Goal: Task Accomplishment & Management: Use online tool/utility

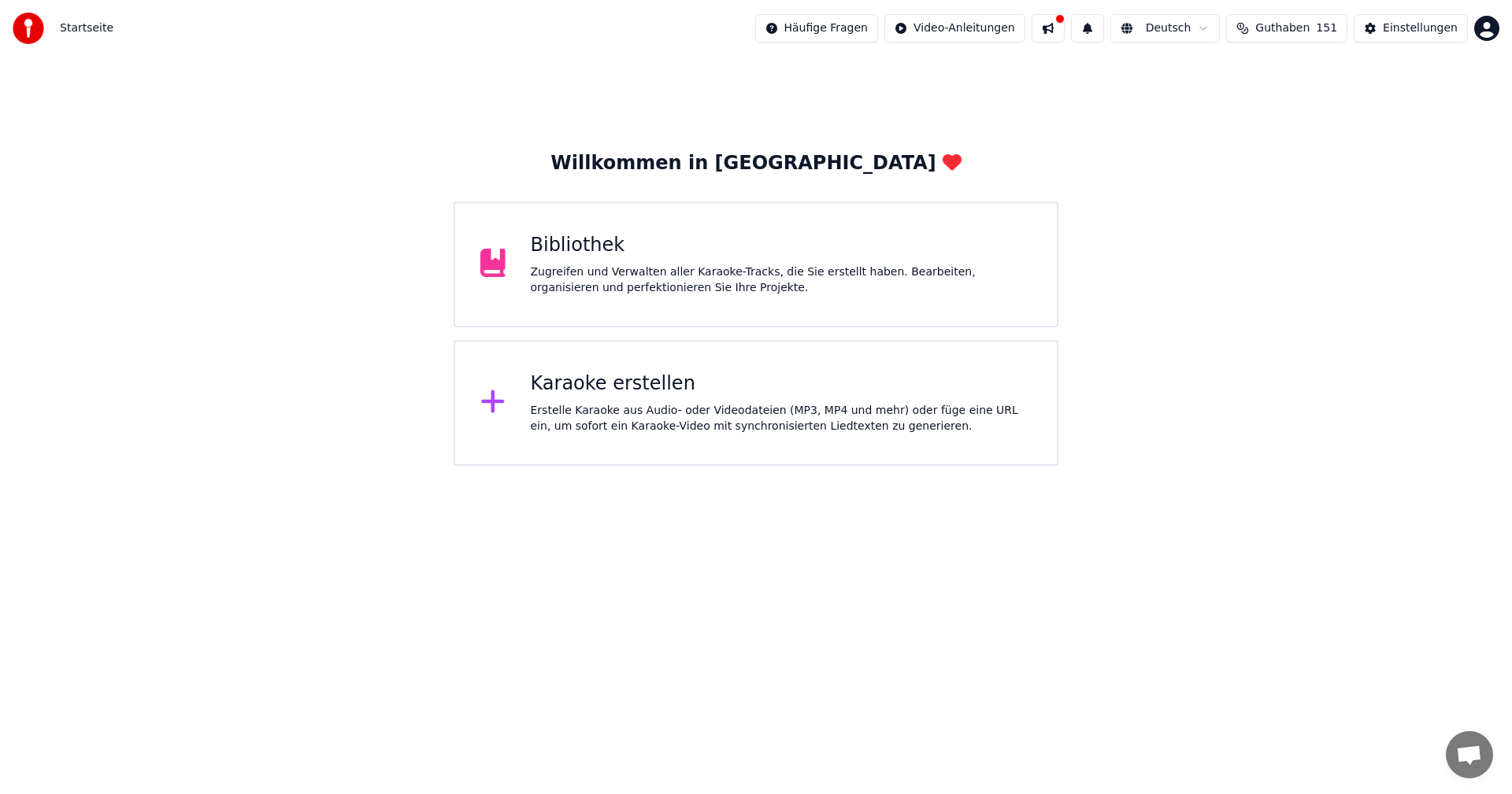
click at [688, 391] on div "Karaoke erstellen" at bounding box center [781, 384] width 502 height 25
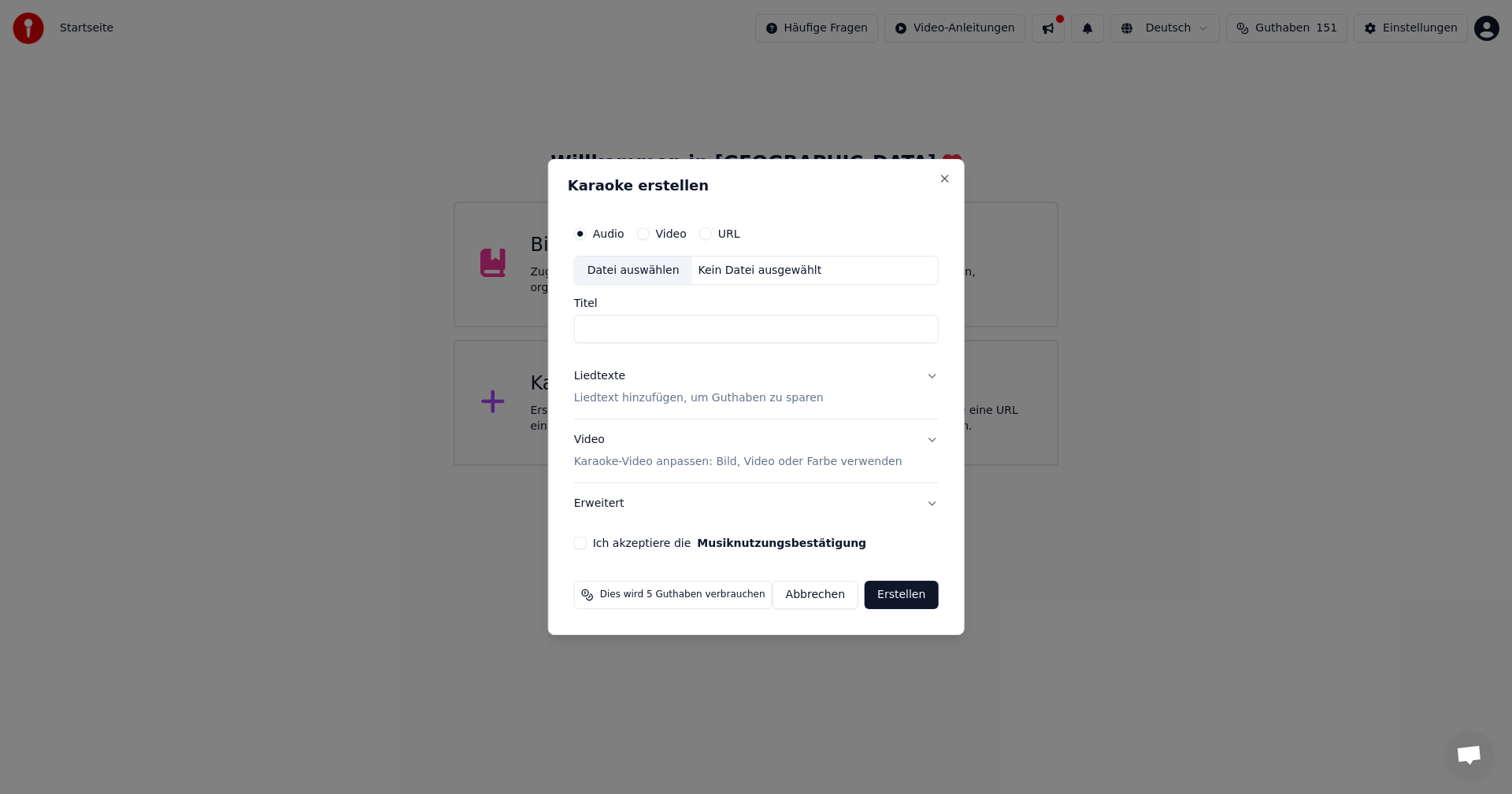
click at [620, 278] on div "Datei auswählen" at bounding box center [634, 271] width 118 height 29
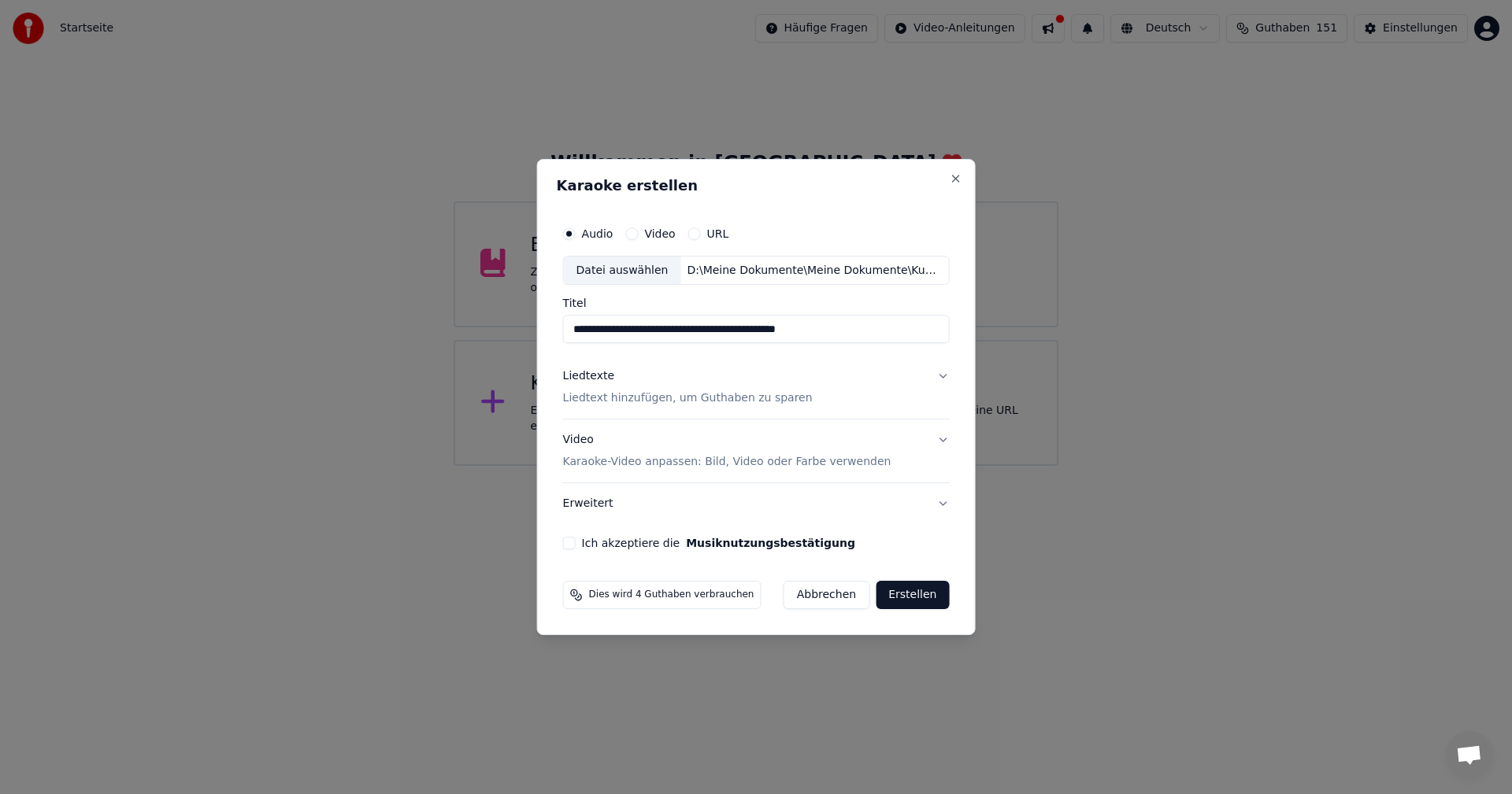
drag, startPoint x: 596, startPoint y: 325, endPoint x: 553, endPoint y: 325, distance: 43.0
click at [553, 325] on div "**********" at bounding box center [756, 397] width 439 height 477
type input "**********"
click at [613, 403] on p "Liedtext hinzufügen, um Guthaben zu sparen" at bounding box center [688, 399] width 250 height 16
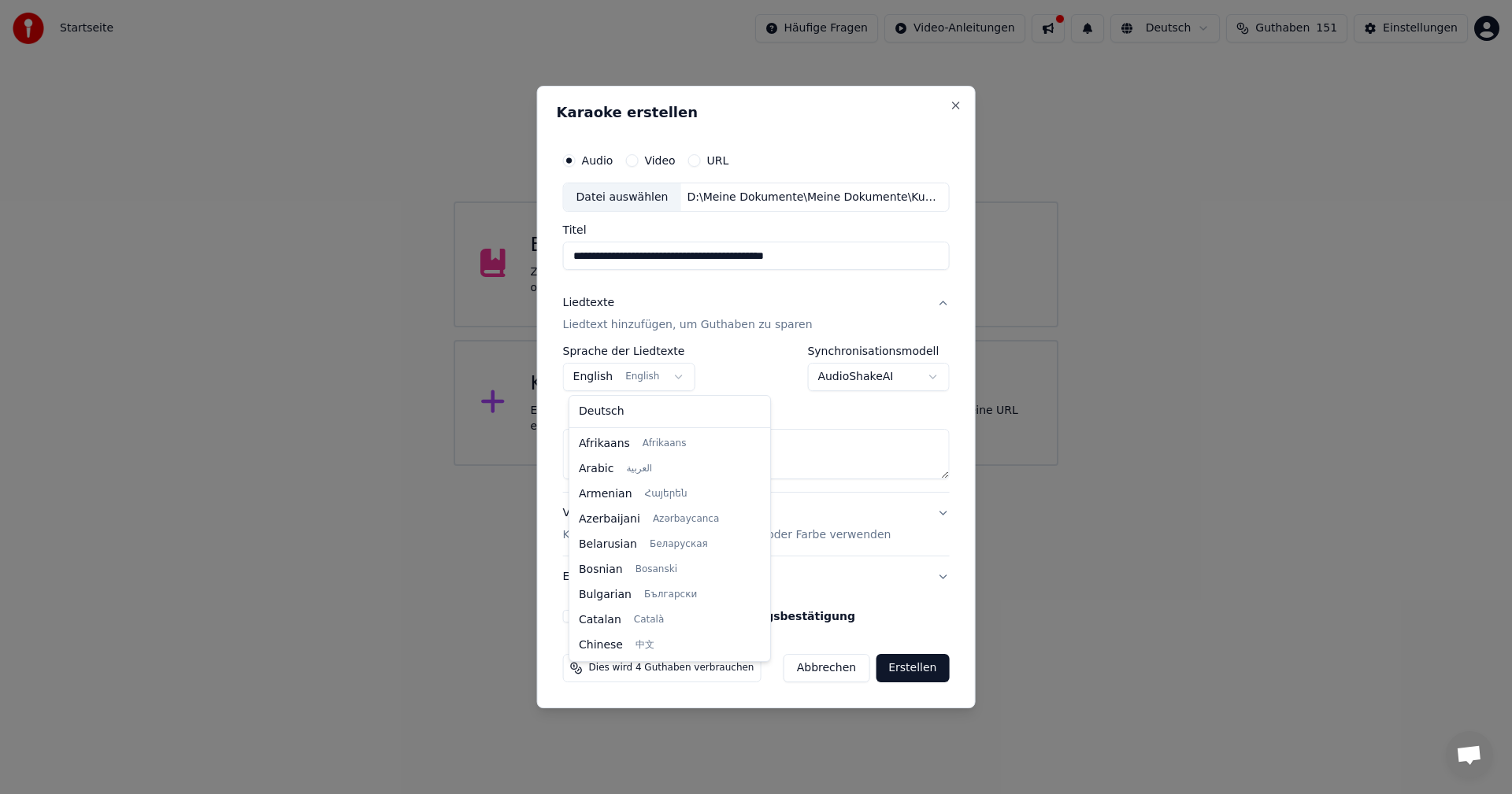
click at [674, 377] on body "**********" at bounding box center [756, 233] width 1512 height 466
select select "**"
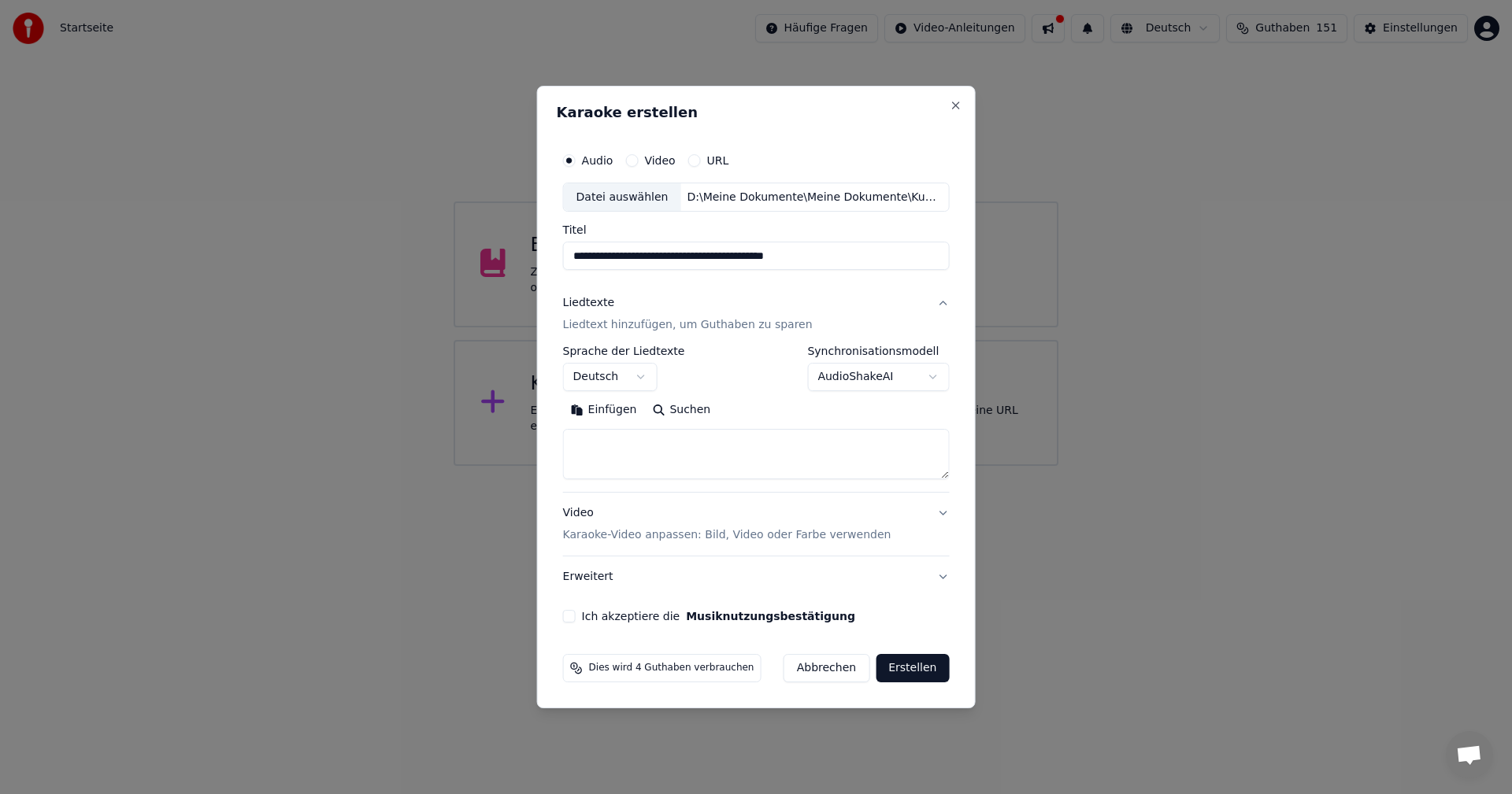
click at [597, 441] on textarea at bounding box center [756, 455] width 387 height 51
click at [599, 409] on button "Einfügen" at bounding box center [604, 411] width 82 height 25
click at [602, 535] on p "Karaoke-Video anpassen: Bild, Video oder Farbe verwenden" at bounding box center [728, 535] width 328 height 16
type textarea "**********"
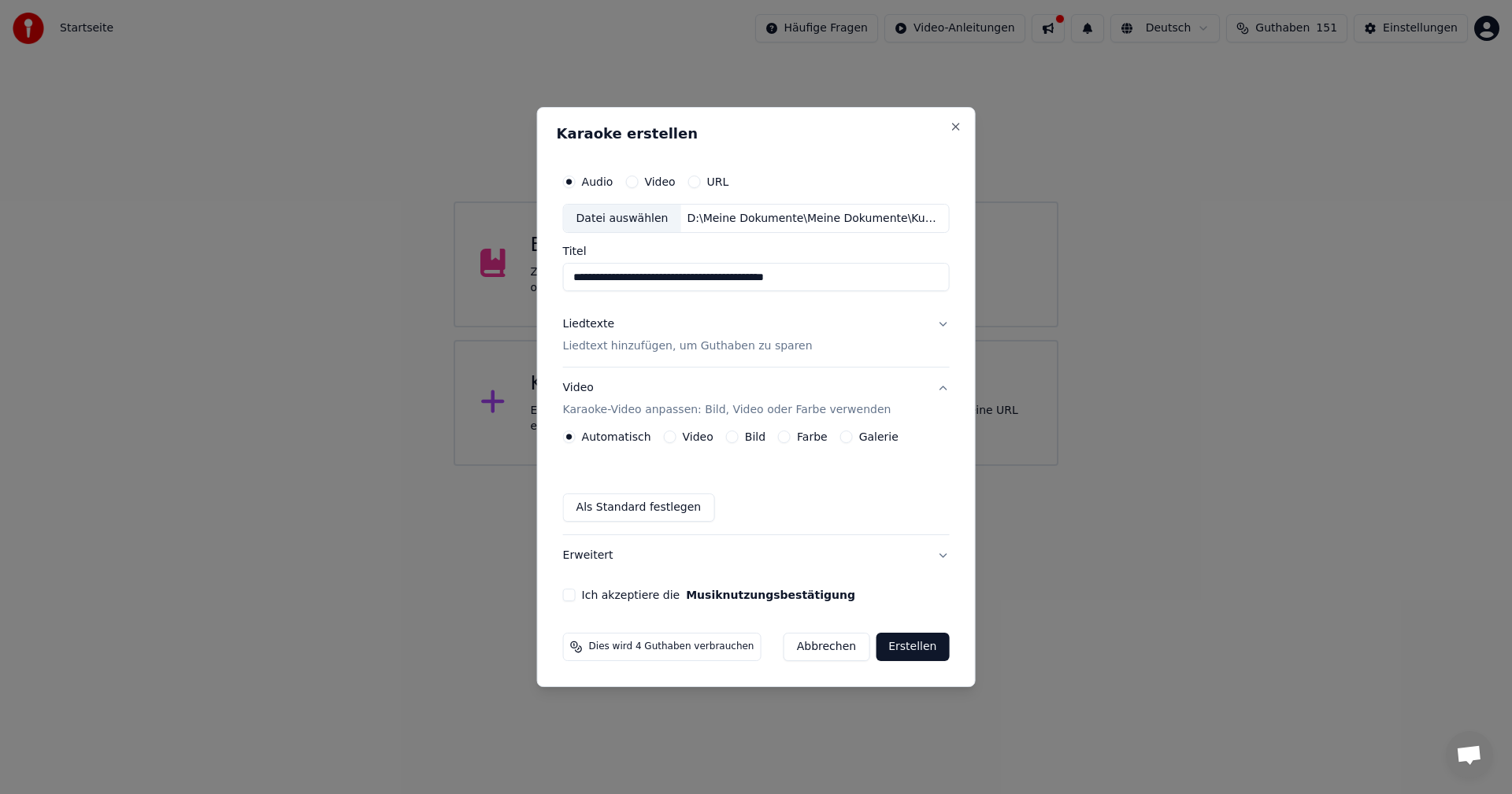
click at [735, 435] on button "Bild" at bounding box center [732, 436] width 13 height 13
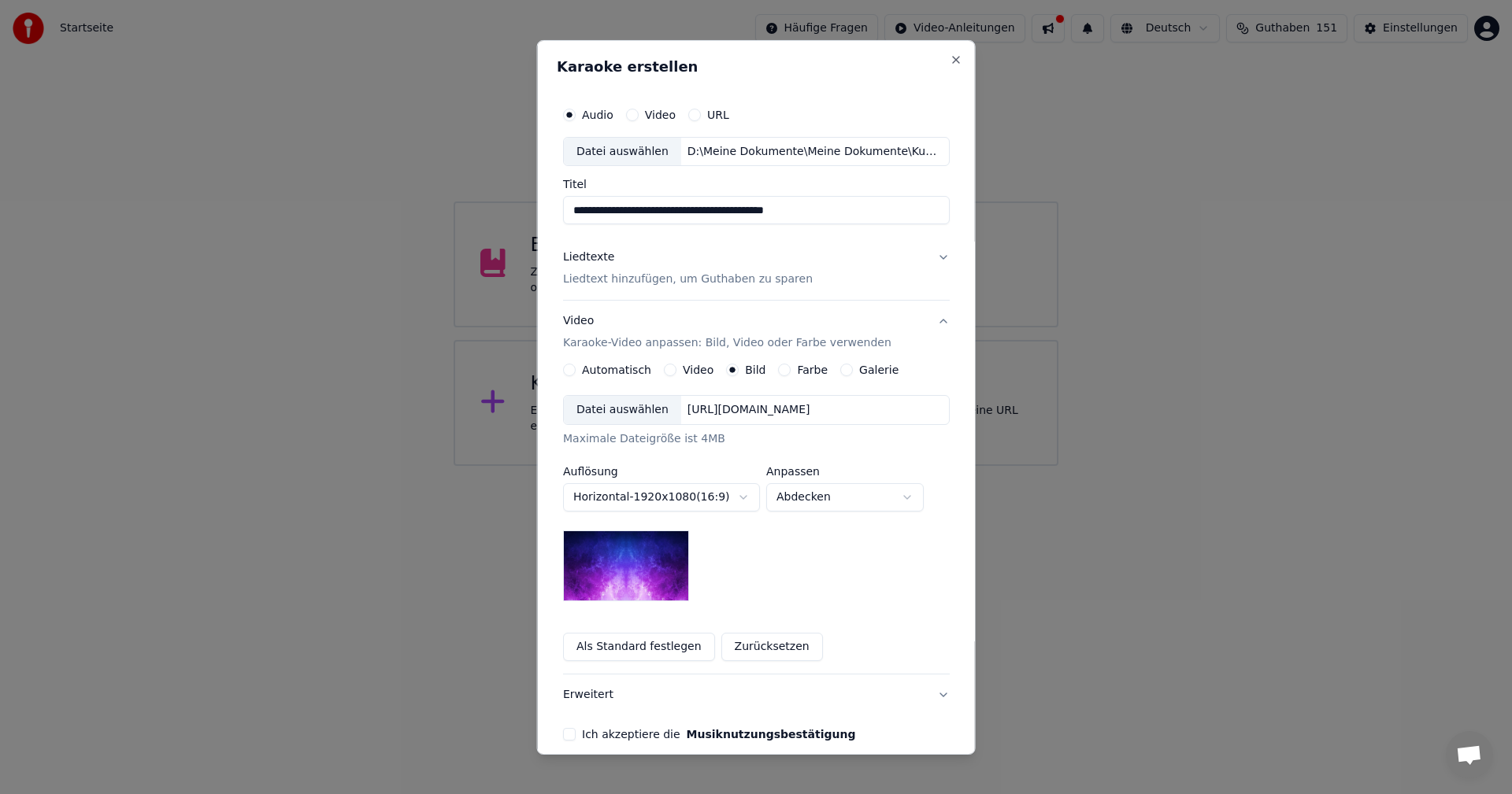
click at [626, 407] on div "Datei auswählen" at bounding box center [623, 410] width 118 height 29
click at [910, 466] on body "**********" at bounding box center [756, 233] width 1512 height 466
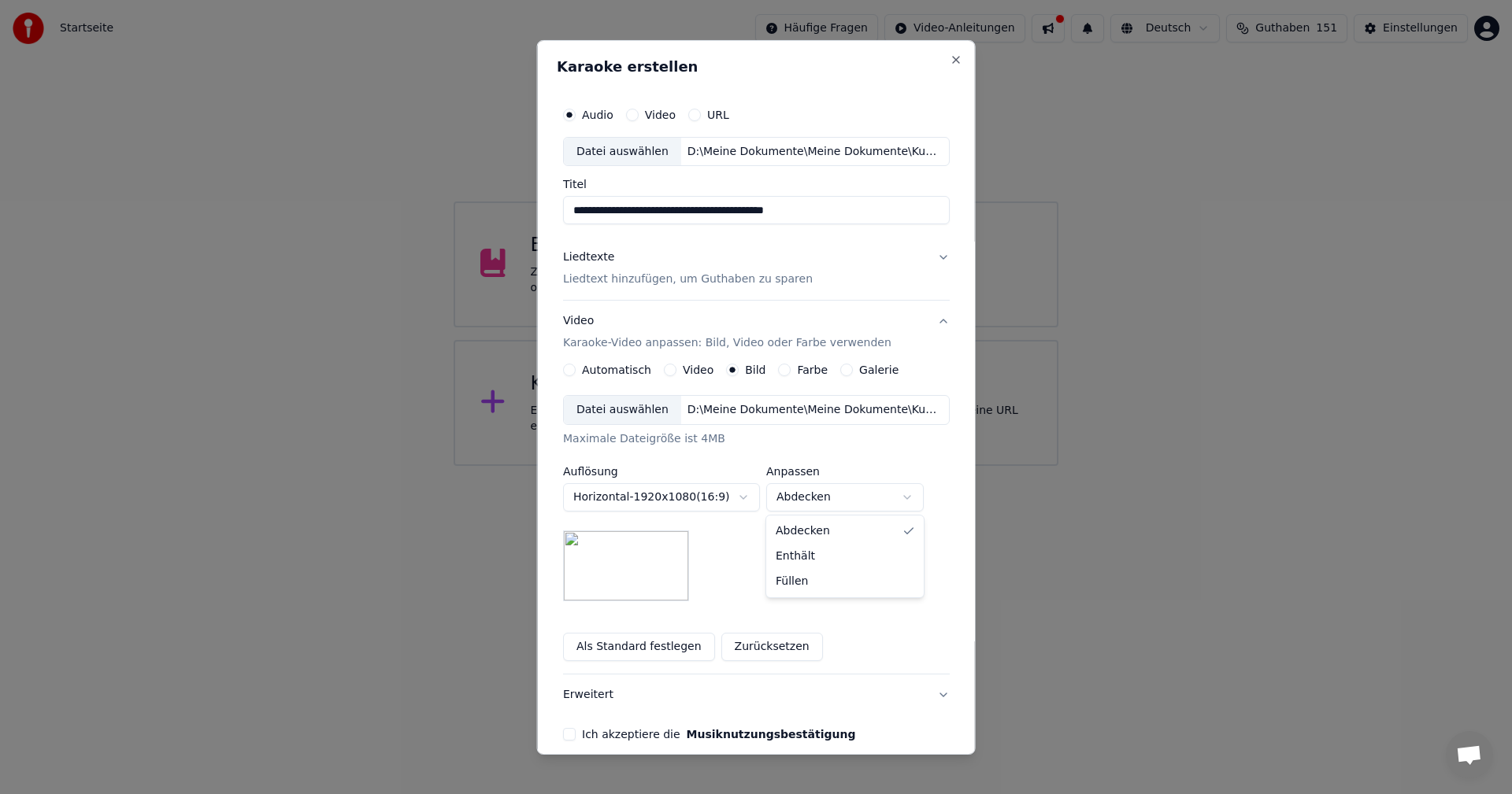
select select "*******"
click at [567, 737] on button "Ich akzeptiere die Musiknutzungsbestätigung" at bounding box center [569, 734] width 13 height 13
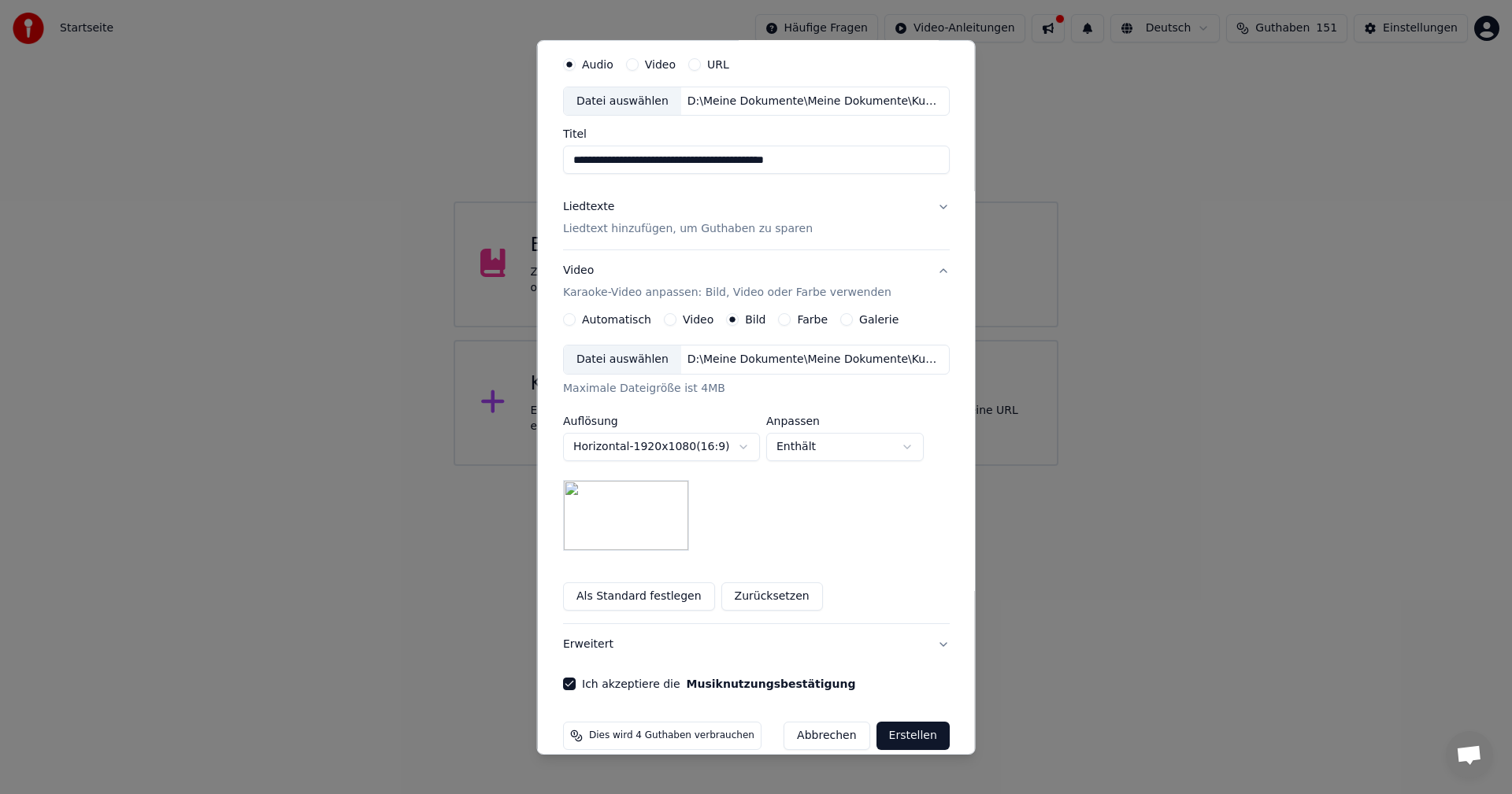
scroll to position [72, 0]
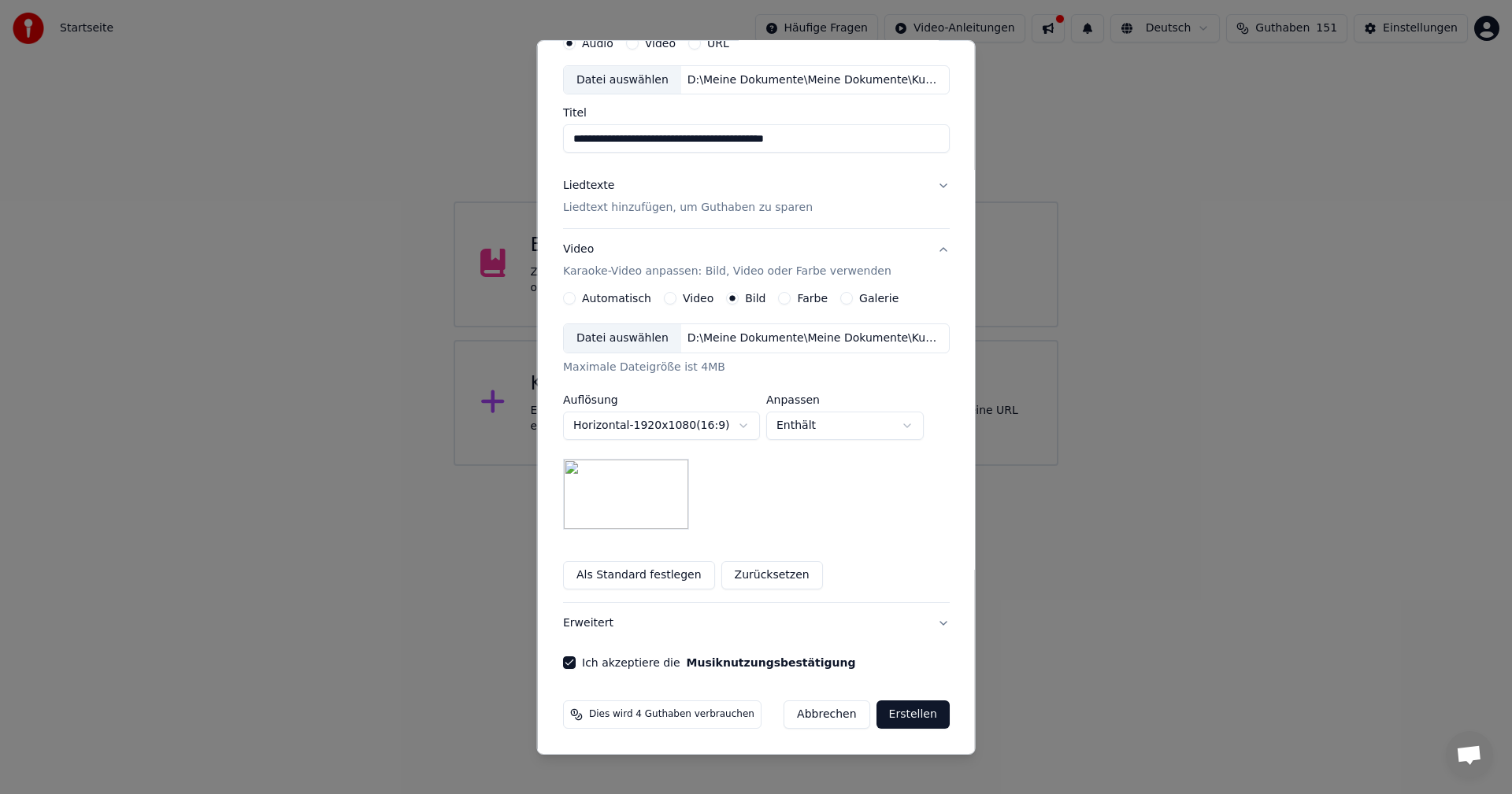
click at [890, 717] on button "Erstellen" at bounding box center [912, 715] width 74 height 29
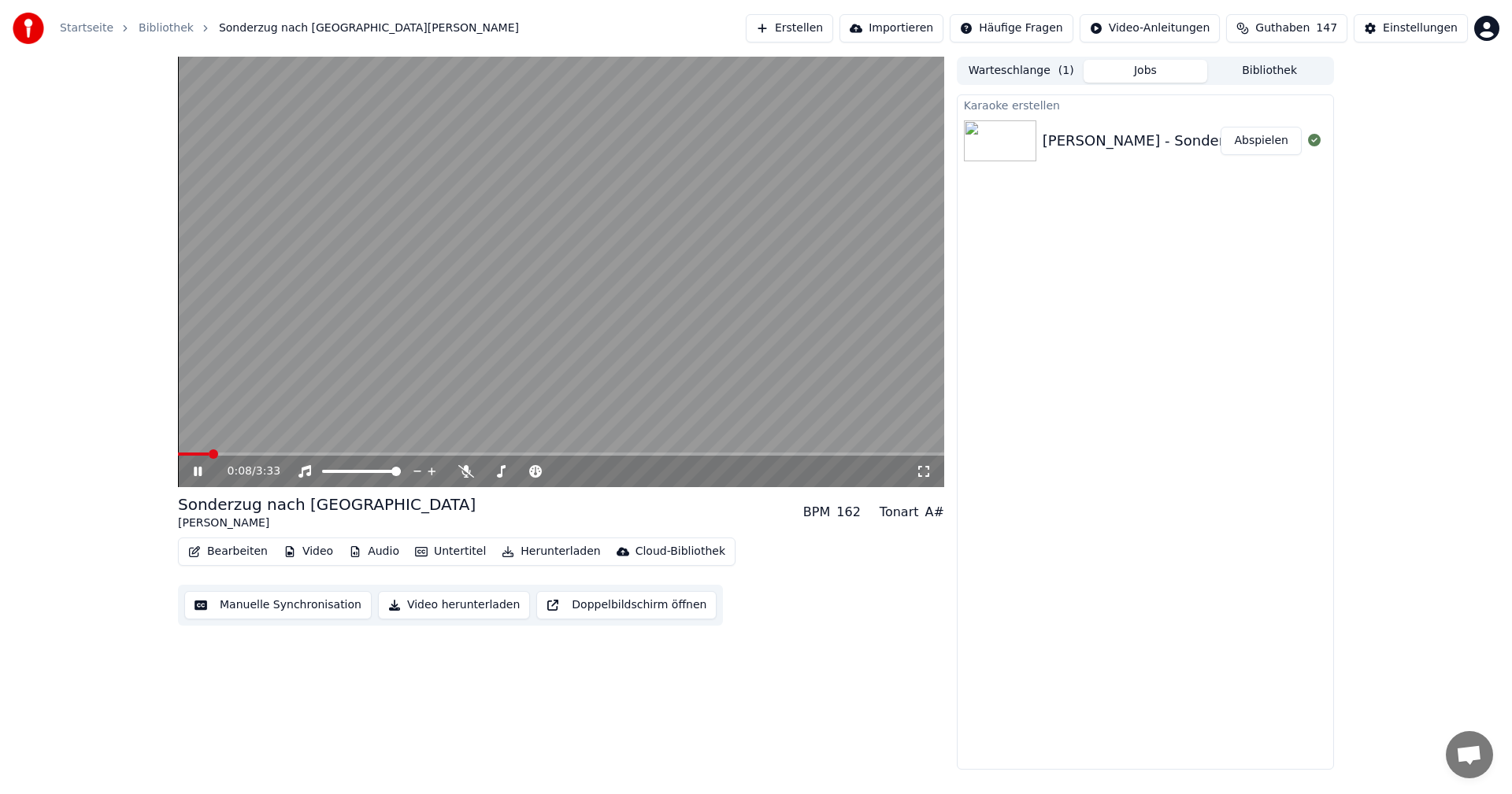
click at [195, 467] on icon at bounding box center [209, 471] width 37 height 13
click at [240, 597] on button "Manuelle Synchronisation" at bounding box center [278, 605] width 188 height 29
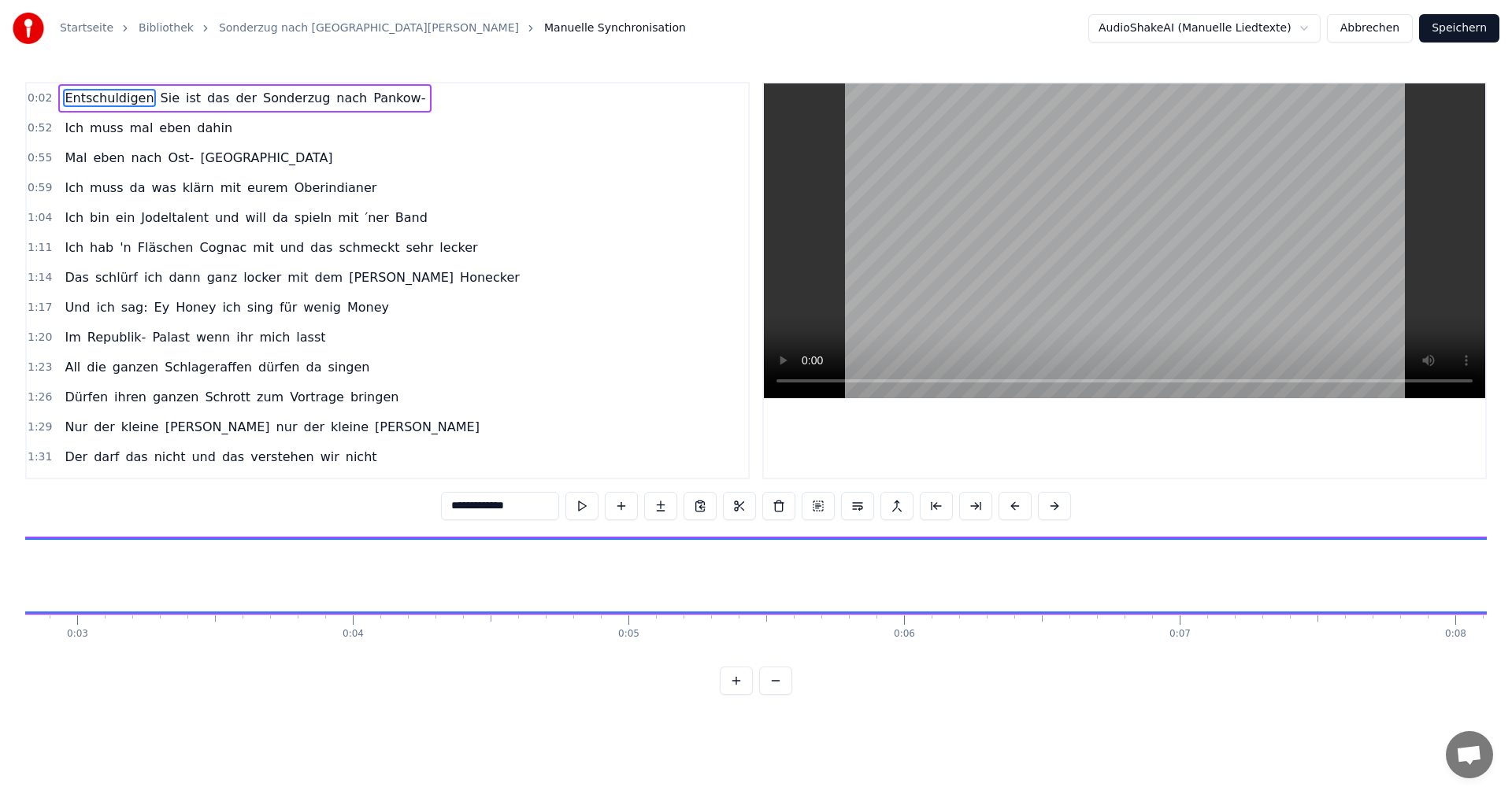
scroll to position [0, 646]
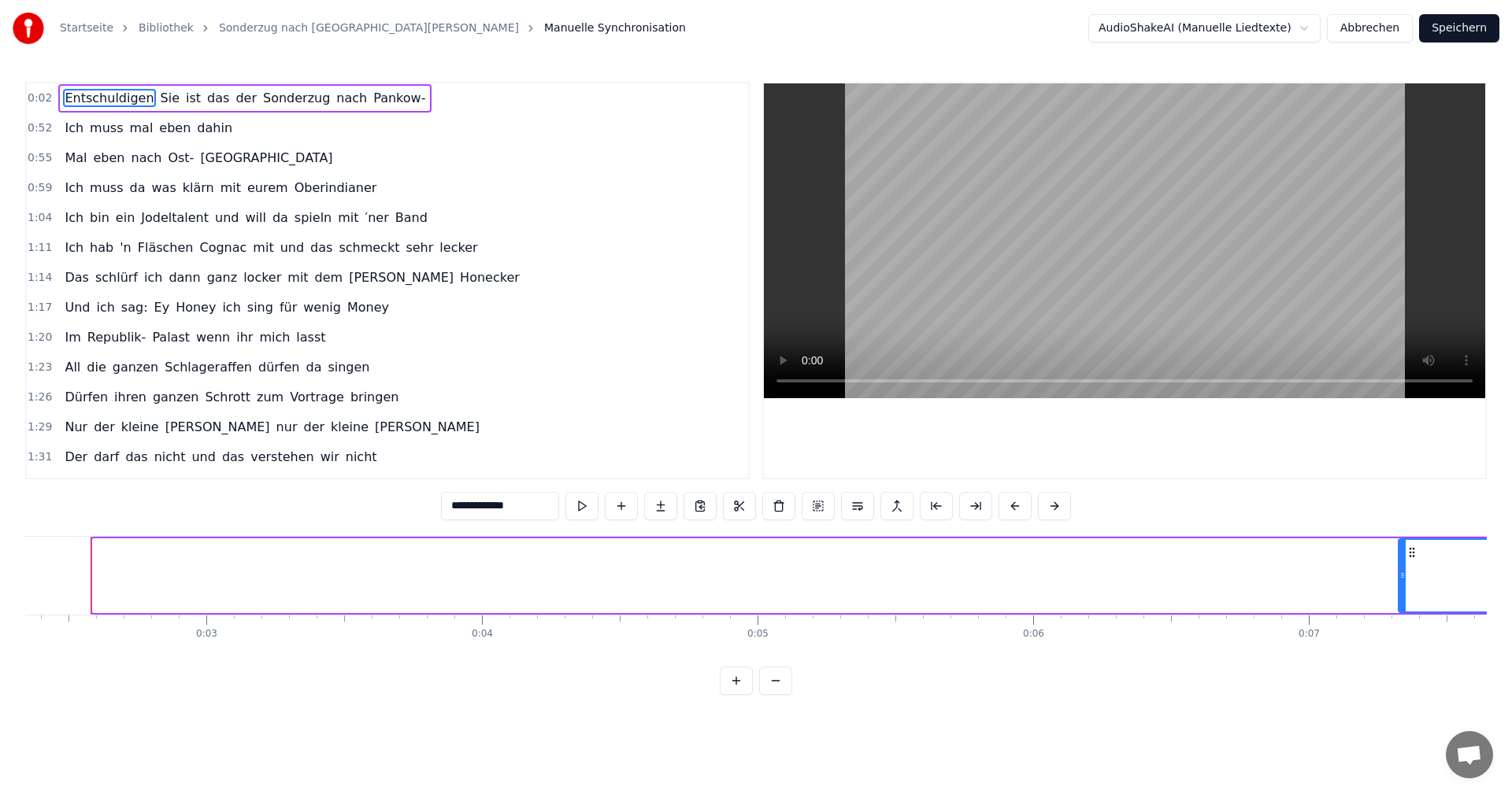
drag, startPoint x: 97, startPoint y: 573, endPoint x: 1441, endPoint y: 561, distance: 1344.1
click at [1405, 545] on div at bounding box center [1402, 576] width 6 height 72
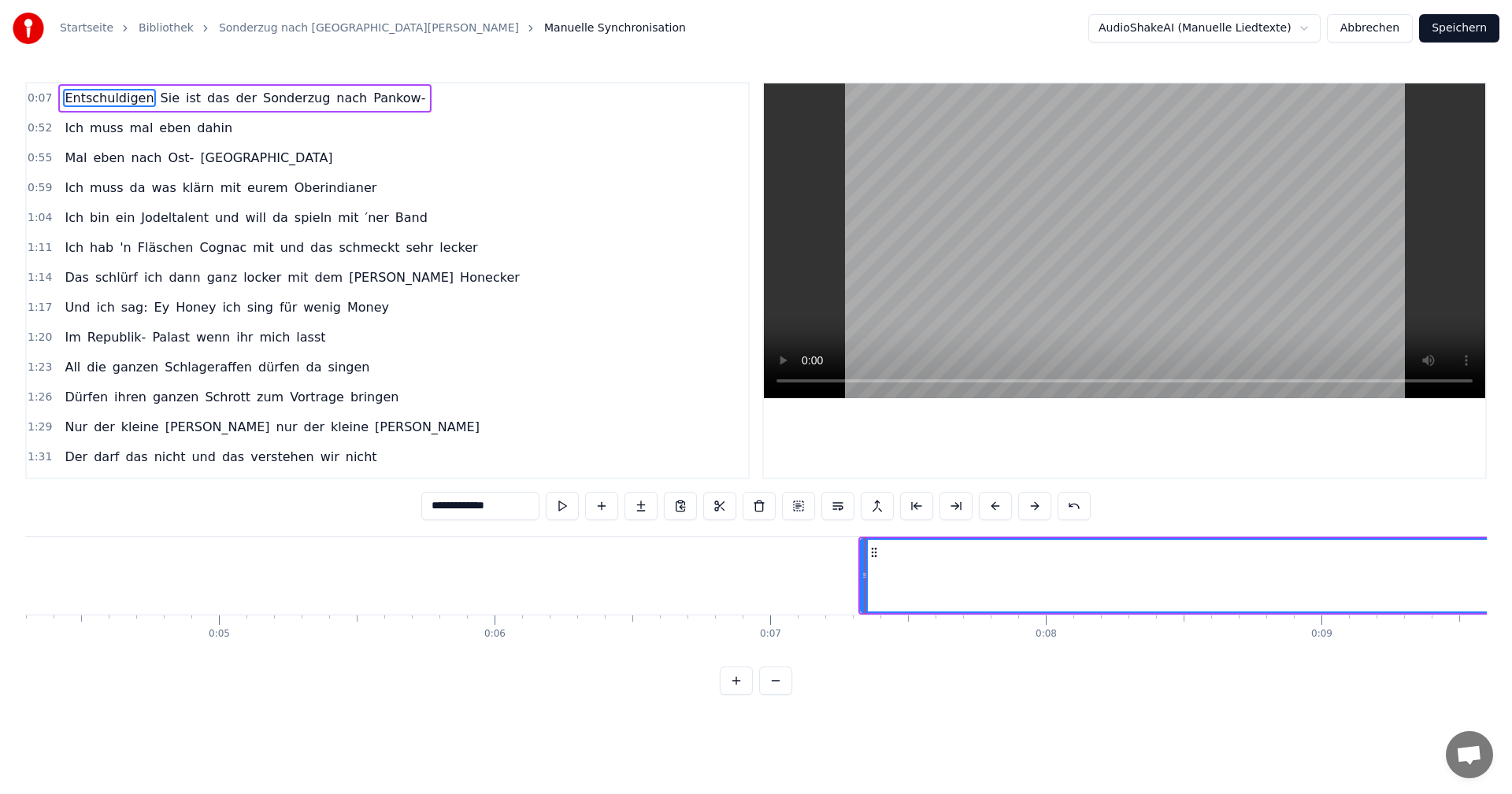
scroll to position [0, 1245]
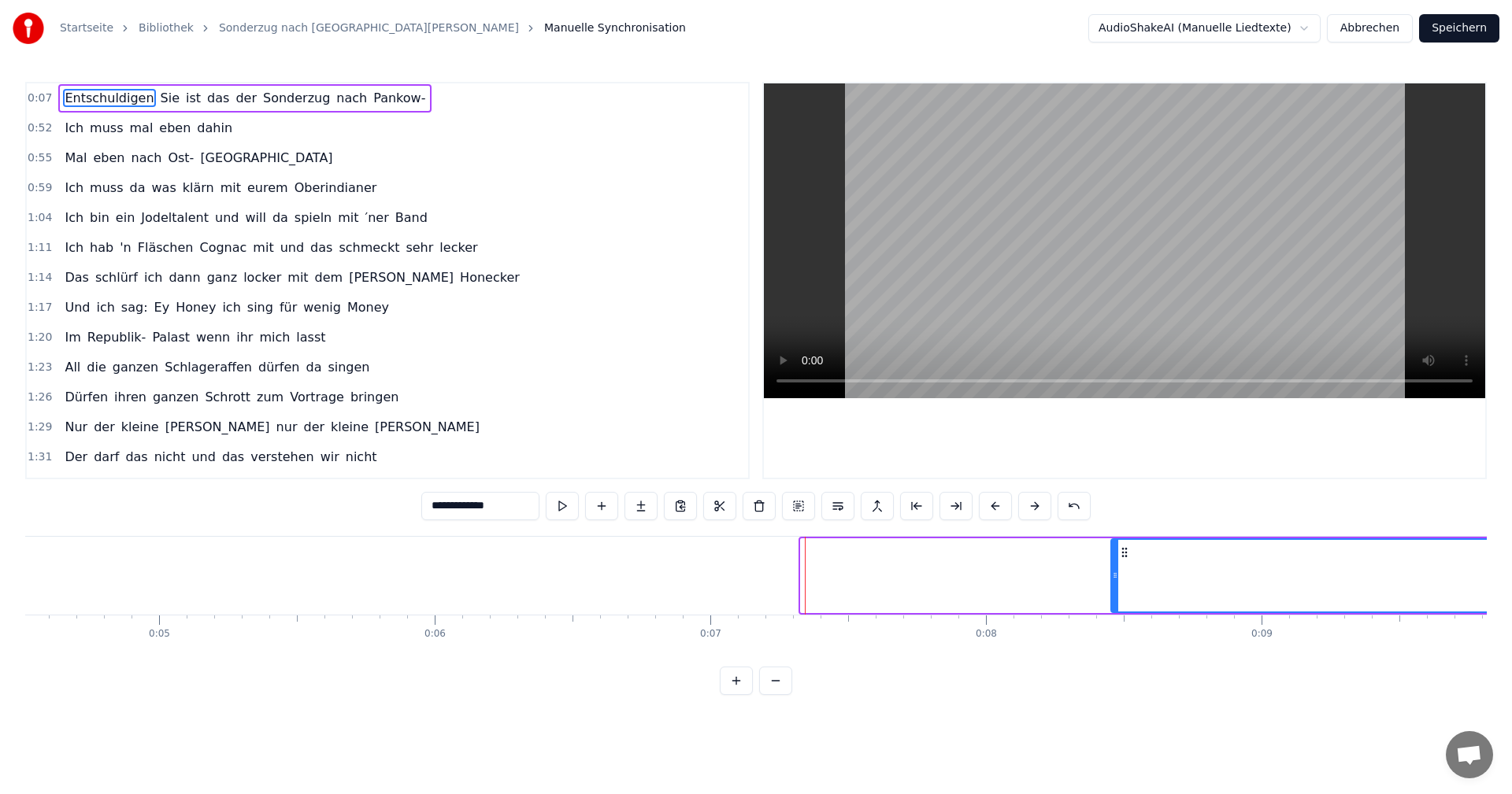
drag, startPoint x: 803, startPoint y: 575, endPoint x: 1113, endPoint y: 550, distance: 311.0
click at [1113, 550] on div at bounding box center [1114, 576] width 6 height 72
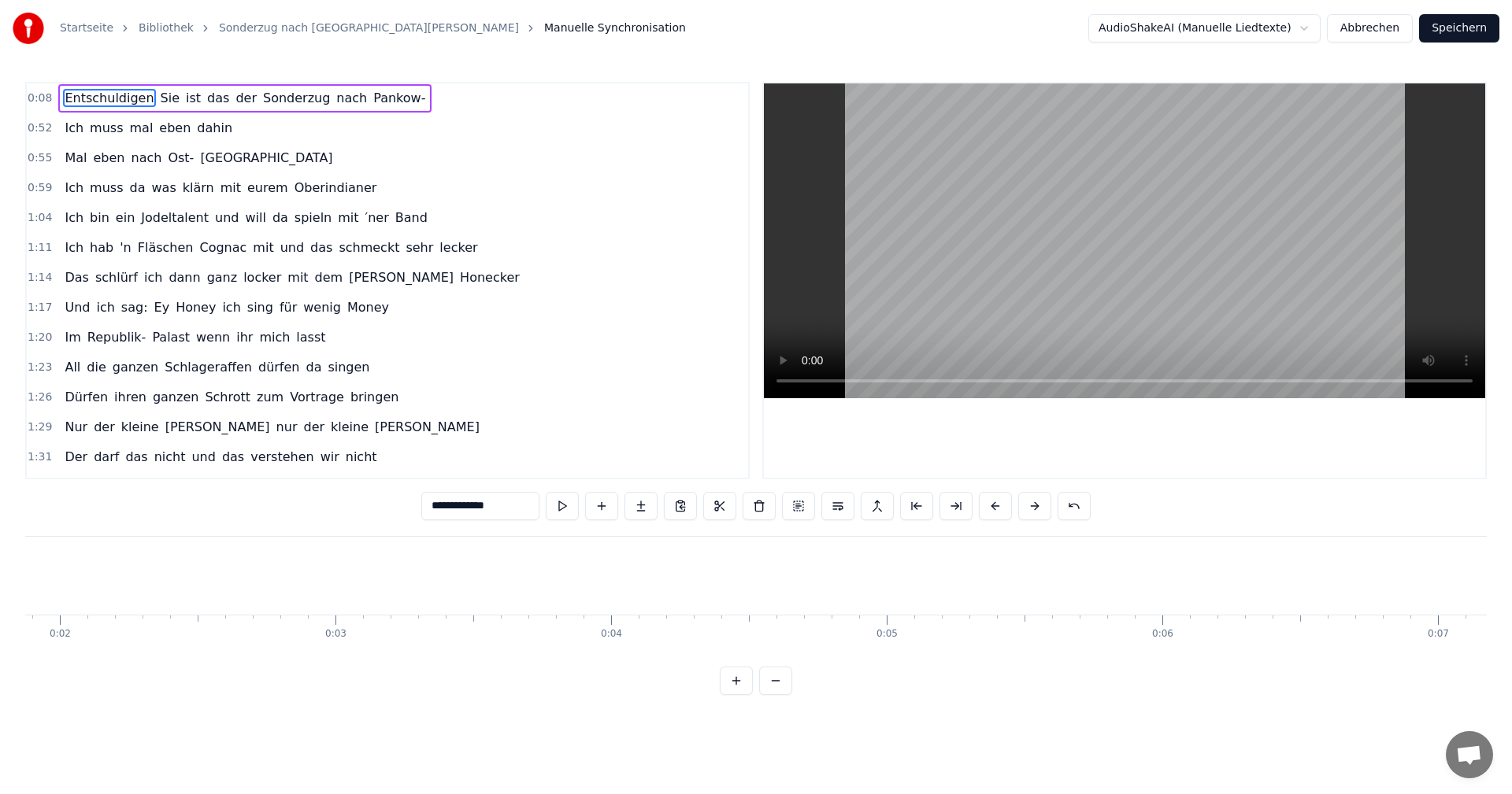
scroll to position [0, 0]
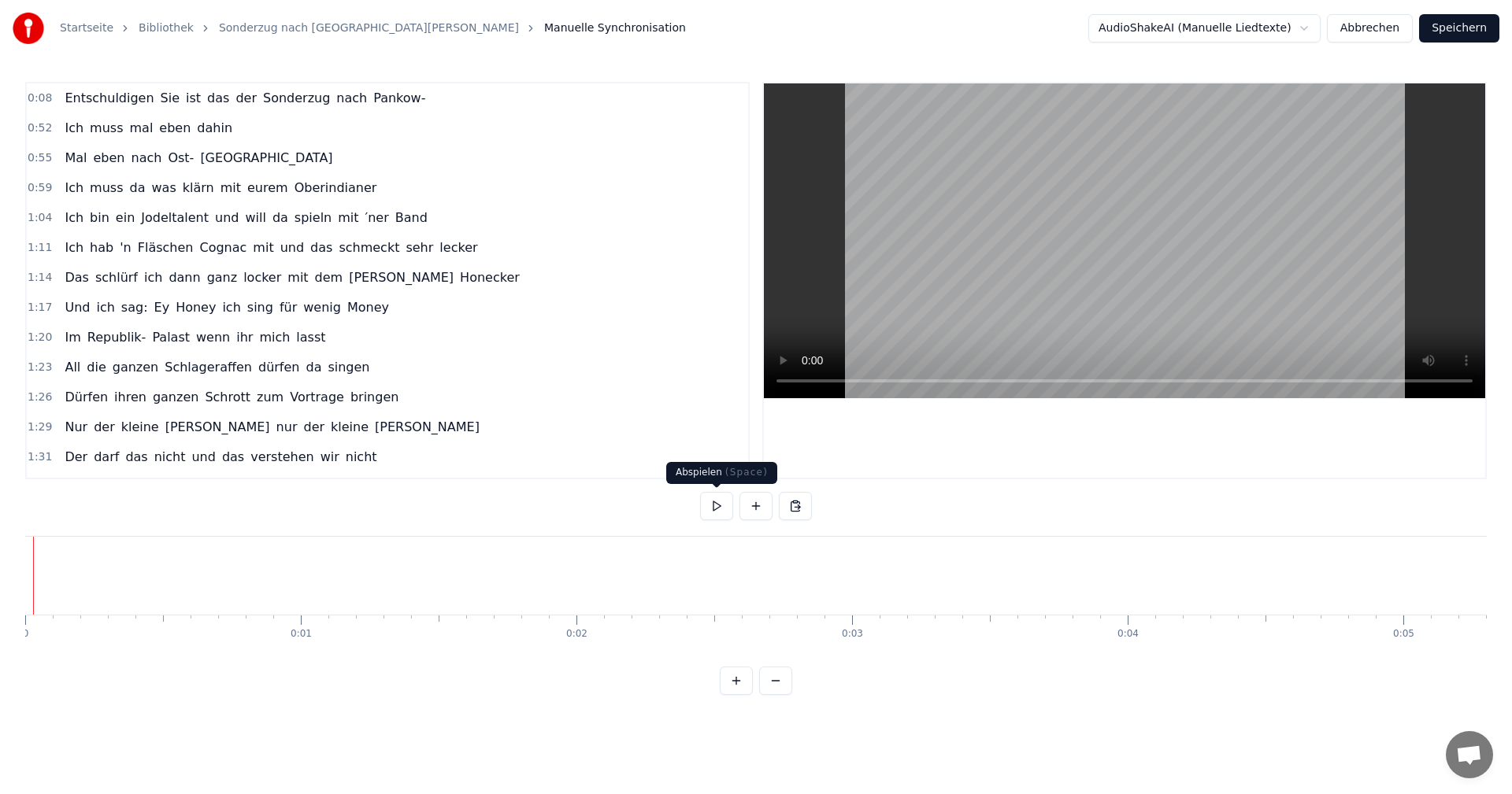
click at [716, 505] on button at bounding box center [717, 507] width 33 height 29
click at [712, 506] on button at bounding box center [717, 507] width 33 height 29
click at [1371, 29] on button "Abbrechen" at bounding box center [1370, 29] width 85 height 29
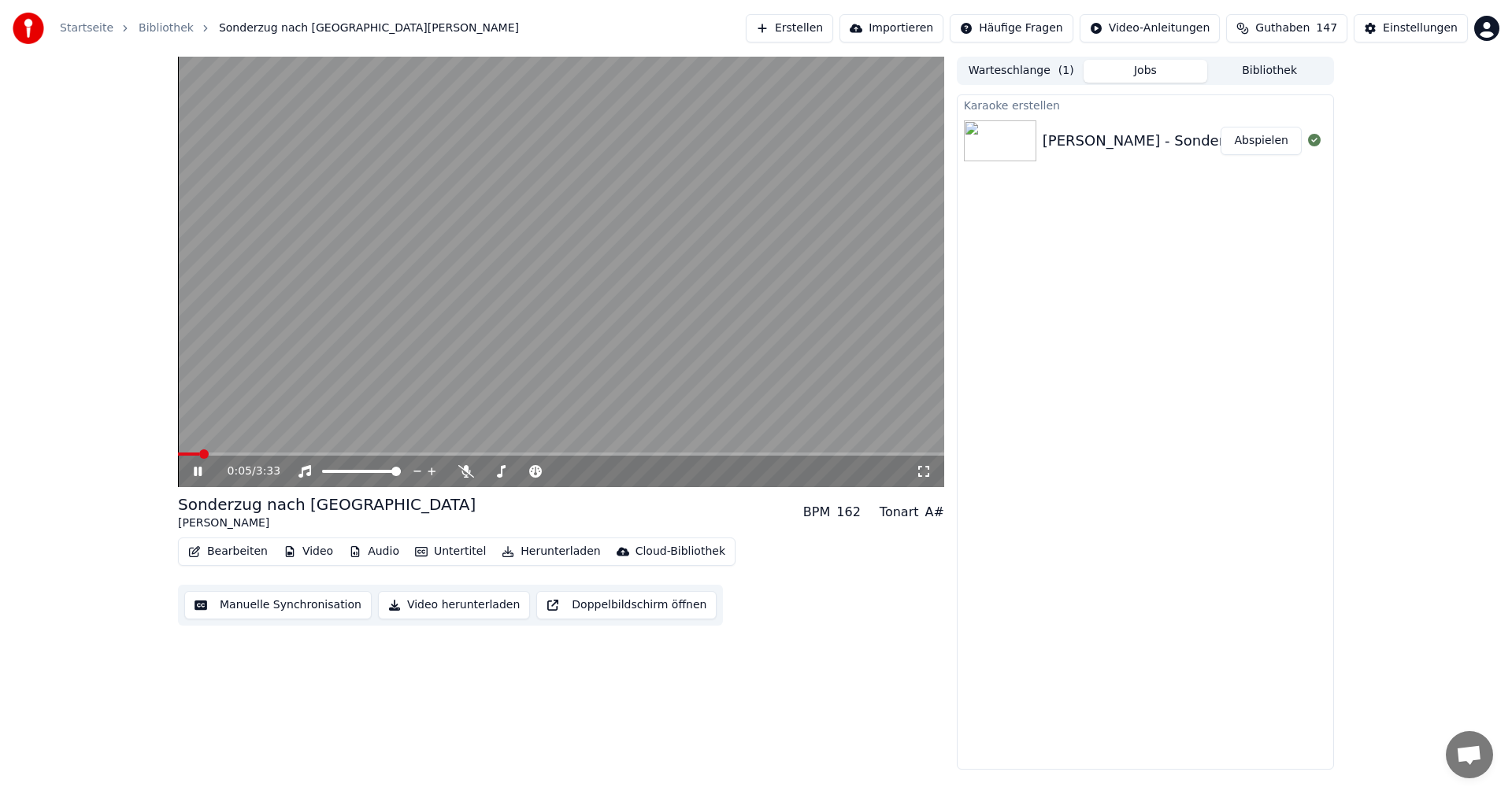
click at [195, 473] on icon at bounding box center [197, 471] width 8 height 9
click at [828, 29] on button "Erstellen" at bounding box center [789, 29] width 87 height 29
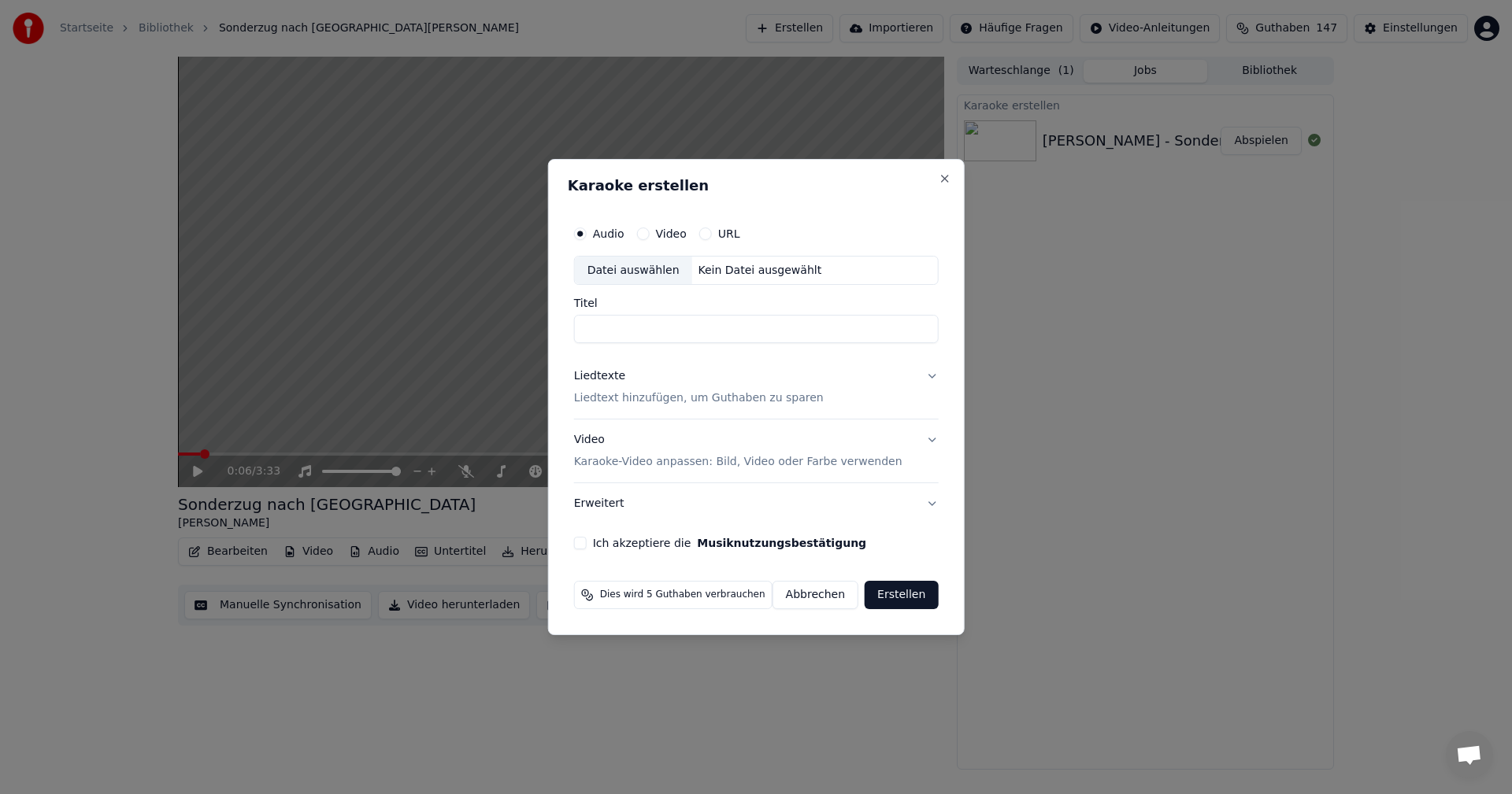
click at [625, 267] on div "Datei auswählen" at bounding box center [634, 271] width 118 height 29
click at [811, 599] on button "Abbrechen" at bounding box center [815, 595] width 85 height 29
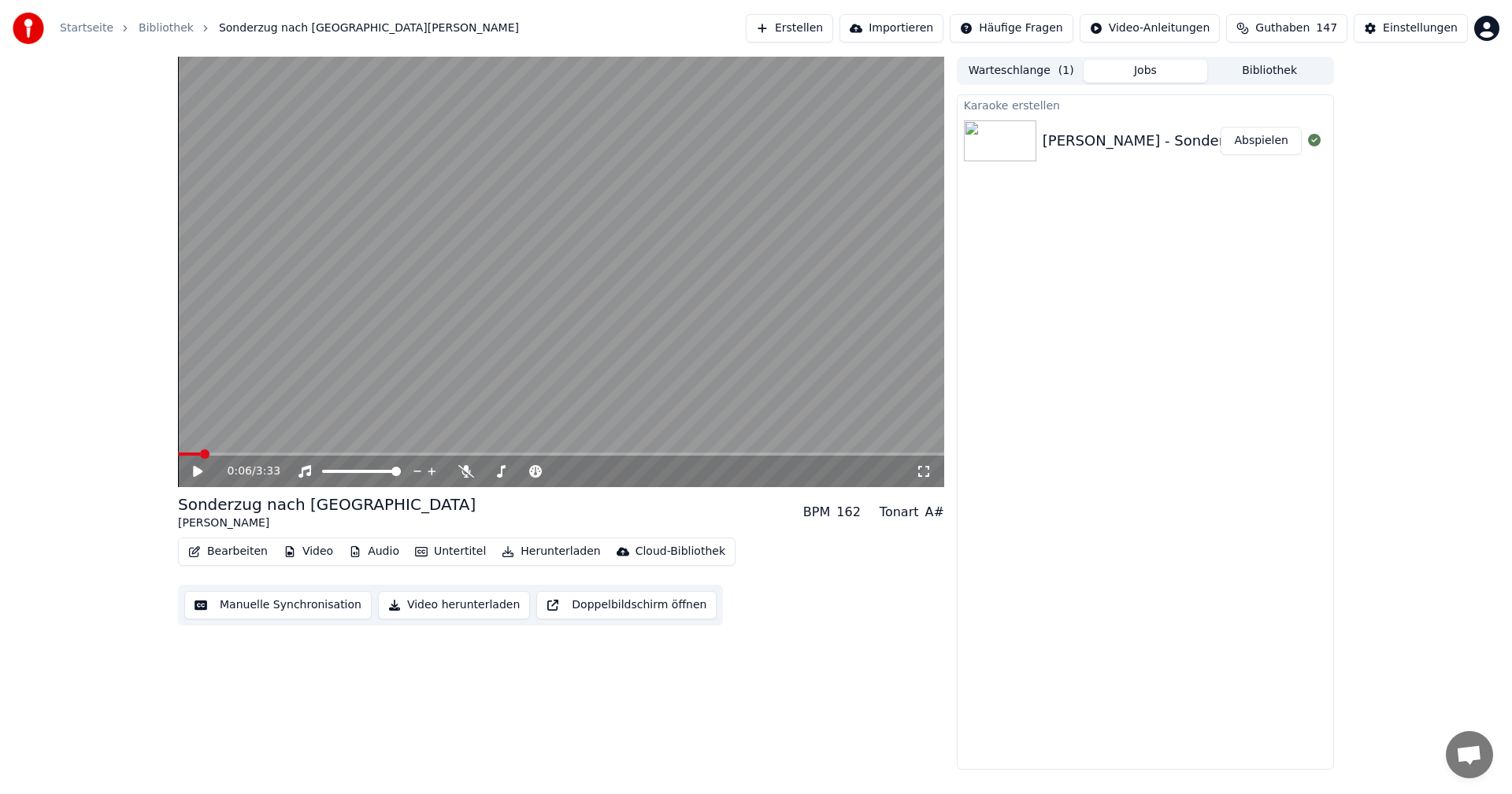
click at [1257, 69] on button "Bibliothek" at bounding box center [1269, 71] width 124 height 23
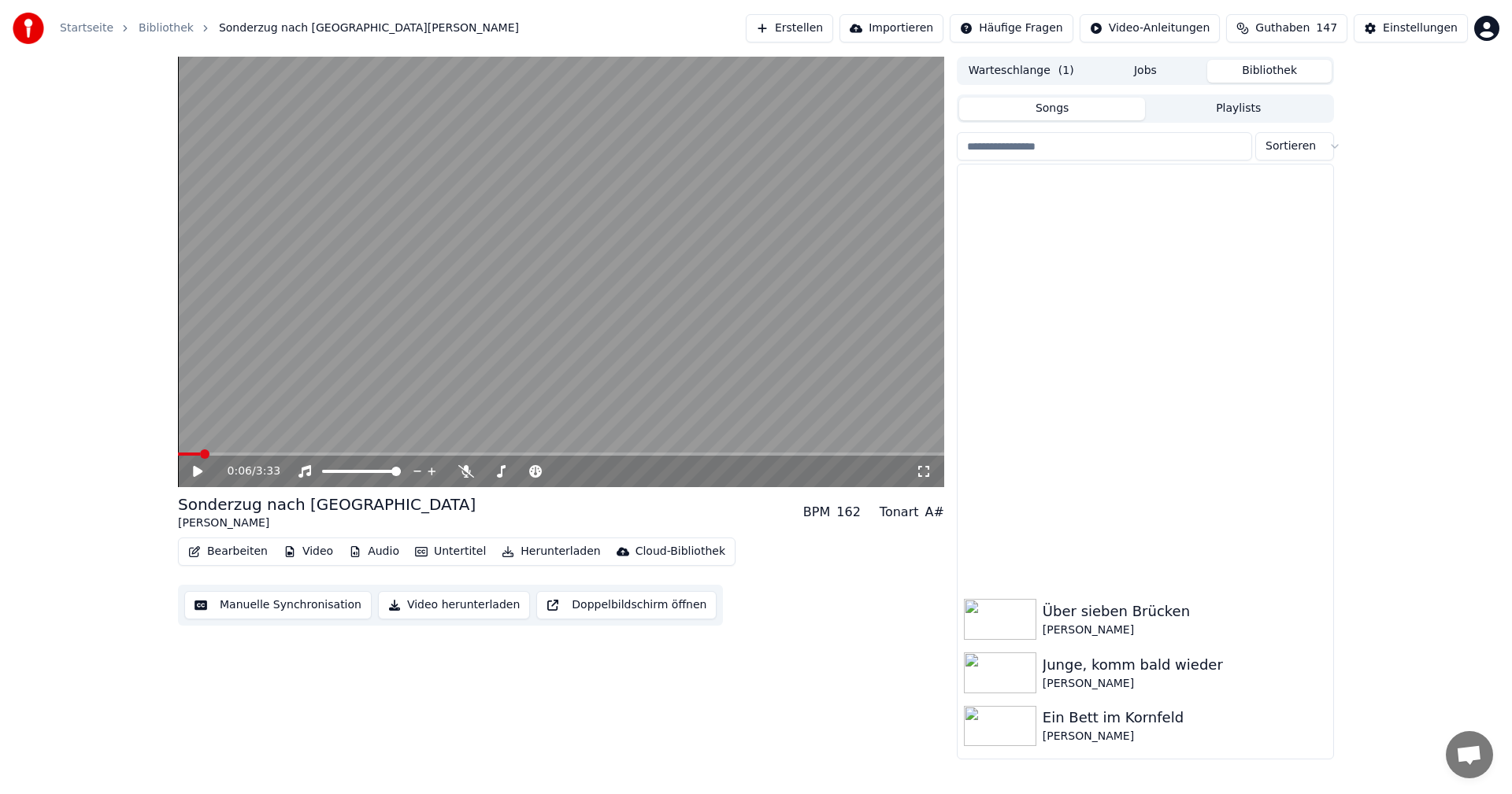
scroll to position [581, 0]
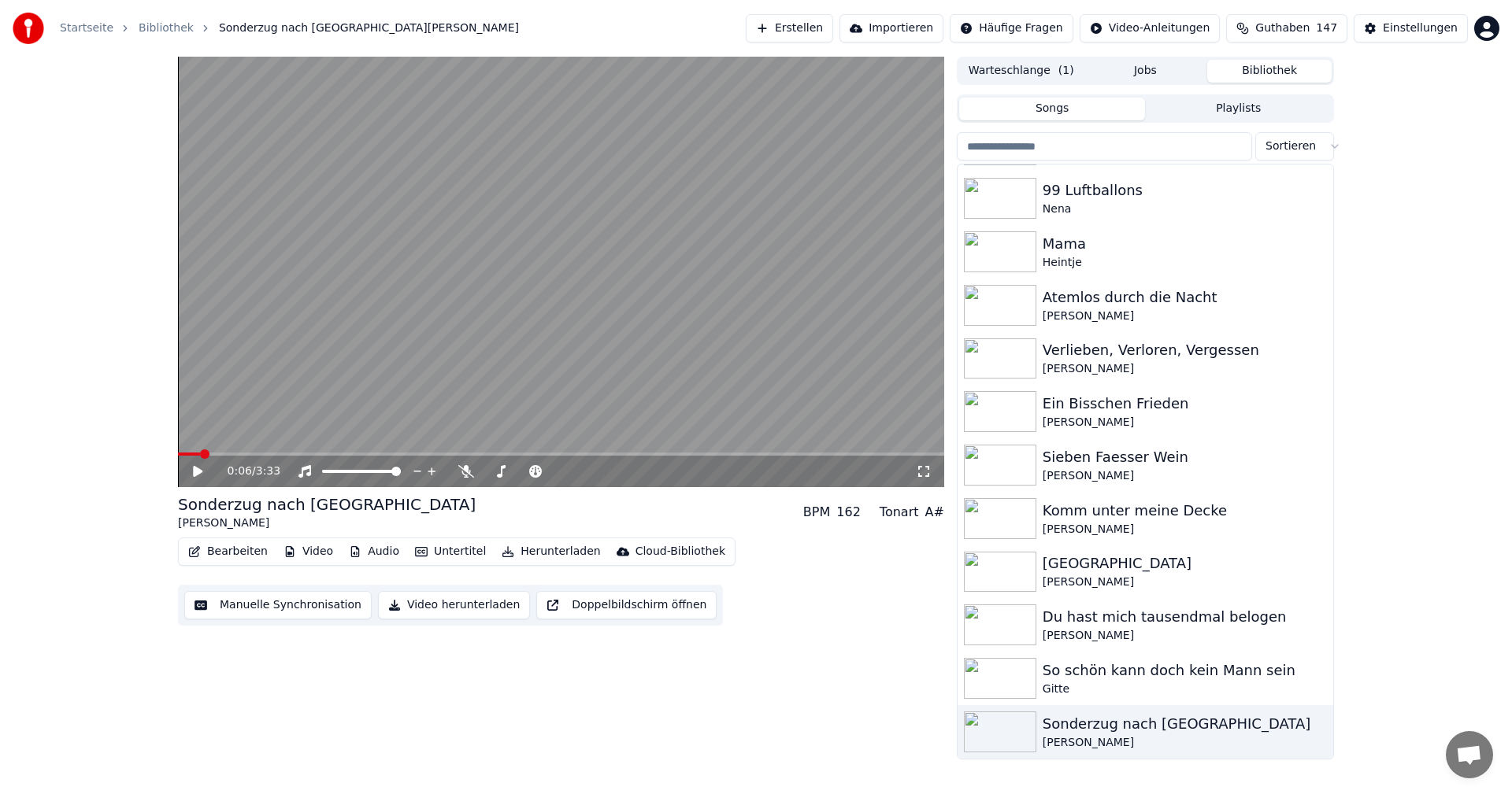
click at [825, 25] on button "Erstellen" at bounding box center [789, 29] width 87 height 29
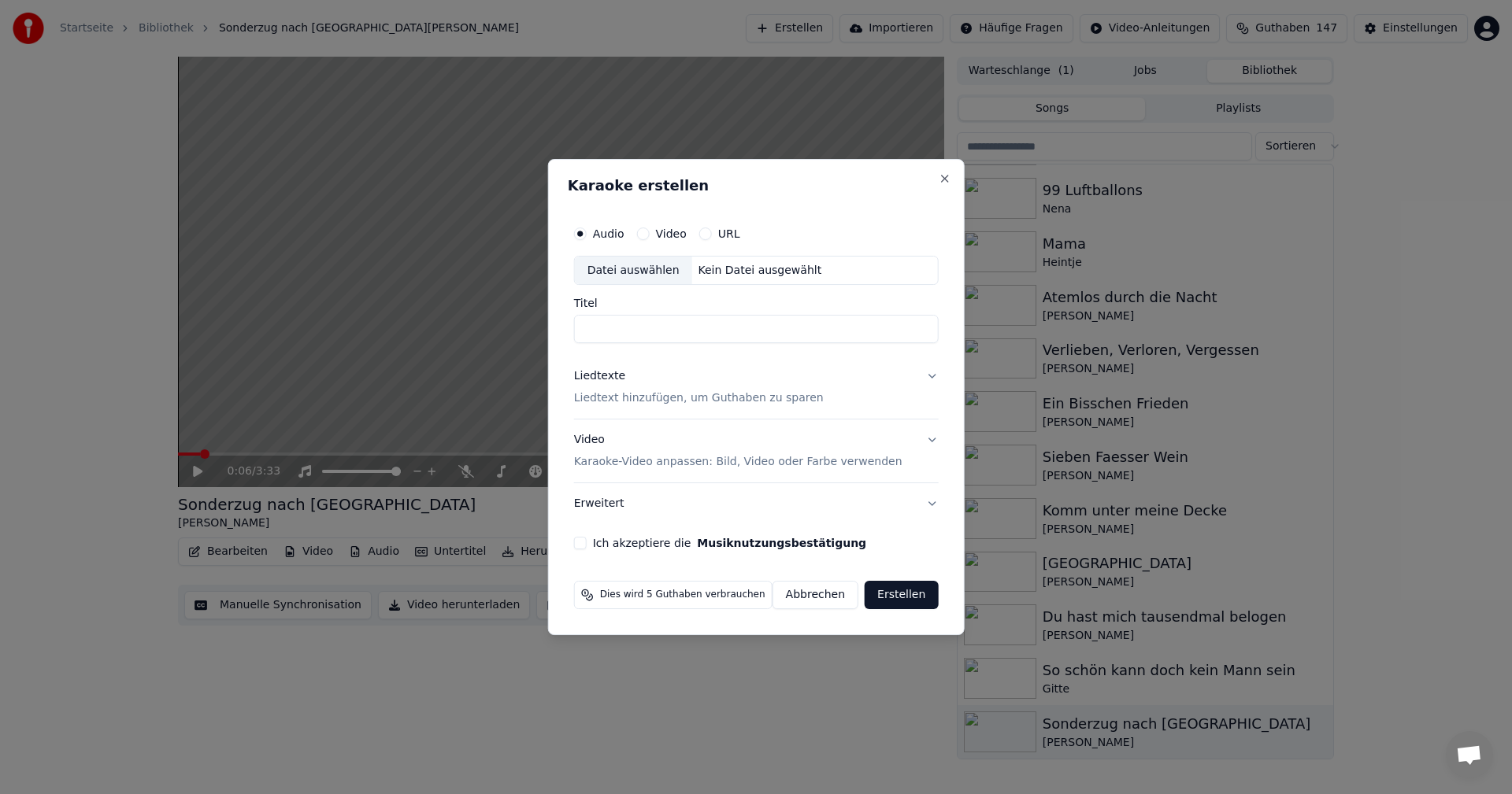
click at [621, 267] on div "Datei auswählen" at bounding box center [634, 271] width 118 height 29
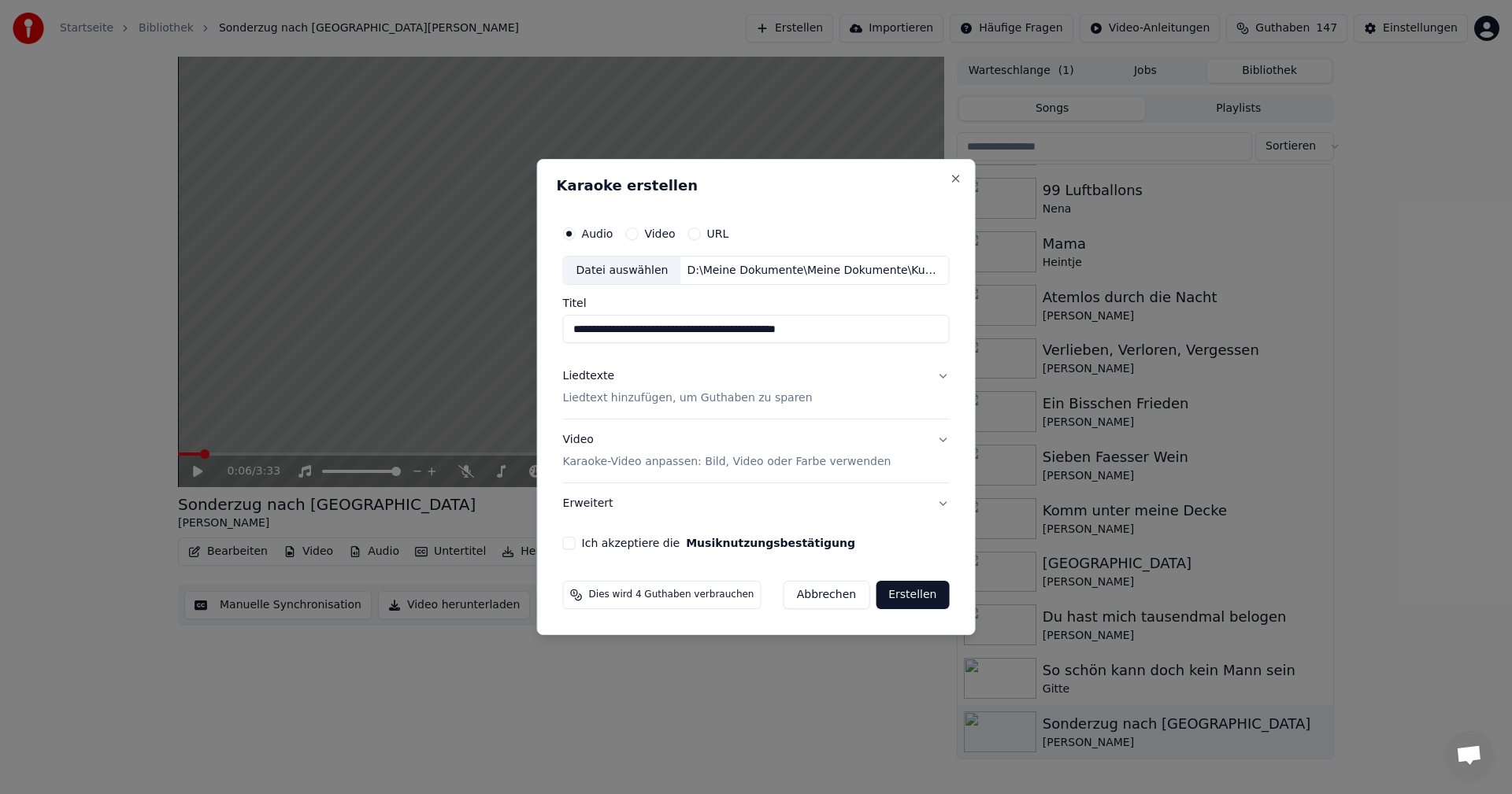
drag, startPoint x: 599, startPoint y: 330, endPoint x: 547, endPoint y: 326, distance: 52.2
click at [547, 326] on div "**********" at bounding box center [756, 397] width 439 height 477
type input "**********"
click at [607, 395] on p "Liedtext hinzufügen, um Guthaben zu sparen" at bounding box center [688, 399] width 250 height 16
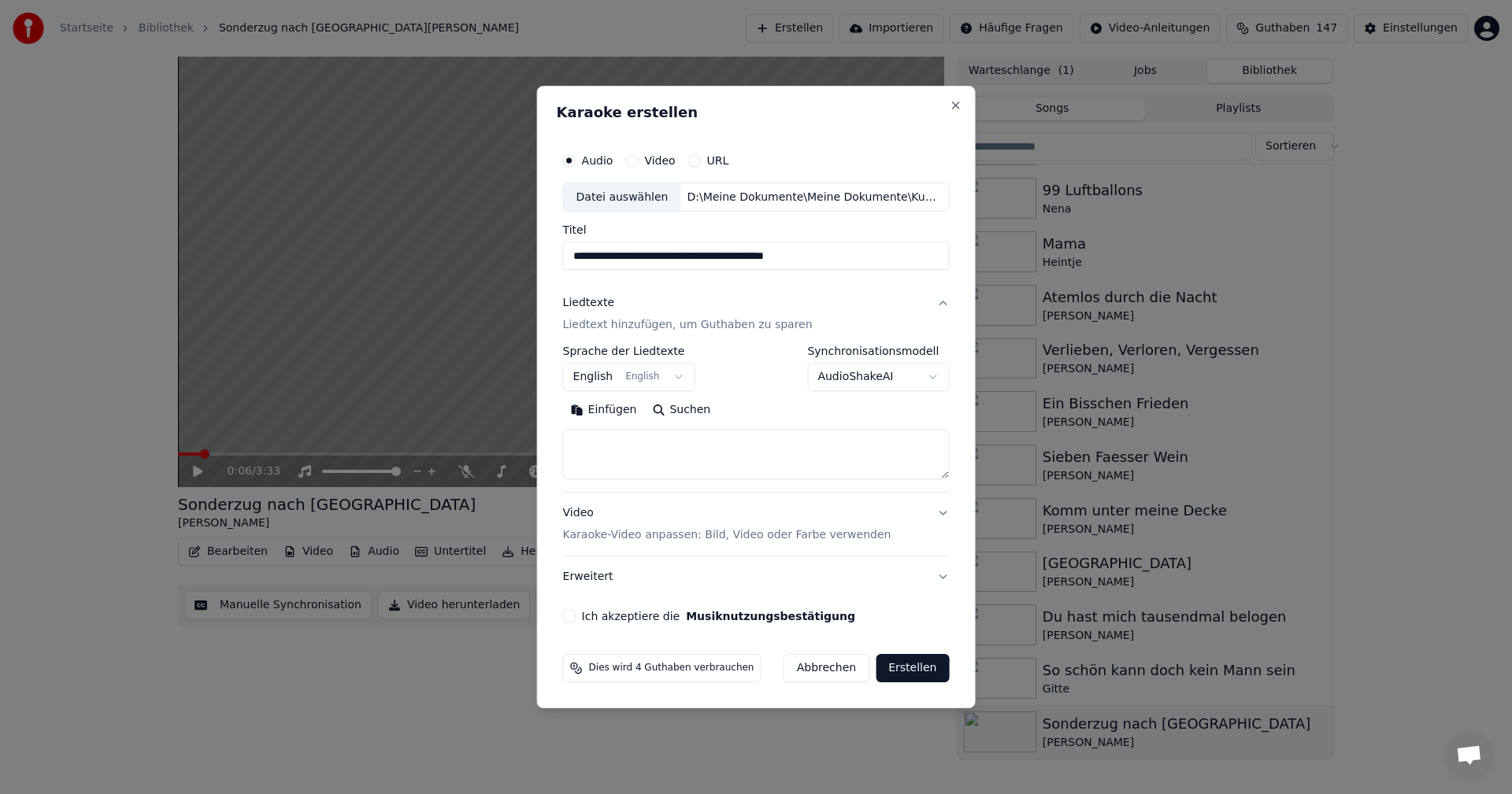
click at [669, 372] on body "**********" at bounding box center [756, 397] width 1512 height 794
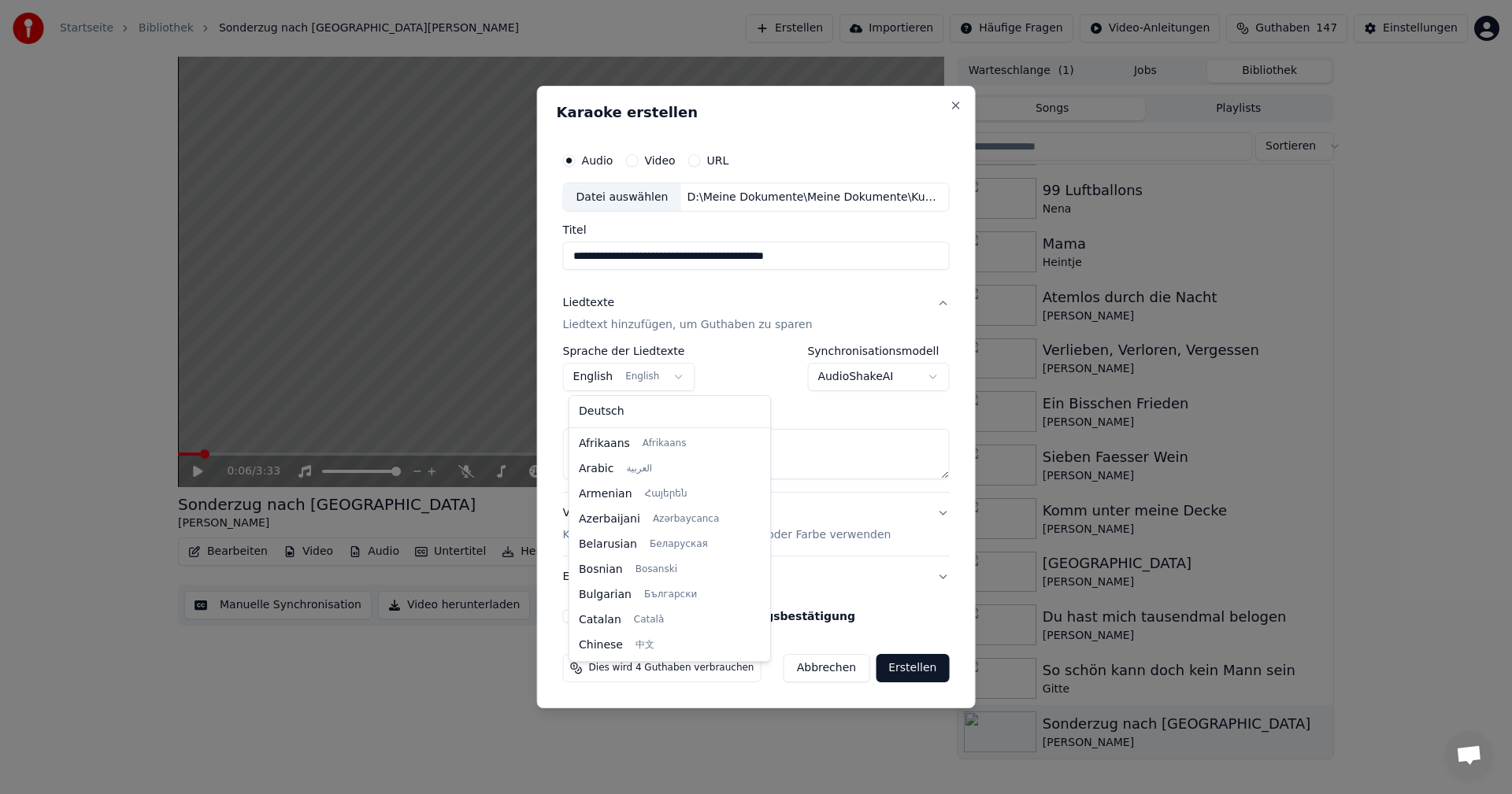
scroll to position [126, 0]
select select "**"
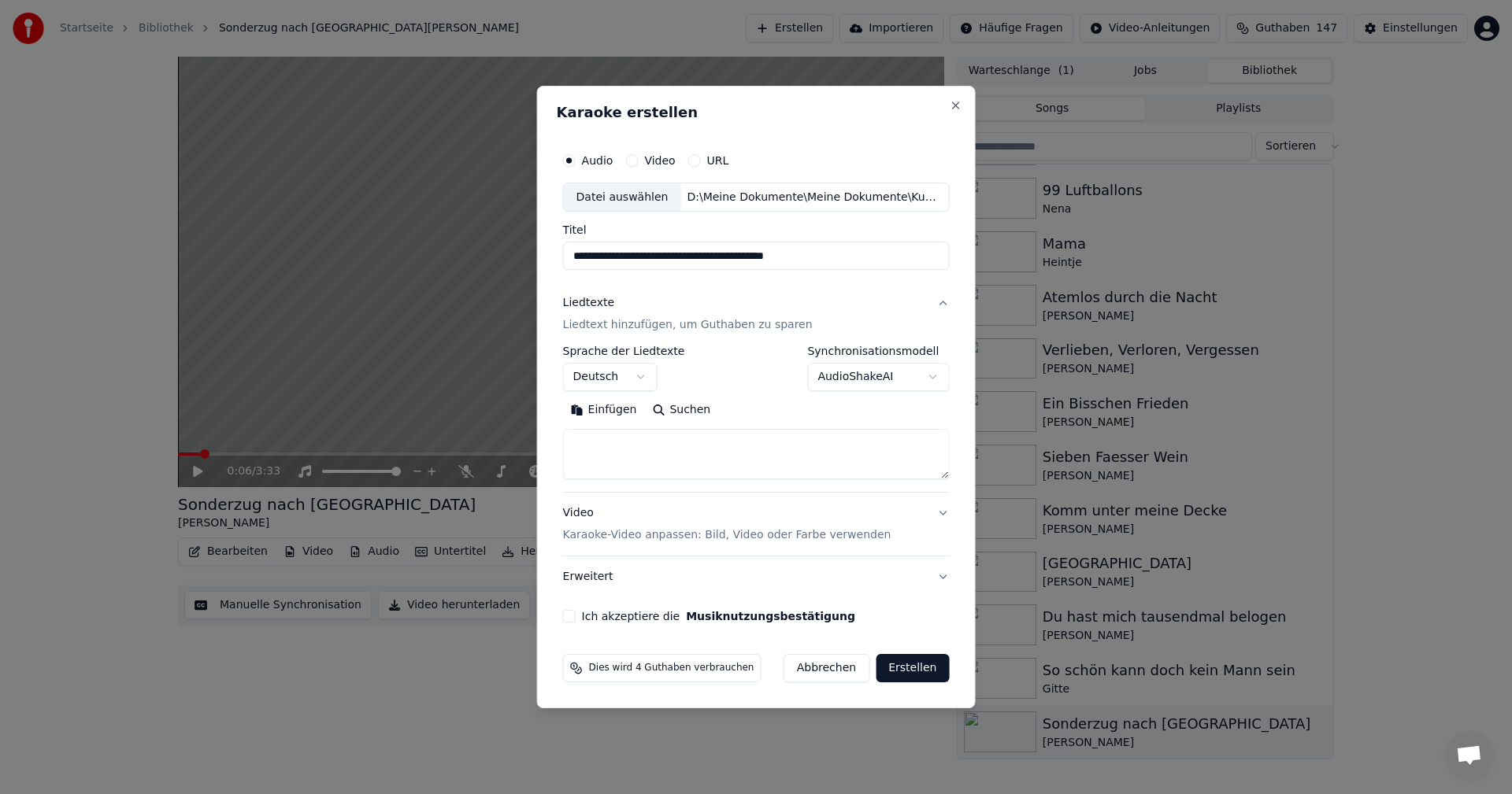
click at [609, 438] on textarea at bounding box center [756, 455] width 387 height 51
click at [702, 636] on form "**********" at bounding box center [756, 414] width 399 height 551
click at [600, 441] on textarea at bounding box center [756, 455] width 387 height 51
click at [588, 408] on button "Einfügen" at bounding box center [604, 411] width 82 height 25
click at [598, 536] on p "Karaoke-Video anpassen: Bild, Video oder Farbe verwenden" at bounding box center [728, 535] width 328 height 16
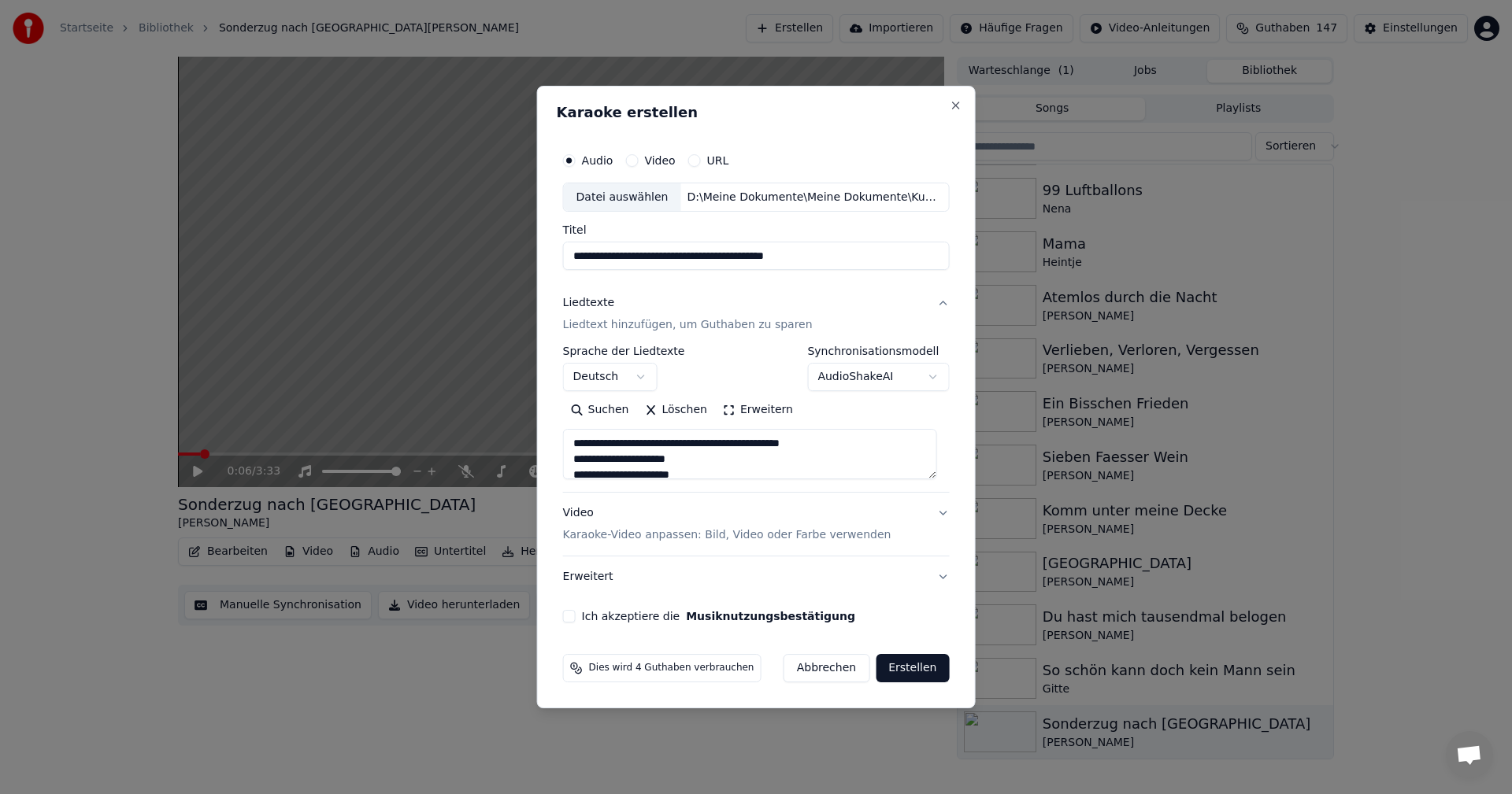
type textarea "**********"
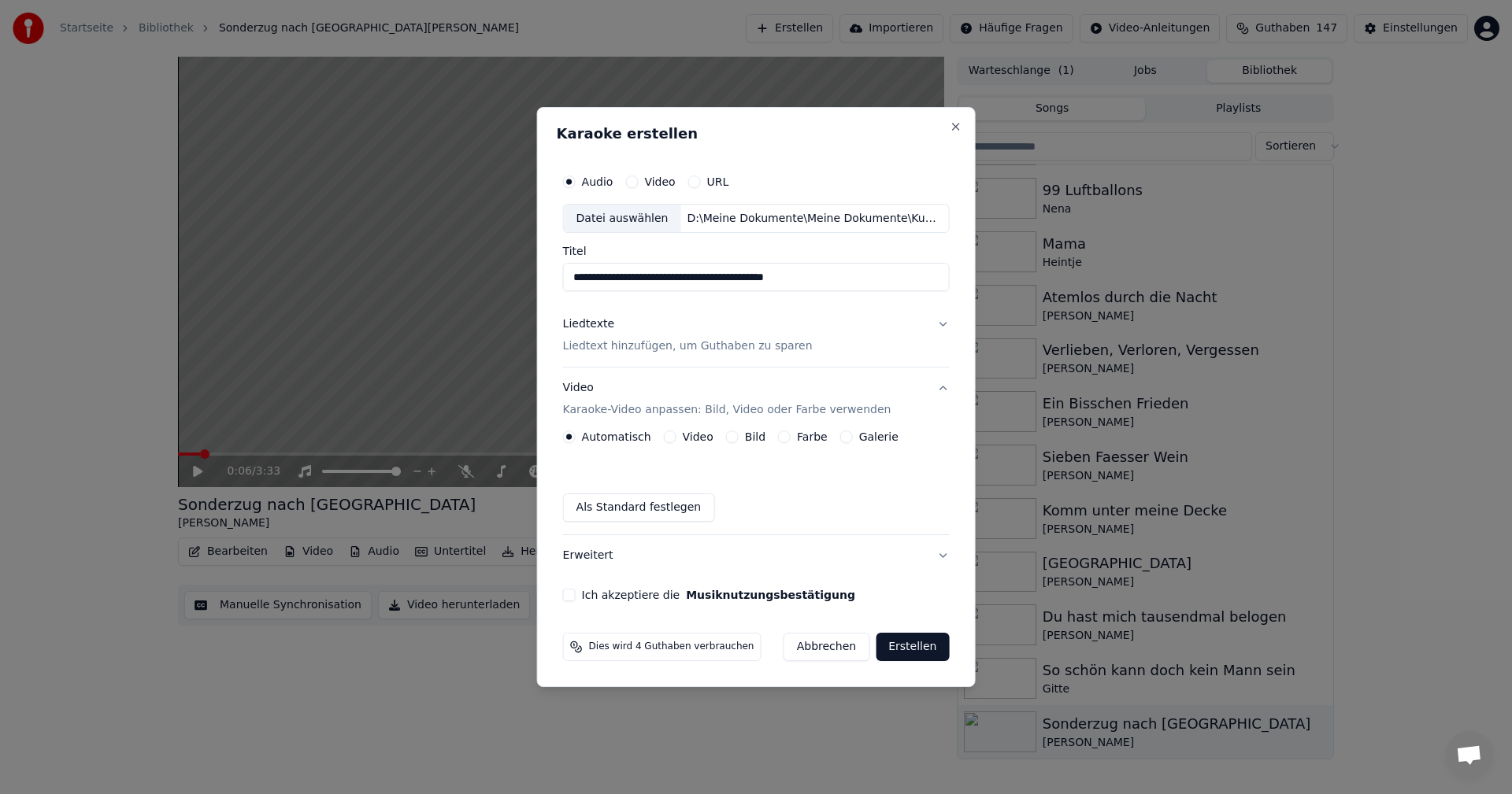
click at [745, 438] on label "Bild" at bounding box center [756, 436] width 20 height 11
click at [739, 438] on button "Bild" at bounding box center [732, 436] width 13 height 13
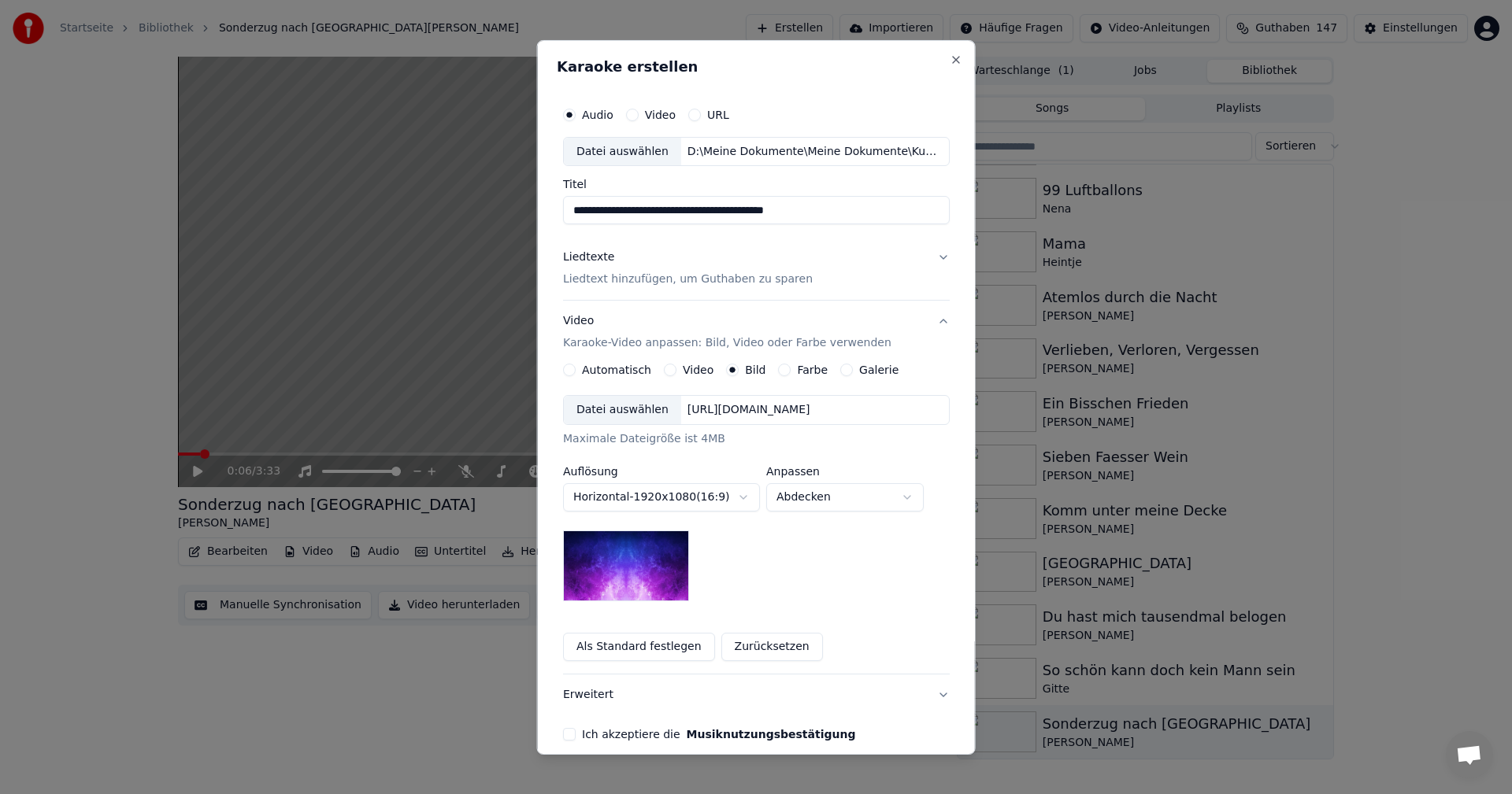
click at [611, 413] on div "Datei auswählen" at bounding box center [623, 410] width 118 height 29
click at [905, 500] on body "**********" at bounding box center [756, 397] width 1512 height 794
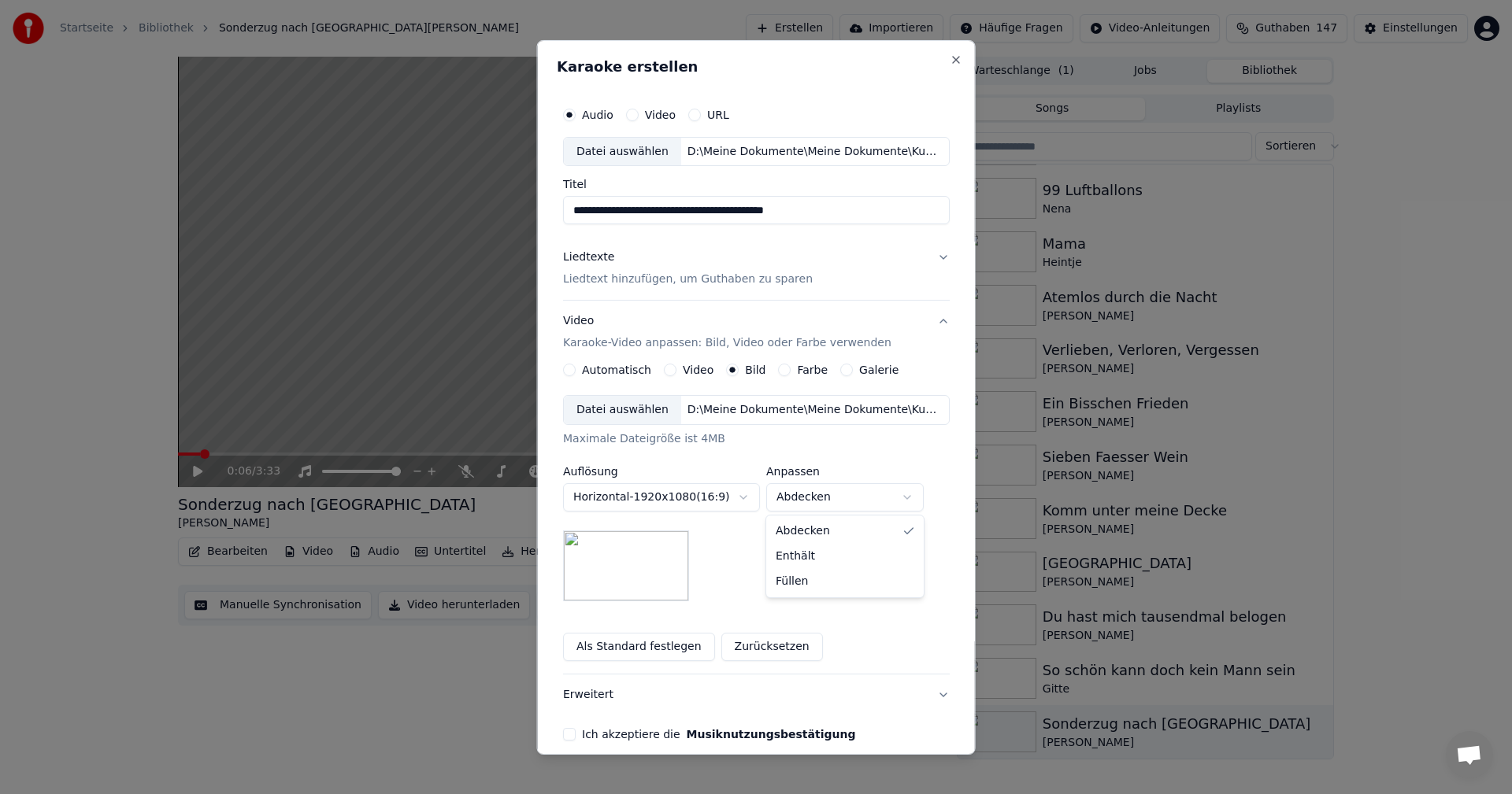
select select "*******"
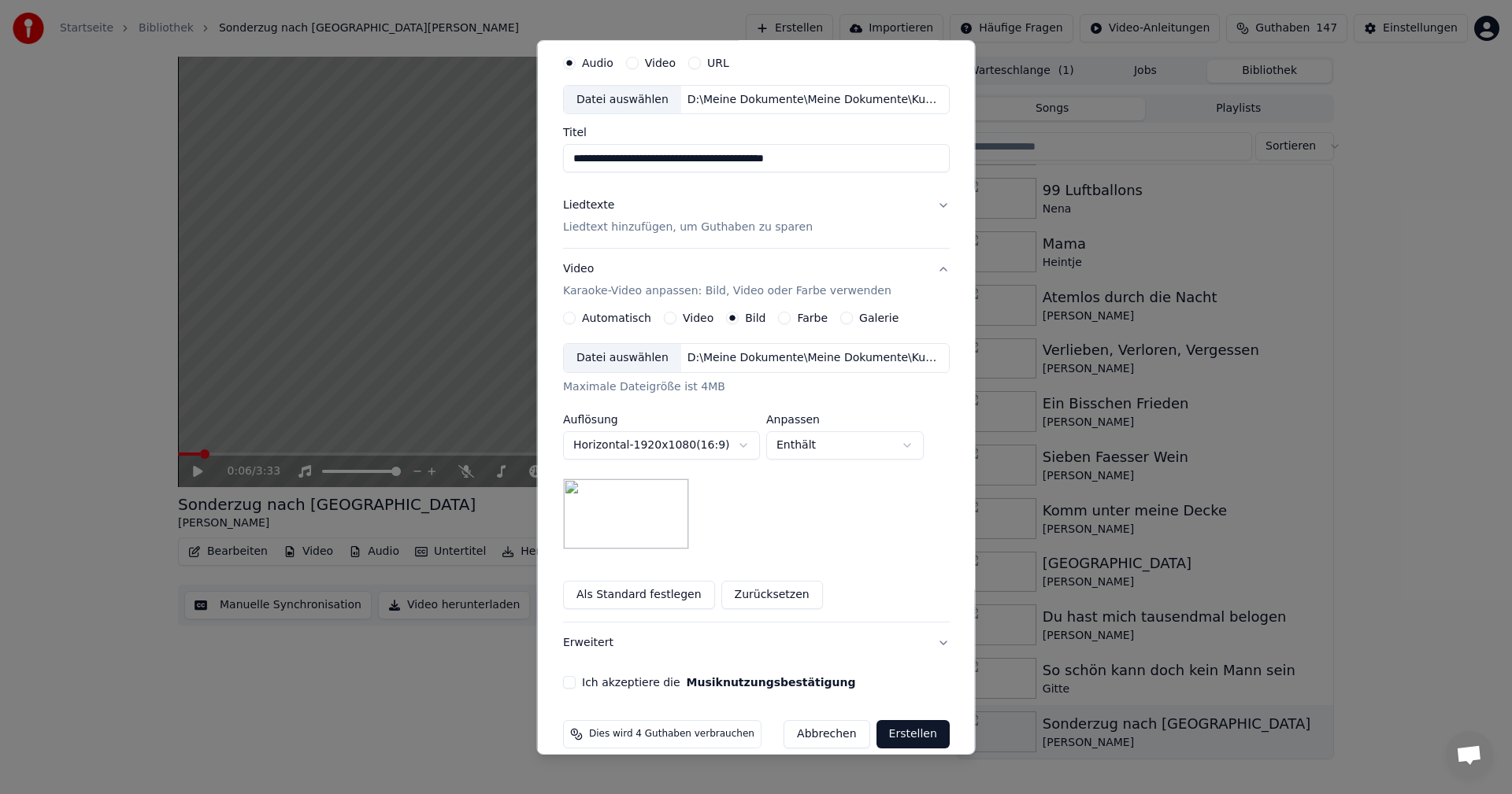
scroll to position [72, 0]
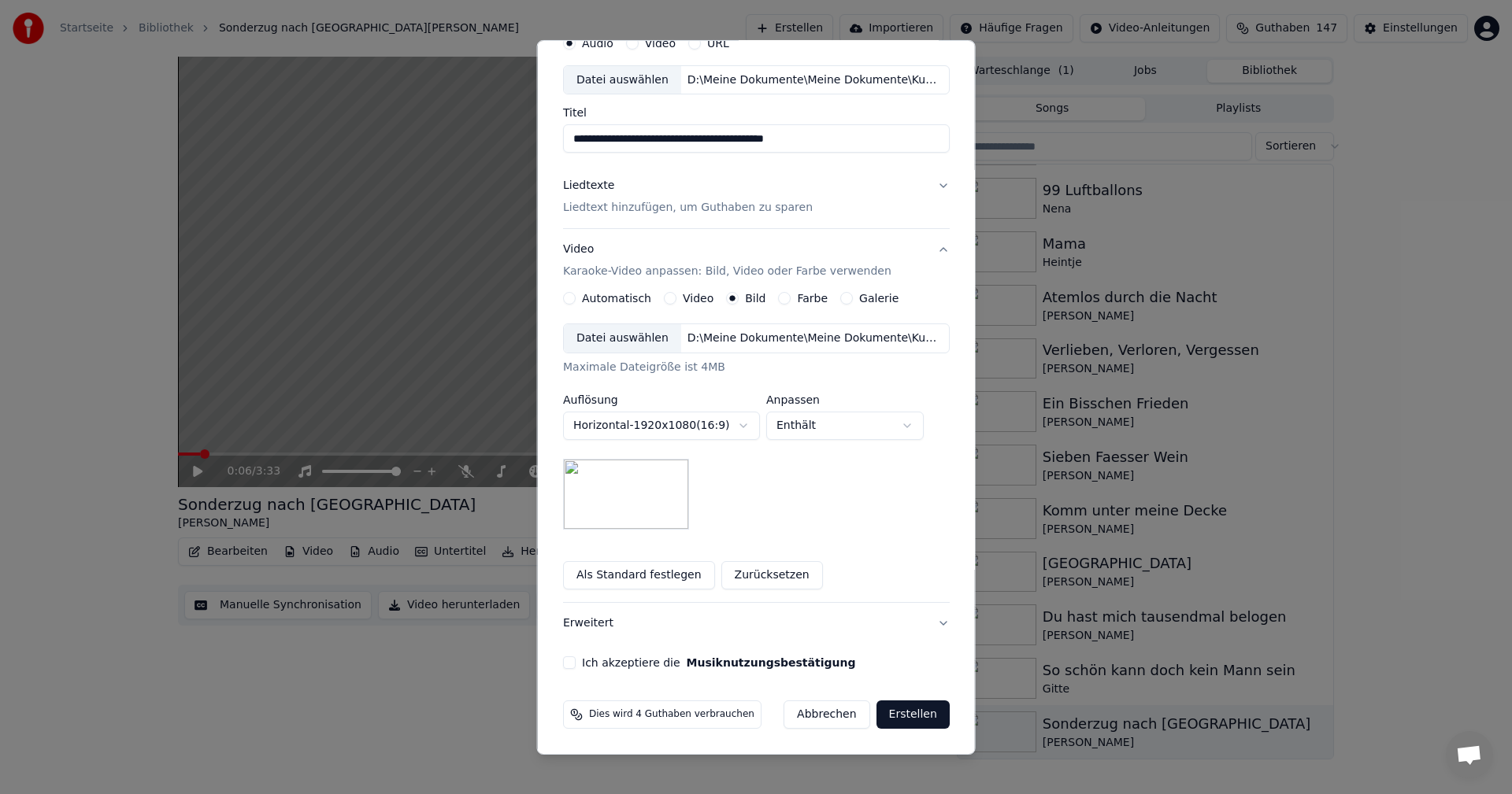
click at [569, 666] on button "Ich akzeptiere die Musiknutzungsbestätigung" at bounding box center [569, 662] width 13 height 13
click at [895, 717] on button "Erstellen" at bounding box center [912, 715] width 74 height 29
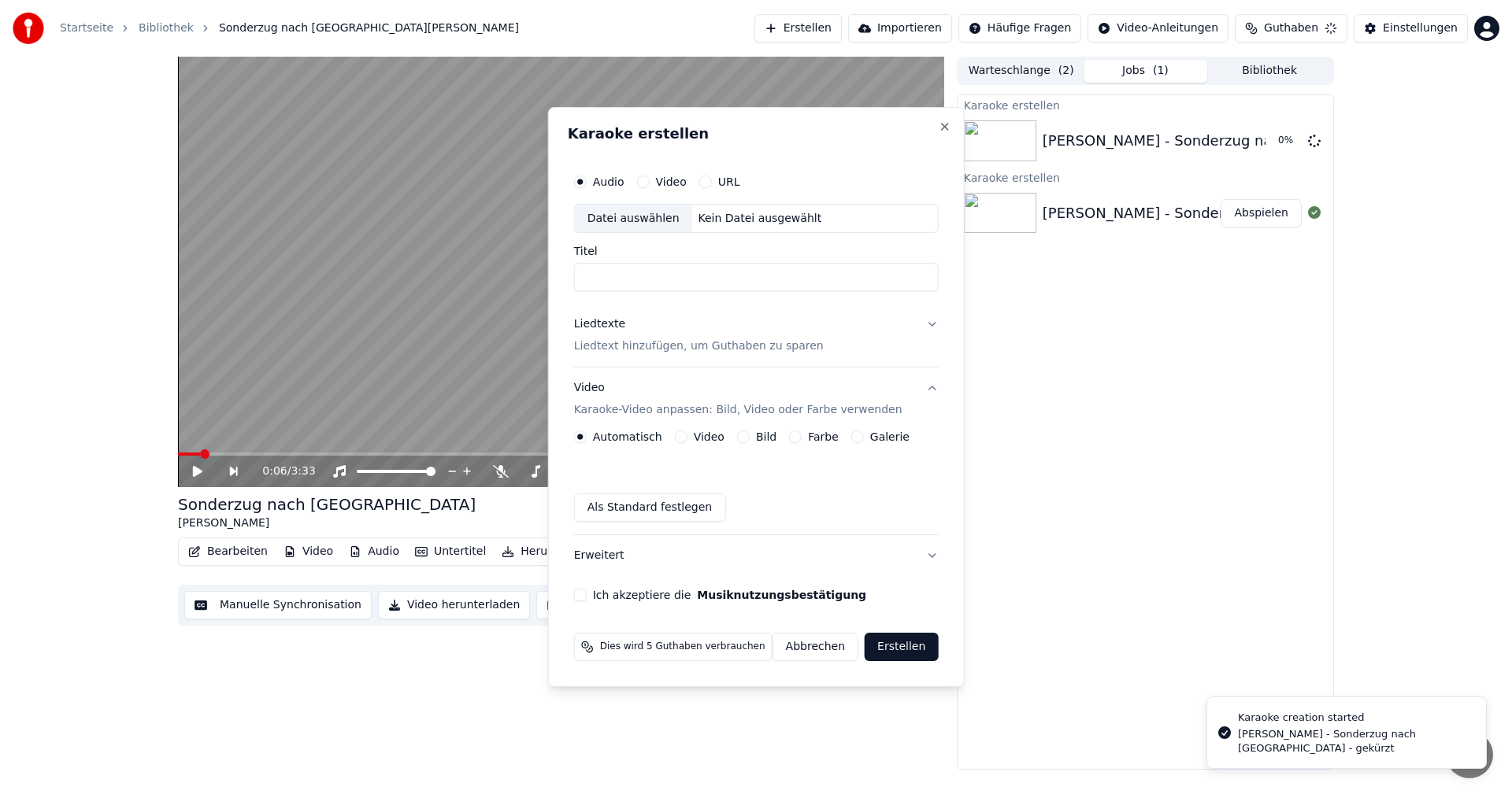
scroll to position [0, 0]
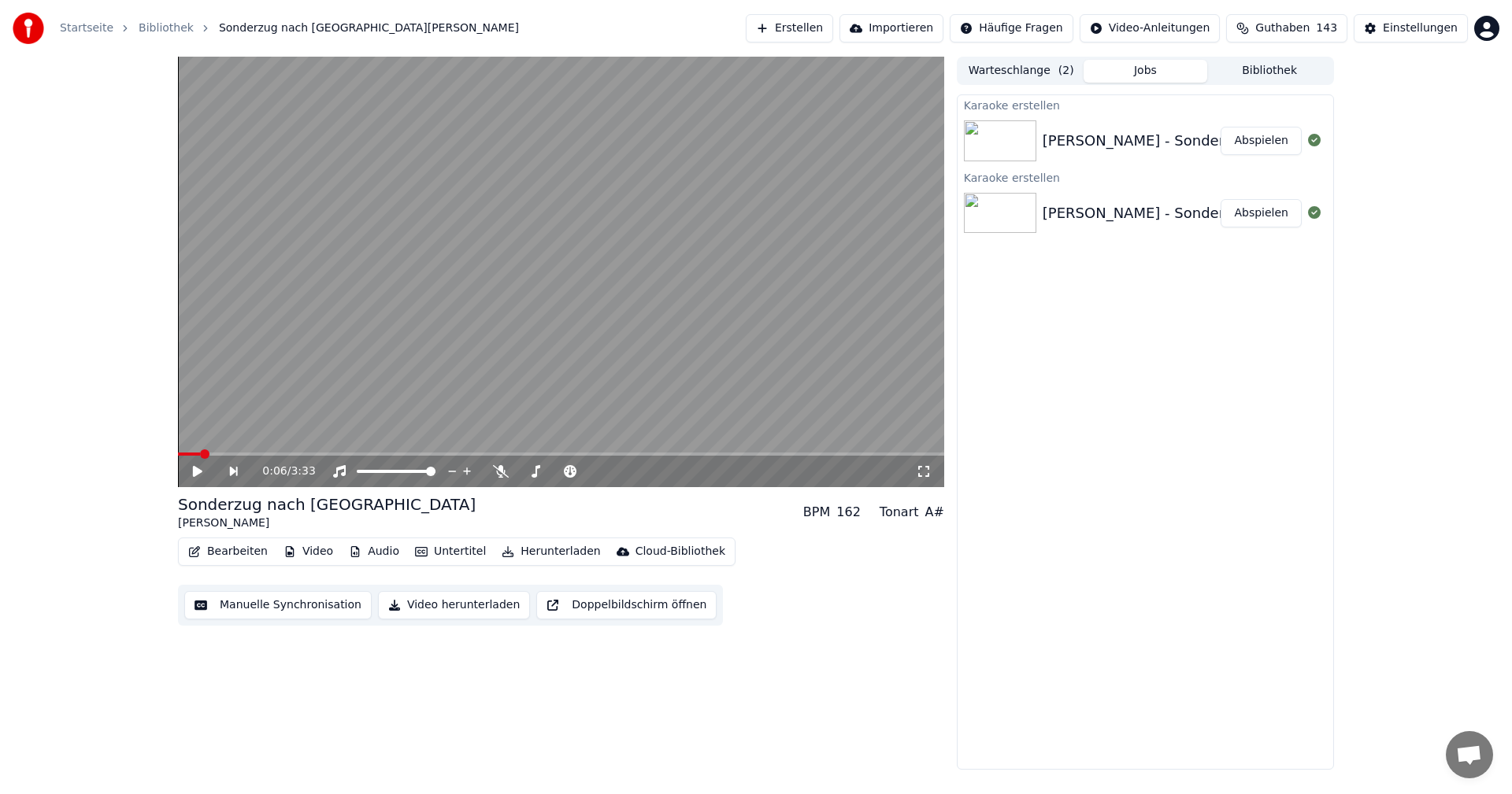
click at [1263, 142] on button "Abspielen" at bounding box center [1262, 141] width 81 height 29
click at [563, 467] on span at bounding box center [558, 471] width 9 height 9
click at [227, 605] on button "Manuelle Synchronisation" at bounding box center [278, 605] width 188 height 29
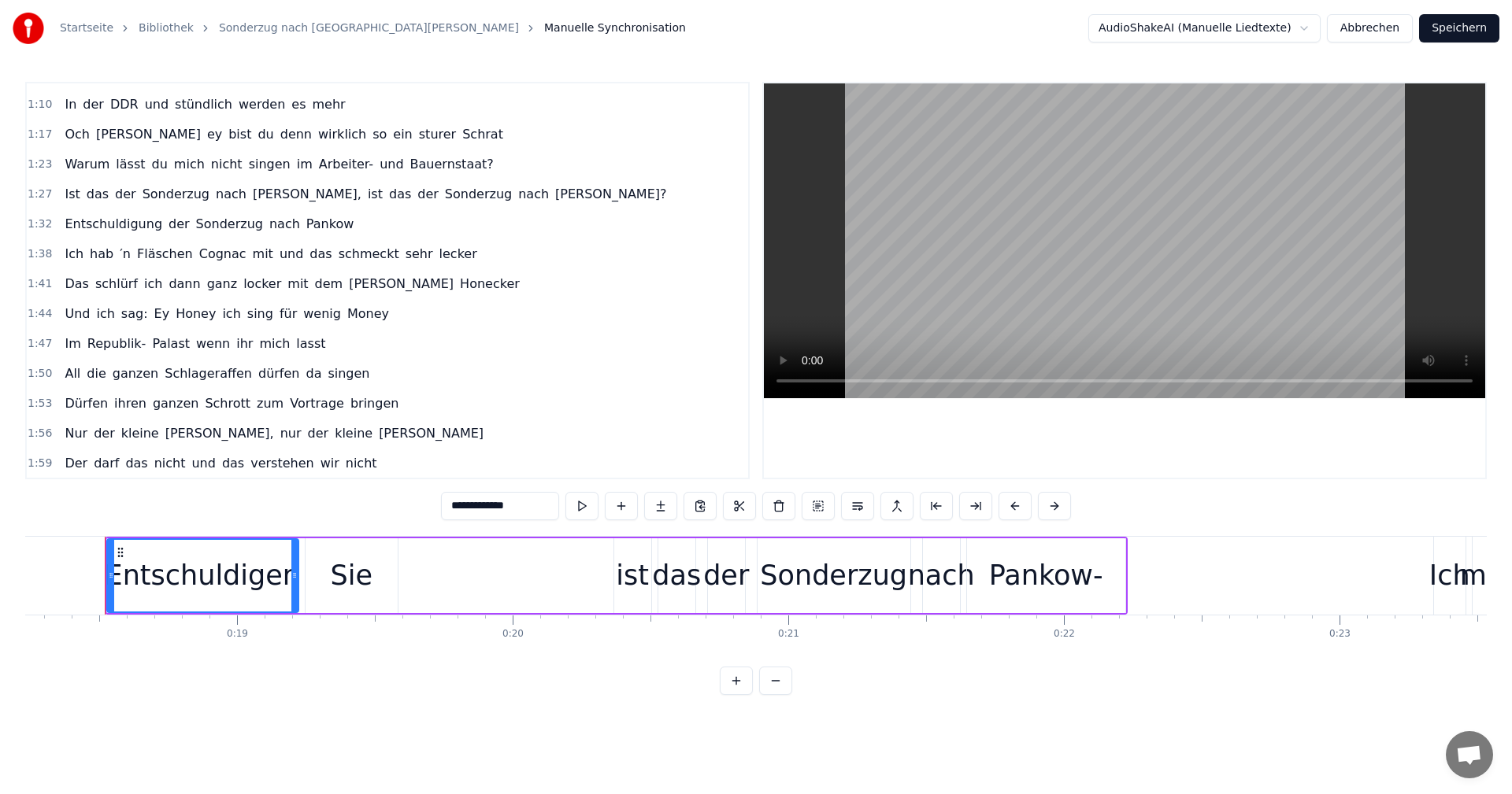
scroll to position [653, 0]
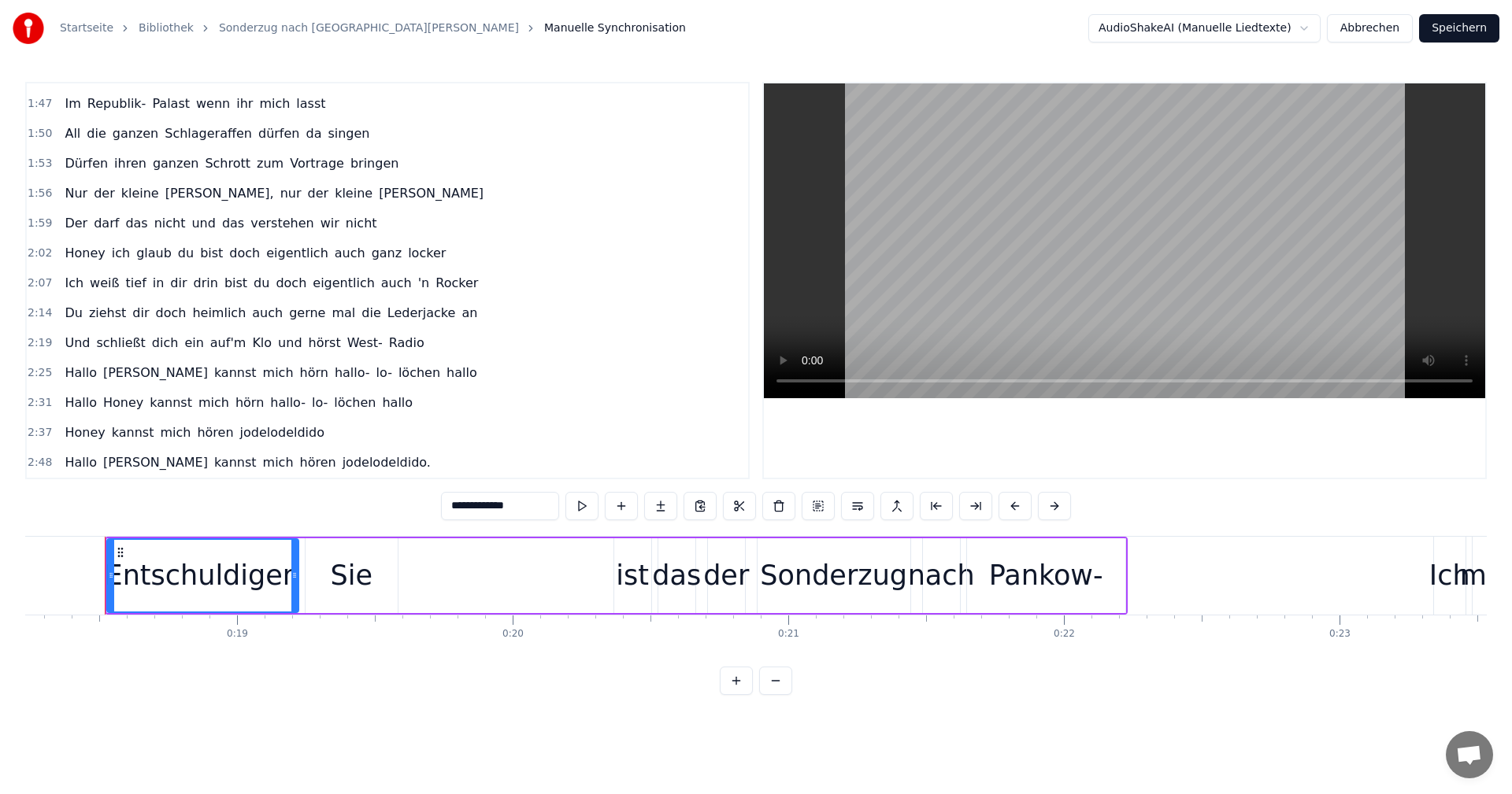
click at [66, 376] on span "Hallo" at bounding box center [80, 372] width 36 height 18
type input "*****"
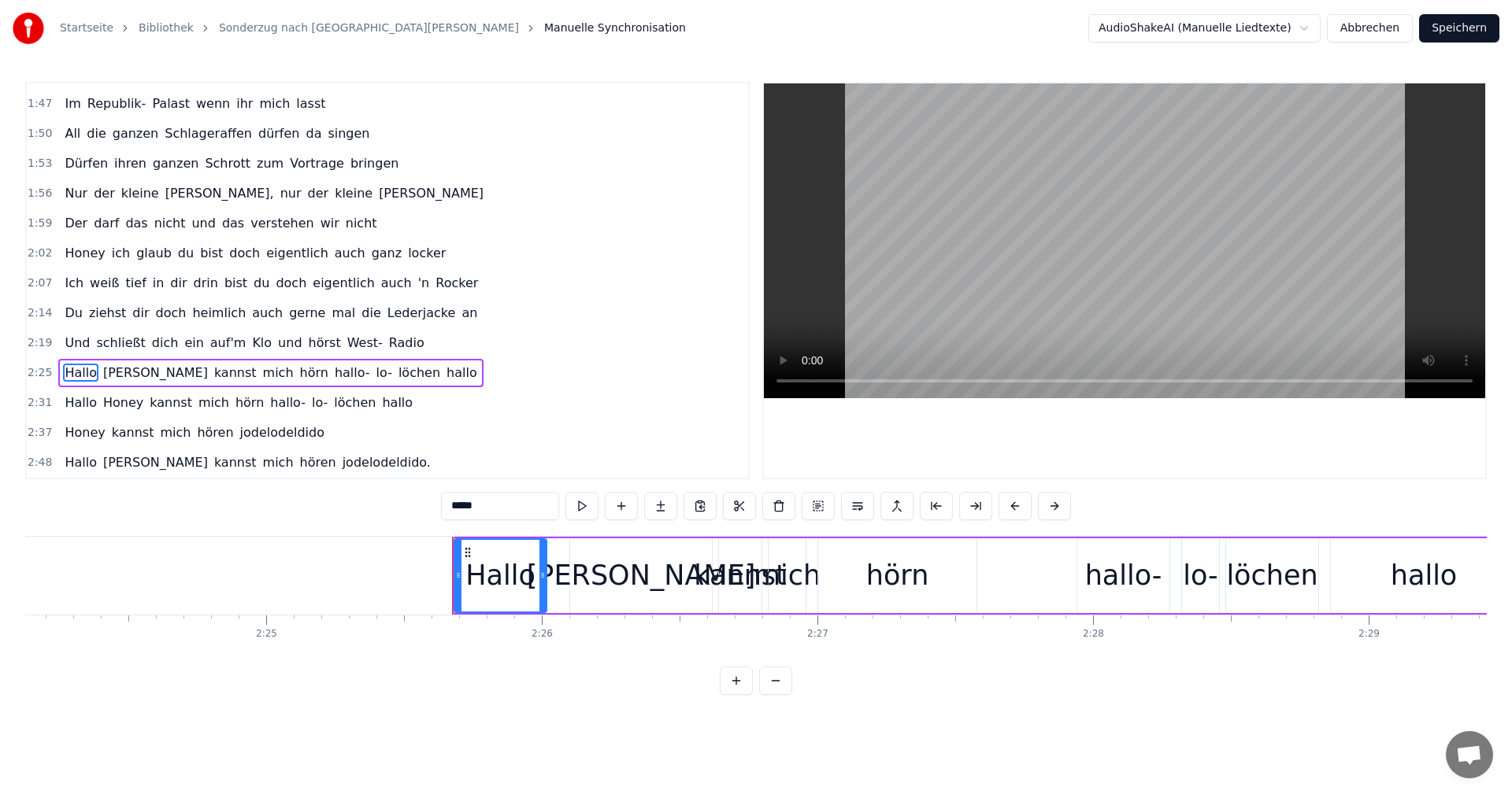
scroll to position [0, 40080]
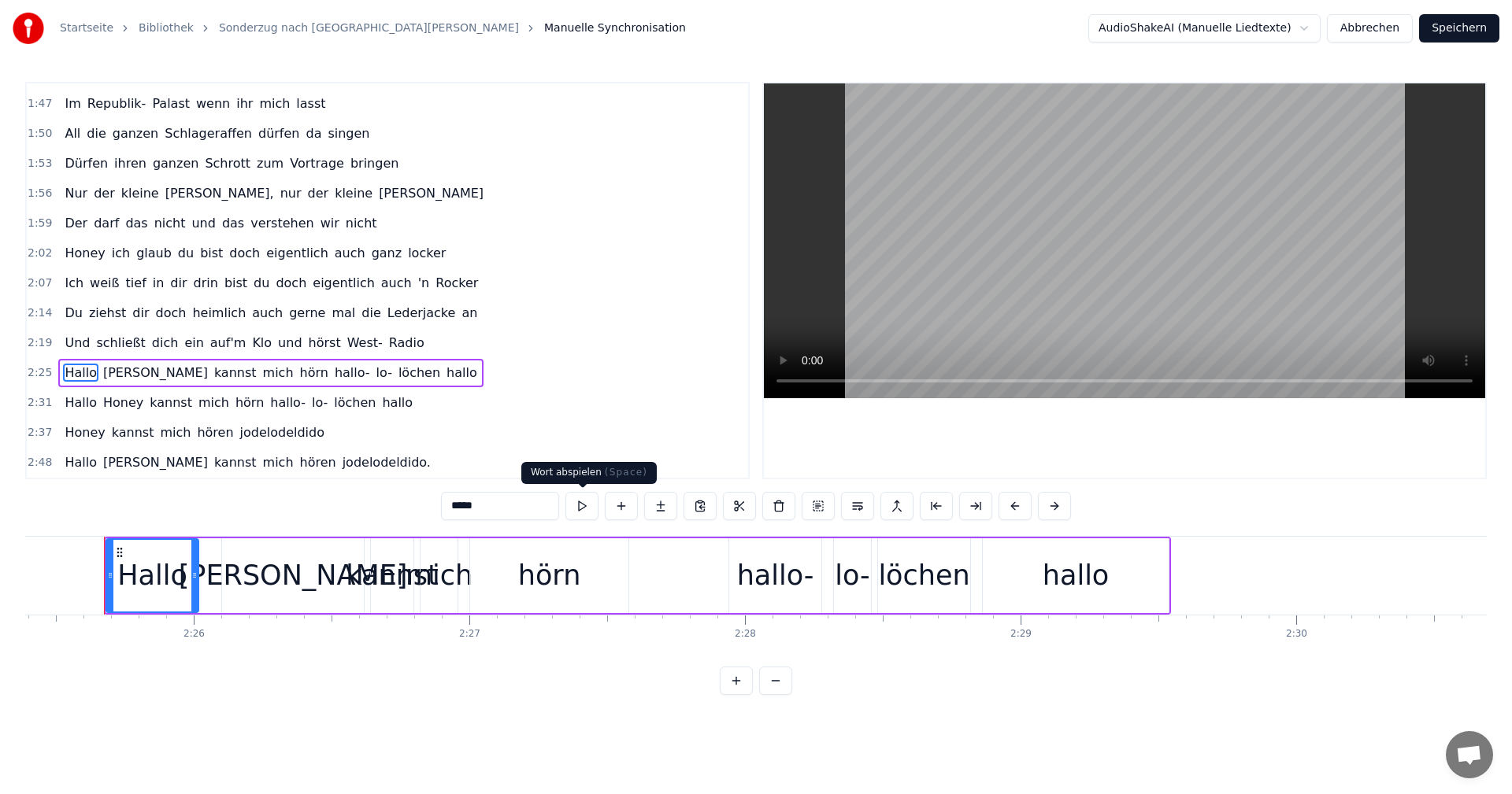
click at [585, 507] on button at bounding box center [581, 507] width 33 height 29
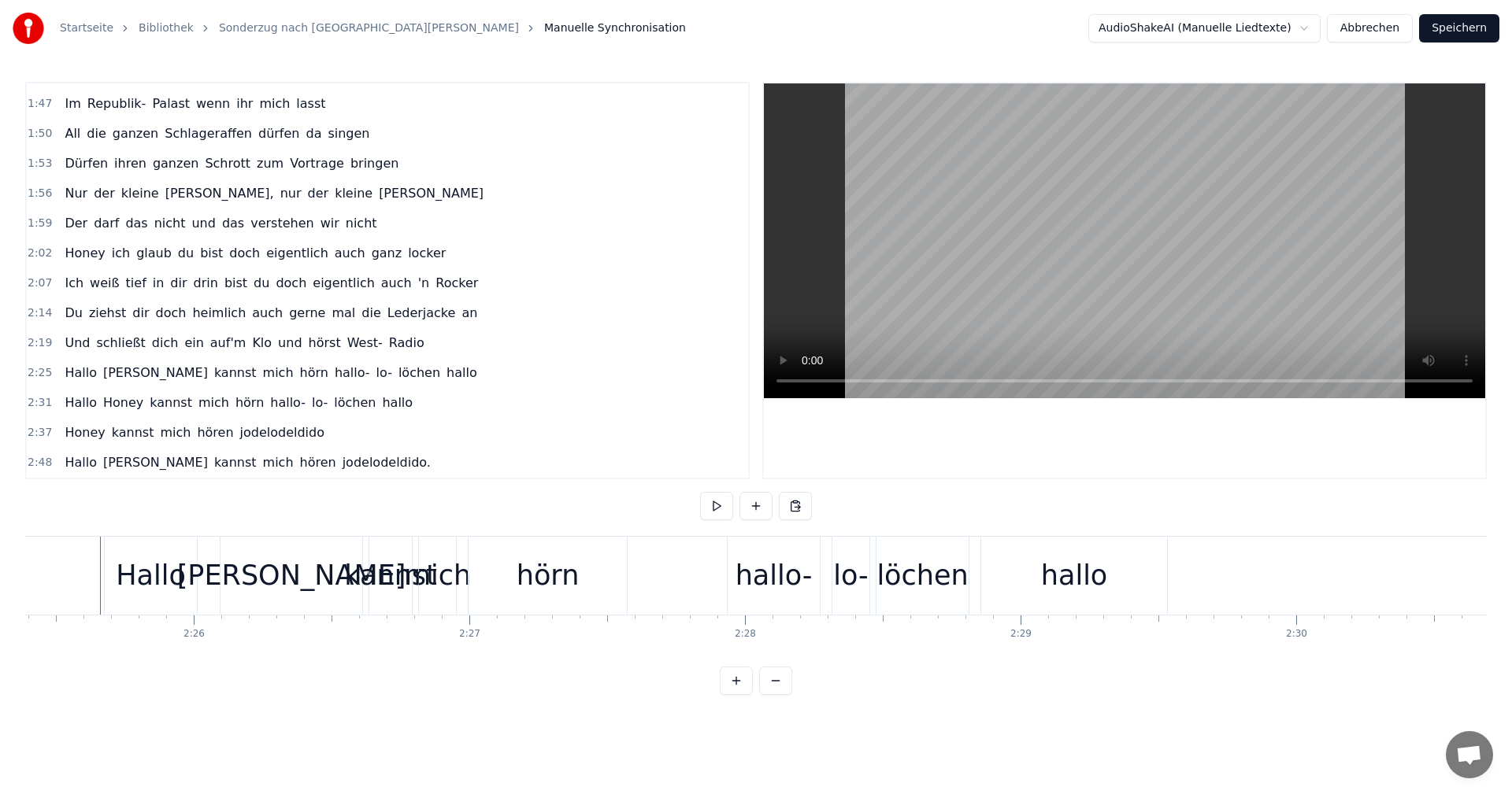
scroll to position [0, 40077]
click at [714, 508] on button at bounding box center [717, 507] width 33 height 29
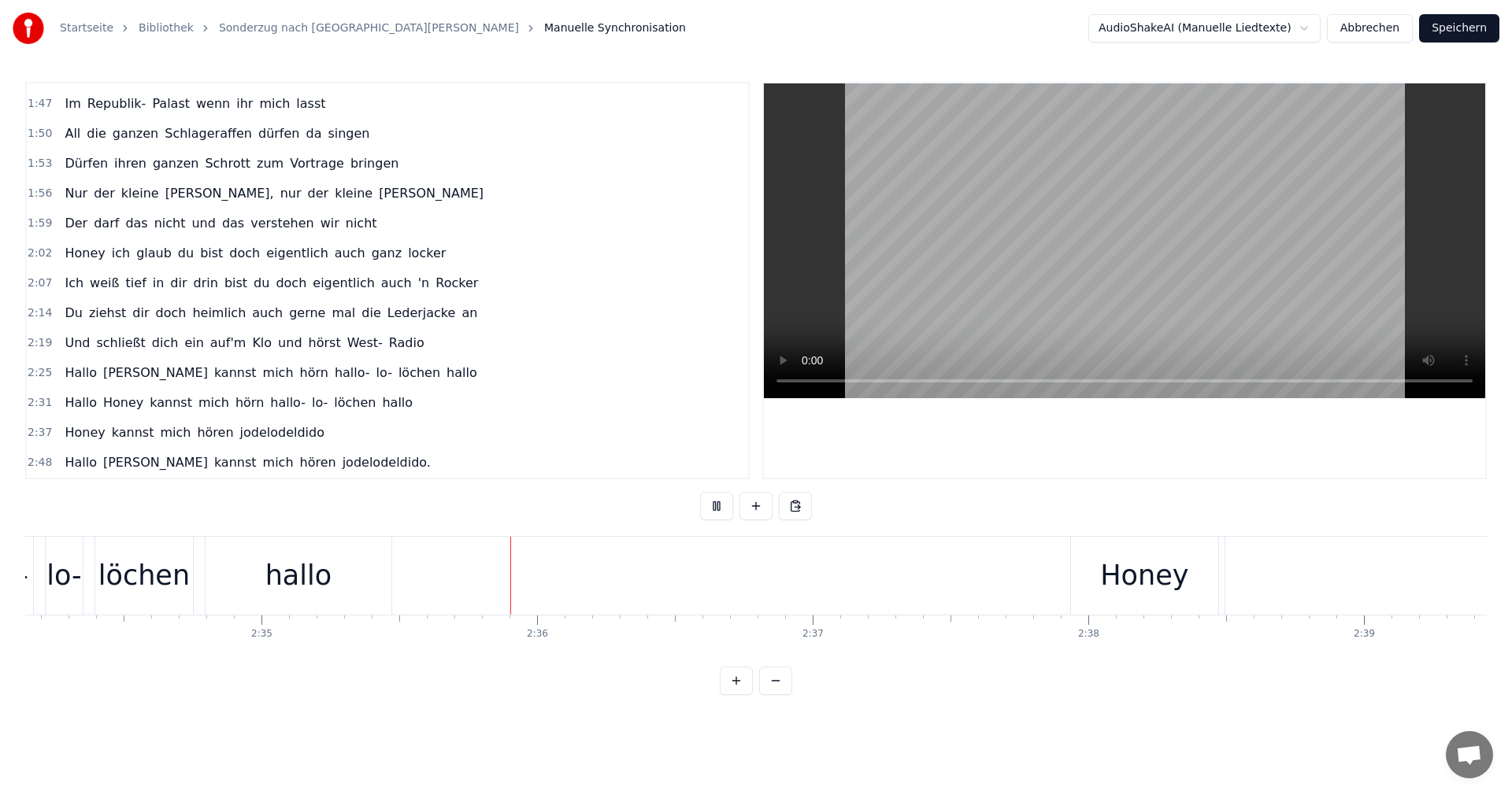
scroll to position [0, 42769]
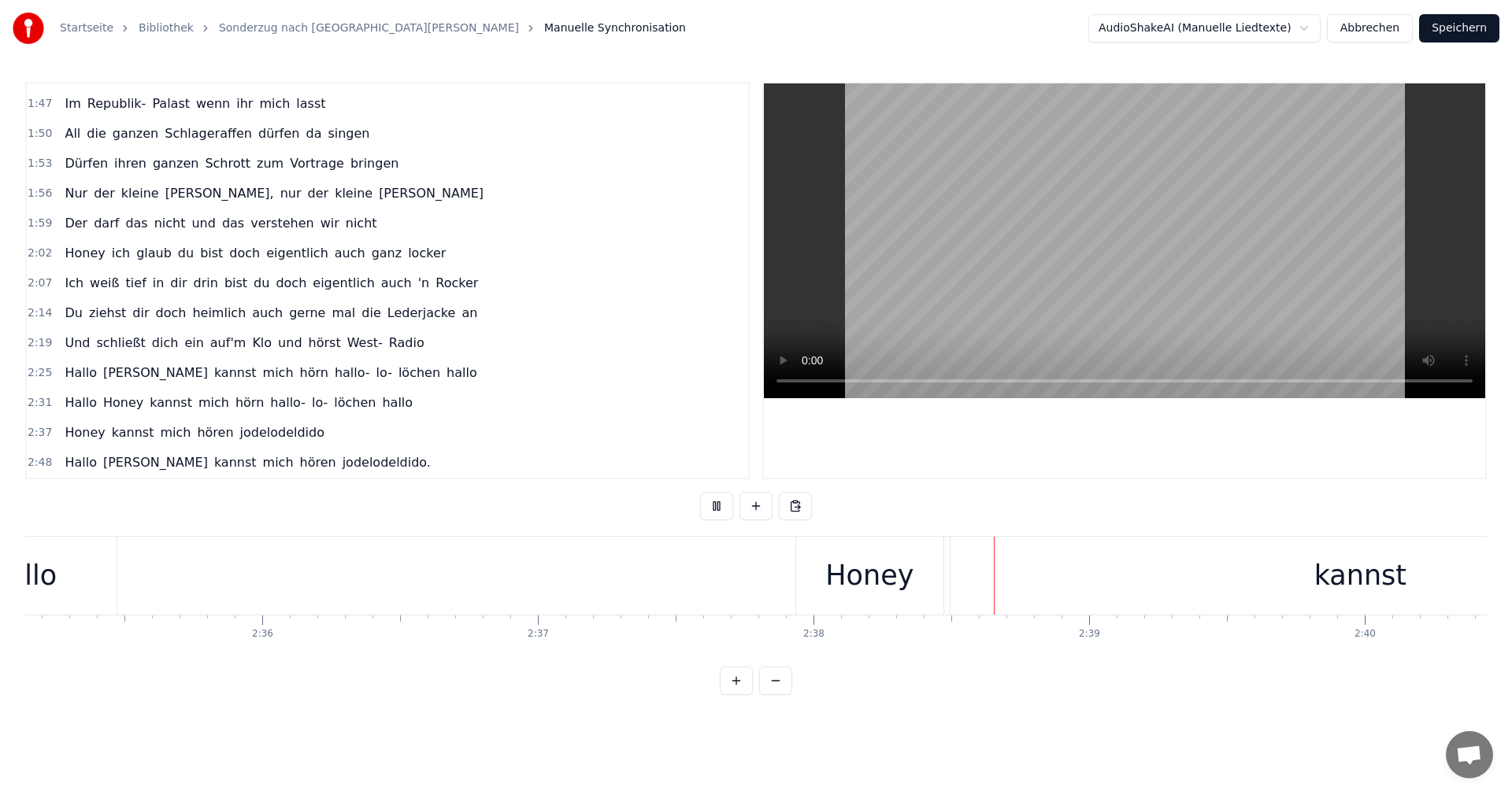
click at [716, 506] on button at bounding box center [717, 507] width 33 height 29
drag, startPoint x: 851, startPoint y: 577, endPoint x: 843, endPoint y: 579, distance: 8.2
click at [843, 579] on div "Honey" at bounding box center [870, 575] width 88 height 41
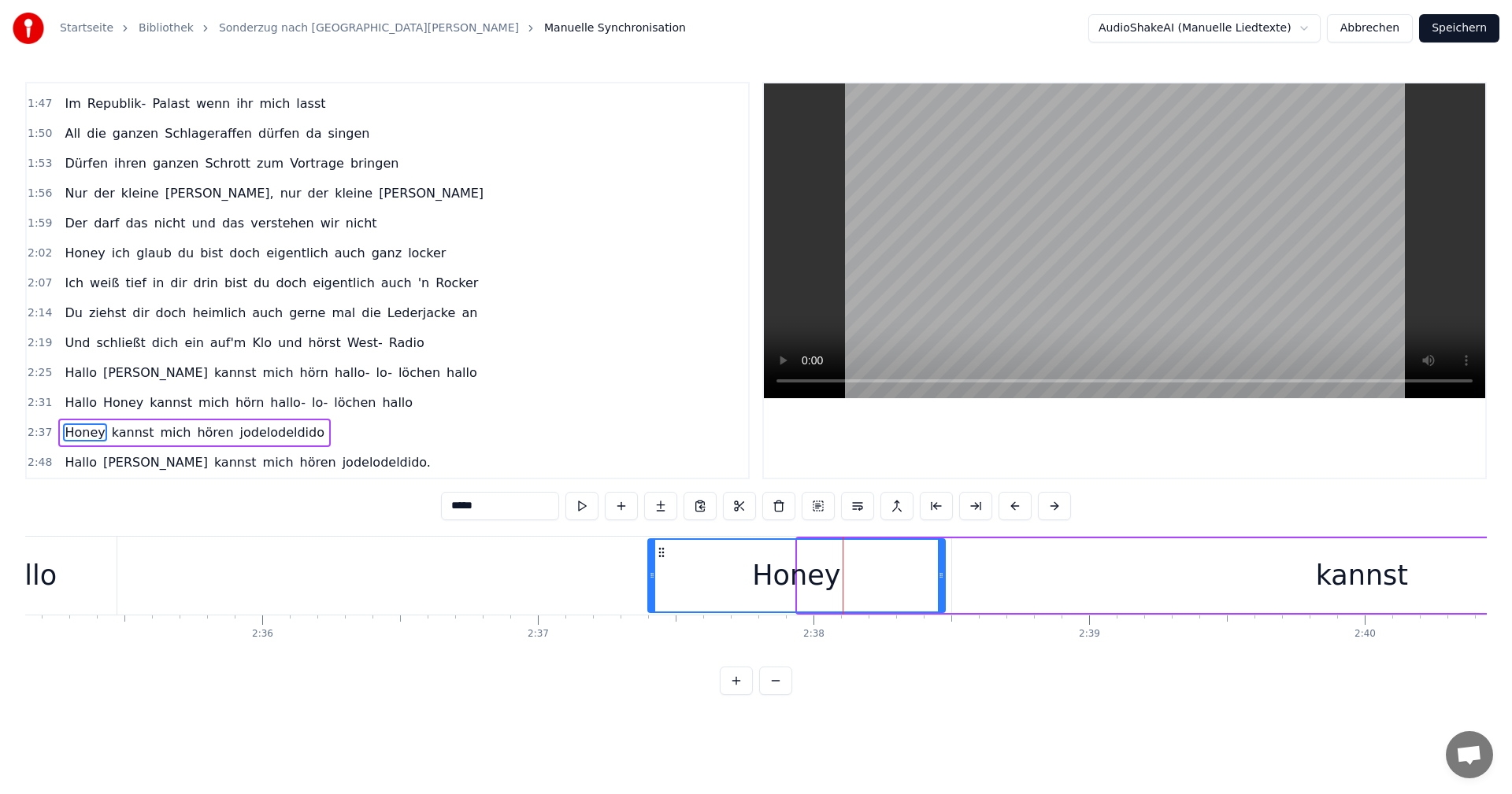
drag, startPoint x: 798, startPoint y: 575, endPoint x: 648, endPoint y: 581, distance: 150.1
click at [649, 581] on icon at bounding box center [652, 575] width 6 height 13
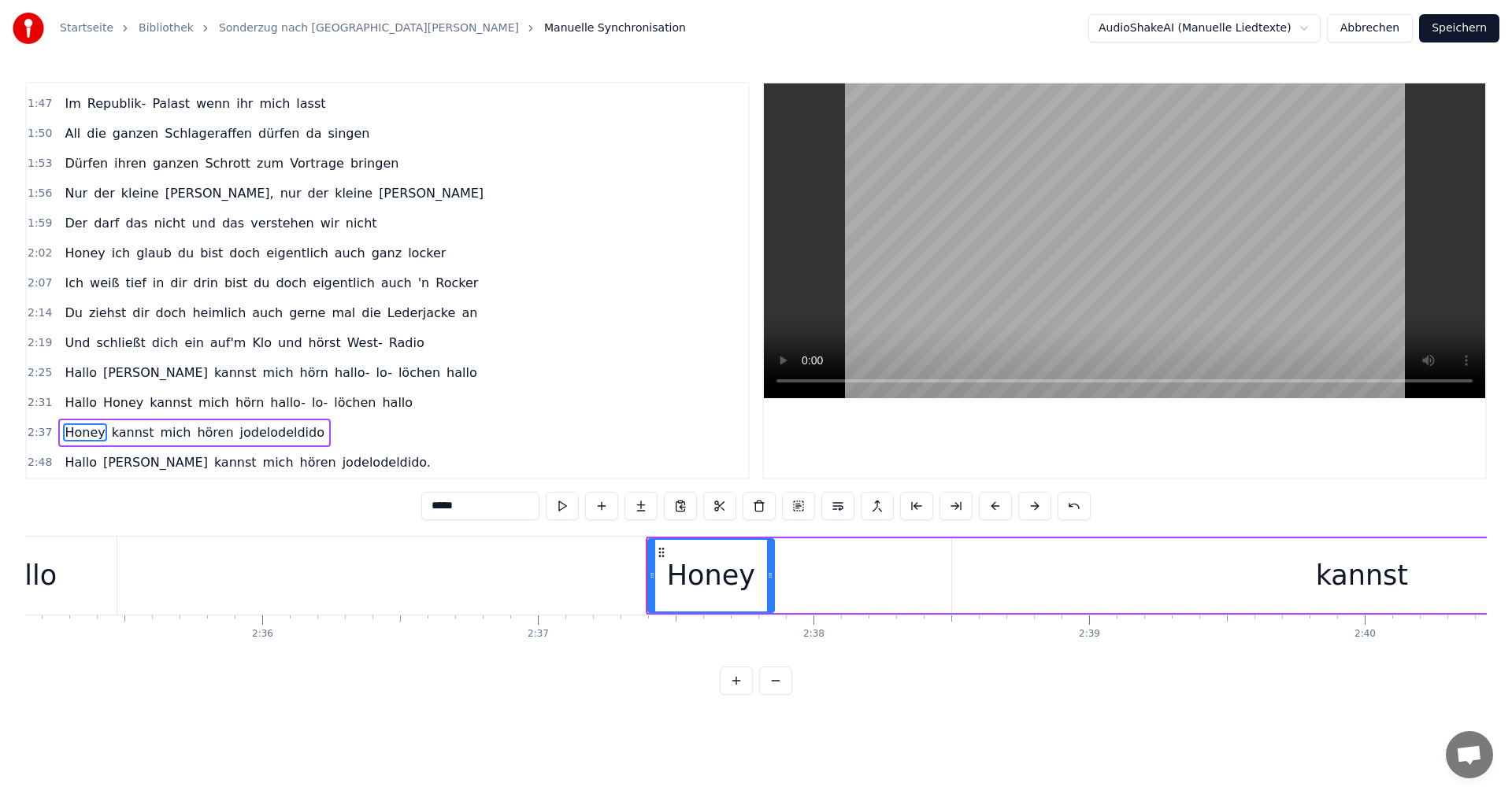
drag, startPoint x: 938, startPoint y: 574, endPoint x: 767, endPoint y: 583, distance: 171.2
click at [767, 583] on div at bounding box center [770, 576] width 6 height 72
click at [1328, 567] on div "kannst" at bounding box center [1362, 575] width 92 height 41
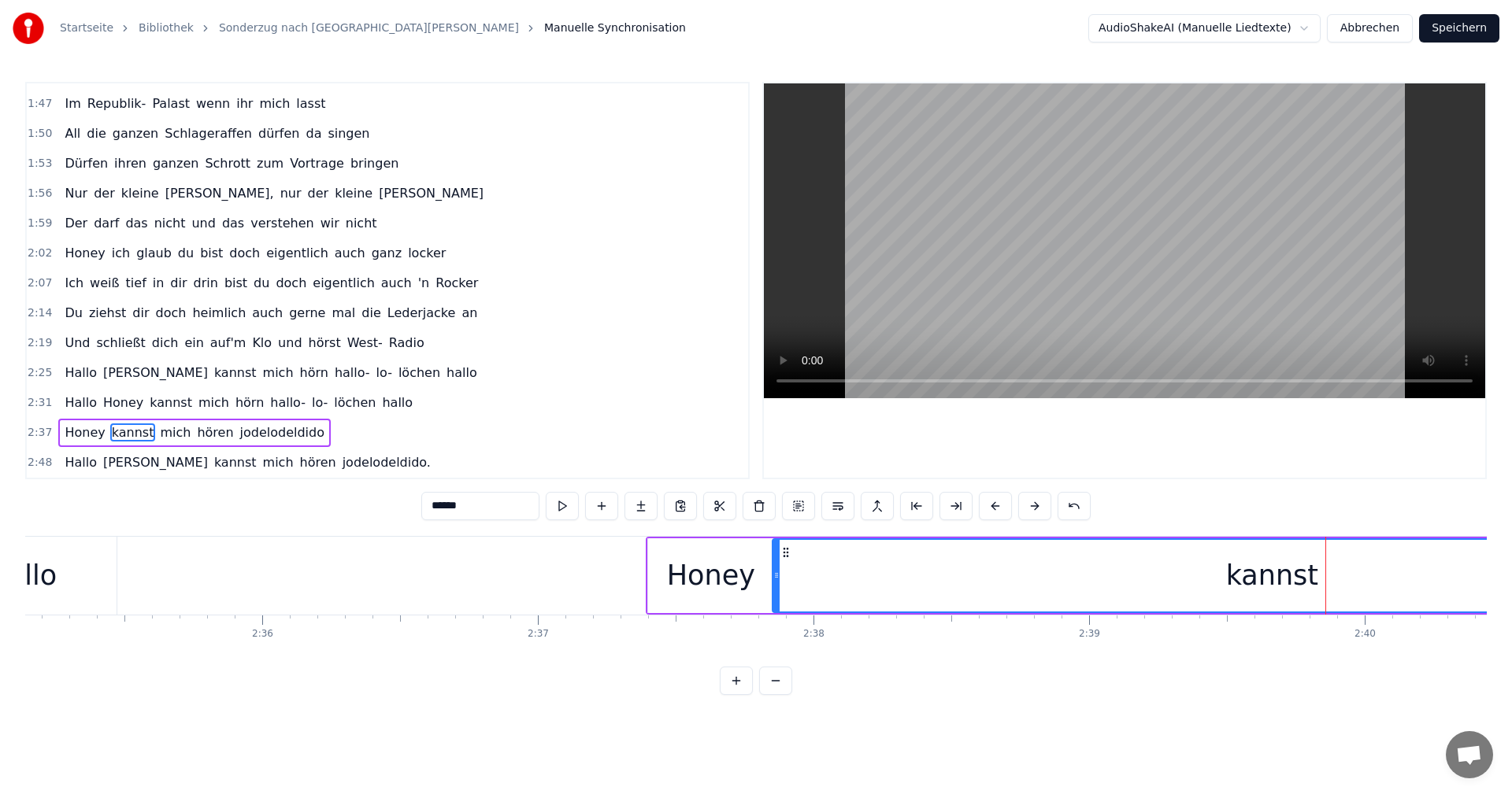
drag, startPoint x: 956, startPoint y: 576, endPoint x: 777, endPoint y: 580, distance: 179.0
click at [777, 580] on icon at bounding box center [776, 575] width 6 height 13
click at [1276, 586] on div "kannst" at bounding box center [1272, 575] width 92 height 41
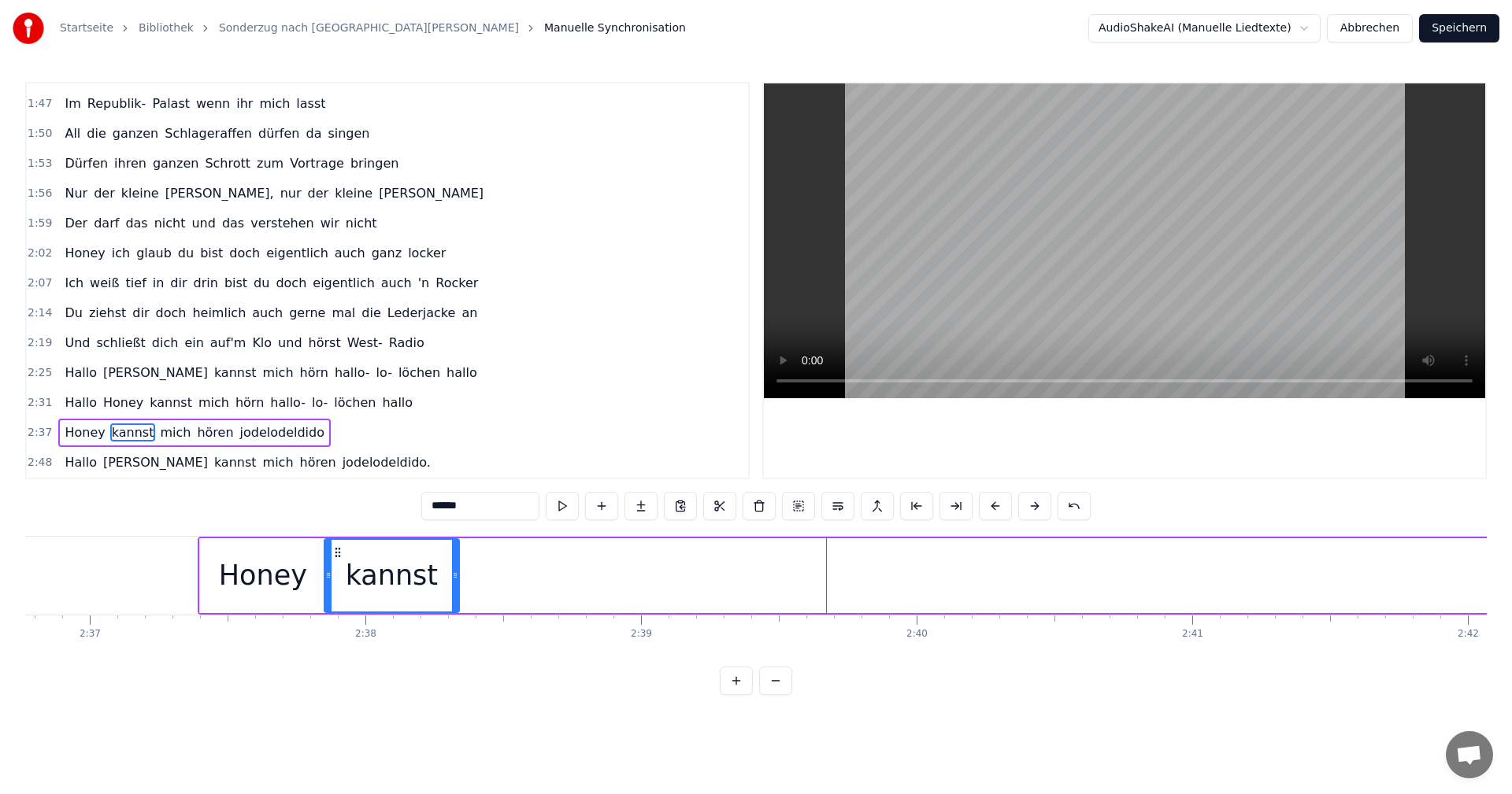
drag, startPoint x: 1319, startPoint y: 577, endPoint x: 454, endPoint y: 583, distance: 865.0
click at [454, 583] on div at bounding box center [454, 576] width 6 height 72
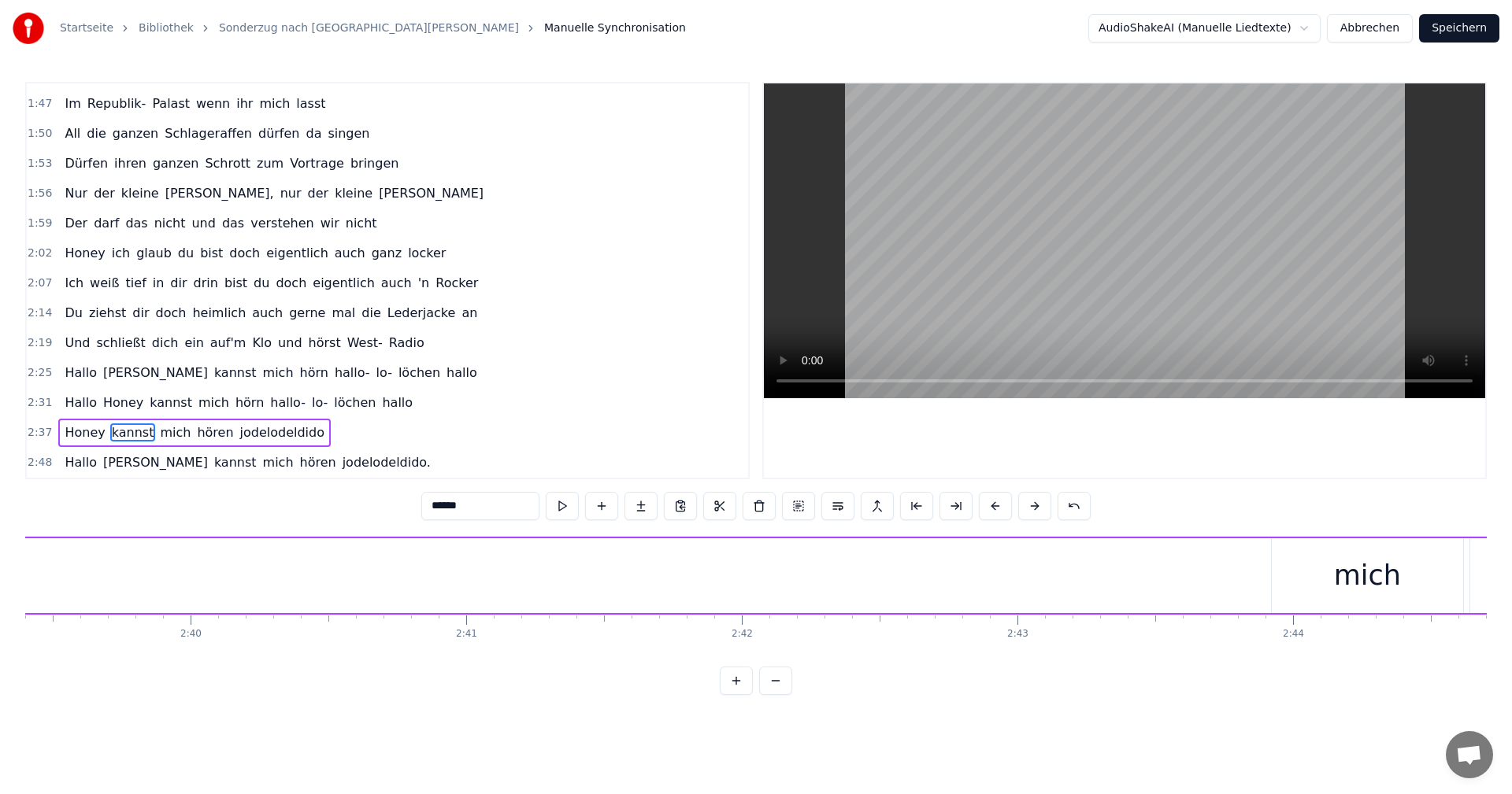
scroll to position [0, 43971]
click at [1320, 576] on div "mich" at bounding box center [1339, 575] width 67 height 41
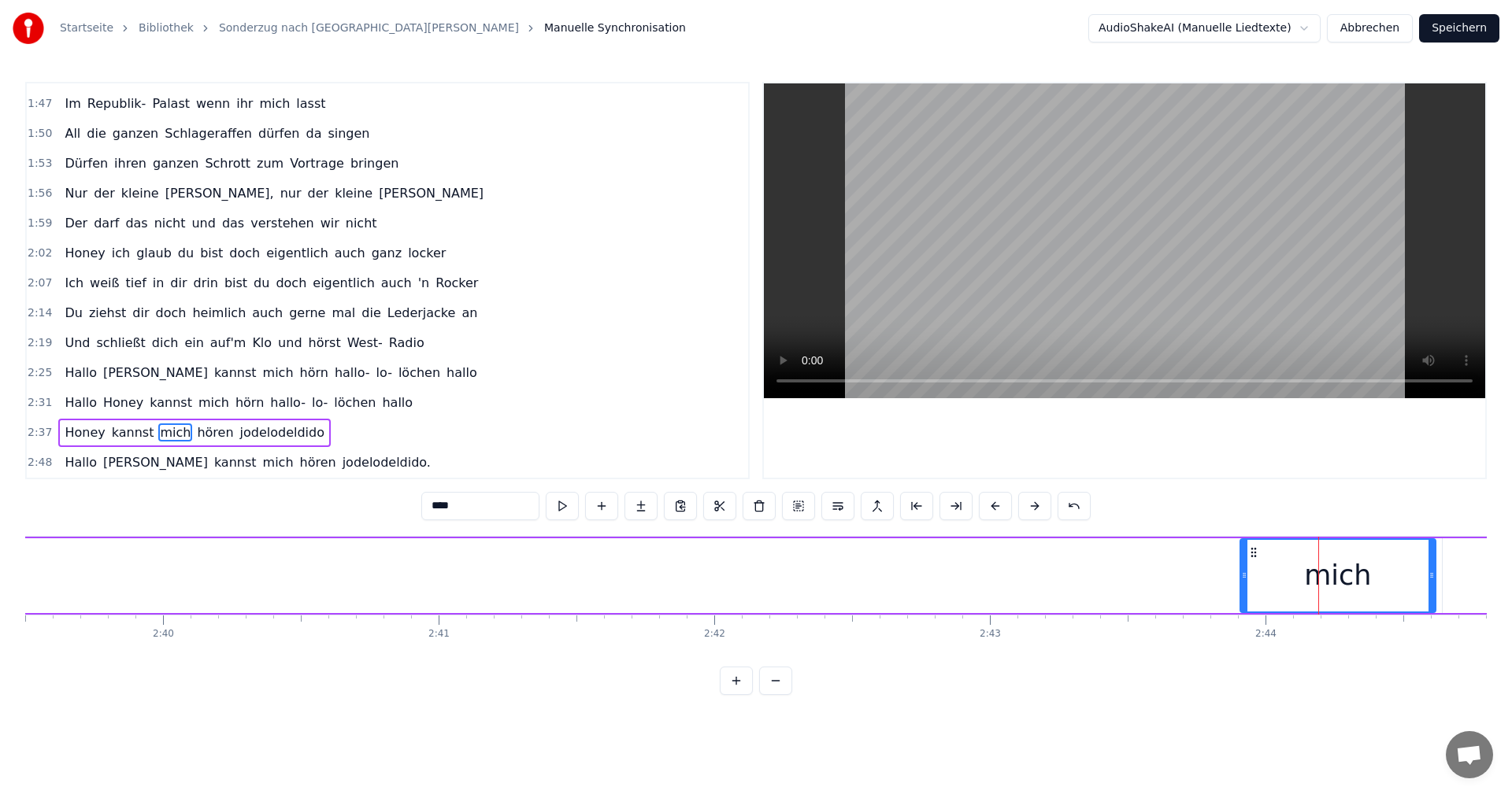
click at [1245, 583] on div at bounding box center [1244, 576] width 6 height 72
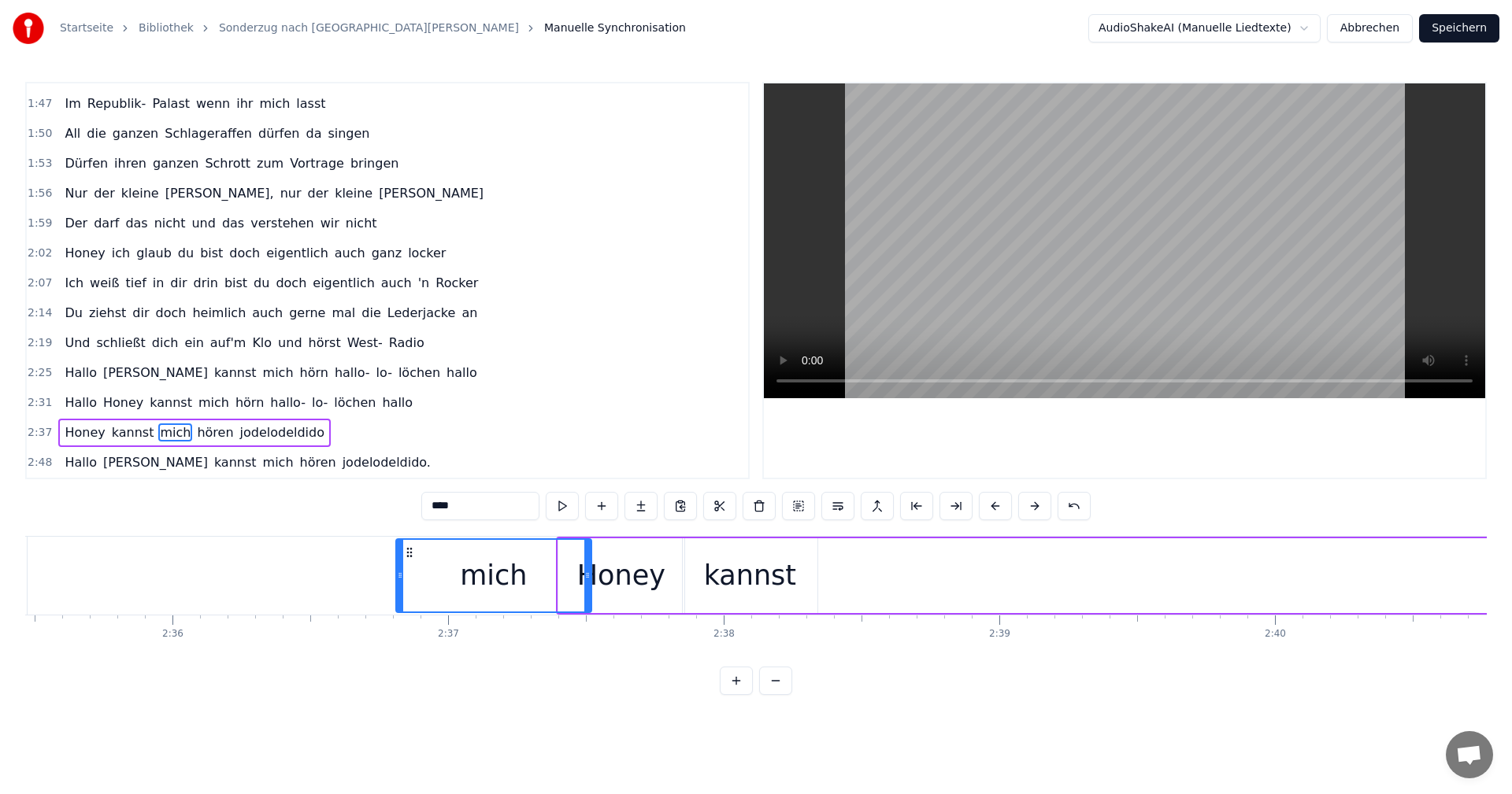
scroll to position [0, 42855]
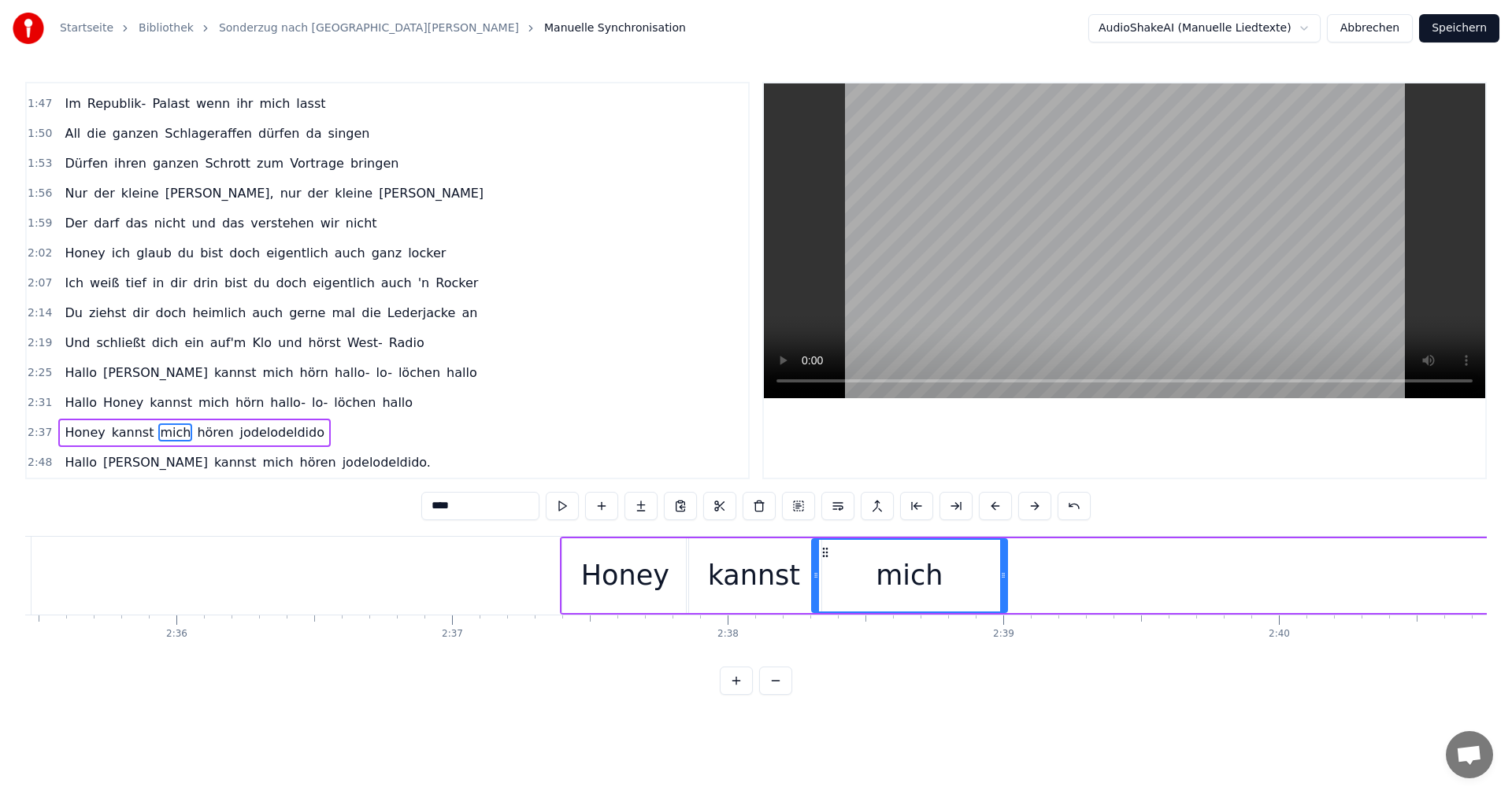
drag, startPoint x: 1256, startPoint y: 552, endPoint x: 827, endPoint y: 590, distance: 430.7
click at [827, 590] on div "mich" at bounding box center [910, 576] width 194 height 72
drag, startPoint x: 1002, startPoint y: 576, endPoint x: 857, endPoint y: 582, distance: 145.1
click at [857, 582] on div at bounding box center [858, 576] width 6 height 72
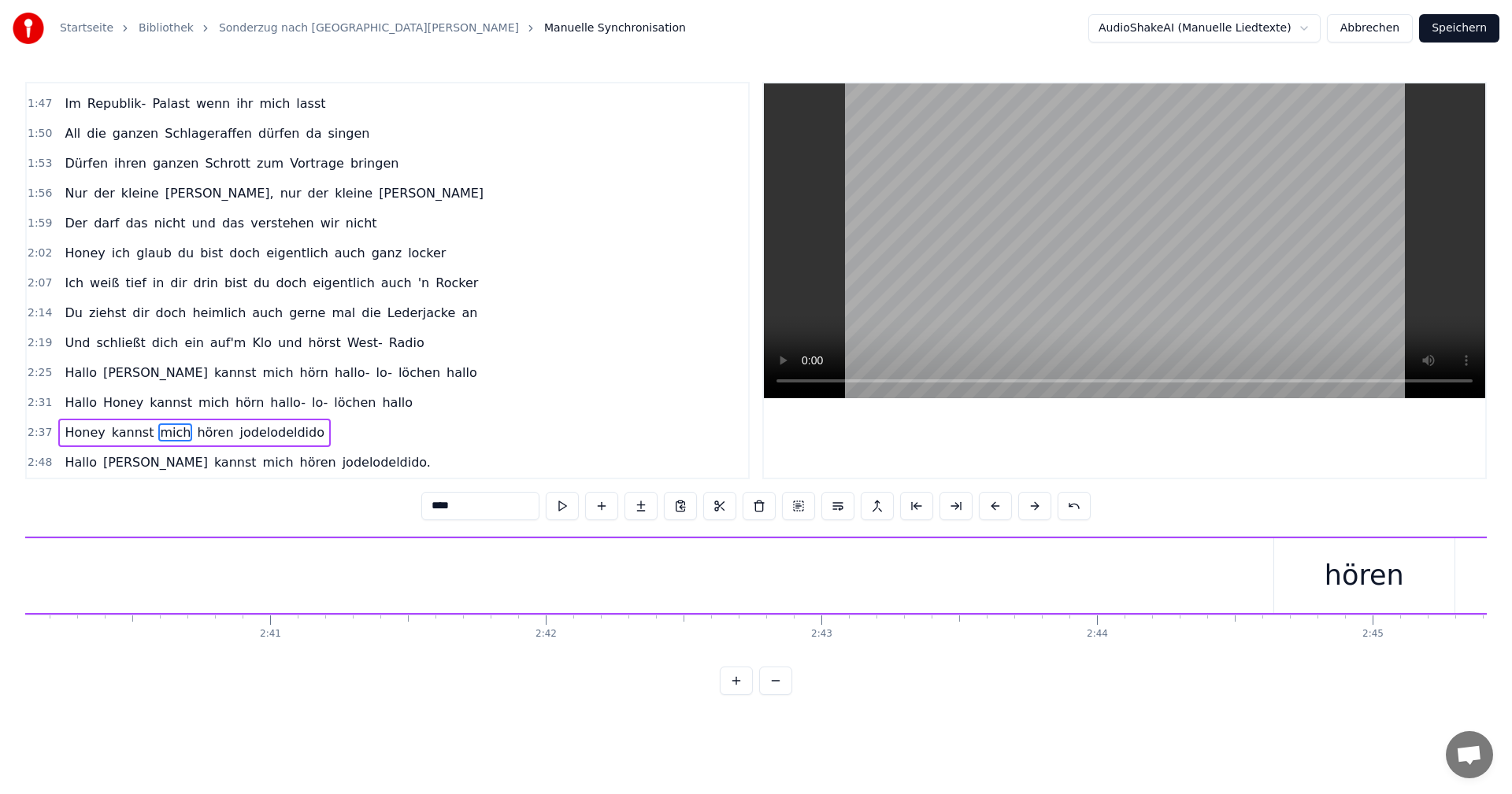
scroll to position [0, 44278]
click at [1254, 579] on div "hören" at bounding box center [1226, 575] width 80 height 41
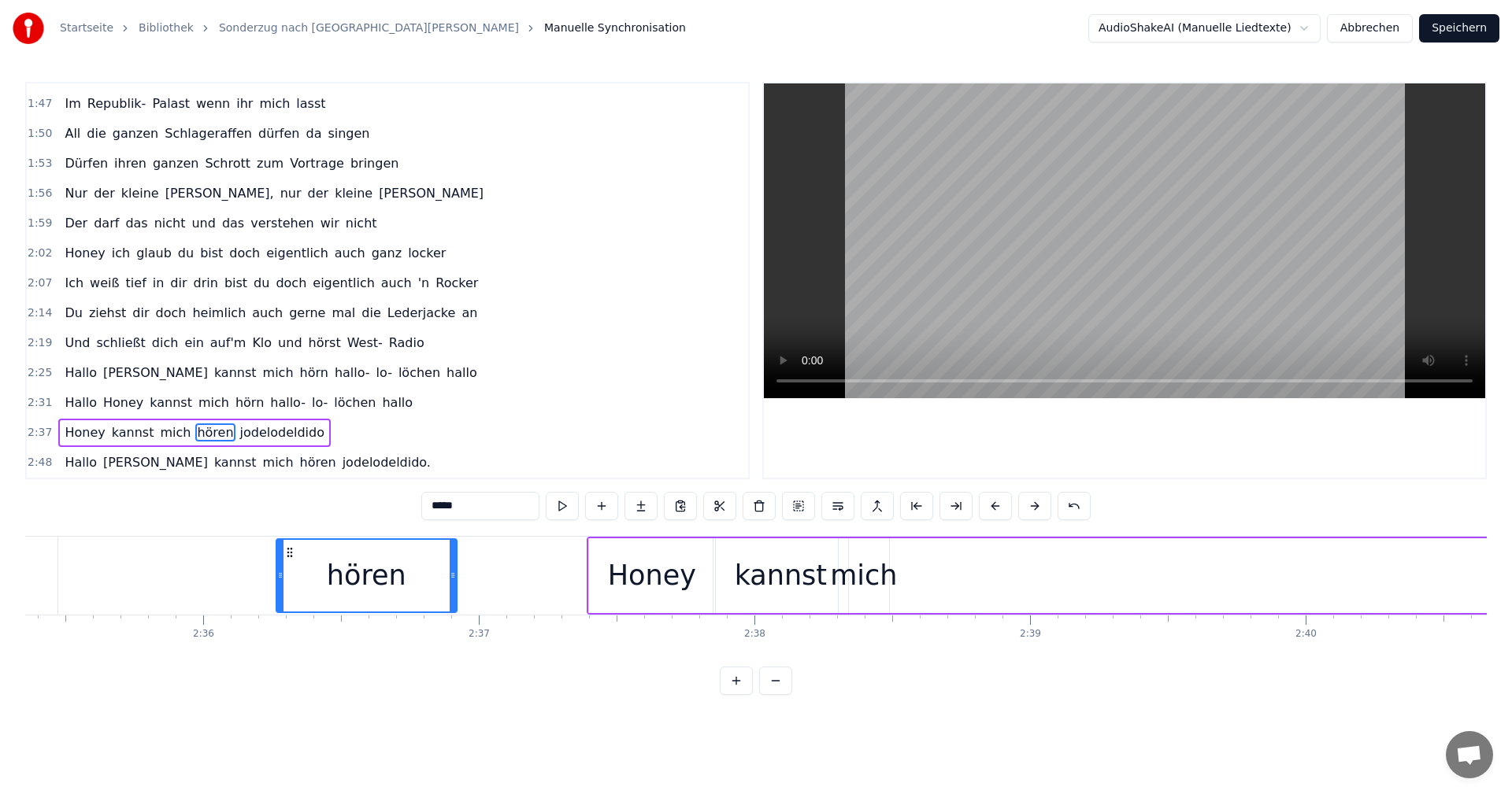
scroll to position [0, 42799]
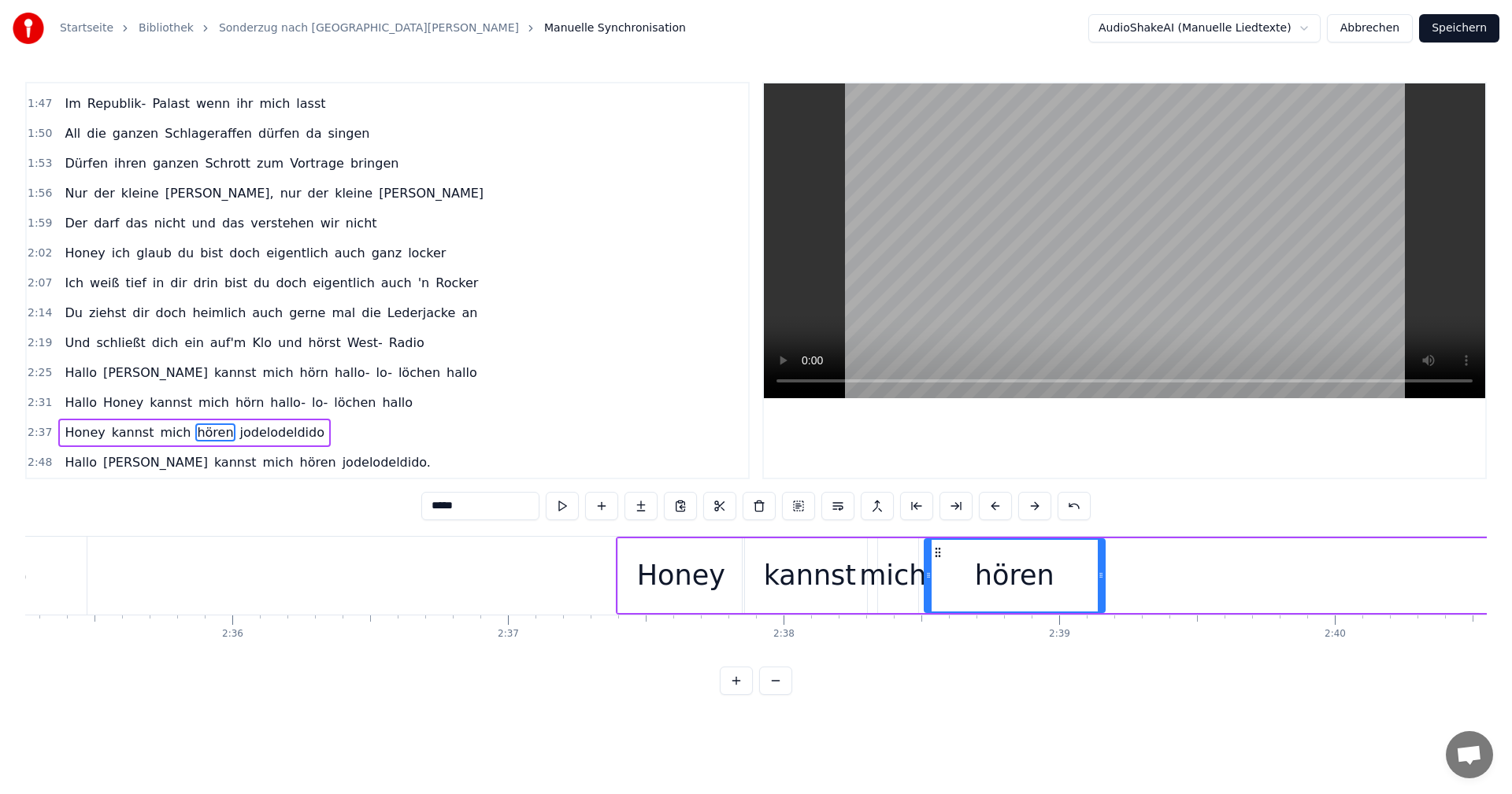
drag, startPoint x: 1149, startPoint y: 553, endPoint x: 938, endPoint y: 605, distance: 217.3
click at [938, 605] on div "hören" at bounding box center [1014, 576] width 179 height 72
drag, startPoint x: 1100, startPoint y: 572, endPoint x: 973, endPoint y: 577, distance: 127.1
click at [973, 577] on icon at bounding box center [974, 575] width 6 height 13
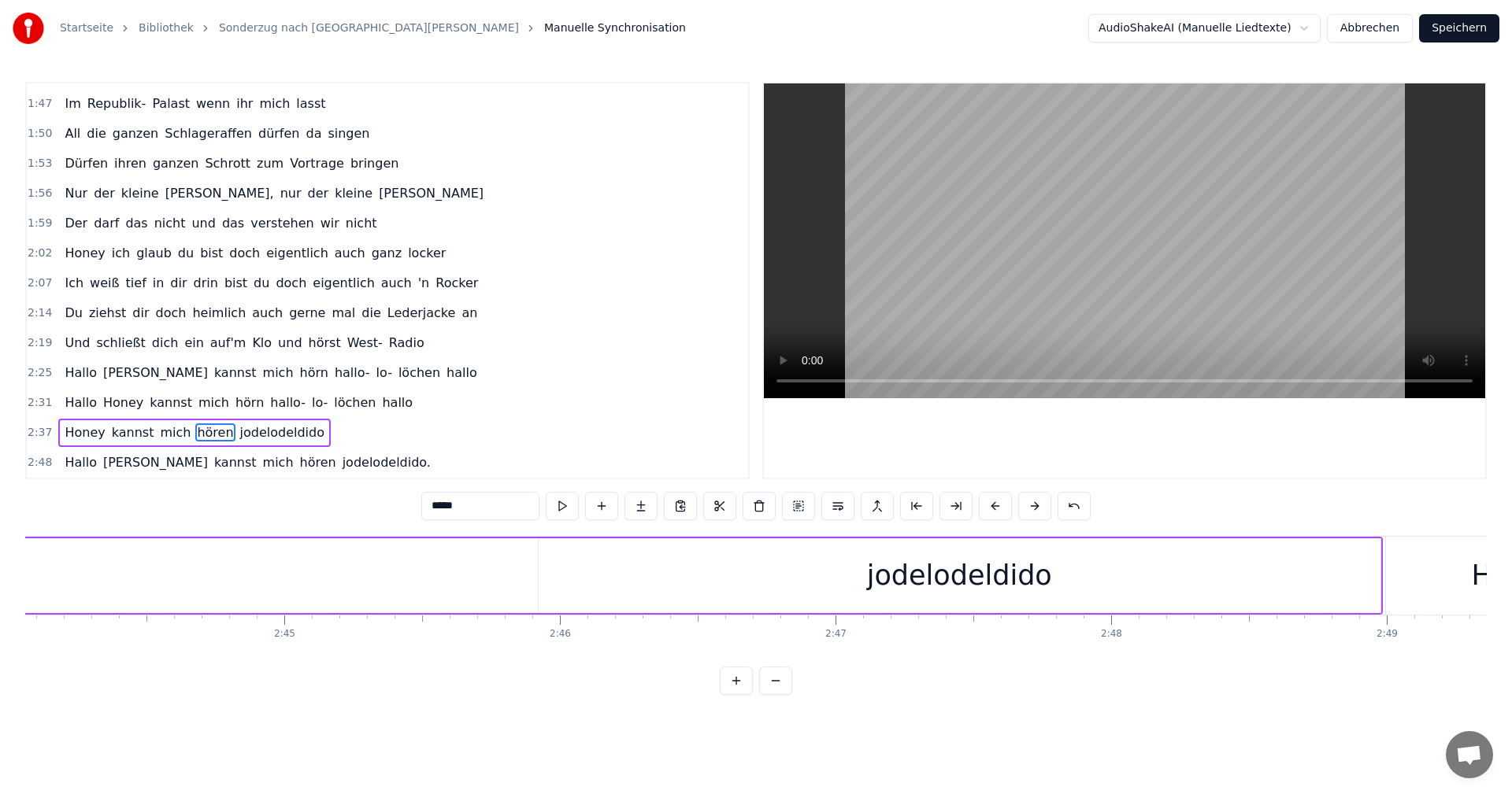
scroll to position [0, 45200]
click at [1011, 572] on div "jodelodeldido" at bounding box center [987, 575] width 185 height 41
type input "**********"
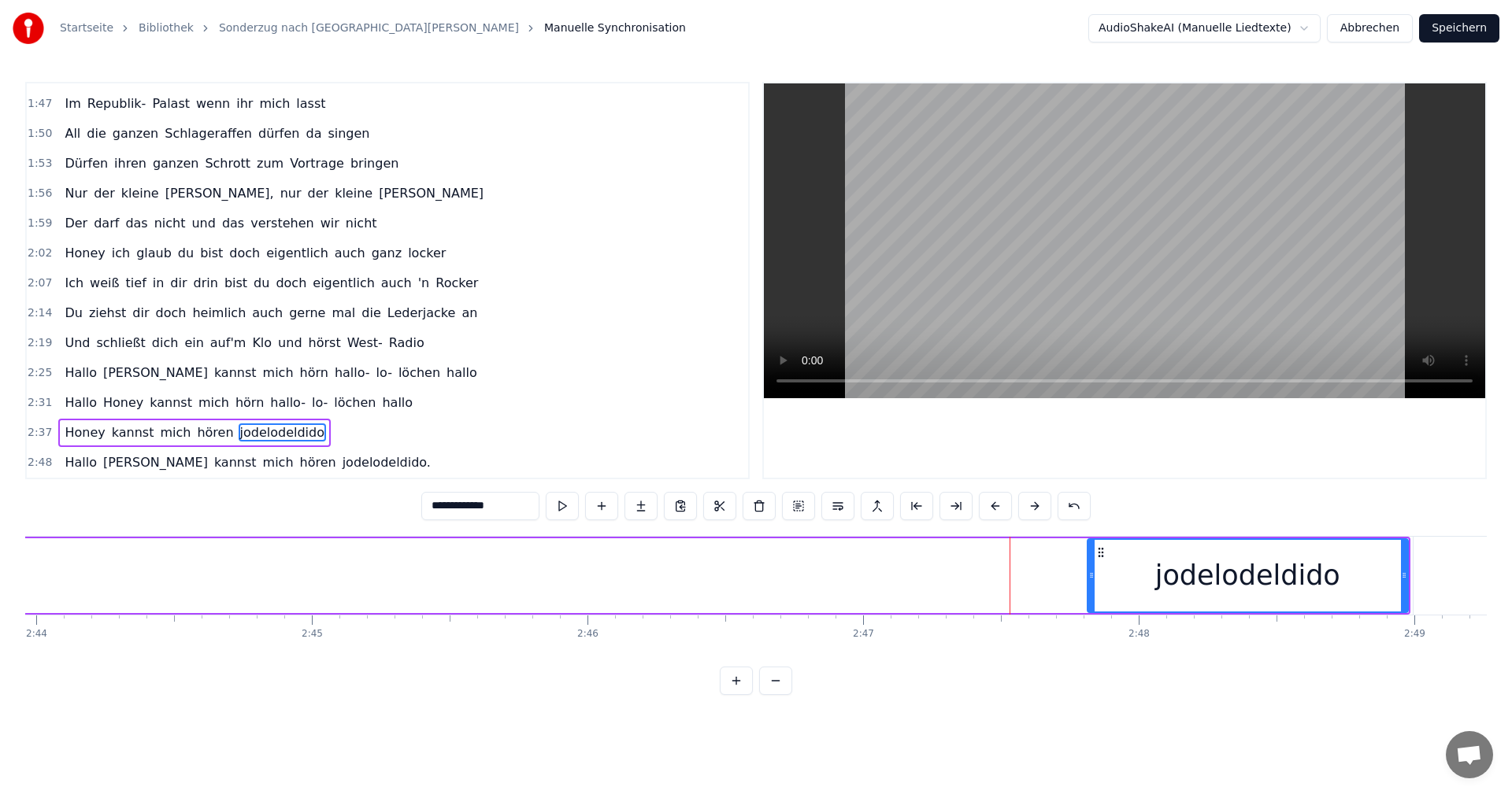
drag, startPoint x: 569, startPoint y: 577, endPoint x: 1090, endPoint y: 578, distance: 521.0
click at [1090, 578] on icon at bounding box center [1091, 575] width 6 height 13
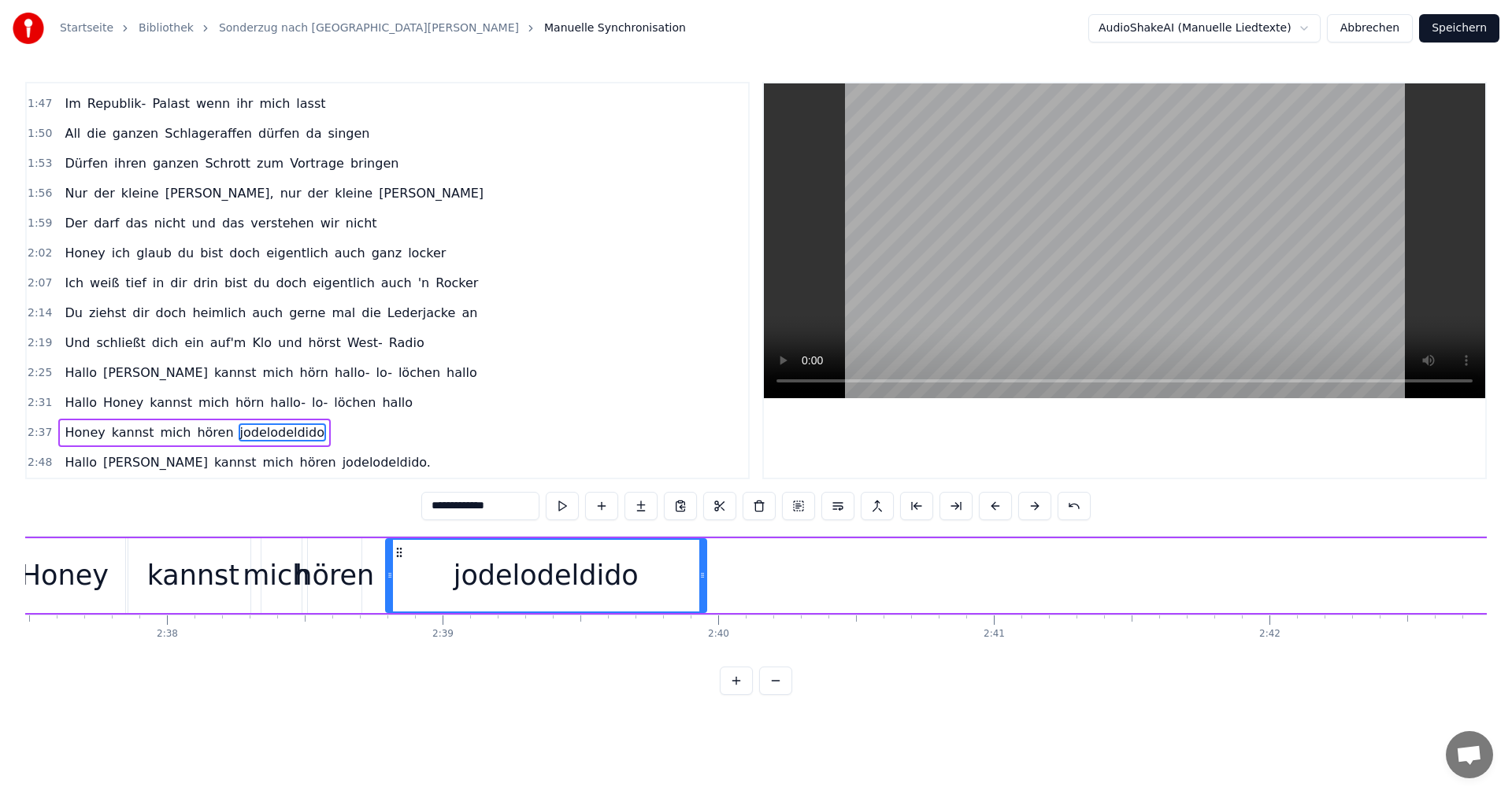
scroll to position [0, 43407]
drag, startPoint x: 1100, startPoint y: 551, endPoint x: 390, endPoint y: 581, distance: 710.6
click at [390, 581] on div "jodelodeldido" at bounding box center [538, 576] width 319 height 72
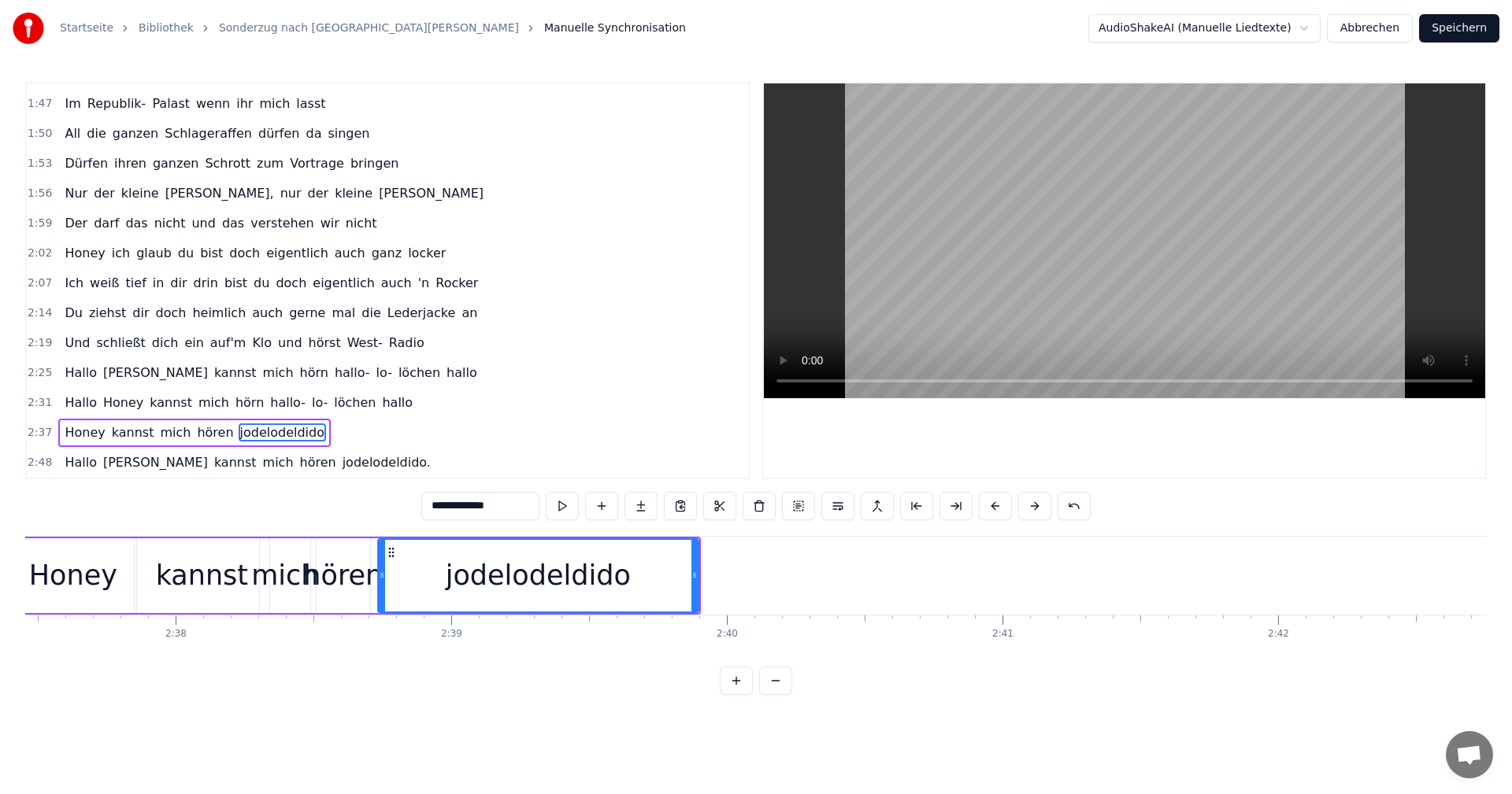
click at [691, 573] on icon at bounding box center [694, 575] width 6 height 13
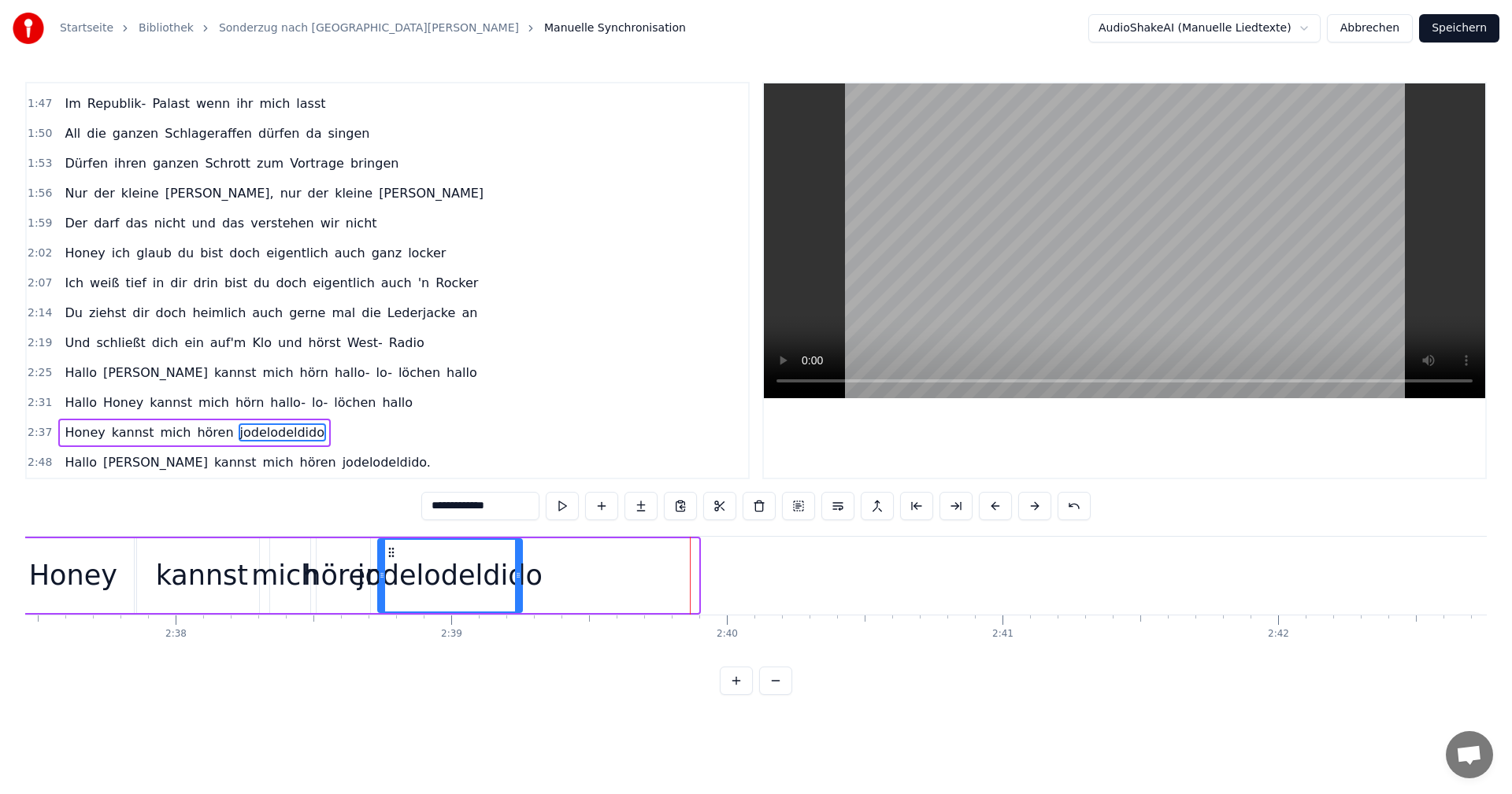
drag, startPoint x: 694, startPoint y: 574, endPoint x: 518, endPoint y: 576, distance: 176.0
click at [518, 576] on icon at bounding box center [518, 575] width 6 height 13
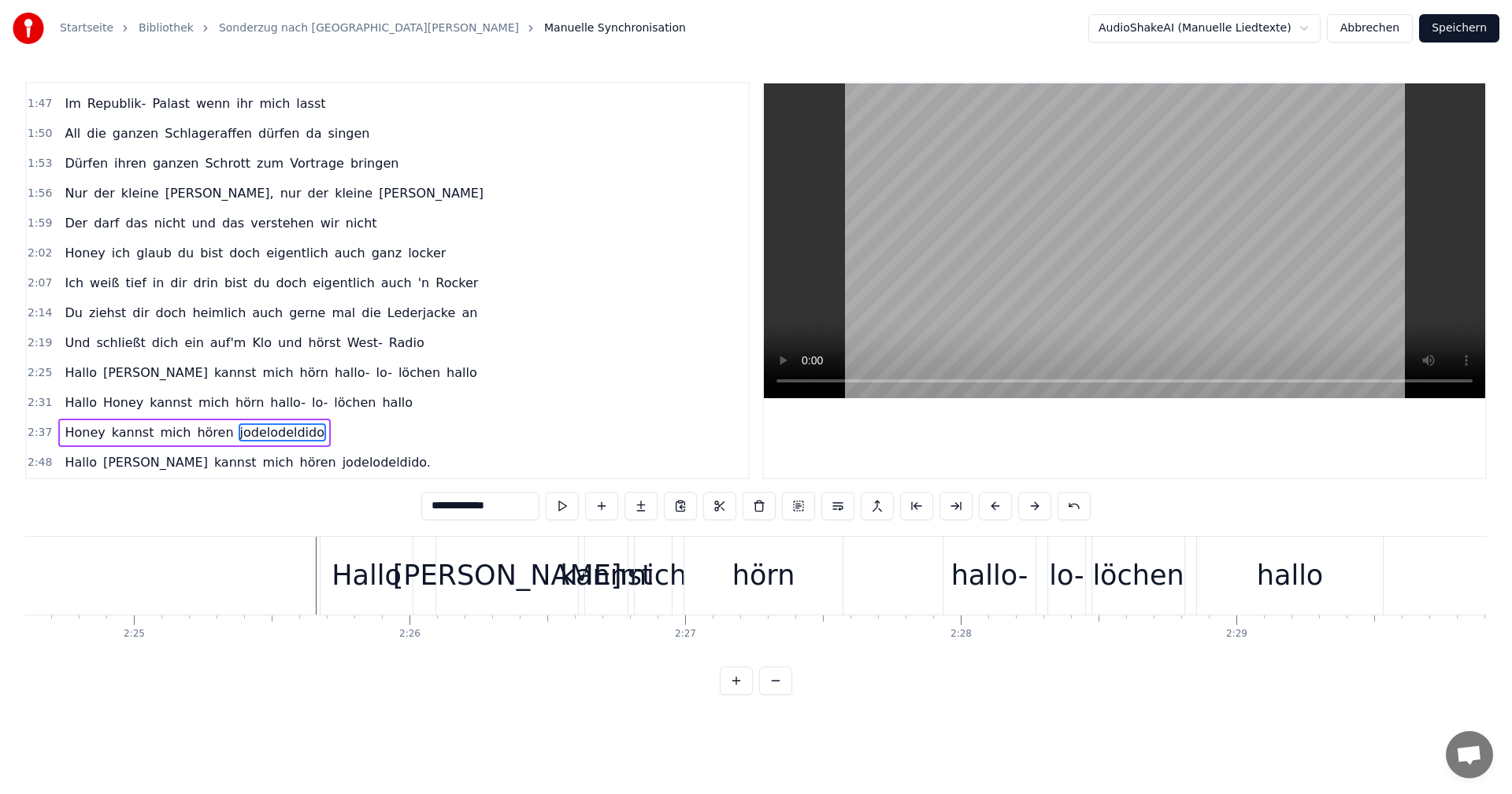
scroll to position [0, 39696]
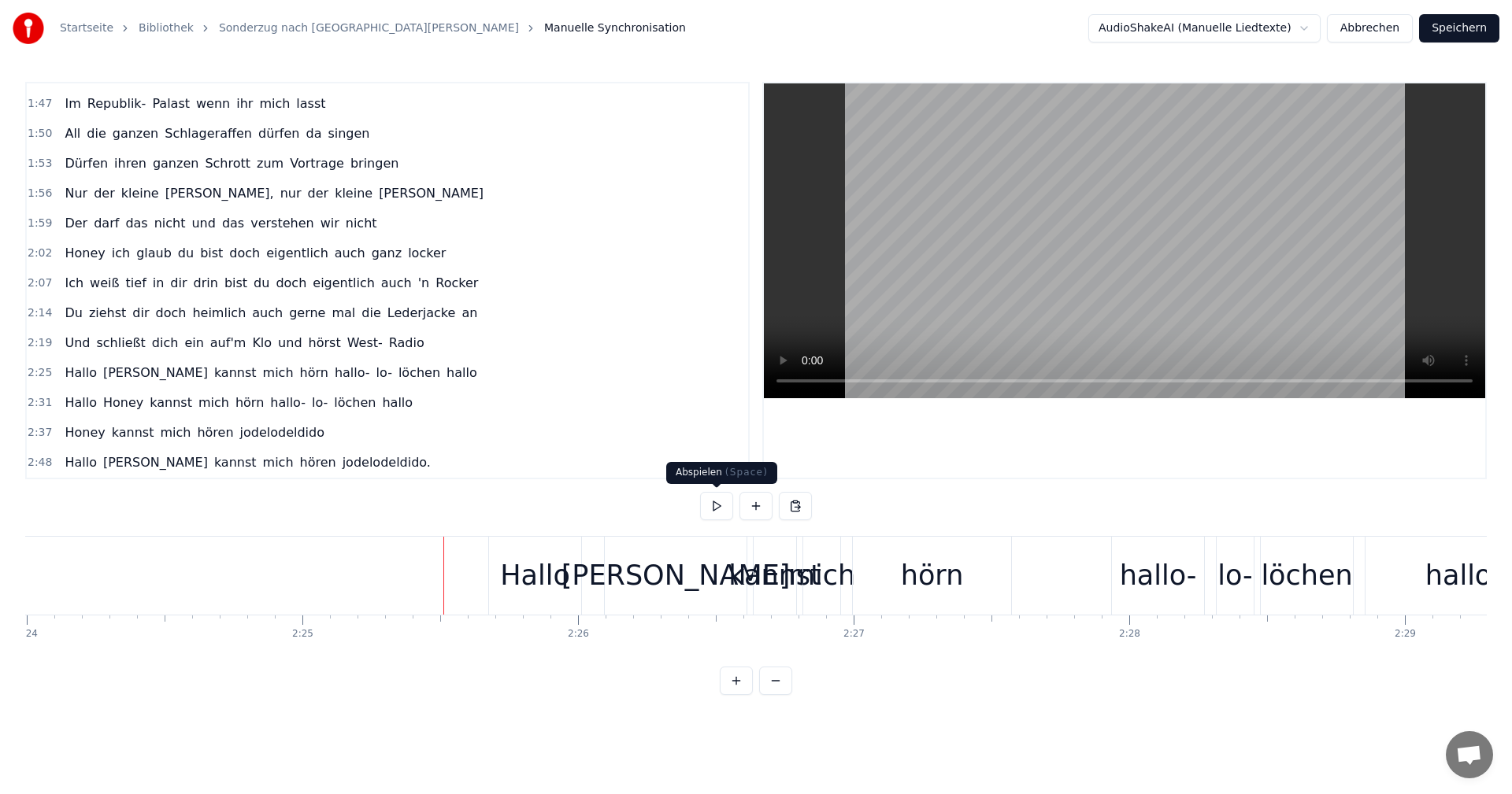
click at [723, 507] on button at bounding box center [717, 507] width 33 height 29
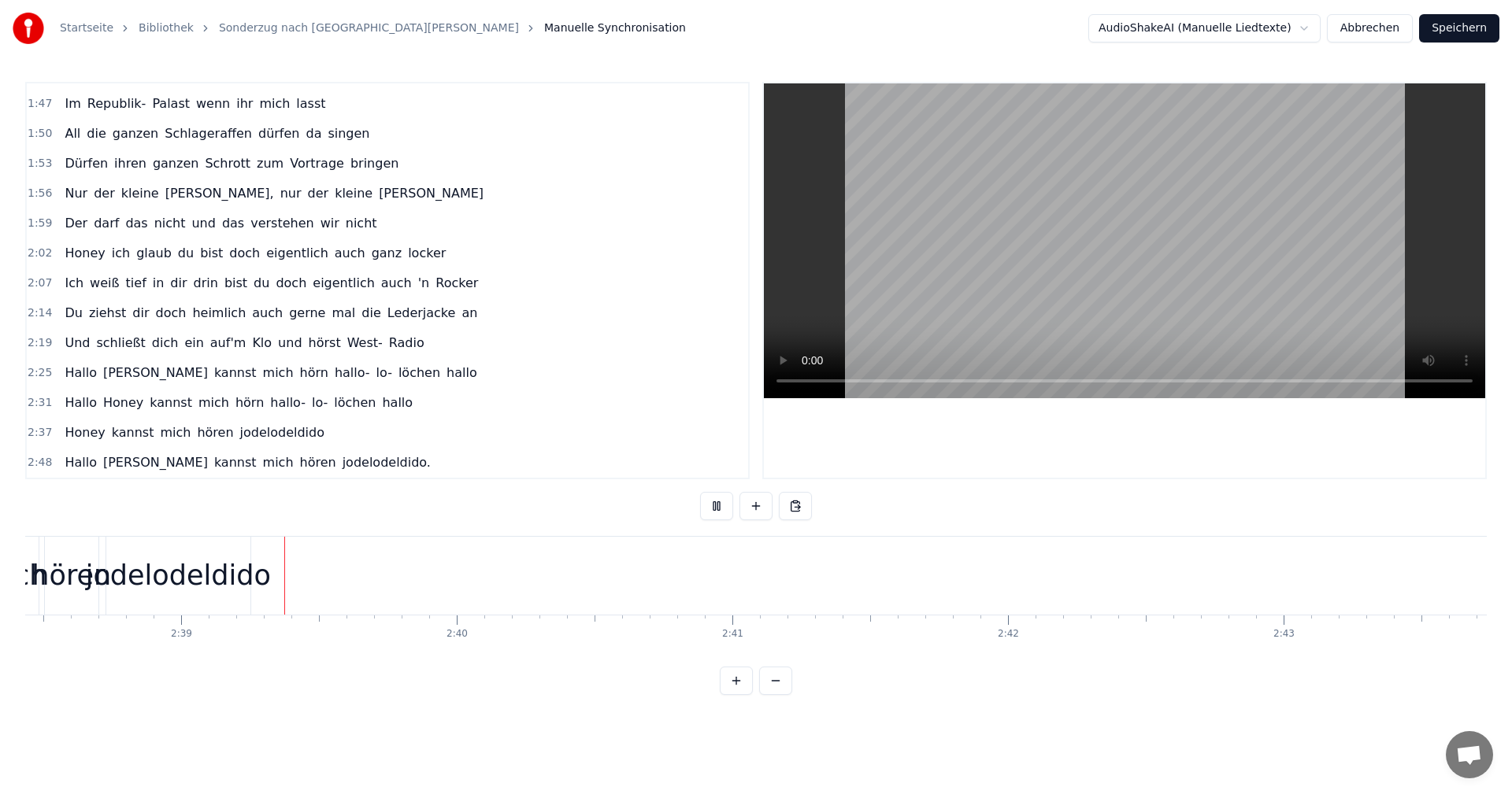
scroll to position [0, 43678]
click at [727, 507] on button at bounding box center [717, 507] width 33 height 29
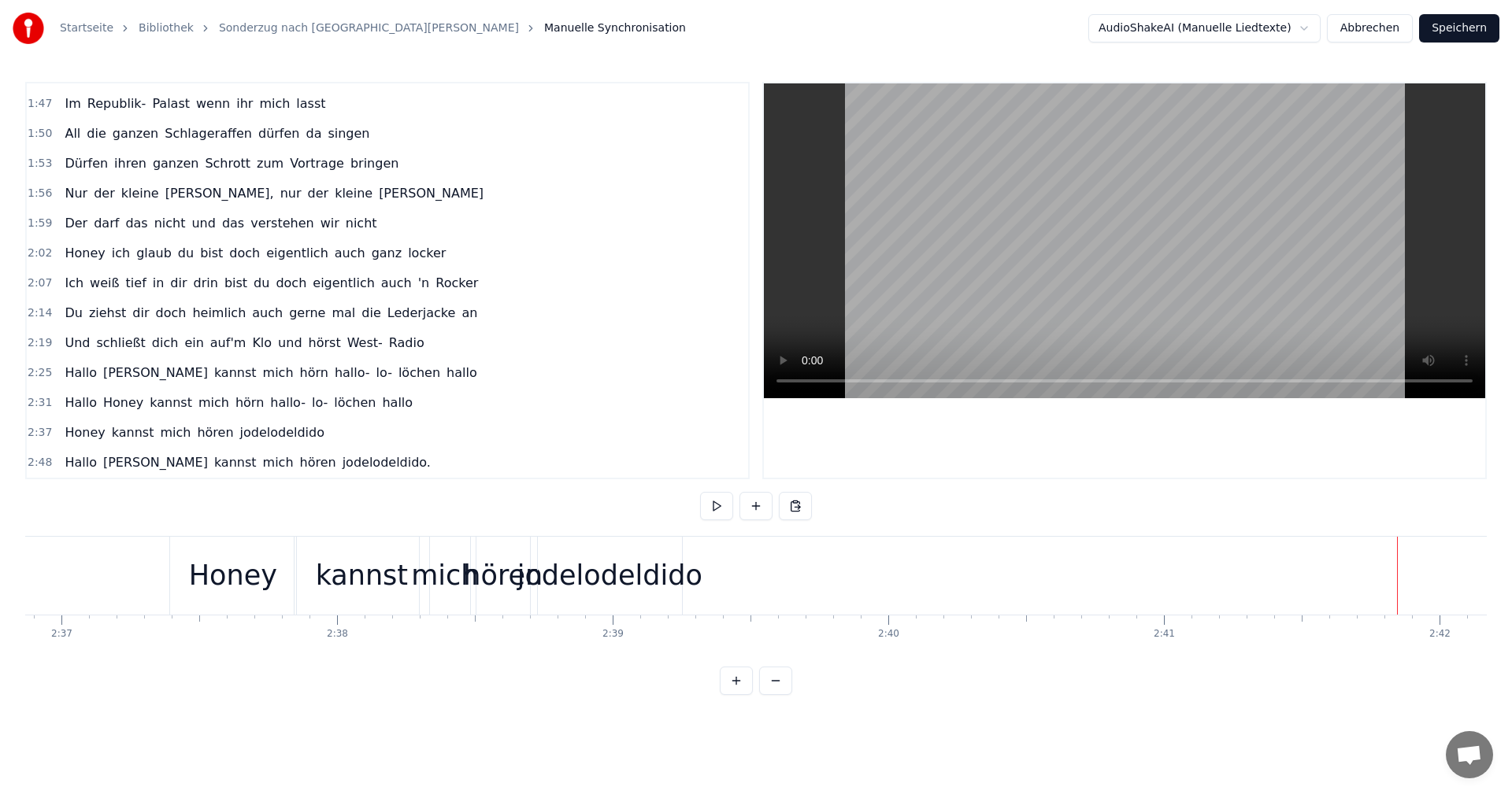
scroll to position [0, 43134]
click at [739, 581] on div "jodelodeldido" at bounding box center [722, 575] width 185 height 41
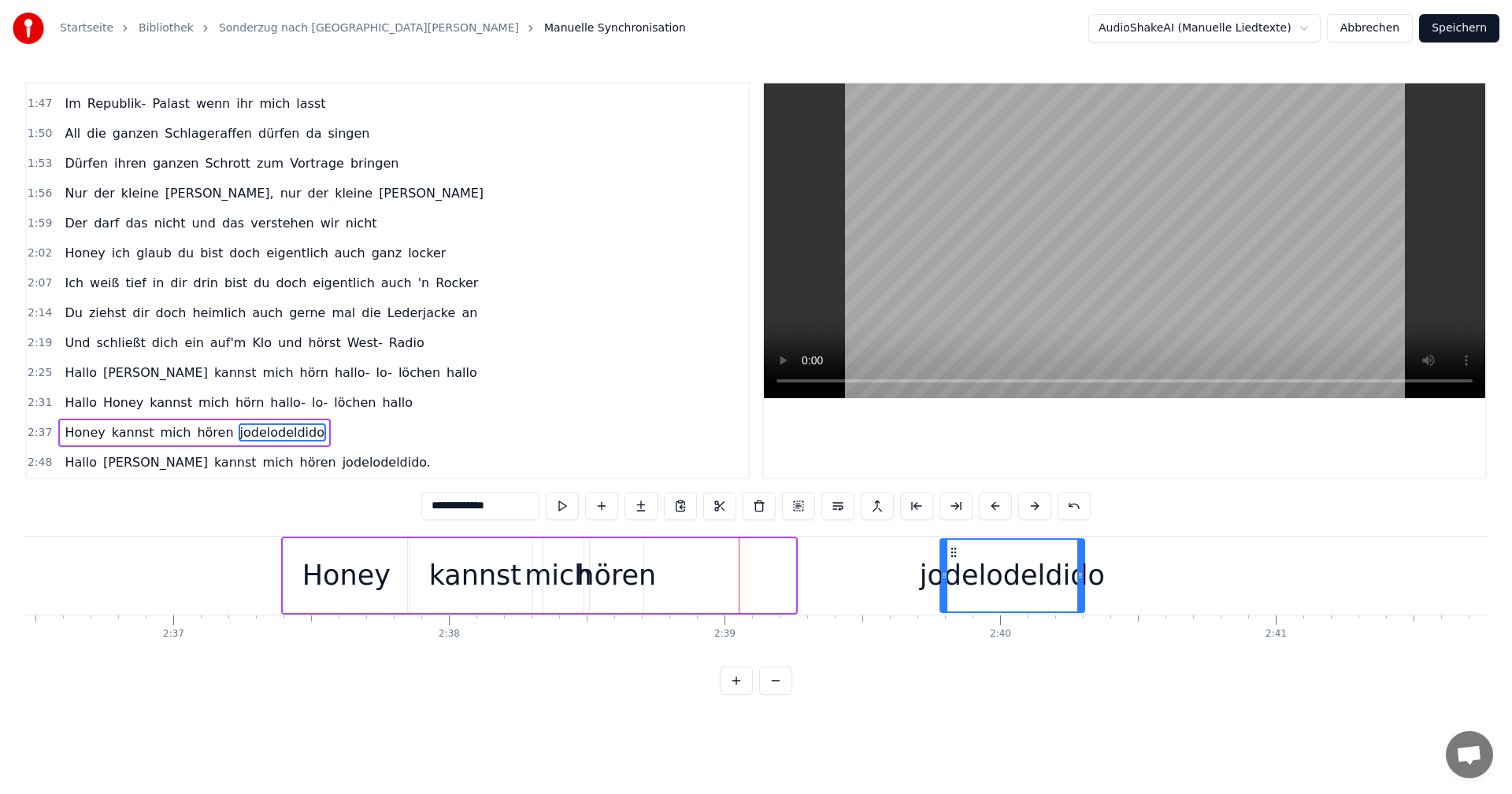
drag, startPoint x: 665, startPoint y: 554, endPoint x: 965, endPoint y: 556, distance: 300.0
click at [954, 550] on icon at bounding box center [954, 552] width 13 height 13
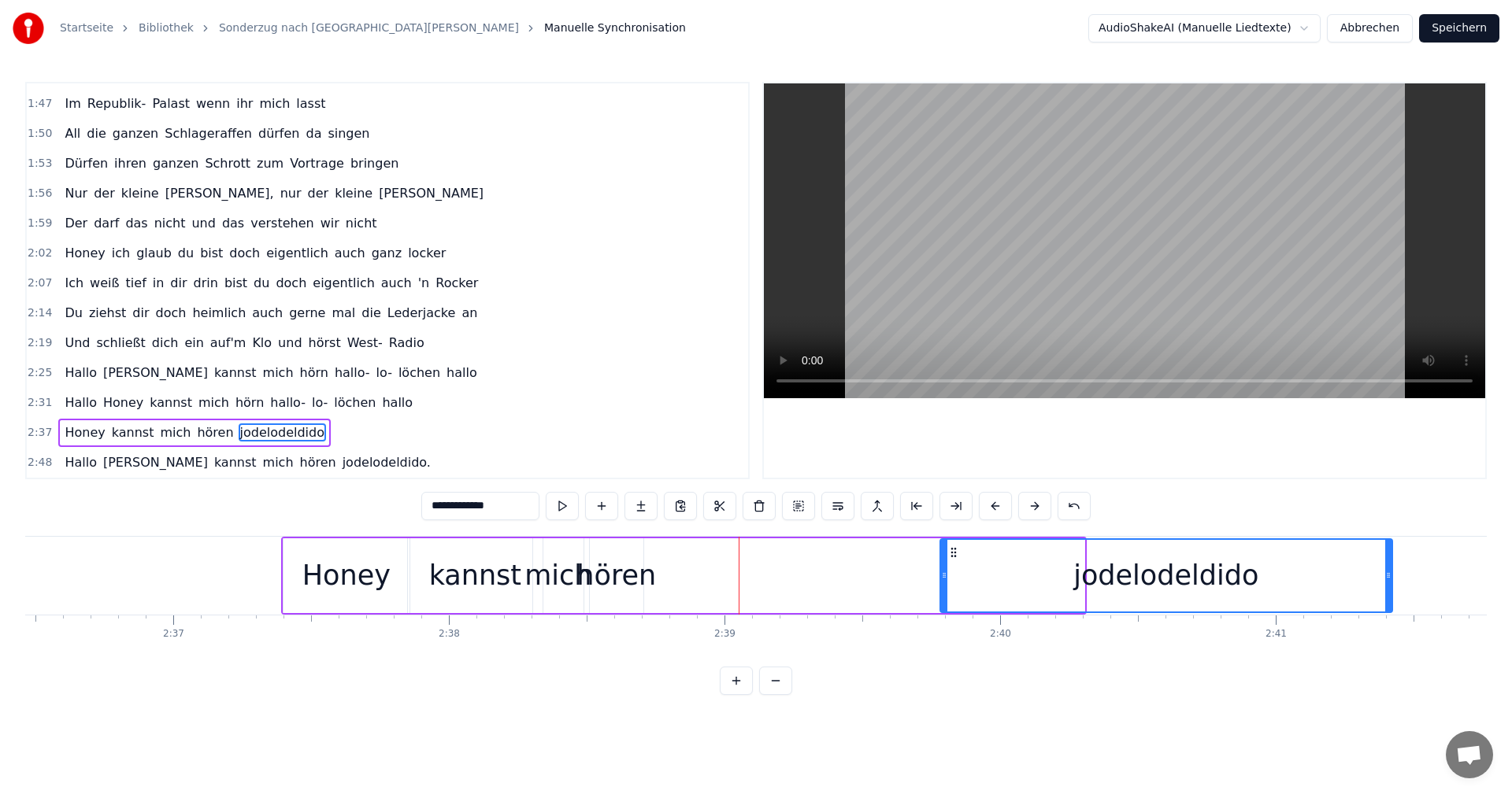
drag, startPoint x: 1081, startPoint y: 576, endPoint x: 1389, endPoint y: 579, distance: 308.0
click at [1389, 579] on icon at bounding box center [1388, 575] width 6 height 13
click at [618, 562] on div "hören" at bounding box center [616, 575] width 80 height 41
type input "*****"
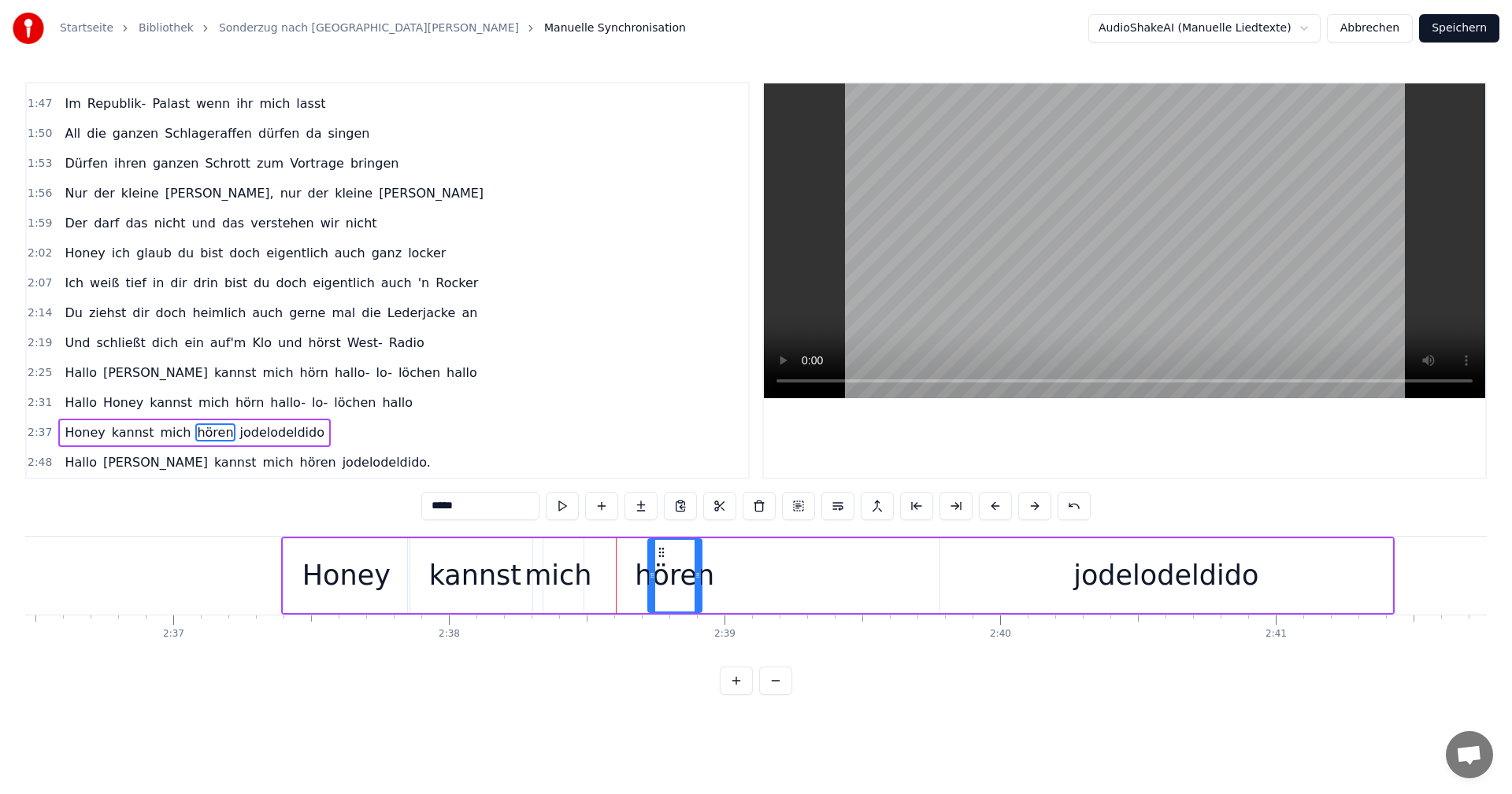
drag, startPoint x: 605, startPoint y: 554, endPoint x: 663, endPoint y: 553, distance: 58.0
click at [663, 553] on icon at bounding box center [662, 552] width 13 height 13
drag, startPoint x: 697, startPoint y: 572, endPoint x: 762, endPoint y: 564, distance: 65.5
click at [762, 564] on div at bounding box center [762, 576] width 6 height 72
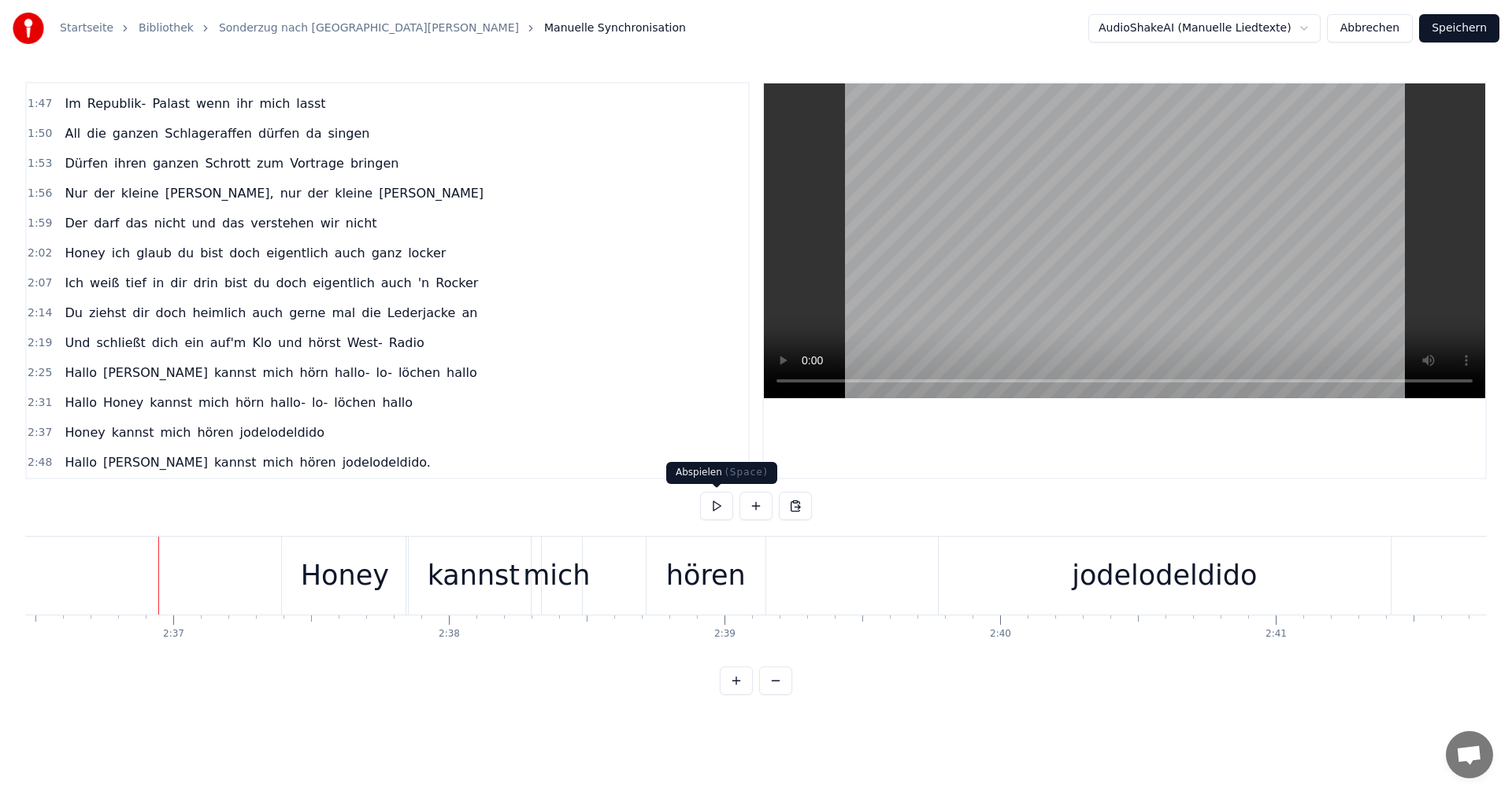
click at [717, 501] on button at bounding box center [717, 507] width 33 height 29
click at [302, 572] on div "Honey" at bounding box center [344, 576] width 126 height 78
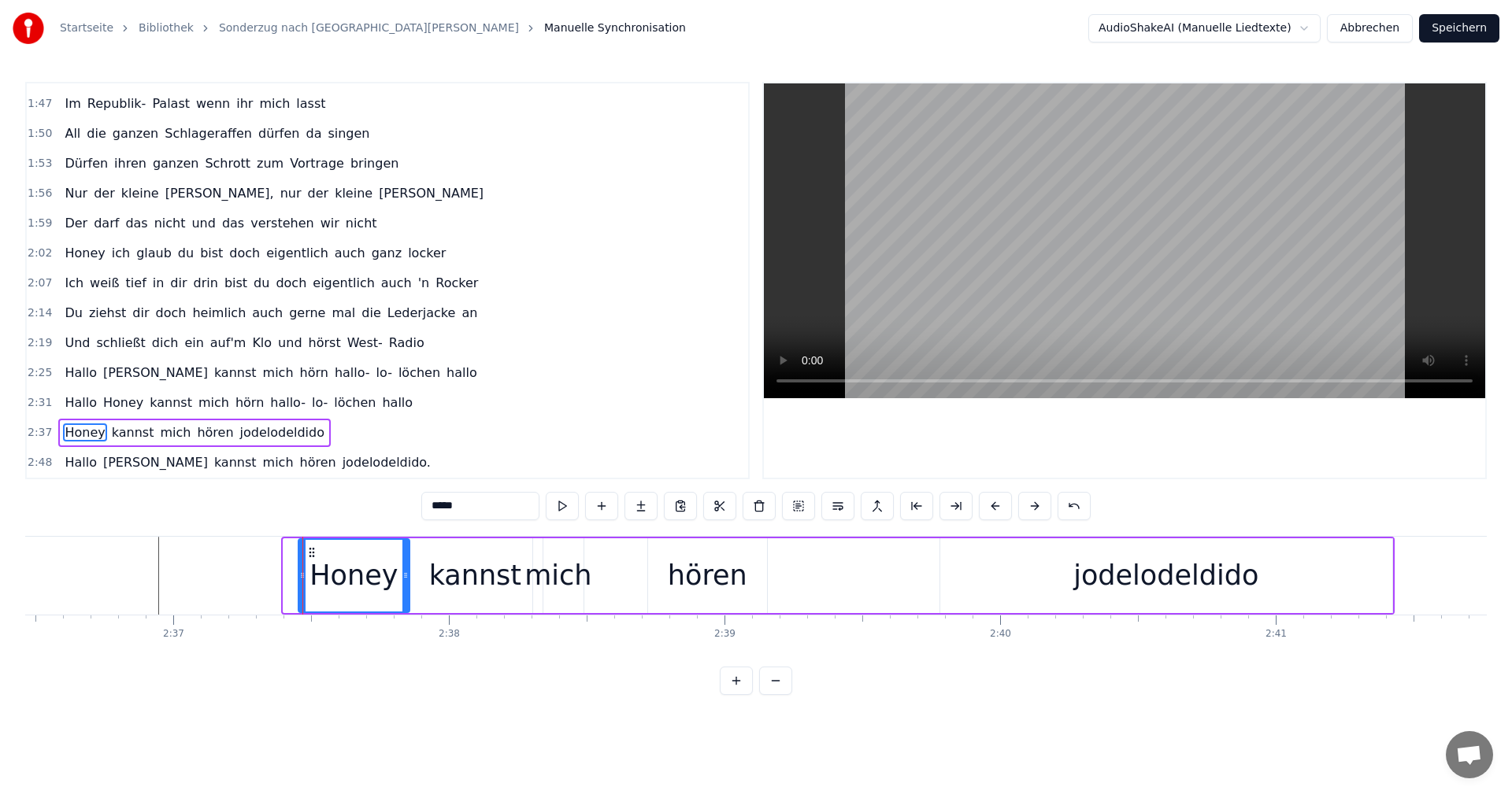
drag, startPoint x: 289, startPoint y: 575, endPoint x: 303, endPoint y: 569, distance: 15.2
click at [303, 569] on icon at bounding box center [302, 575] width 6 height 13
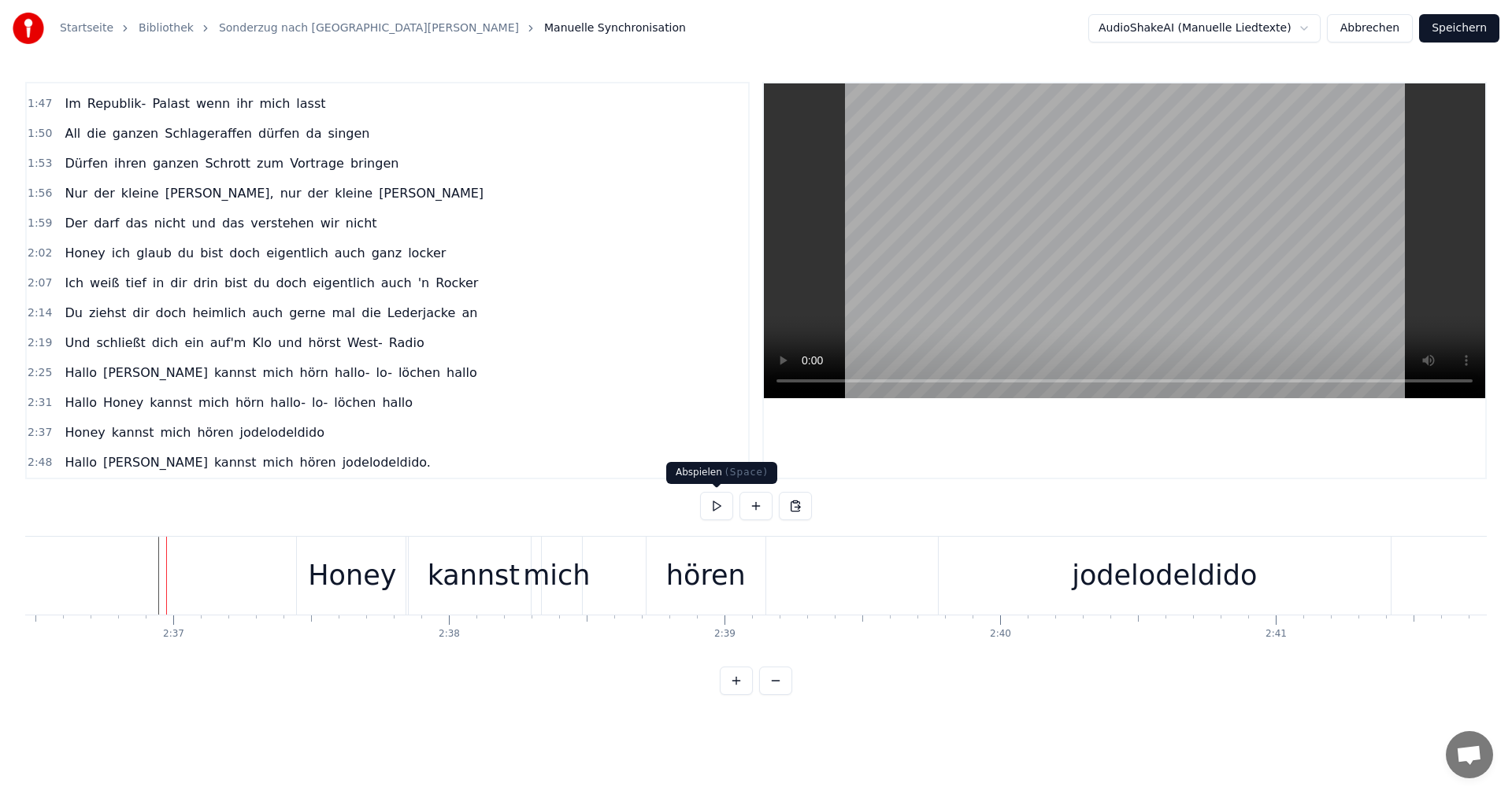
click at [711, 506] on button at bounding box center [717, 507] width 33 height 29
click at [713, 507] on button at bounding box center [717, 507] width 33 height 29
click at [334, 581] on div "Honey" at bounding box center [352, 575] width 88 height 41
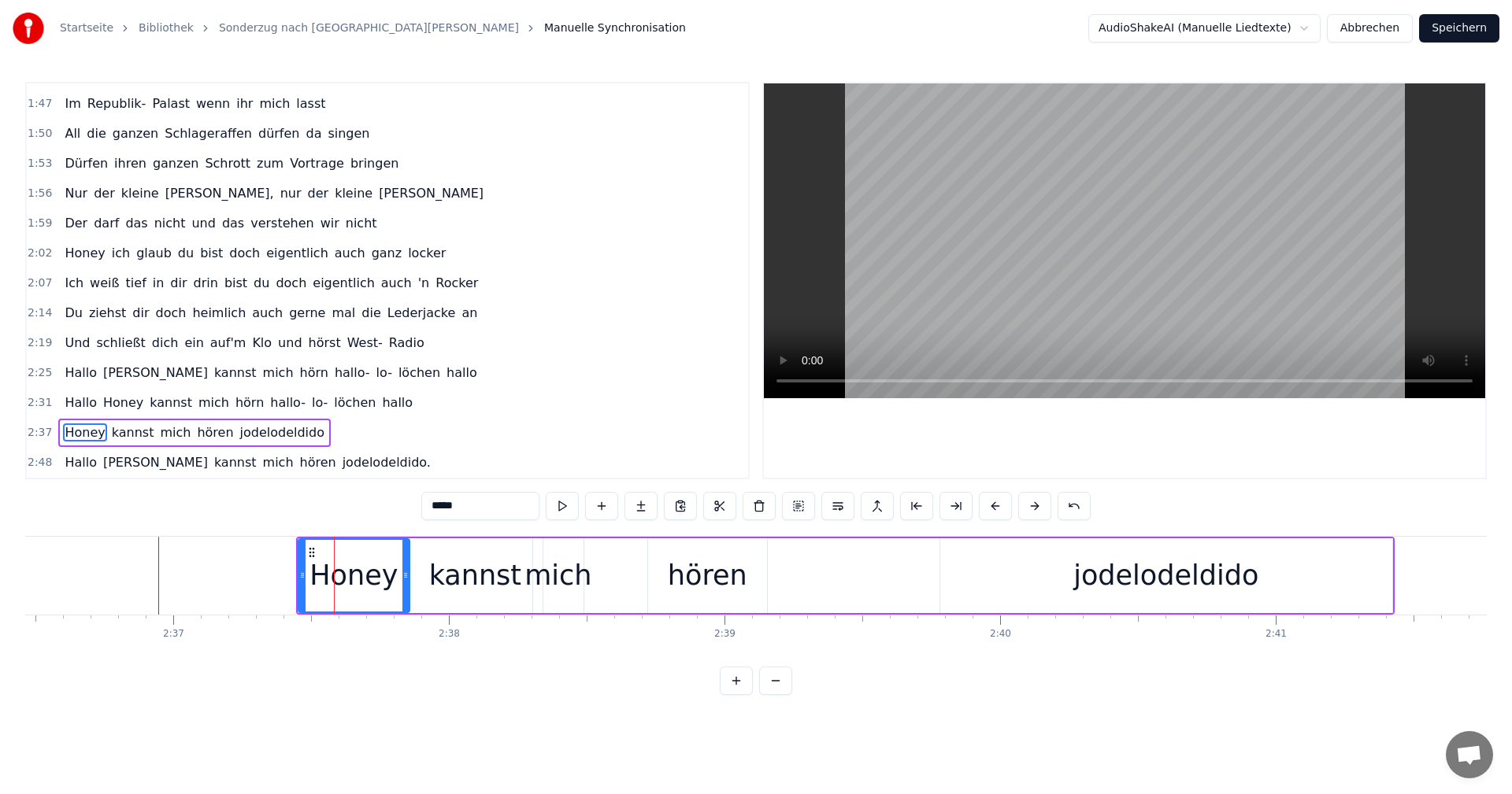
click at [450, 580] on div "kannst" at bounding box center [475, 575] width 92 height 41
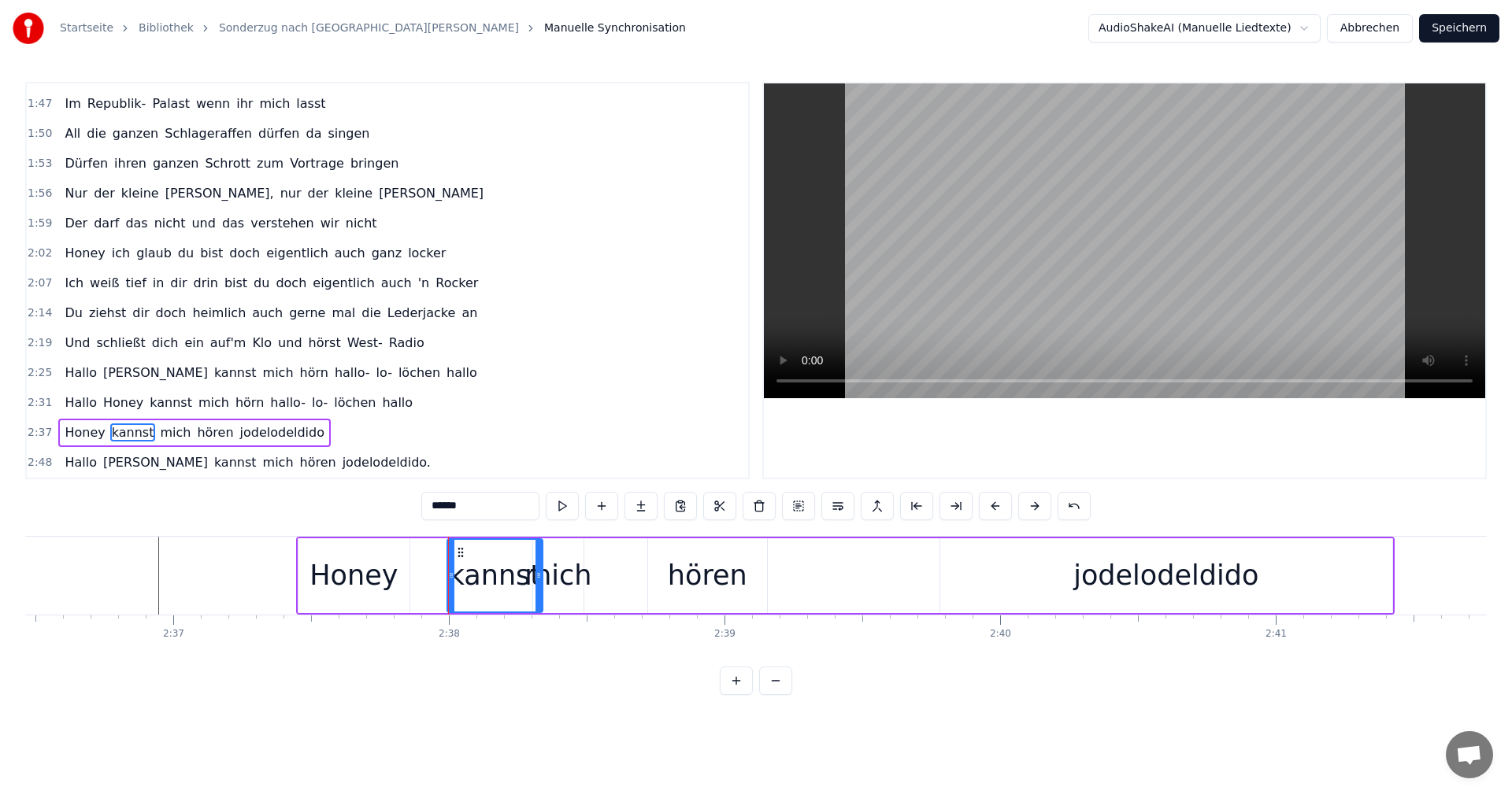
drag, startPoint x: 414, startPoint y: 575, endPoint x: 453, endPoint y: 568, distance: 39.6
click at [453, 568] on div at bounding box center [451, 576] width 6 height 72
click at [346, 571] on div "Honey" at bounding box center [354, 575] width 88 height 41
type input "*****"
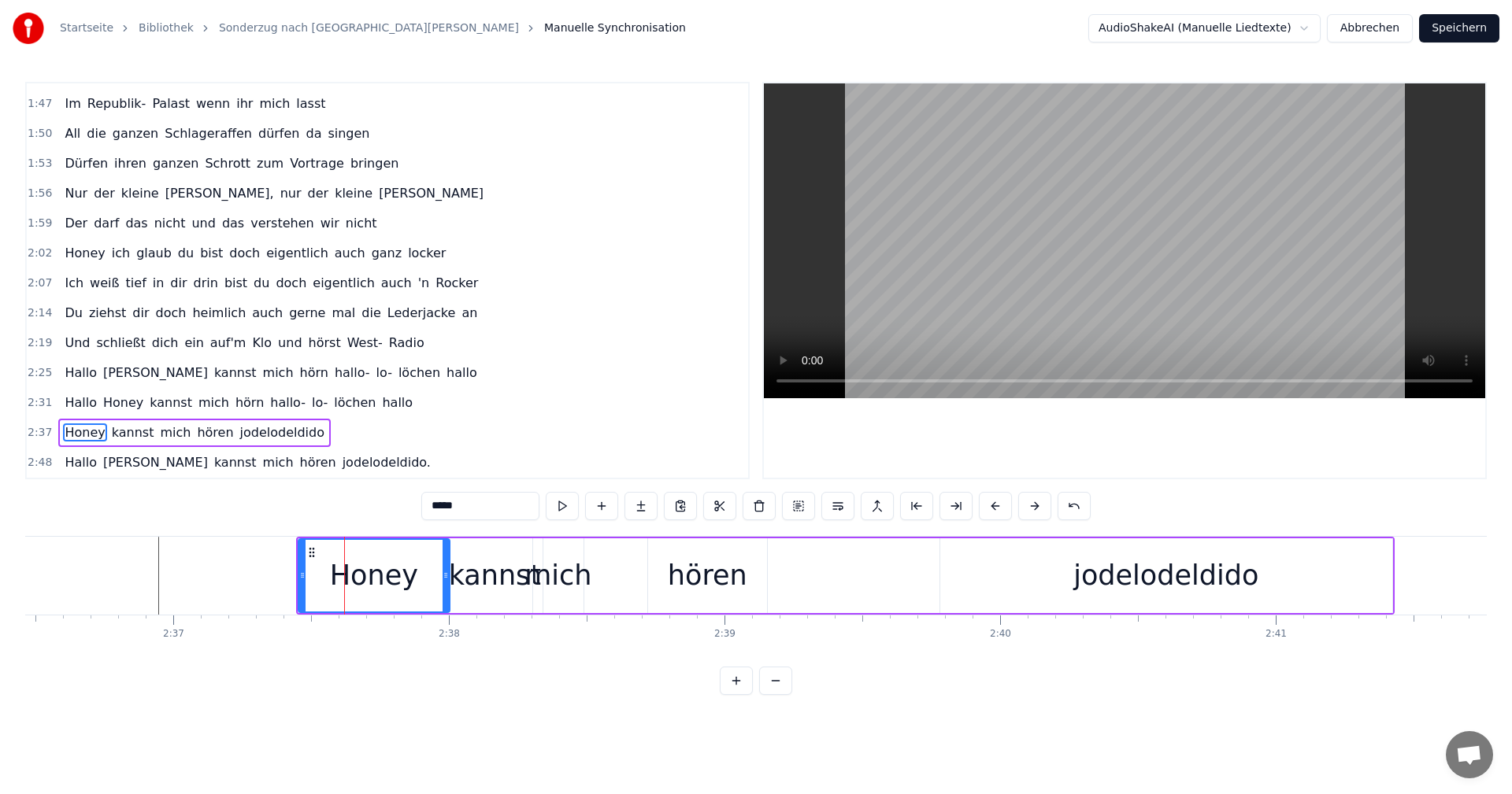
drag, startPoint x: 404, startPoint y: 575, endPoint x: 444, endPoint y: 572, distance: 40.1
click at [444, 572] on icon at bounding box center [445, 575] width 6 height 13
drag, startPoint x: 301, startPoint y: 572, endPoint x: 404, endPoint y: 575, distance: 103.0
click at [404, 575] on icon at bounding box center [405, 575] width 6 height 13
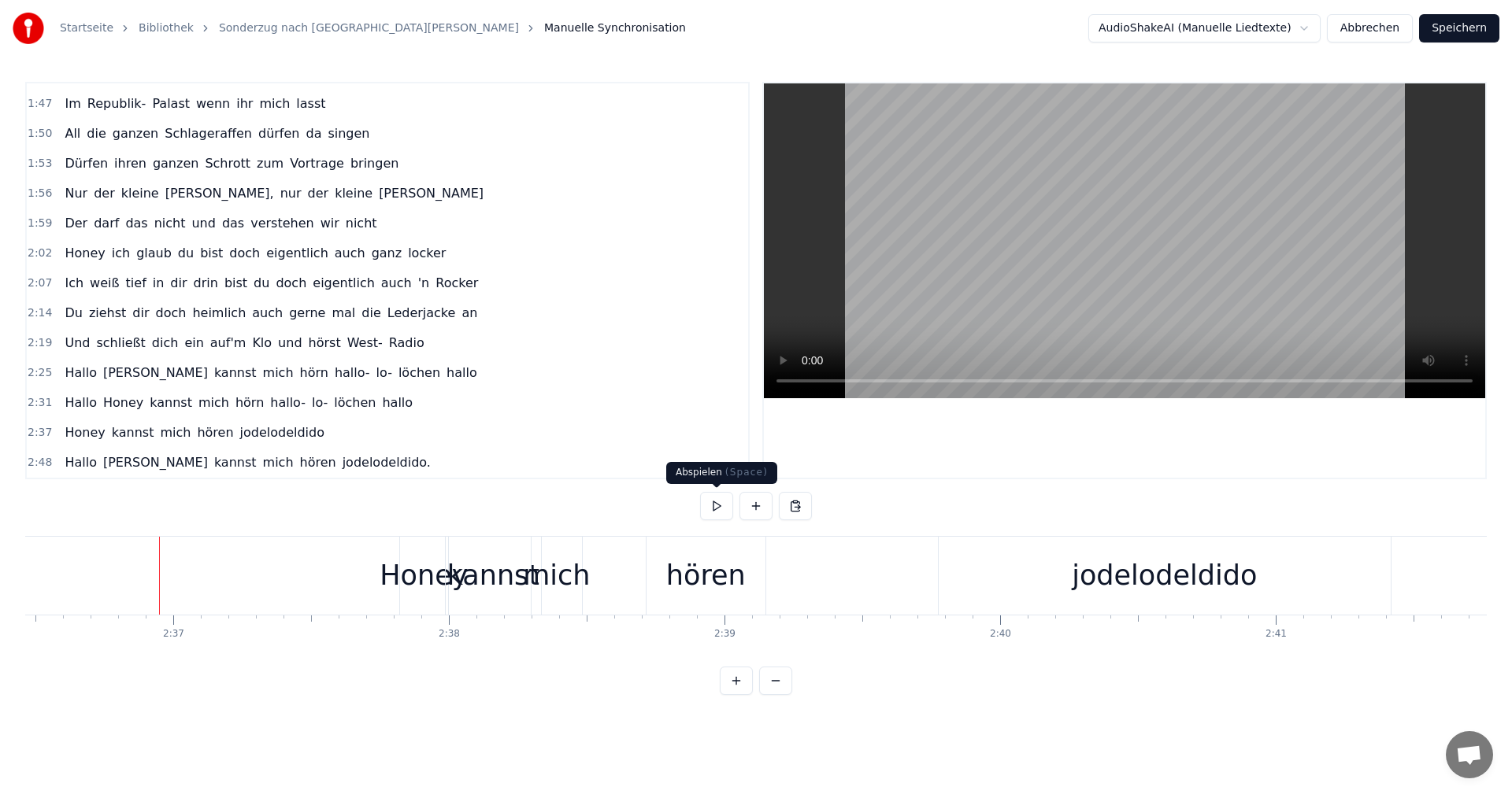
click at [717, 509] on button at bounding box center [717, 507] width 33 height 29
click at [719, 509] on button at bounding box center [717, 507] width 33 height 29
click at [1058, 577] on div "jodelodeldido" at bounding box center [1165, 576] width 452 height 78
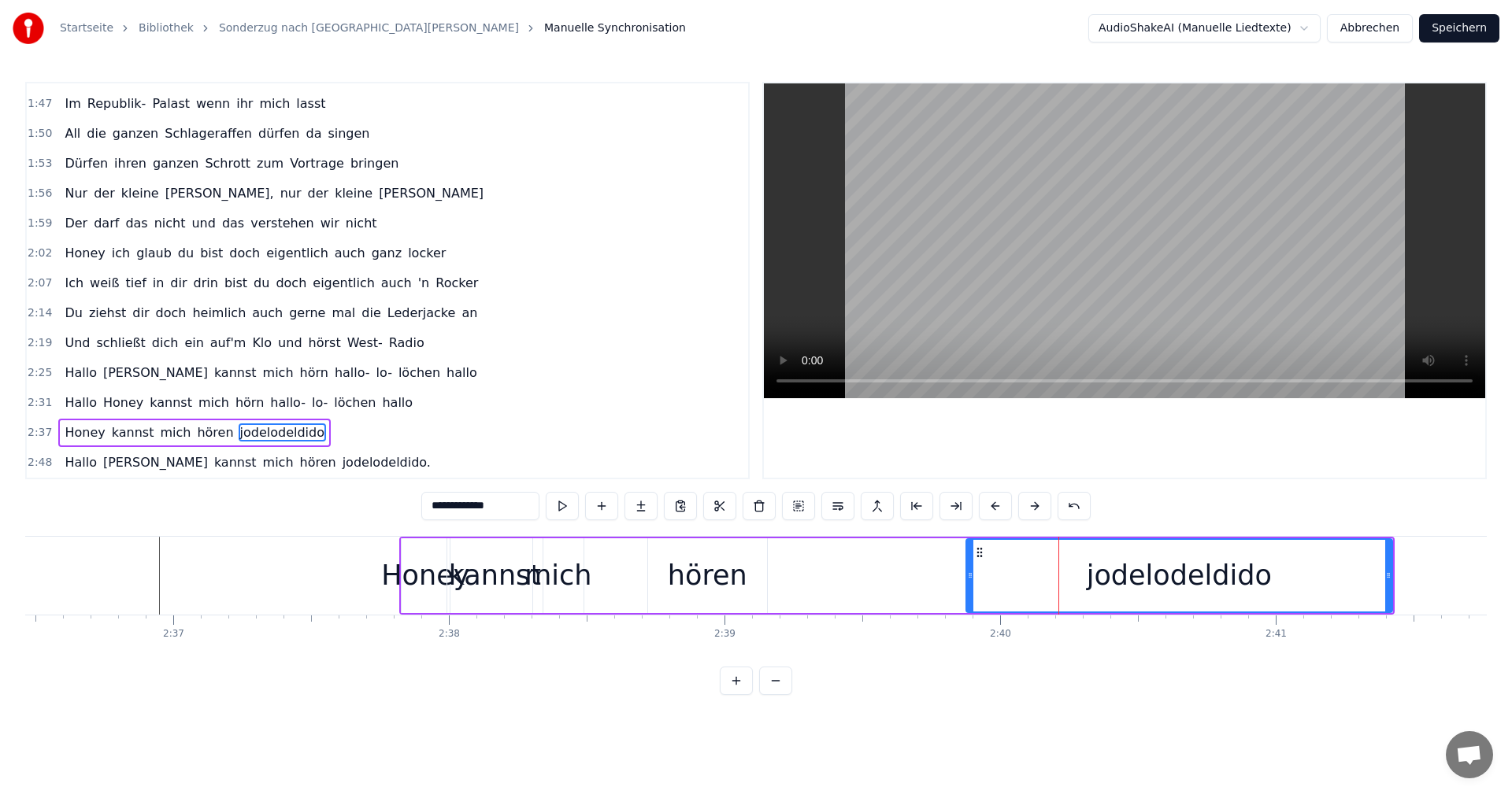
drag, startPoint x: 943, startPoint y: 575, endPoint x: 970, endPoint y: 572, distance: 27.2
click at [970, 572] on icon at bounding box center [970, 575] width 6 height 13
click at [423, 569] on div "Honey" at bounding box center [426, 575] width 88 height 41
type input "*****"
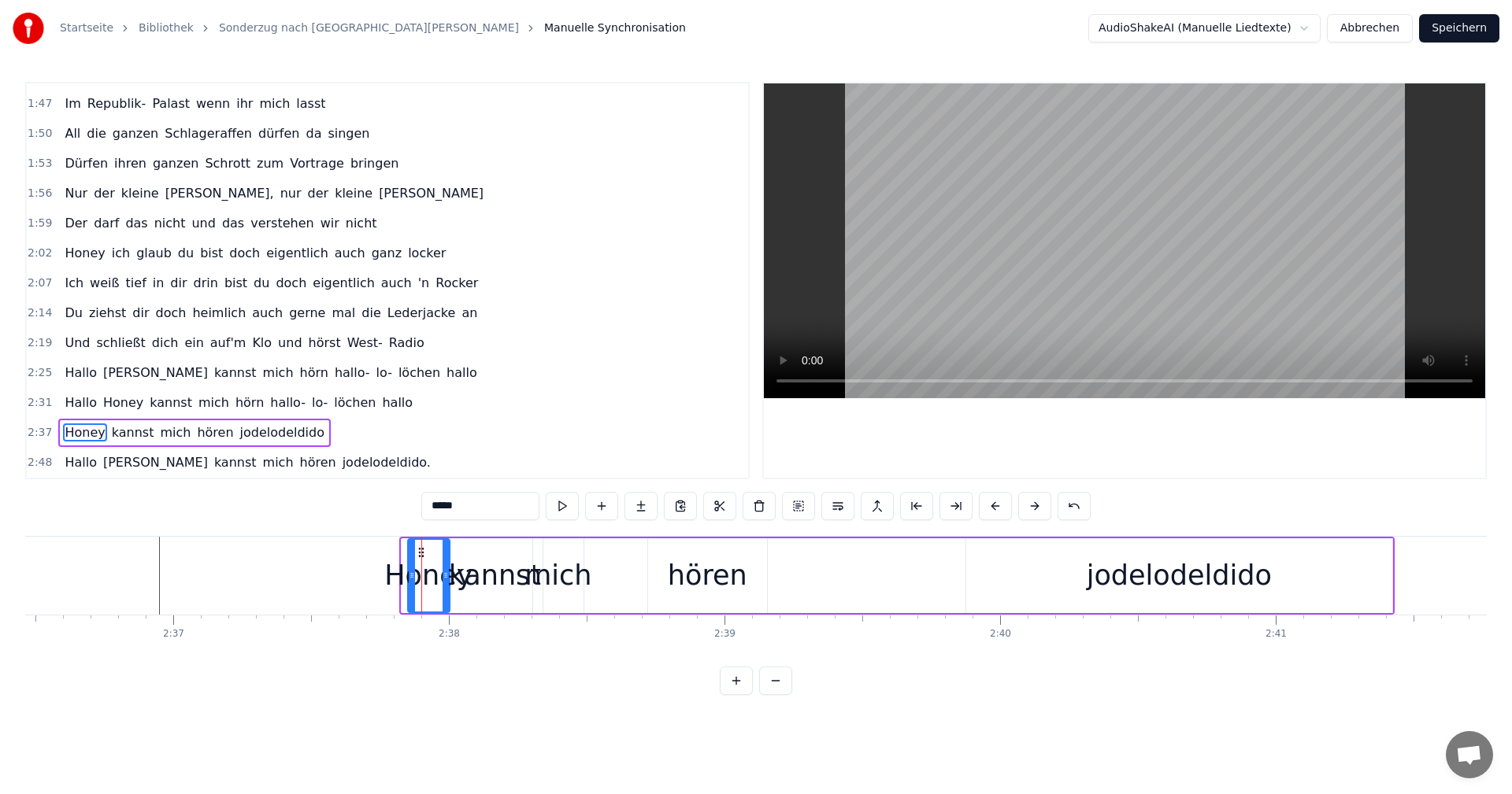
click at [409, 572] on icon at bounding box center [411, 575] width 6 height 13
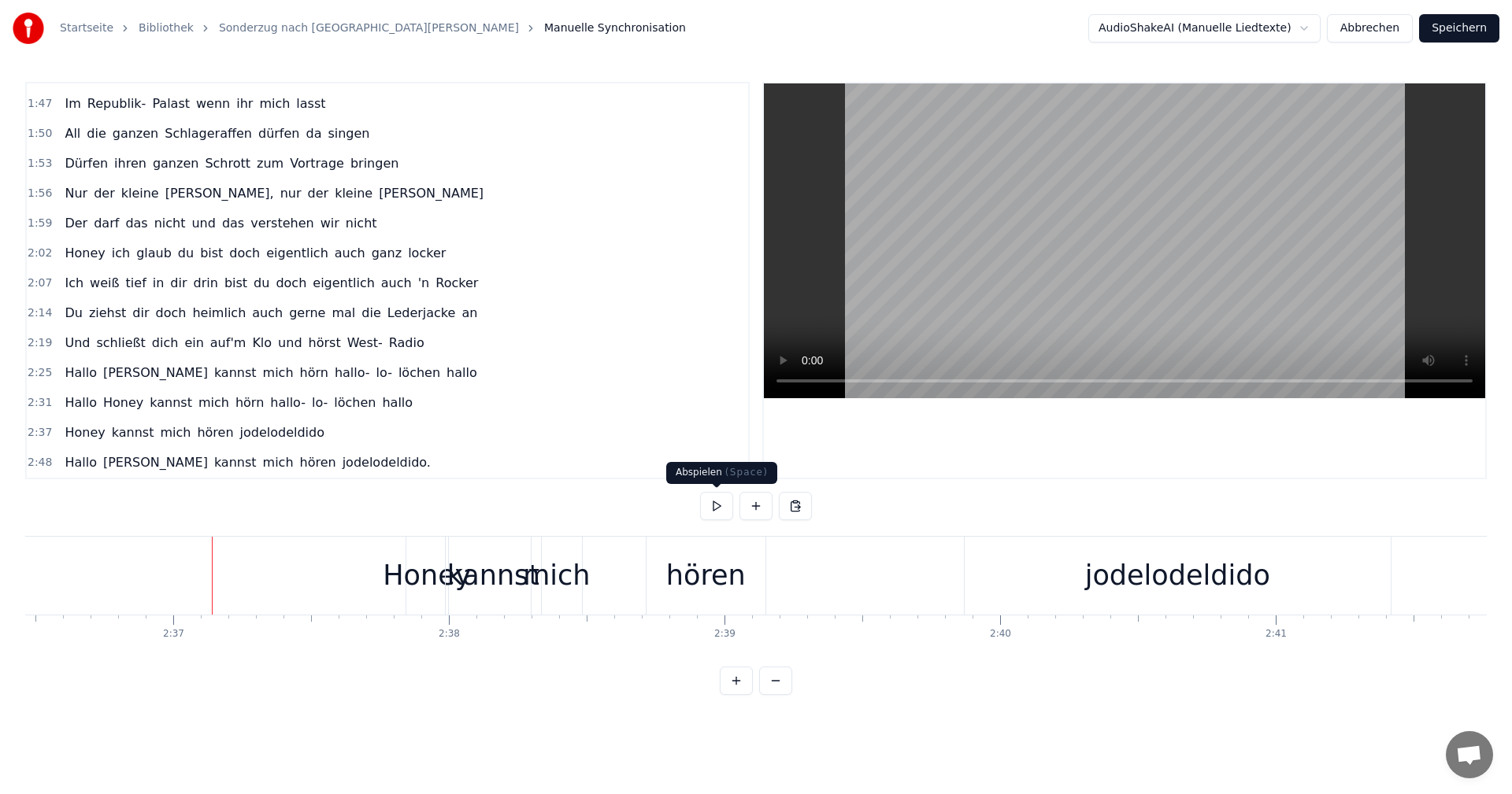
click at [722, 507] on button at bounding box center [717, 507] width 33 height 29
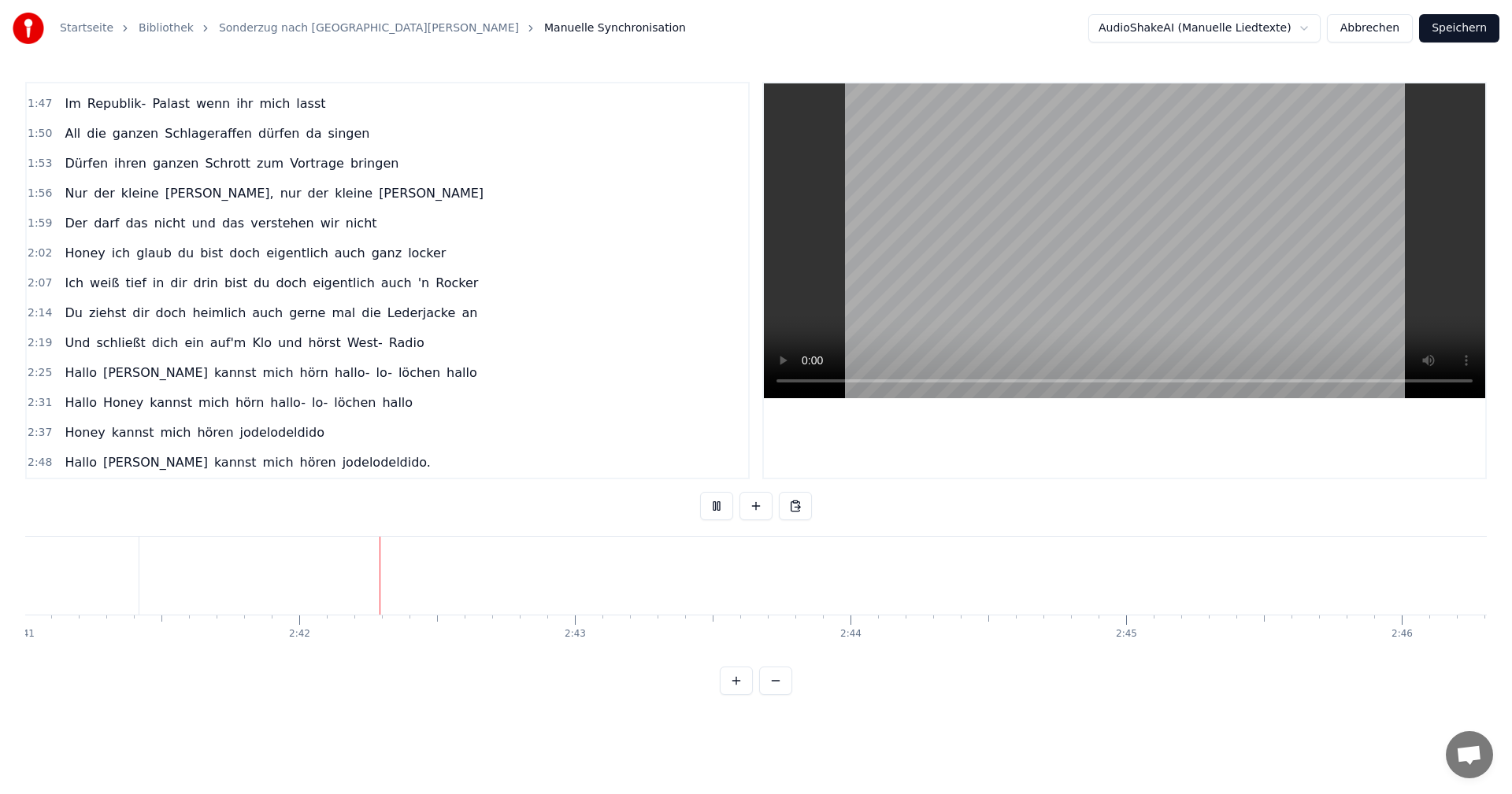
scroll to position [0, 44467]
click at [722, 507] on button at bounding box center [717, 507] width 33 height 29
click at [959, 563] on div "Hallo" at bounding box center [1031, 576] width 241 height 78
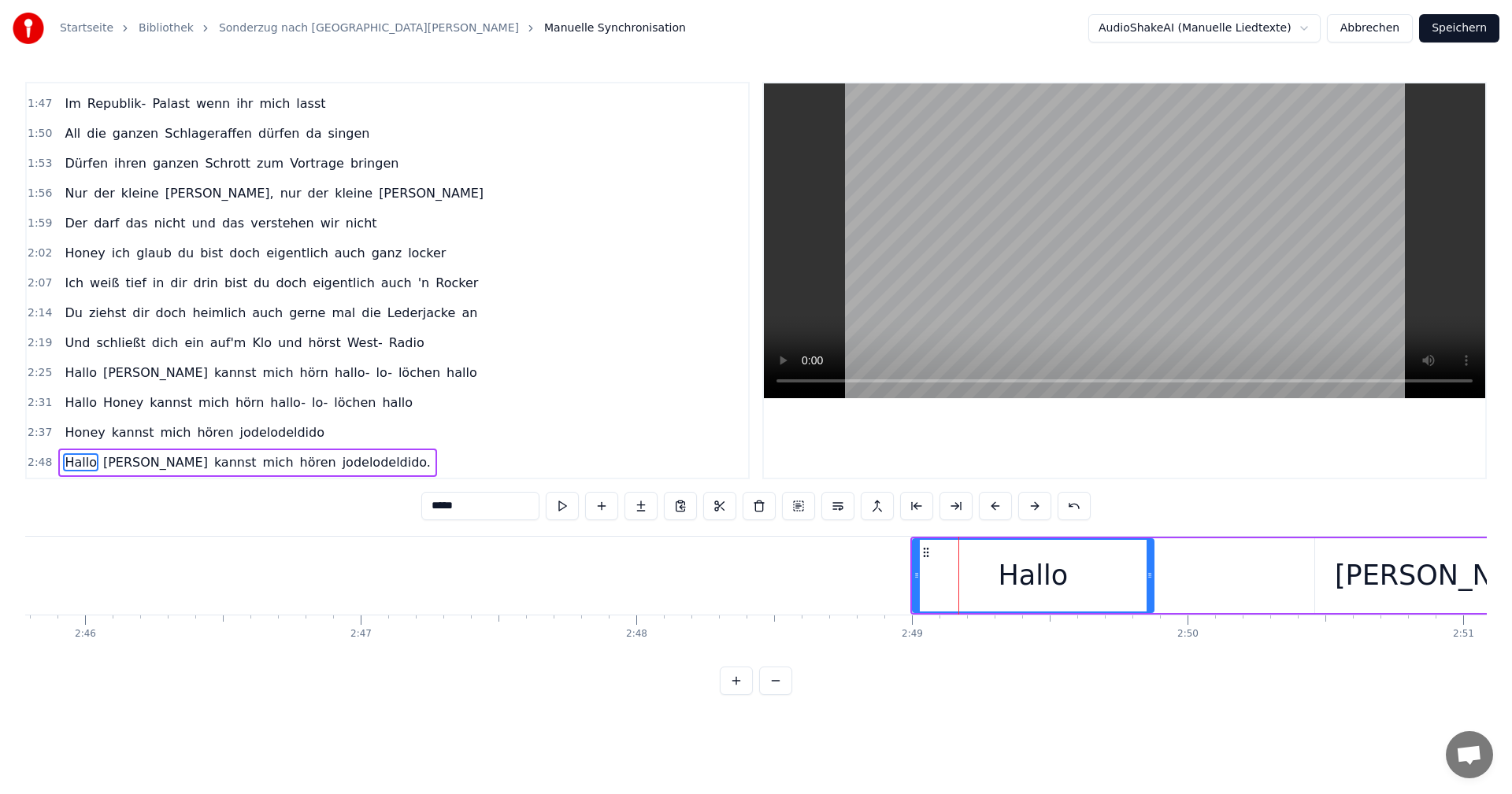
click at [1009, 539] on div "Hallo" at bounding box center [1033, 576] width 243 height 74
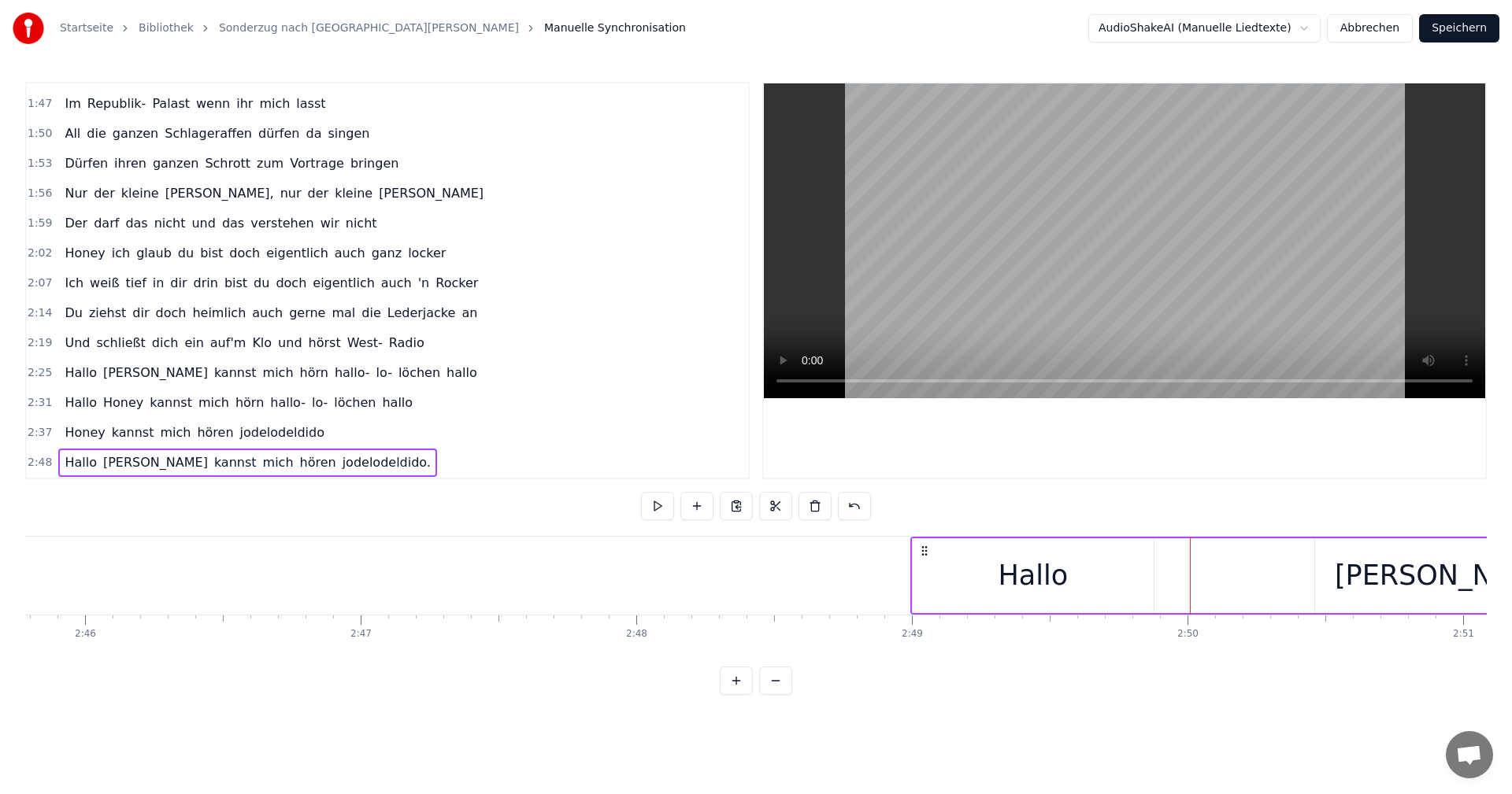
drag, startPoint x: 1190, startPoint y: 539, endPoint x: 1148, endPoint y: 541, distance: 42.0
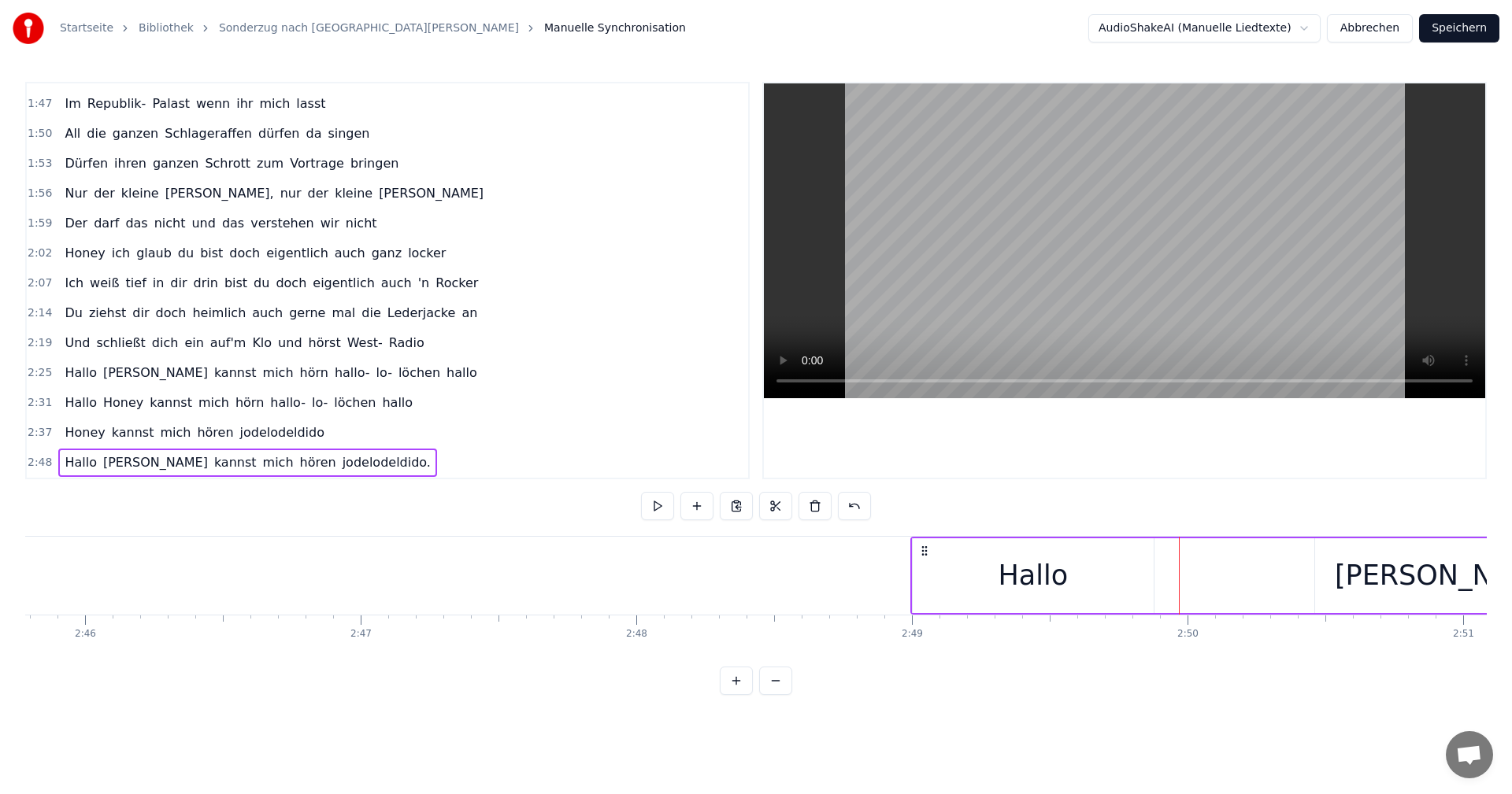
drag, startPoint x: 1179, startPoint y: 538, endPoint x: 1157, endPoint y: 539, distance: 22.0
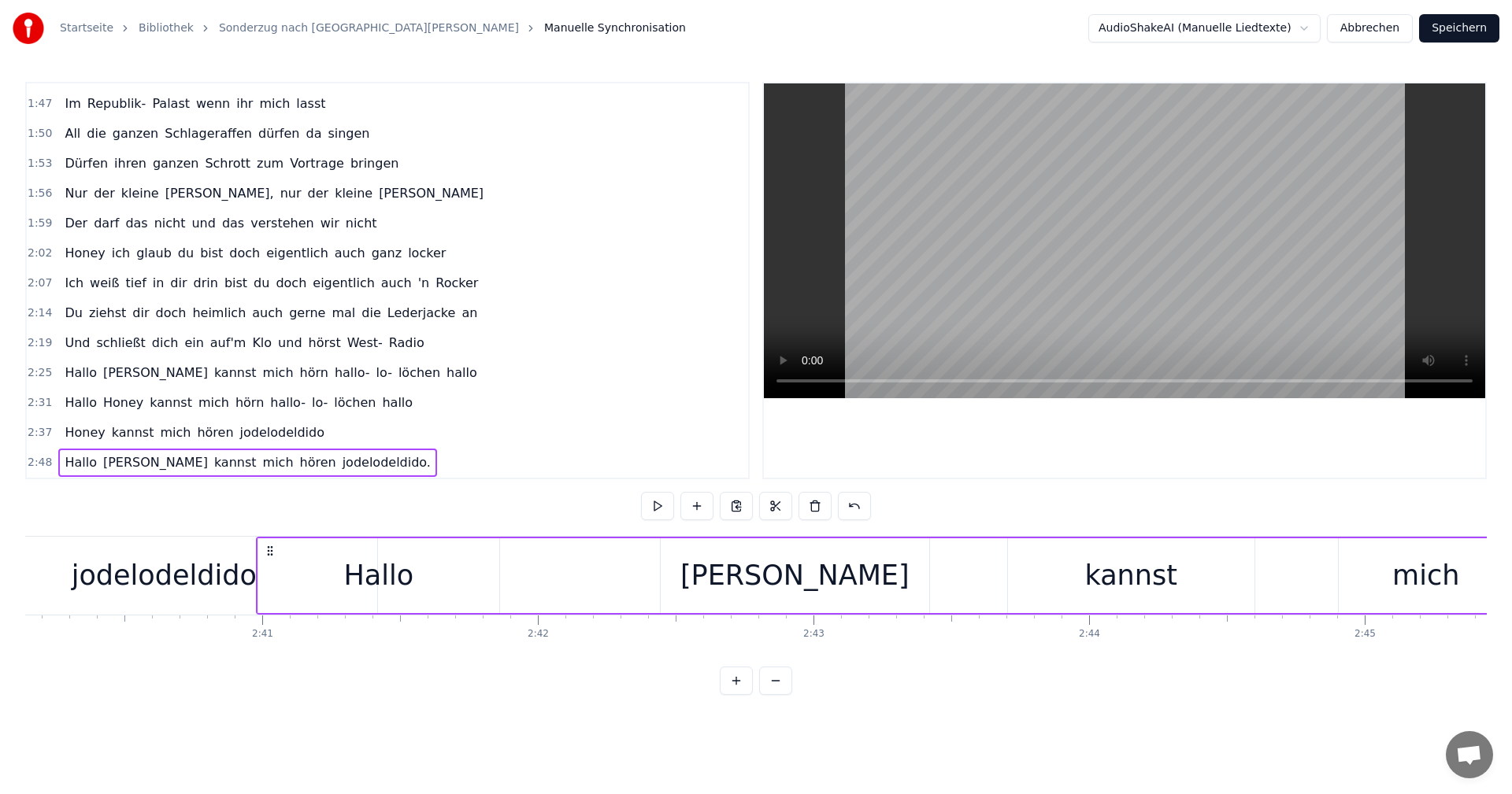
scroll to position [0, 44118]
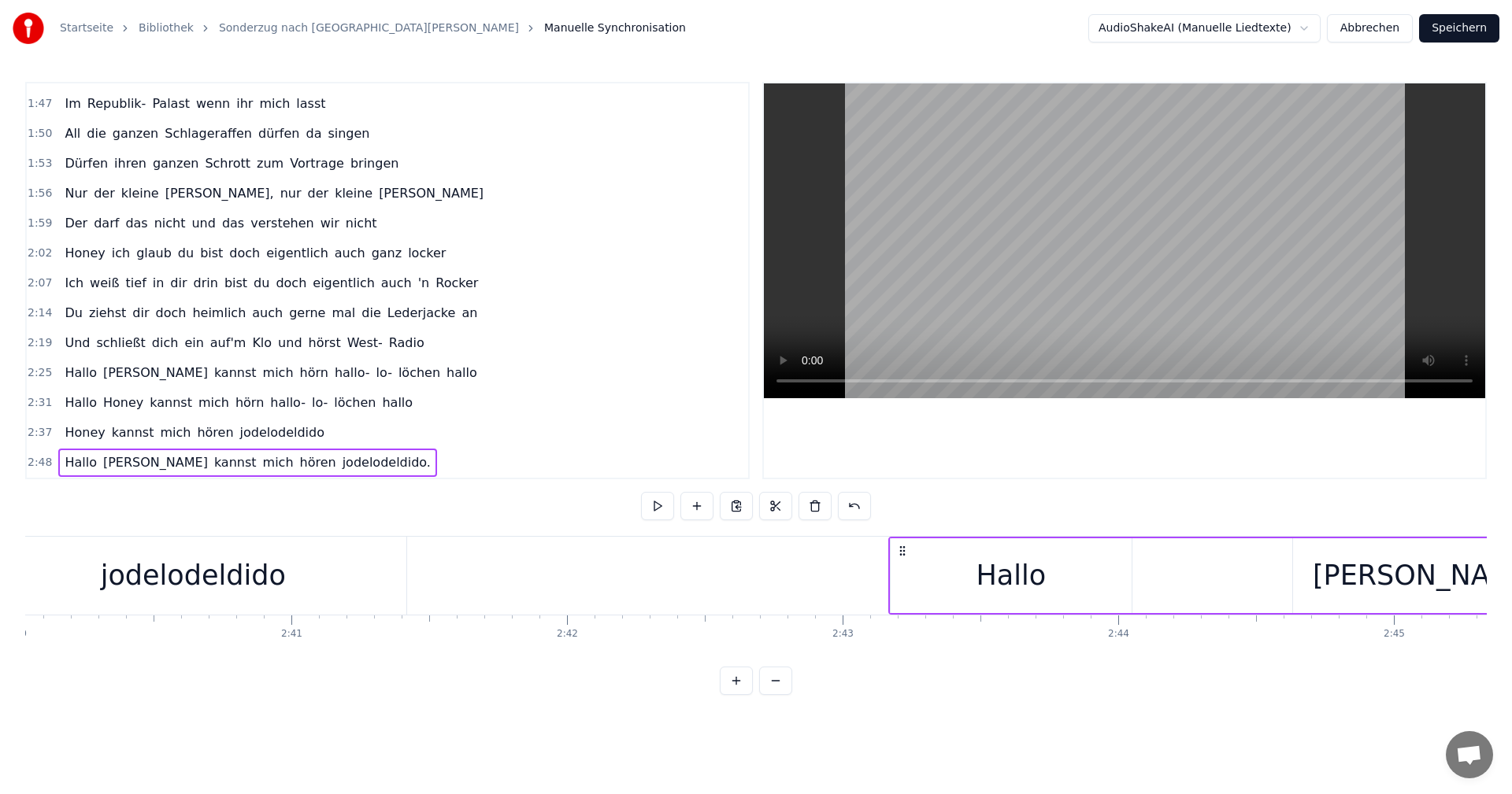
drag, startPoint x: 923, startPoint y: 550, endPoint x: 901, endPoint y: 579, distance: 36.4
click at [902, 577] on div "Hallo" at bounding box center [1011, 576] width 241 height 74
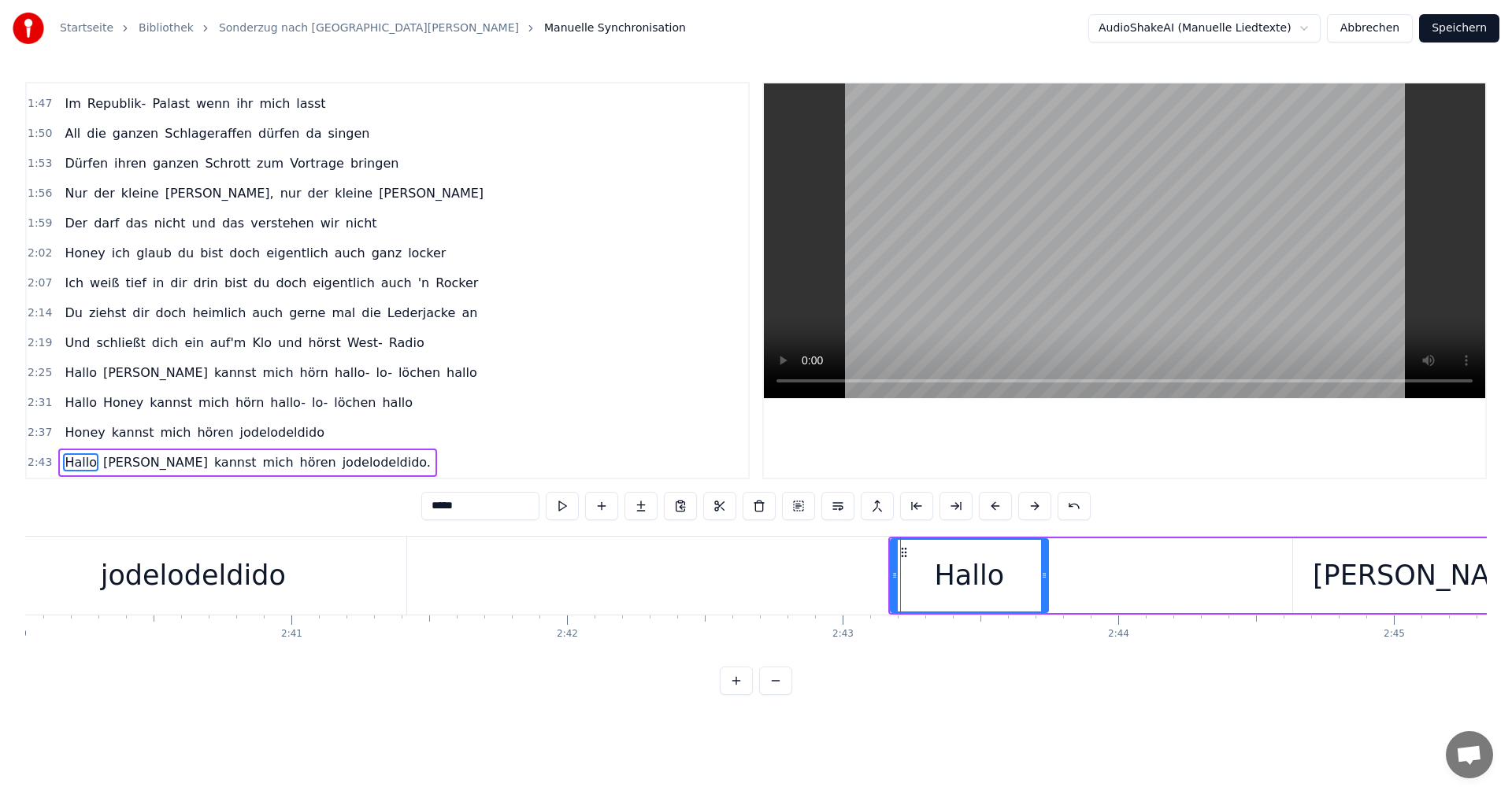
drag, startPoint x: 1127, startPoint y: 574, endPoint x: 1043, endPoint y: 576, distance: 84.0
click at [1043, 576] on icon at bounding box center [1044, 575] width 6 height 13
click at [1393, 583] on div "[PERSON_NAME]" at bounding box center [1427, 576] width 268 height 74
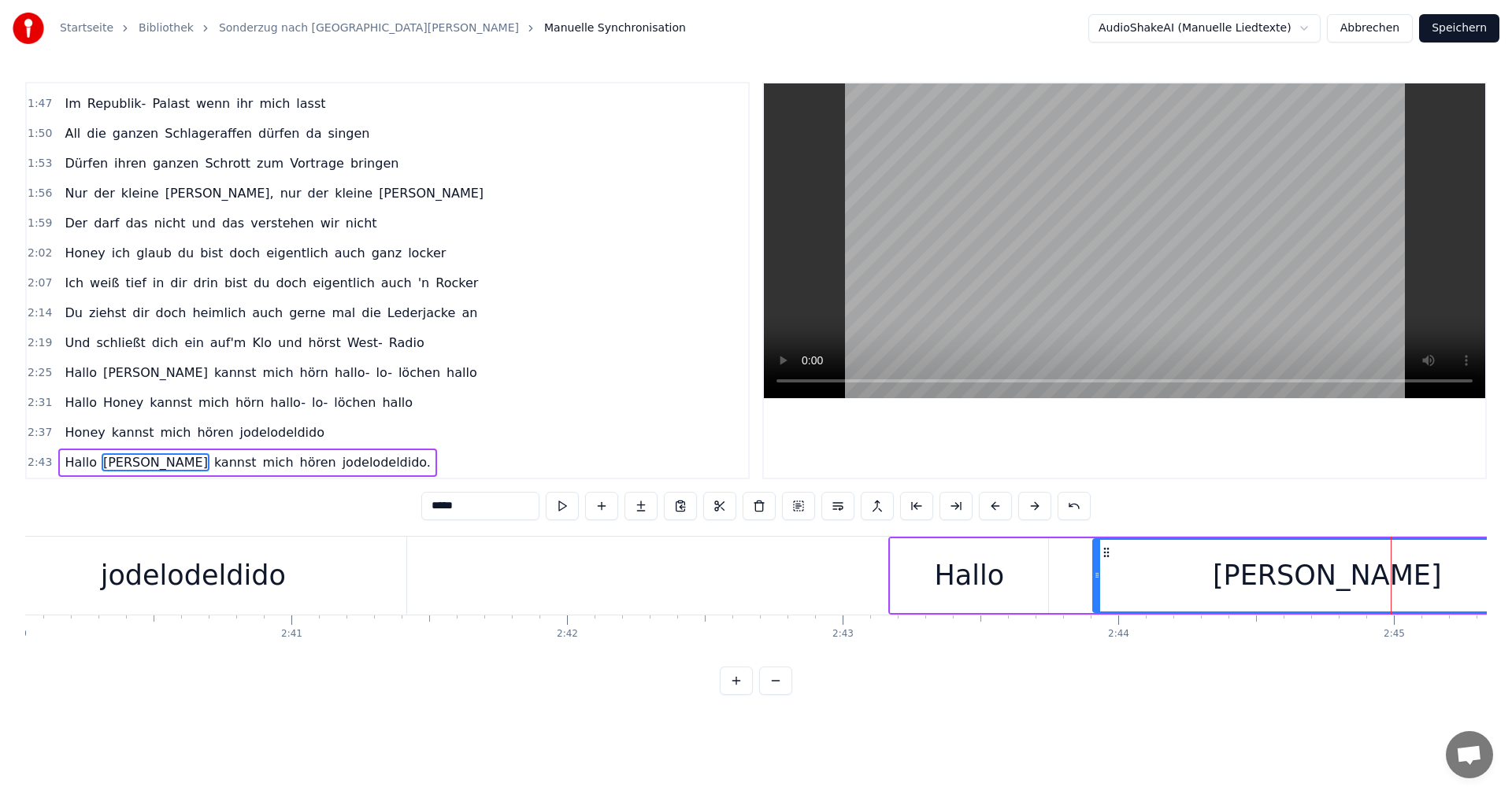
drag, startPoint x: 1295, startPoint y: 573, endPoint x: 1095, endPoint y: 580, distance: 200.1
click at [1095, 580] on icon at bounding box center [1097, 575] width 6 height 13
click at [1328, 575] on div "[PERSON_NAME]" at bounding box center [1328, 575] width 229 height 41
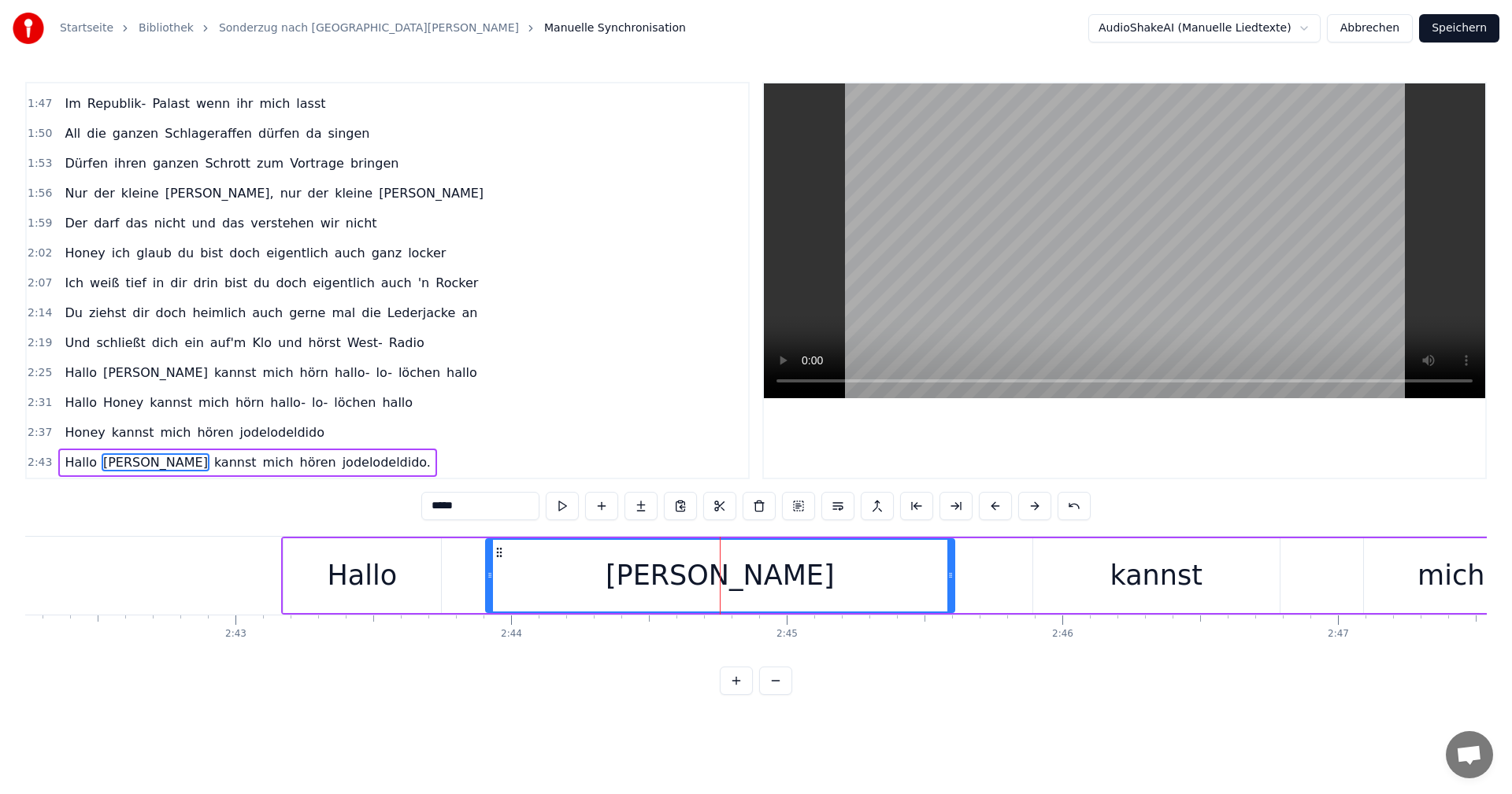
scroll to position [0, 44754]
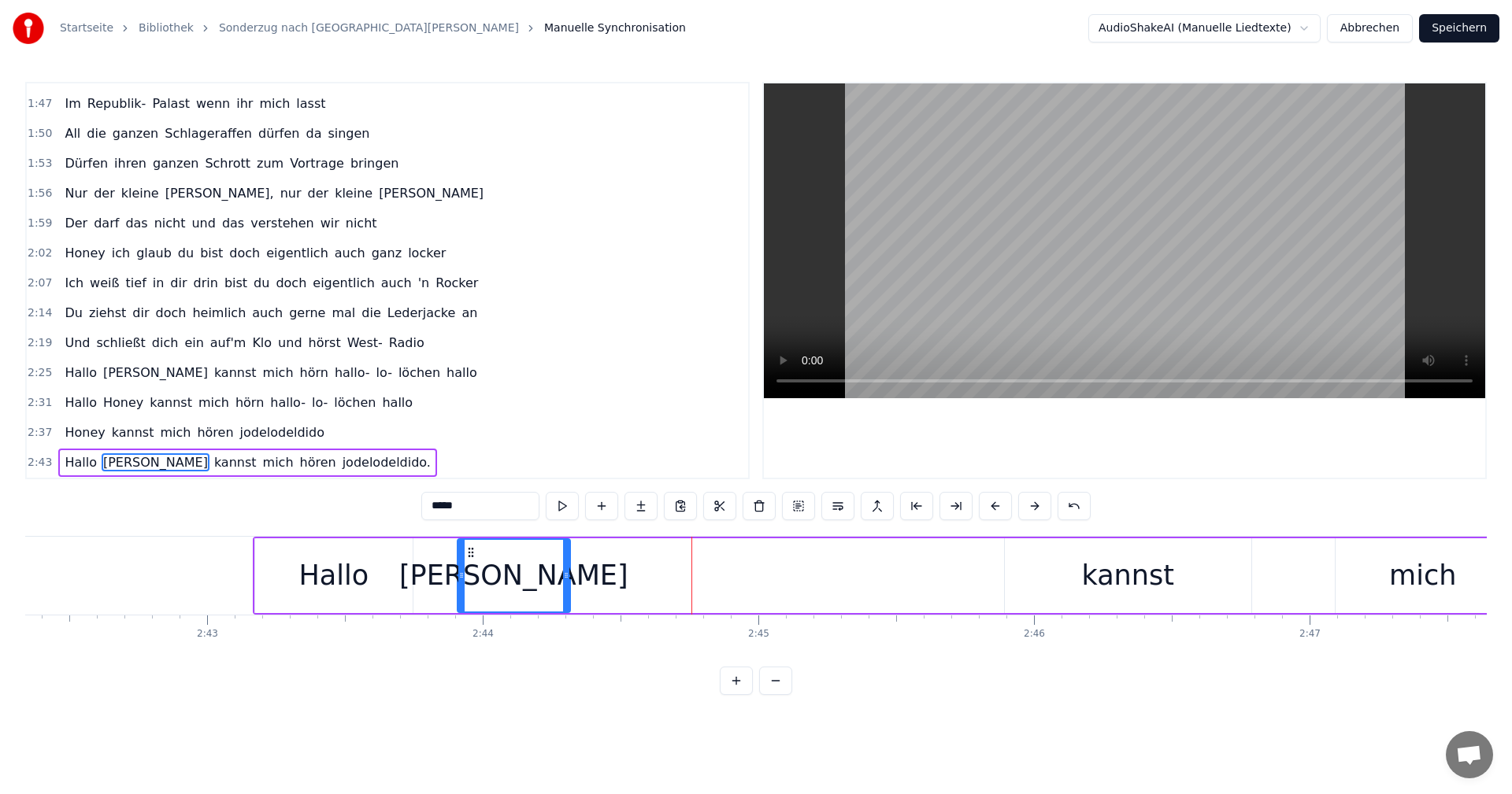
drag, startPoint x: 925, startPoint y: 574, endPoint x: 569, endPoint y: 572, distance: 356.0
click at [569, 572] on icon at bounding box center [566, 575] width 6 height 13
click at [1135, 578] on div "kannst" at bounding box center [1128, 575] width 92 height 41
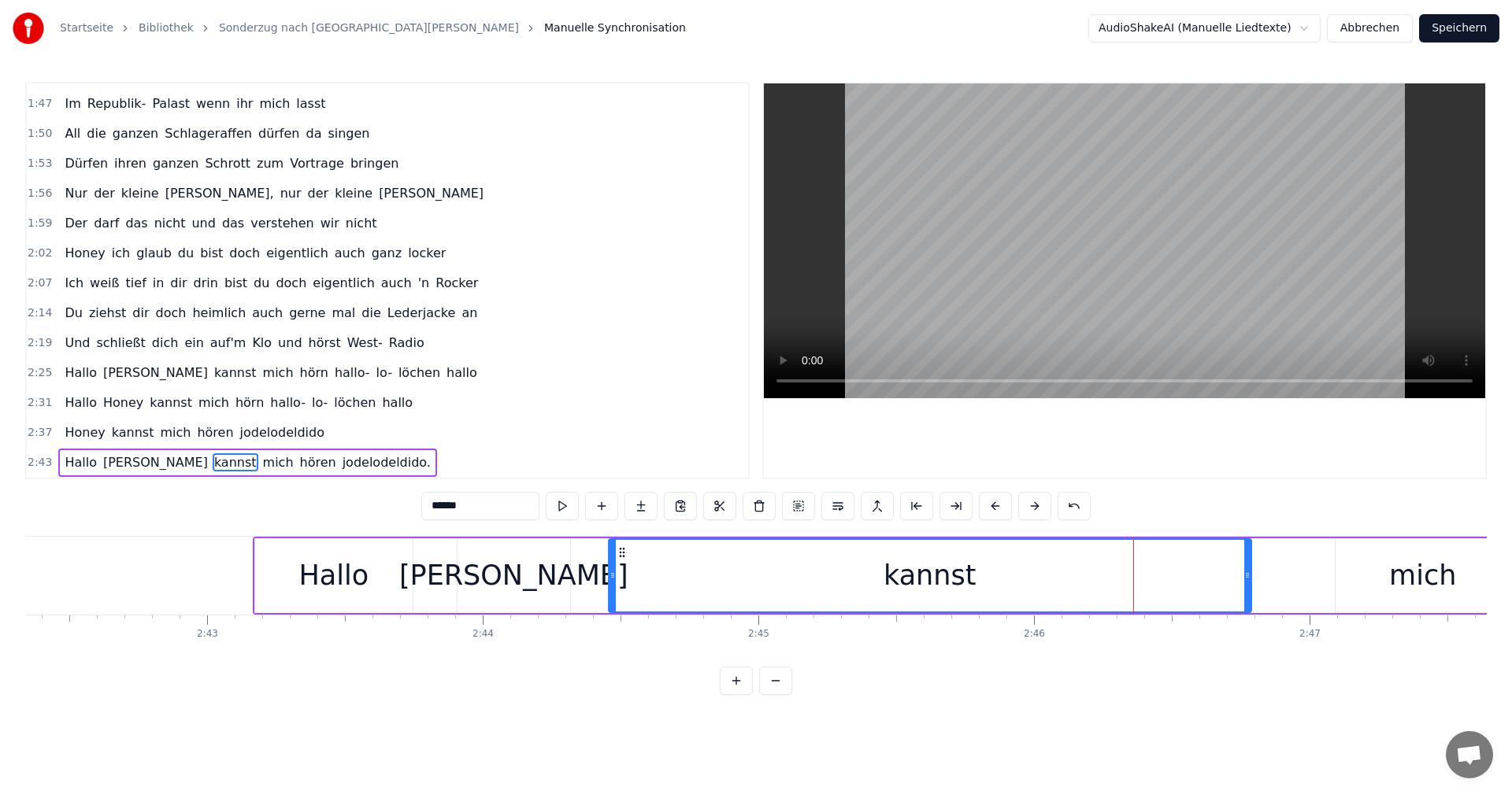
drag, startPoint x: 1008, startPoint y: 575, endPoint x: 611, endPoint y: 581, distance: 397.0
click at [611, 581] on icon at bounding box center [613, 575] width 6 height 13
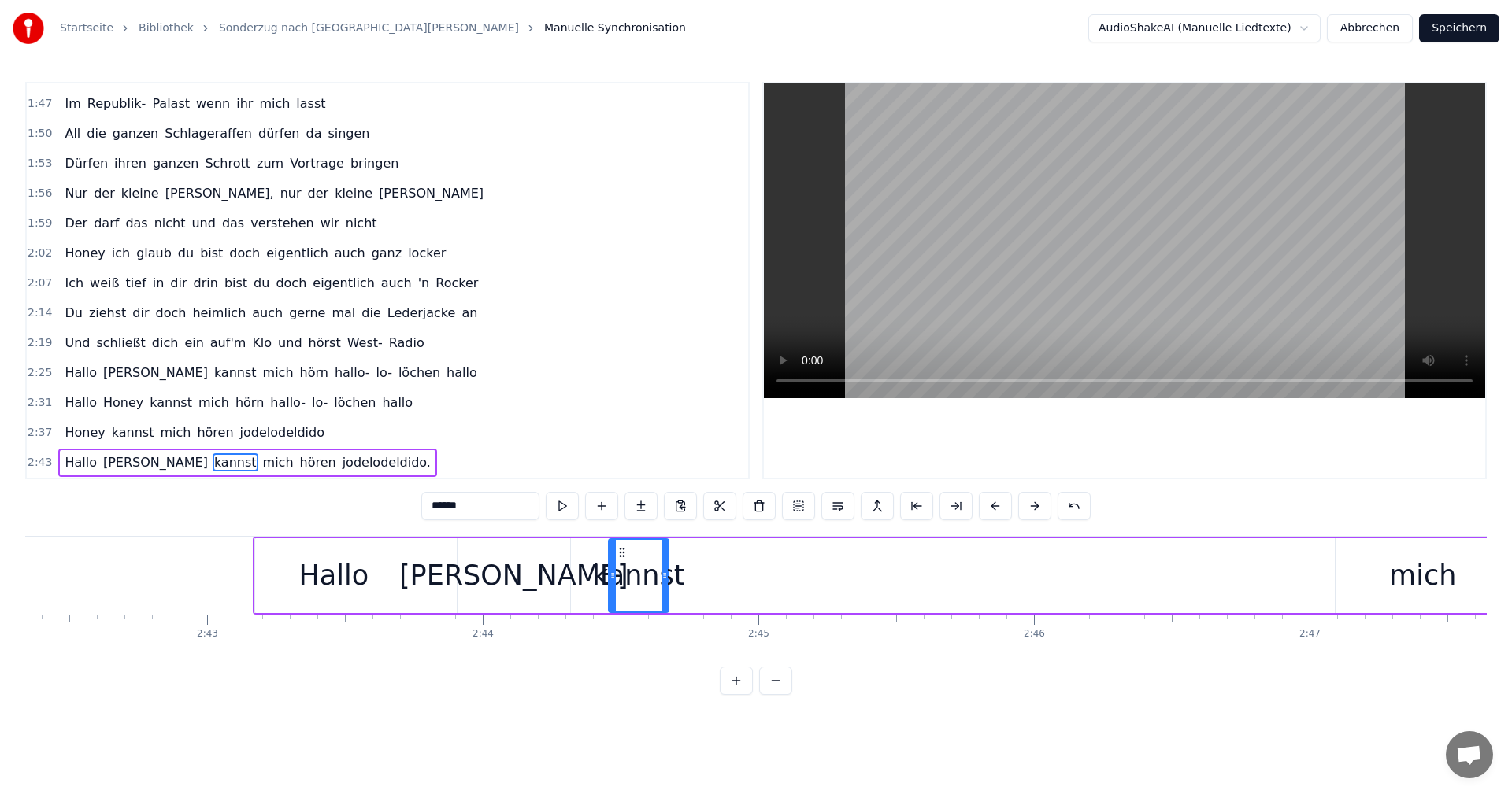
drag, startPoint x: 1248, startPoint y: 575, endPoint x: 665, endPoint y: 583, distance: 583.1
click at [665, 583] on div at bounding box center [664, 576] width 6 height 72
click at [1432, 575] on div "mich" at bounding box center [1422, 575] width 67 height 41
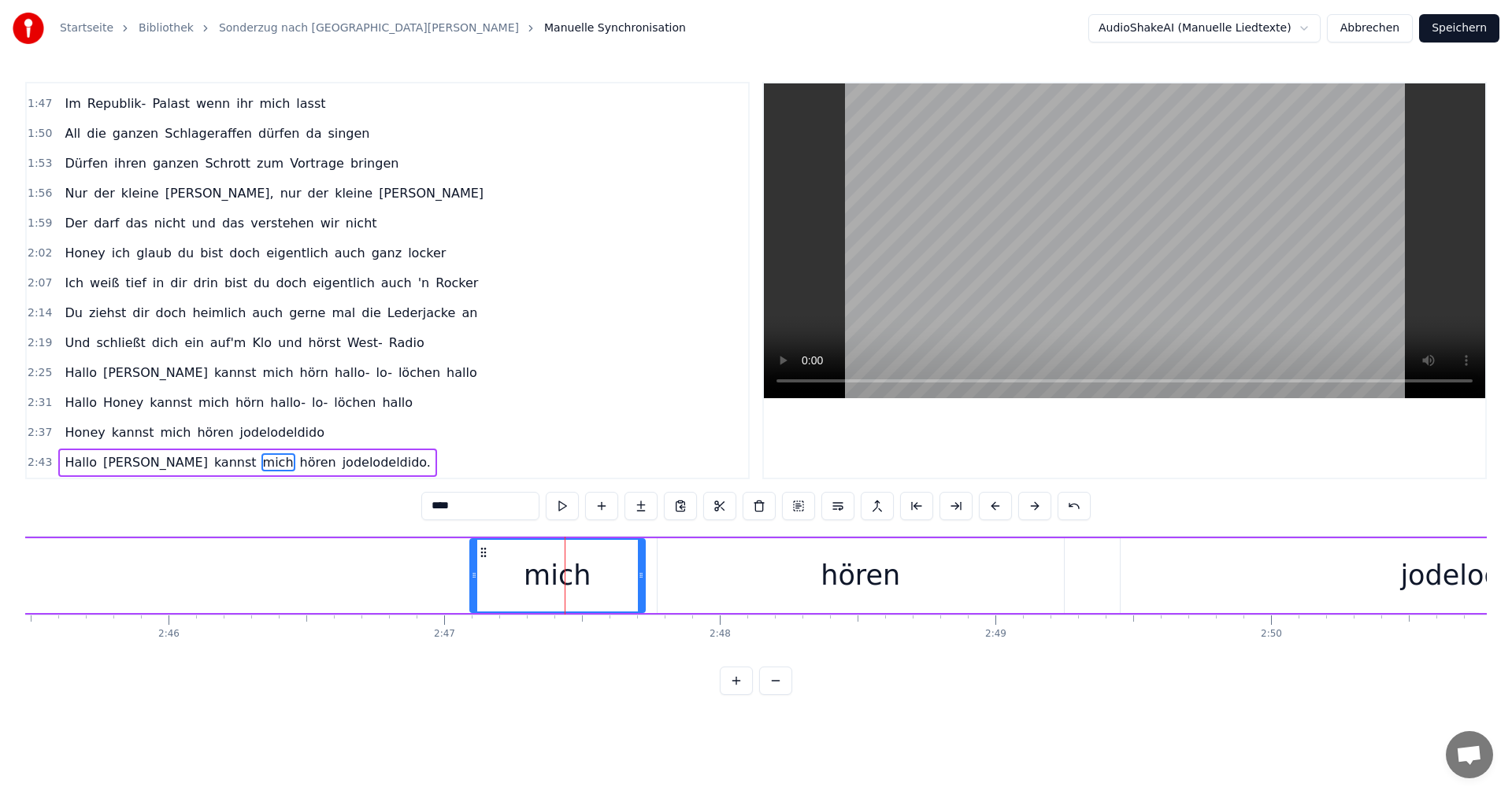
scroll to position [0, 44670]
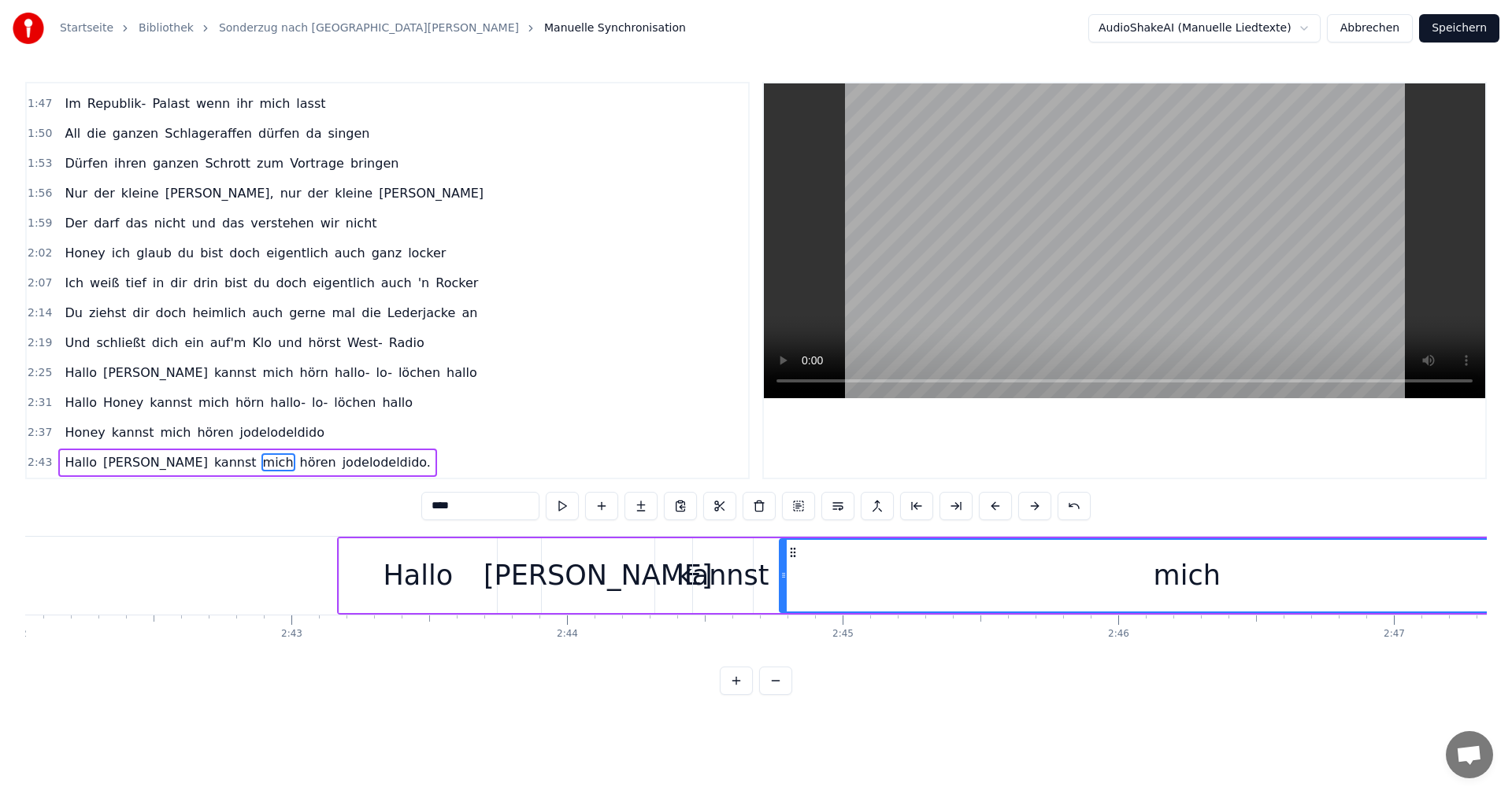
drag, startPoint x: 1422, startPoint y: 574, endPoint x: 782, endPoint y: 575, distance: 640.0
click at [782, 575] on icon at bounding box center [783, 575] width 6 height 13
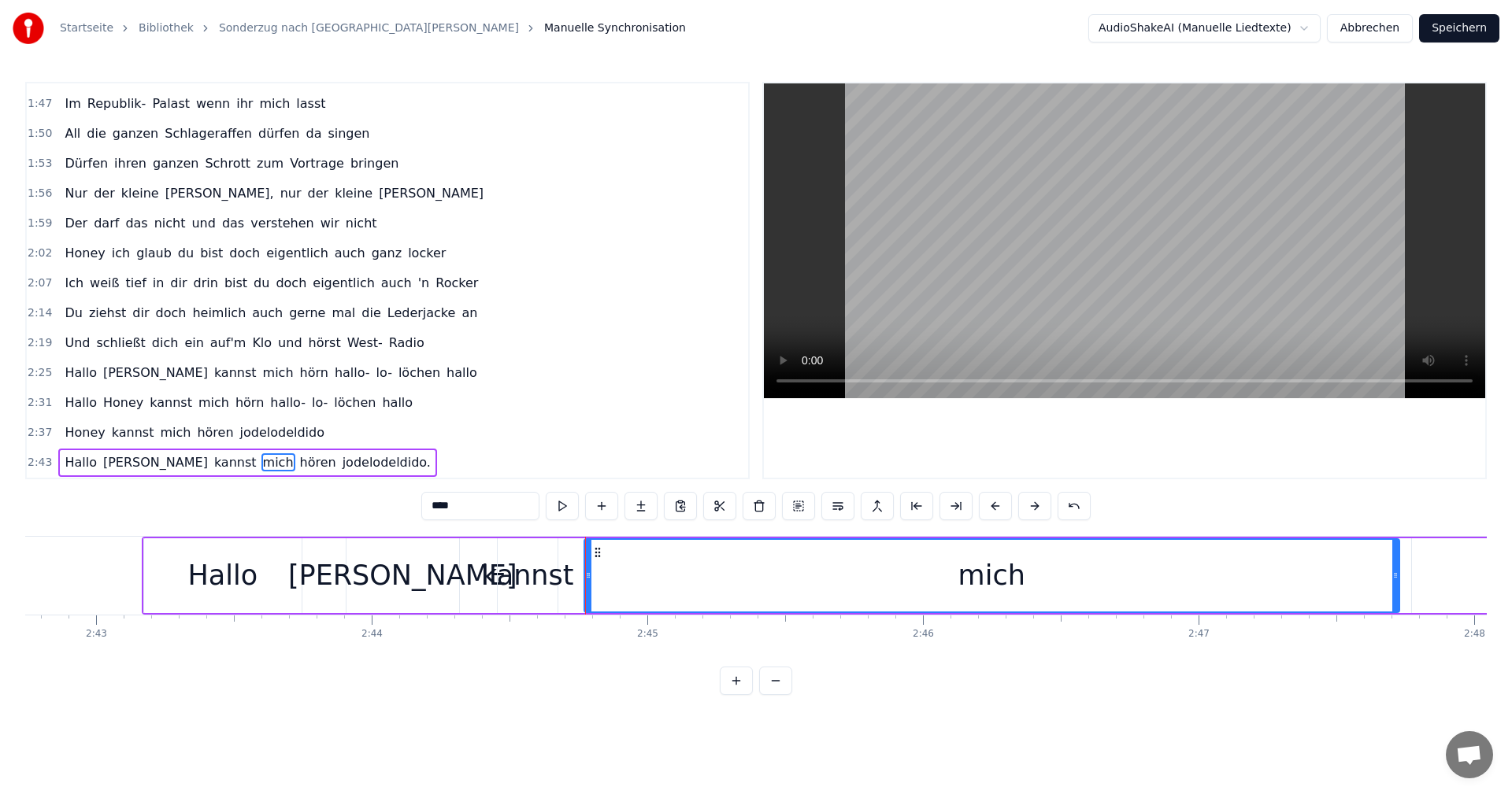
scroll to position [0, 44893]
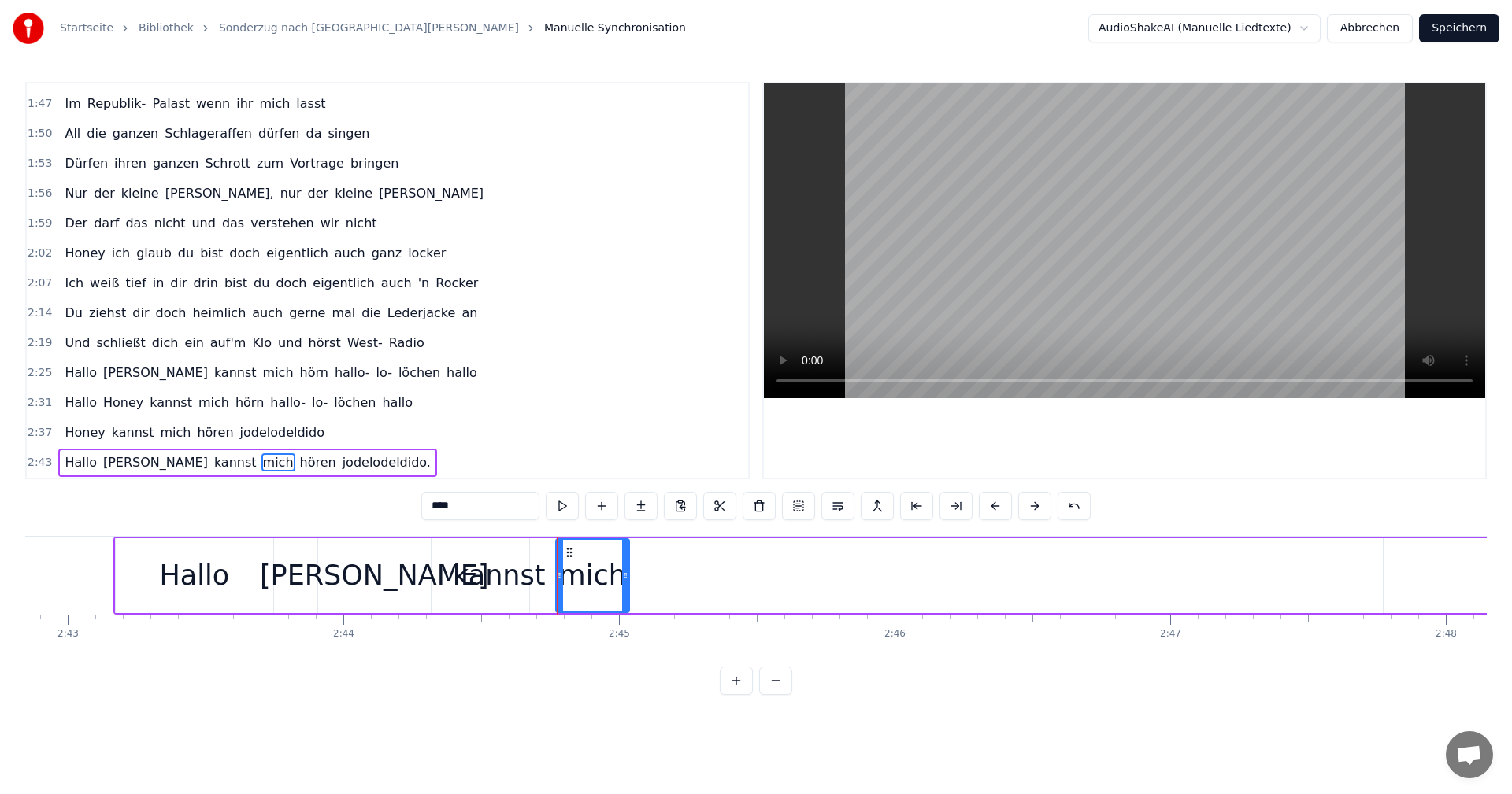
drag, startPoint x: 1365, startPoint y: 575, endPoint x: 623, endPoint y: 578, distance: 742.0
click at [623, 578] on icon at bounding box center [624, 575] width 6 height 13
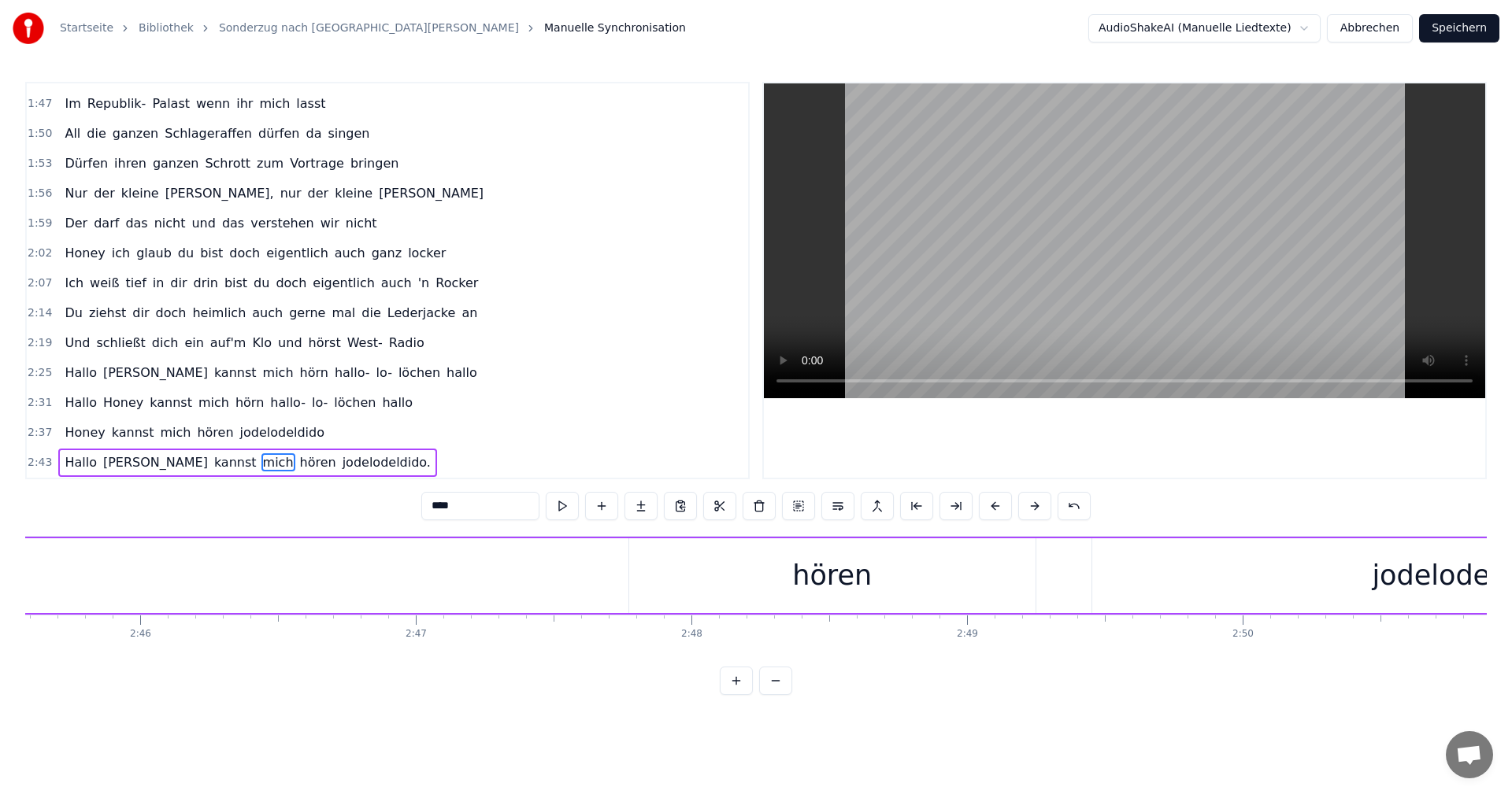
scroll to position [0, 45731]
click at [750, 572] on div "hören" at bounding box center [749, 575] width 80 height 41
type input "*****"
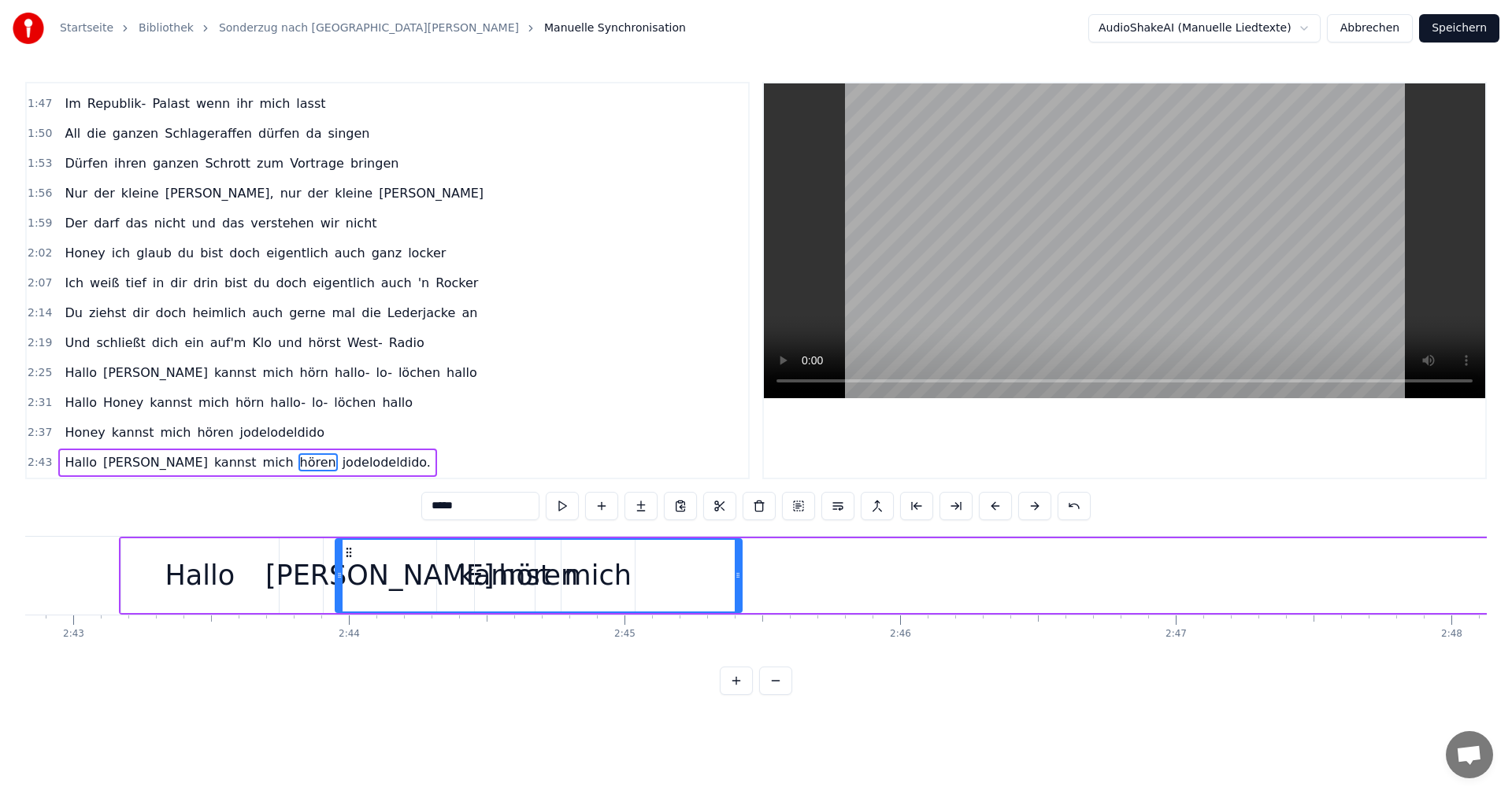
scroll to position [0, 44886]
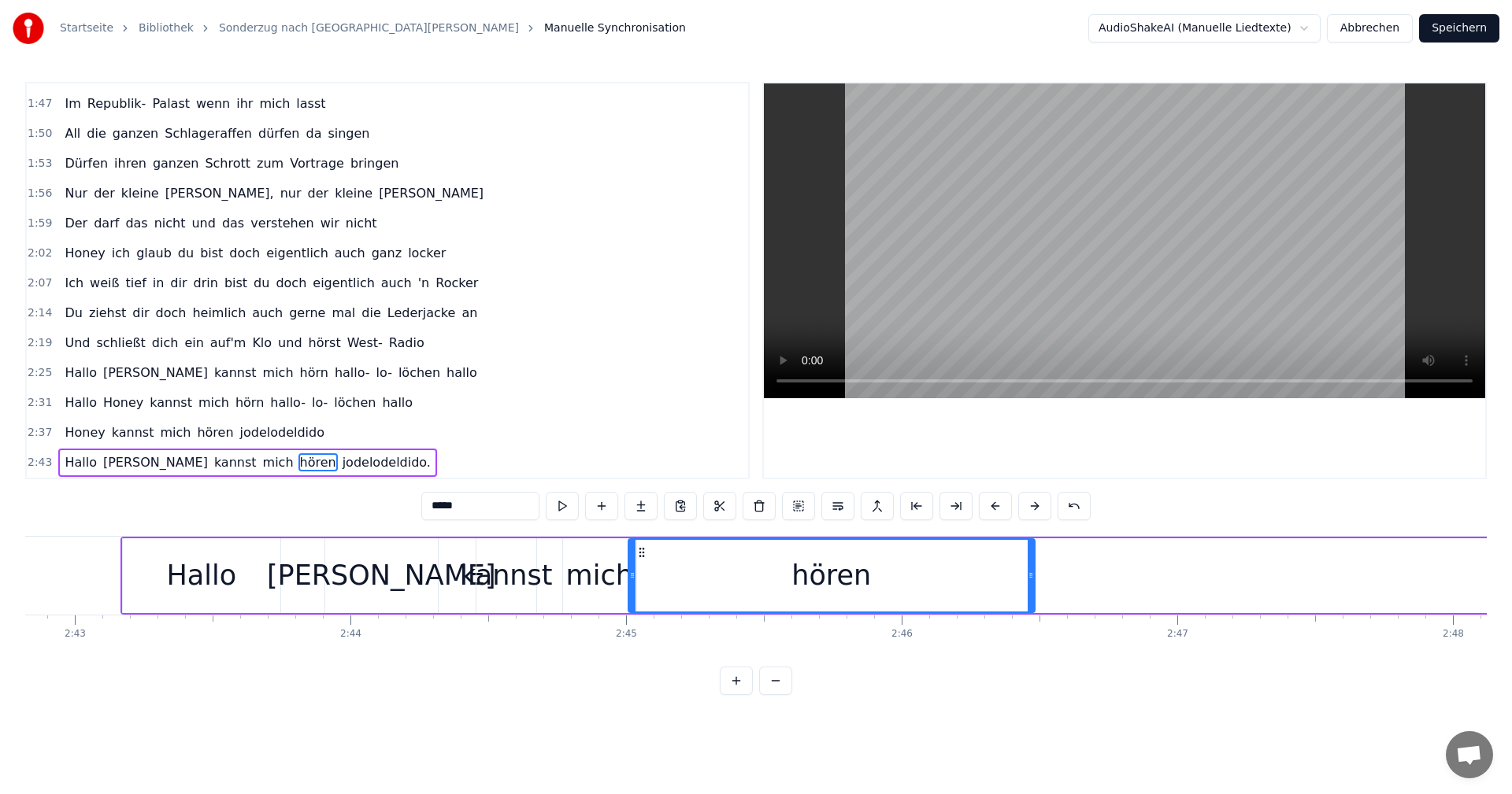
drag, startPoint x: 558, startPoint y: 552, endPoint x: 643, endPoint y: 597, distance: 96.2
click at [643, 597] on div "hören" at bounding box center [832, 576] width 404 height 72
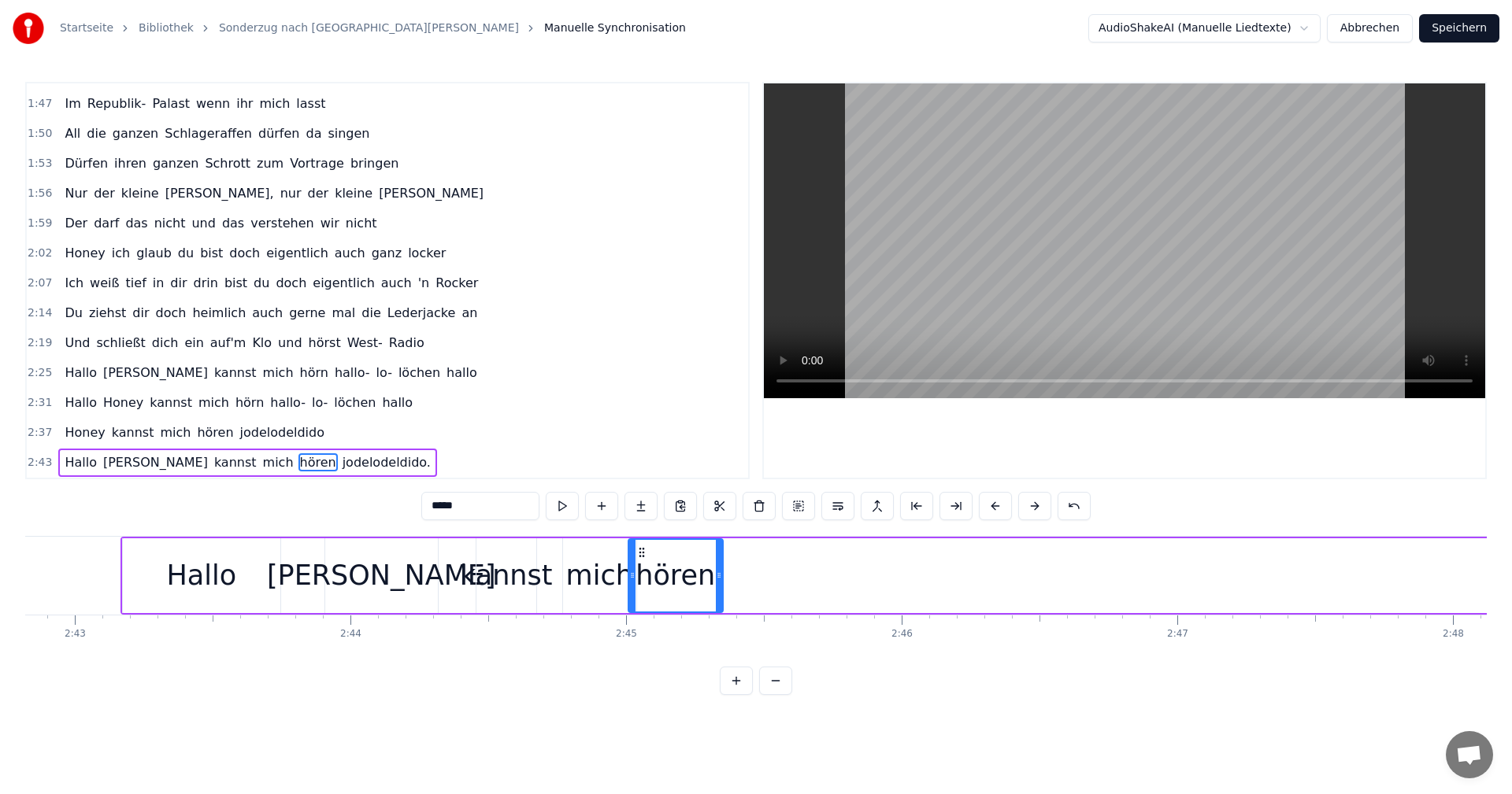
drag, startPoint x: 1031, startPoint y: 575, endPoint x: 718, endPoint y: 600, distance: 314.0
click at [718, 600] on div at bounding box center [718, 576] width 6 height 72
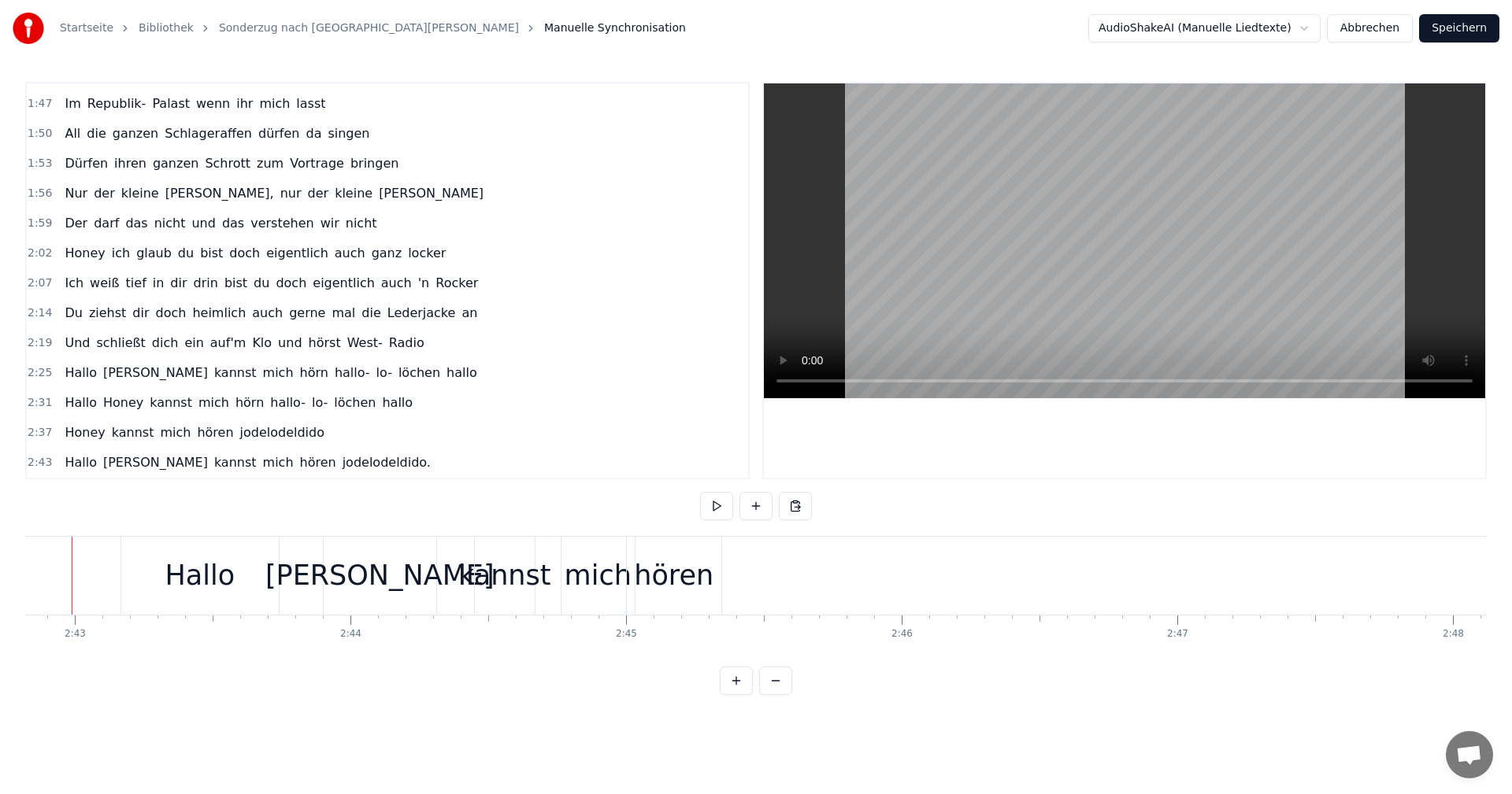
scroll to position [0, 44854]
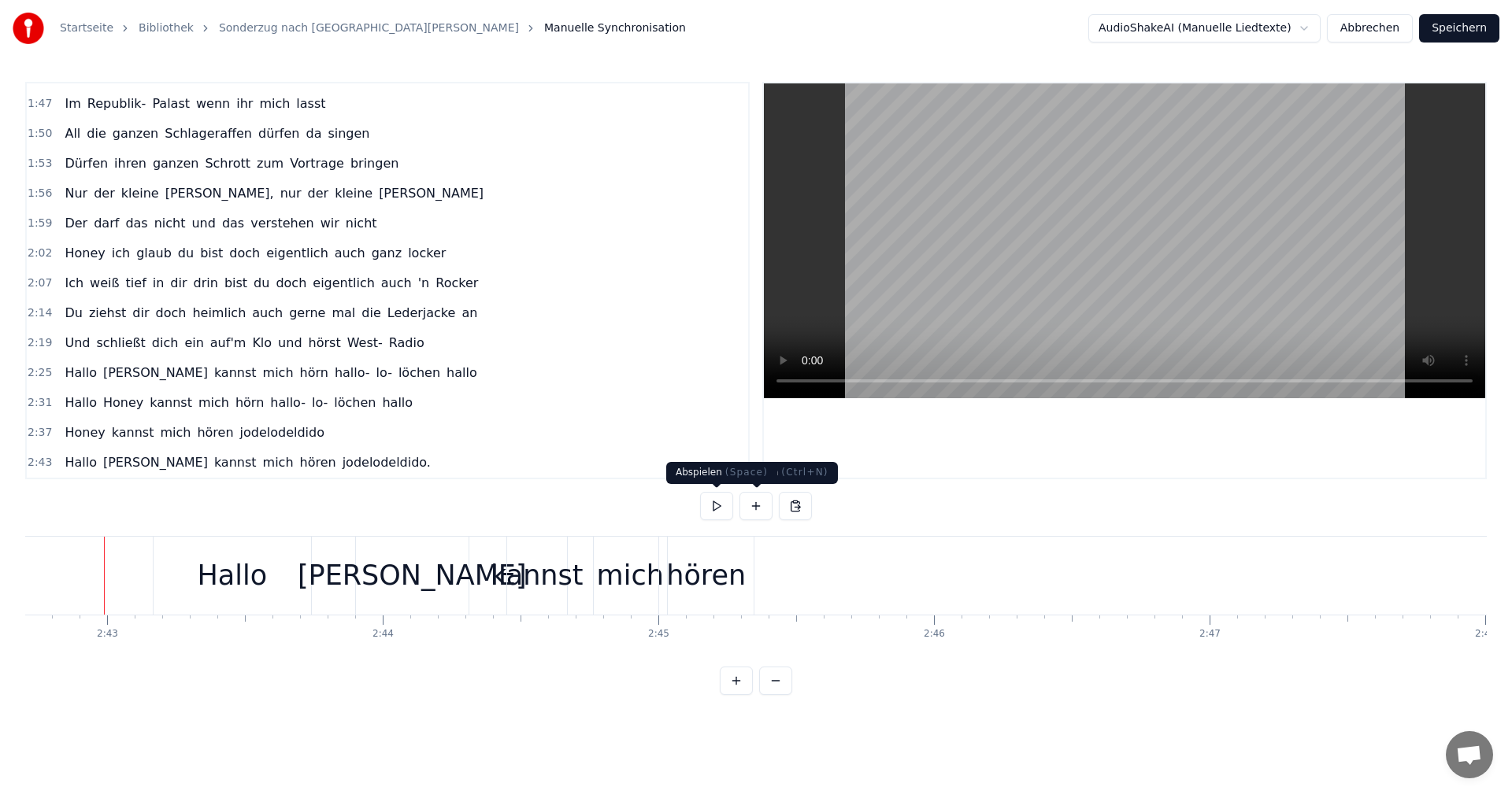
click at [727, 504] on button at bounding box center [717, 507] width 33 height 29
click at [724, 504] on button at bounding box center [717, 507] width 33 height 29
click at [188, 594] on div "Hallo" at bounding box center [233, 576] width 157 height 78
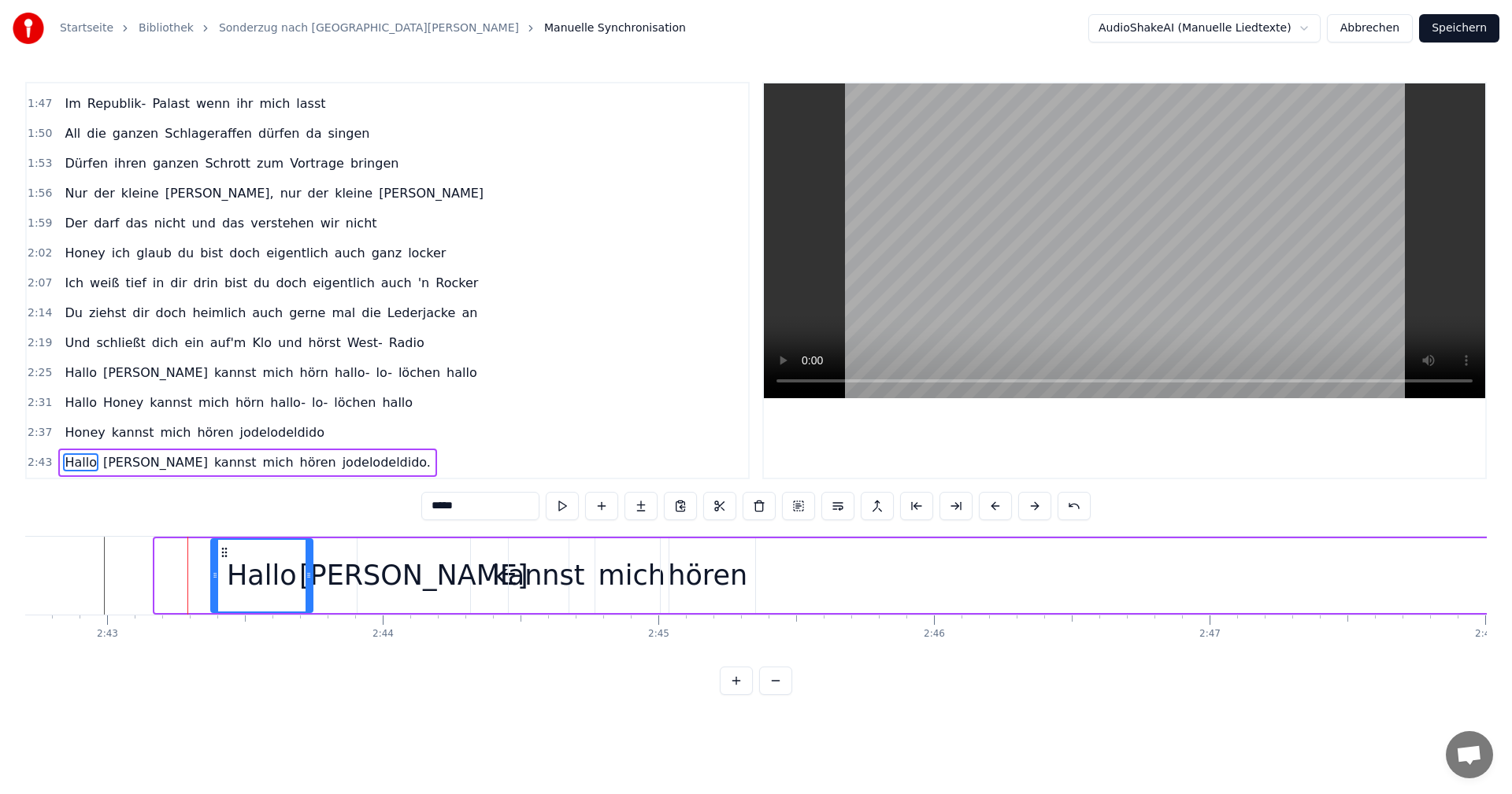
drag, startPoint x: 159, startPoint y: 575, endPoint x: 215, endPoint y: 572, distance: 56.1
click at [215, 572] on icon at bounding box center [214, 575] width 6 height 13
click at [305, 578] on icon at bounding box center [305, 575] width 6 height 13
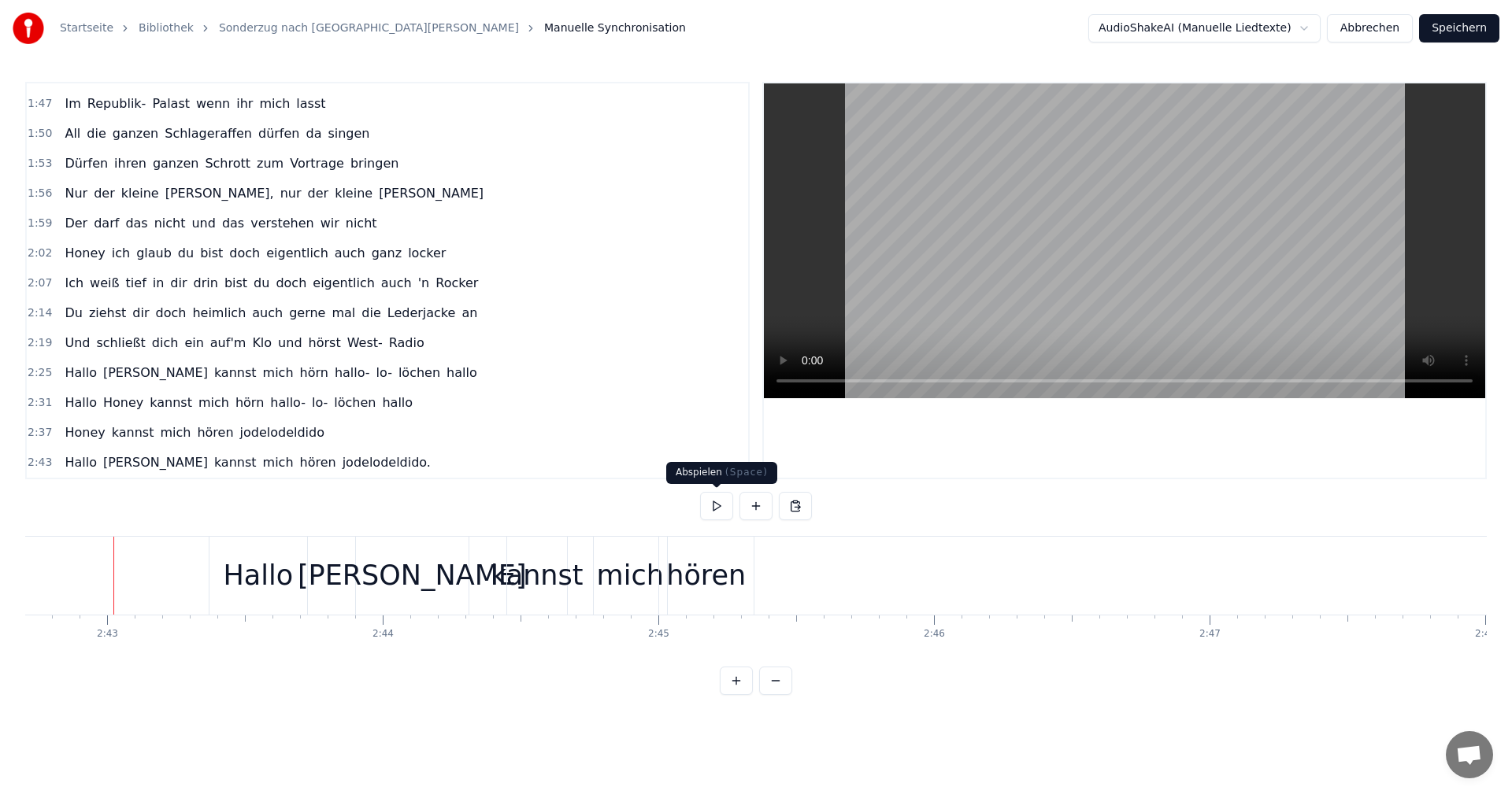
click at [725, 501] on button at bounding box center [717, 507] width 33 height 29
click at [726, 501] on button at bounding box center [717, 507] width 33 height 29
click at [529, 590] on div "kannst" at bounding box center [536, 575] width 92 height 41
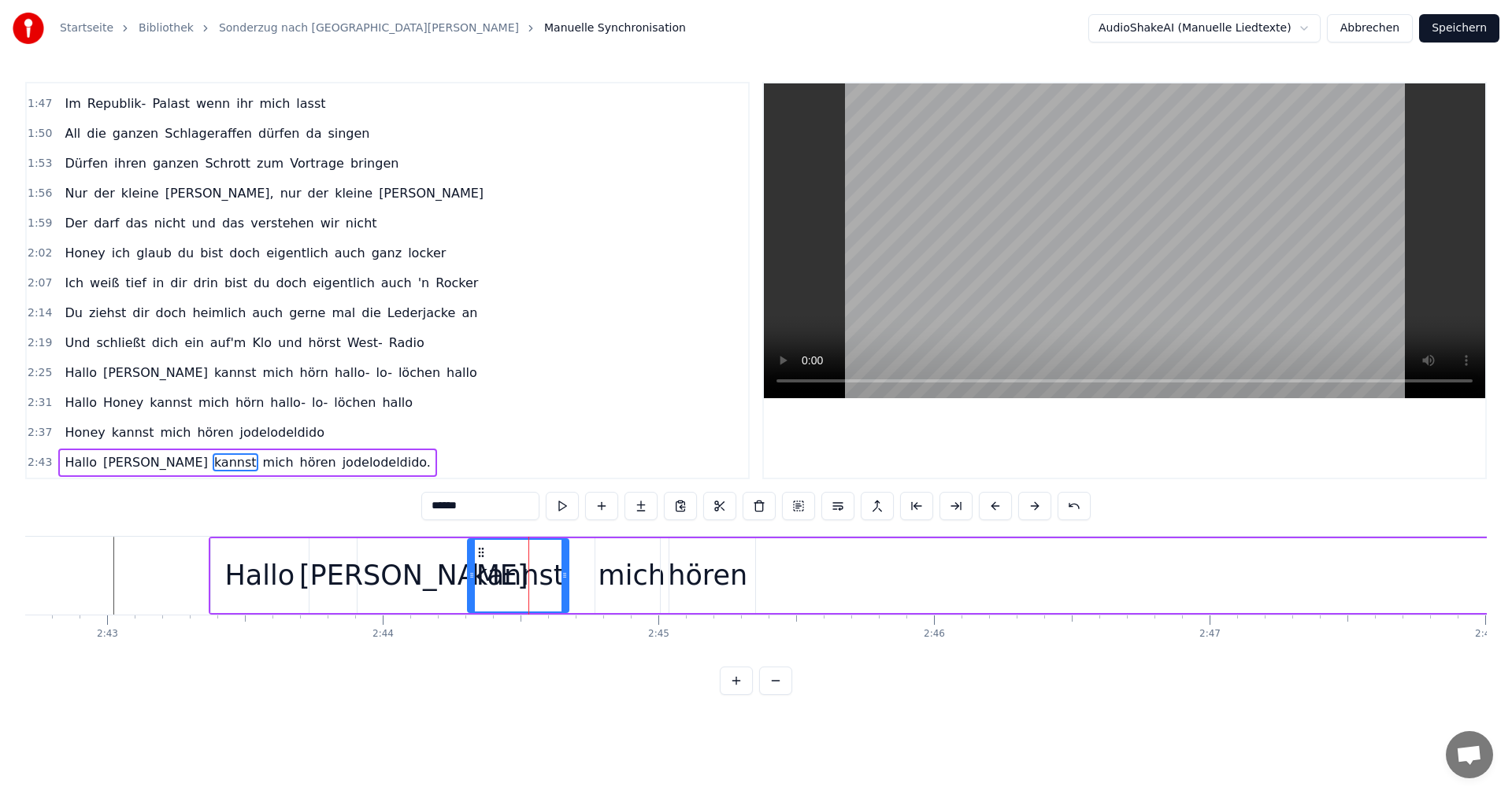
drag, startPoint x: 511, startPoint y: 576, endPoint x: 470, endPoint y: 576, distance: 41.0
click at [470, 576] on icon at bounding box center [471, 575] width 6 height 13
drag, startPoint x: 564, startPoint y: 577, endPoint x: 514, endPoint y: 578, distance: 50.0
click at [514, 578] on icon at bounding box center [514, 575] width 6 height 13
click at [619, 579] on div "mich" at bounding box center [631, 575] width 67 height 41
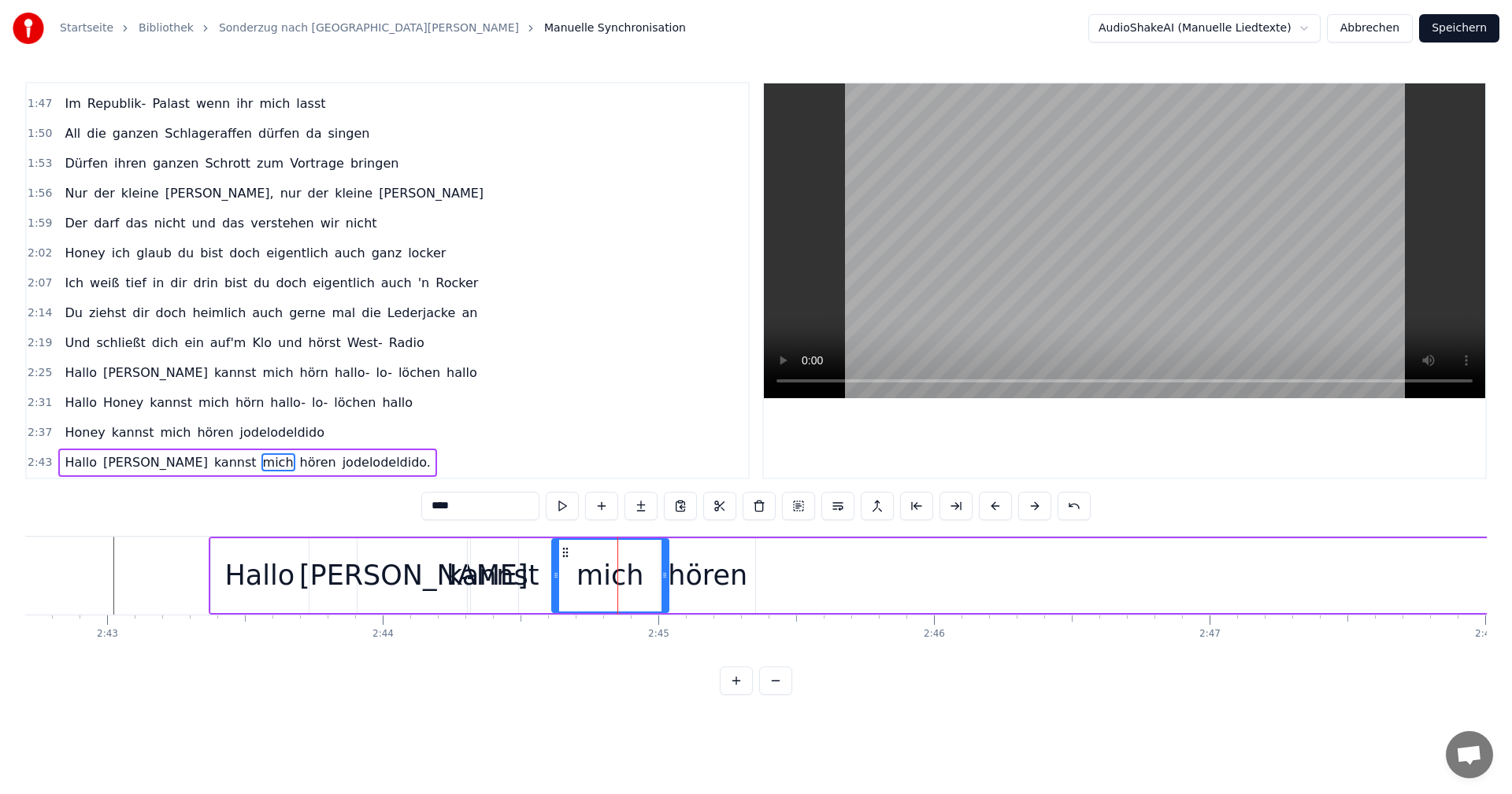
drag, startPoint x: 600, startPoint y: 575, endPoint x: 558, endPoint y: 575, distance: 42.0
click at [558, 575] on icon at bounding box center [556, 575] width 6 height 13
drag, startPoint x: 665, startPoint y: 575, endPoint x: 595, endPoint y: 578, distance: 70.1
click at [595, 578] on icon at bounding box center [594, 575] width 6 height 13
click at [683, 576] on div "hören" at bounding box center [707, 575] width 80 height 41
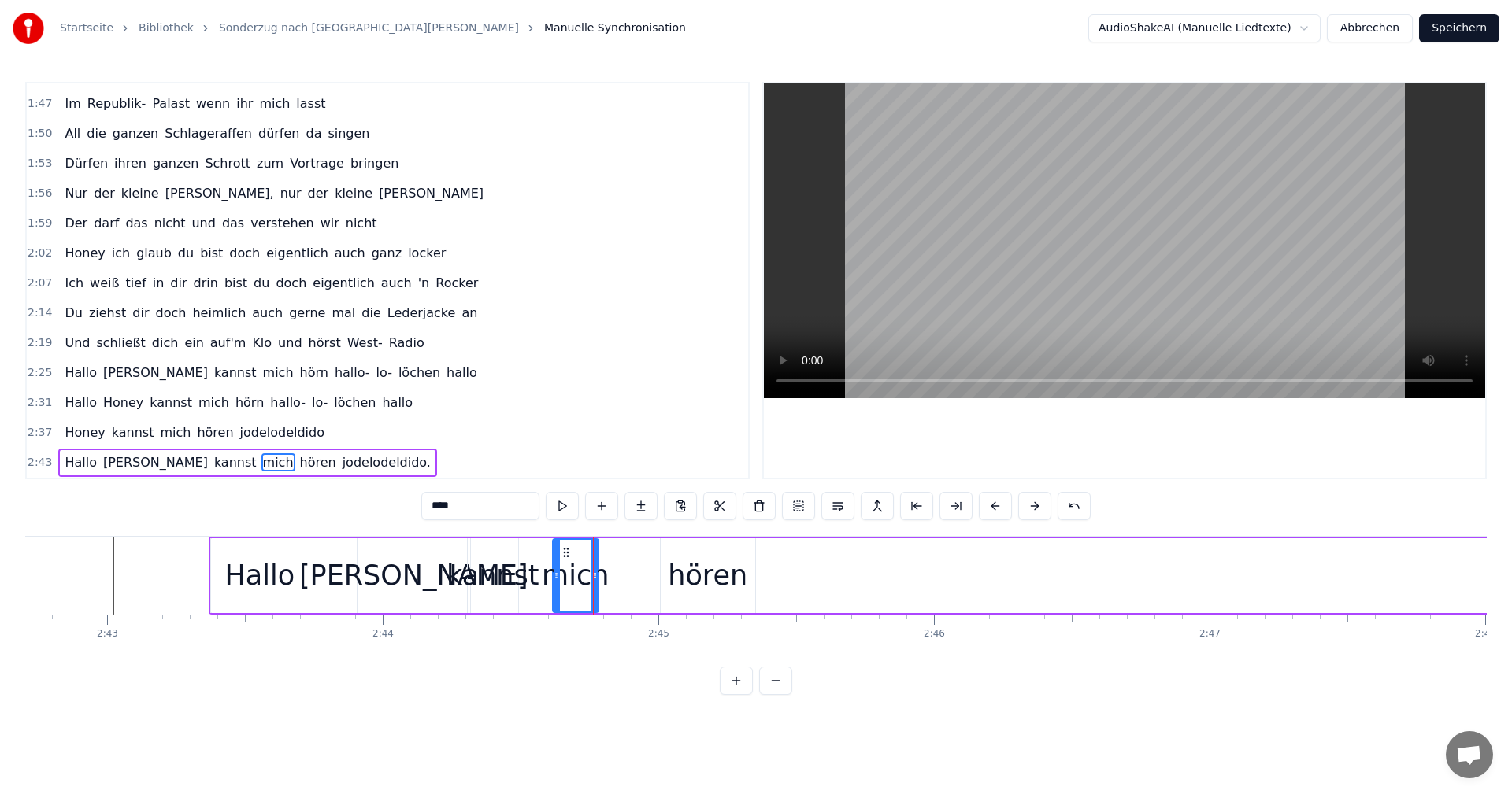
type input "*****"
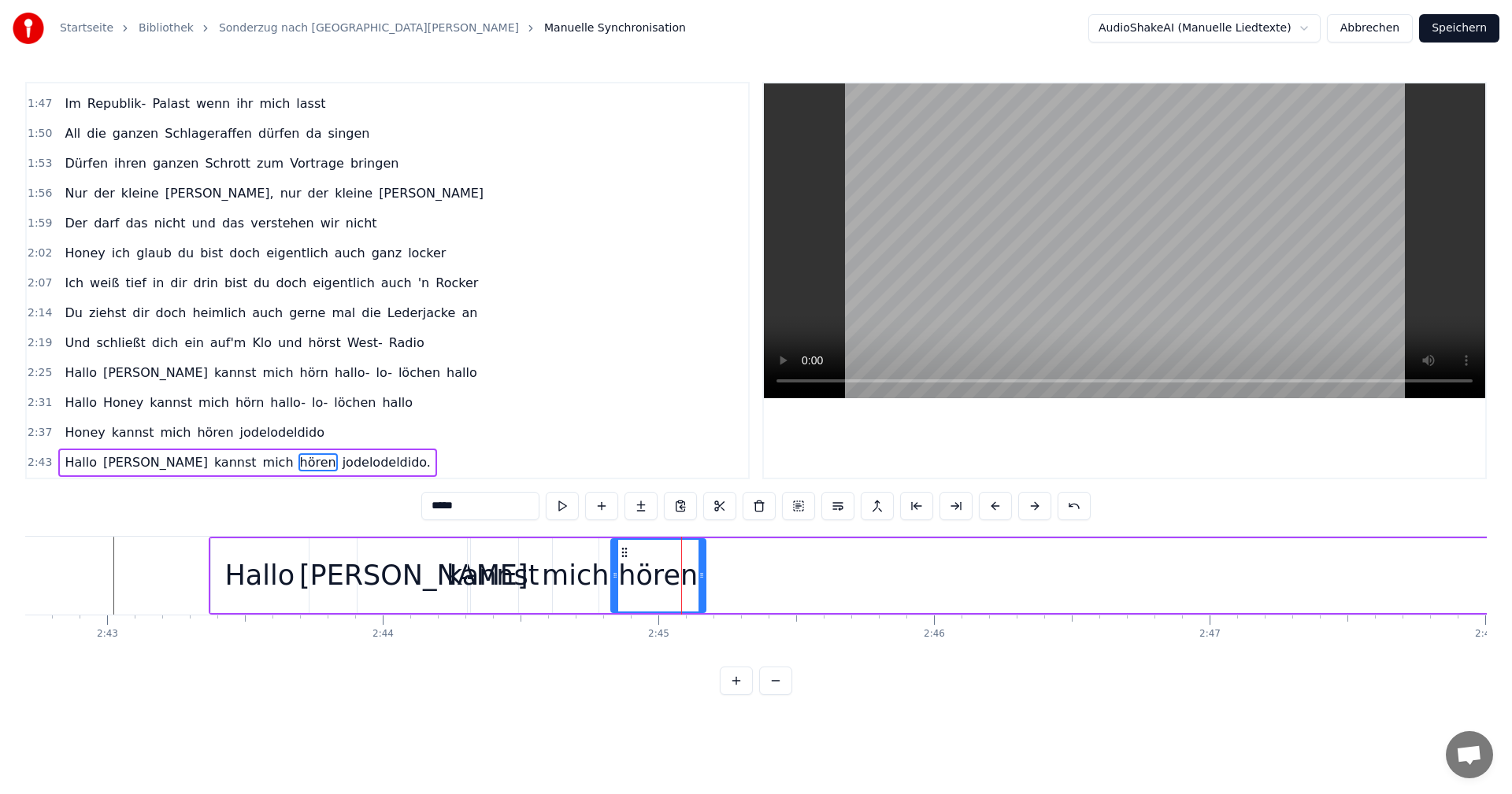
drag, startPoint x: 674, startPoint y: 555, endPoint x: 624, endPoint y: 558, distance: 50.1
click at [624, 558] on icon at bounding box center [624, 552] width 13 height 13
click at [133, 534] on div "0:18 Entschuldigen Sie ist das der Sonderzug nach [GEOGRAPHIC_DATA]- 0:23 Ich m…" at bounding box center [756, 388] width 1462 height 613
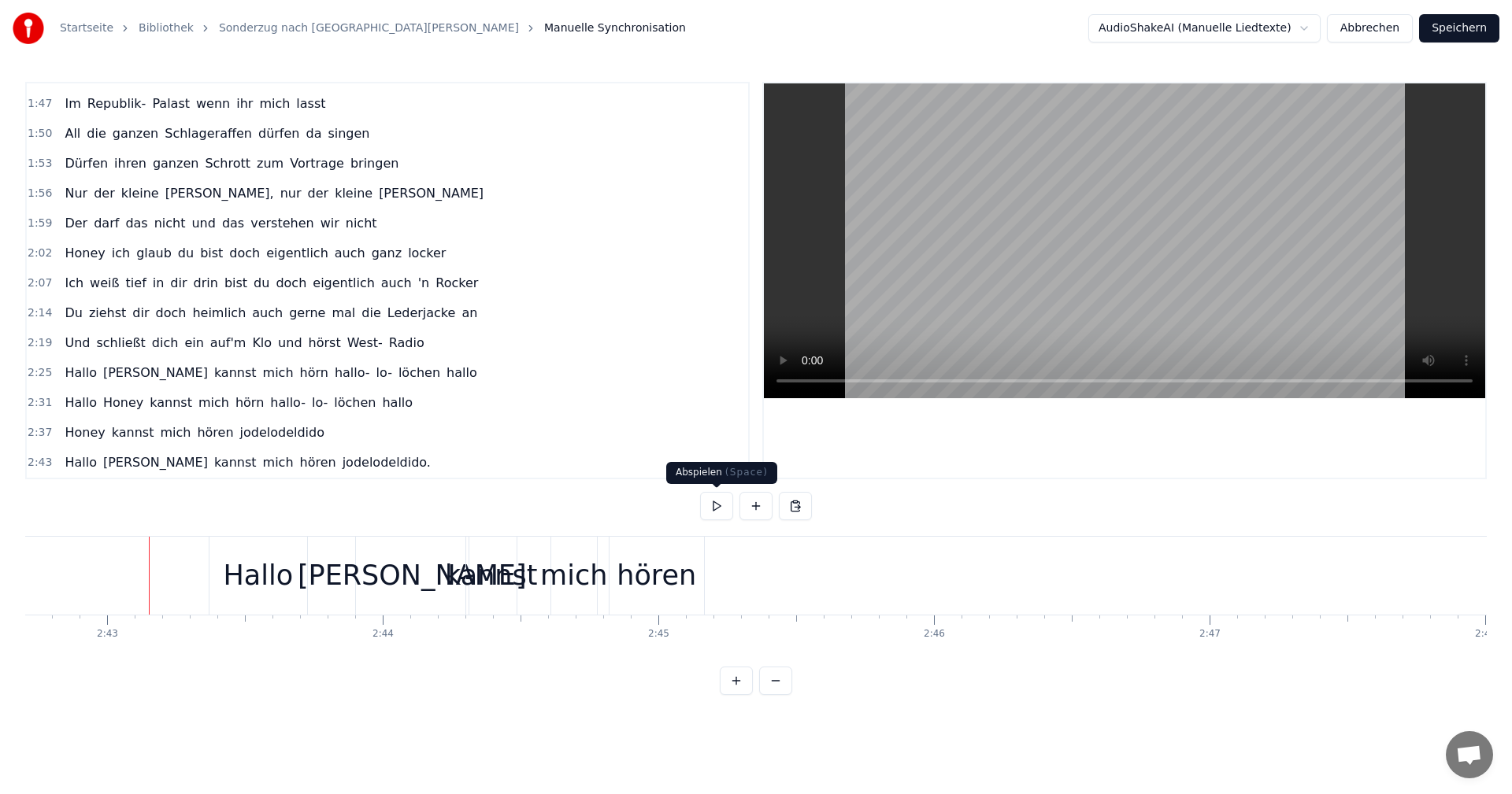
click at [718, 507] on button at bounding box center [717, 507] width 33 height 29
click at [716, 507] on button at bounding box center [717, 507] width 33 height 29
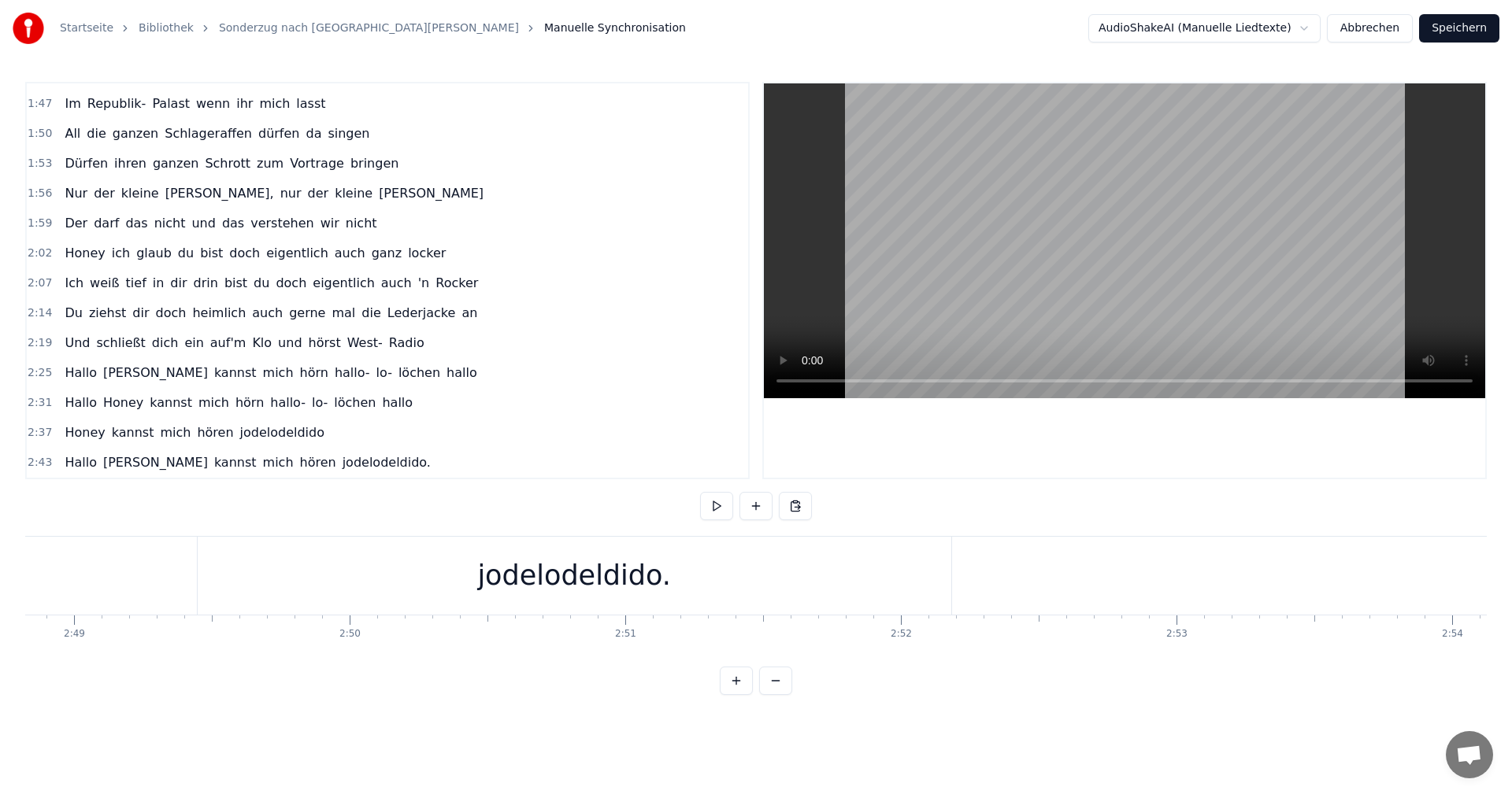
scroll to position [0, 46067]
click at [1075, 554] on div "jodelodeldido." at bounding box center [1049, 576] width 754 height 78
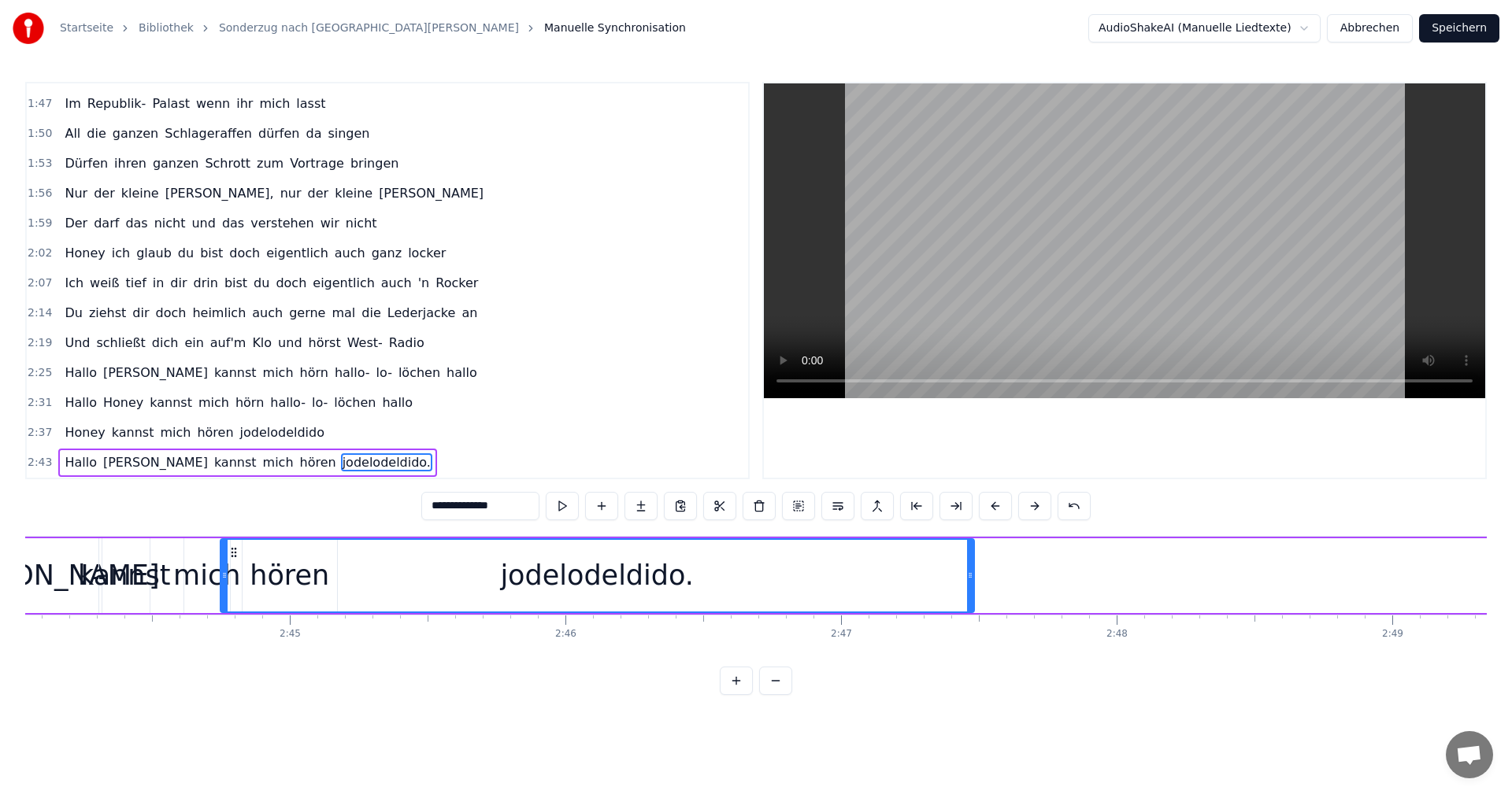
scroll to position [0, 45197]
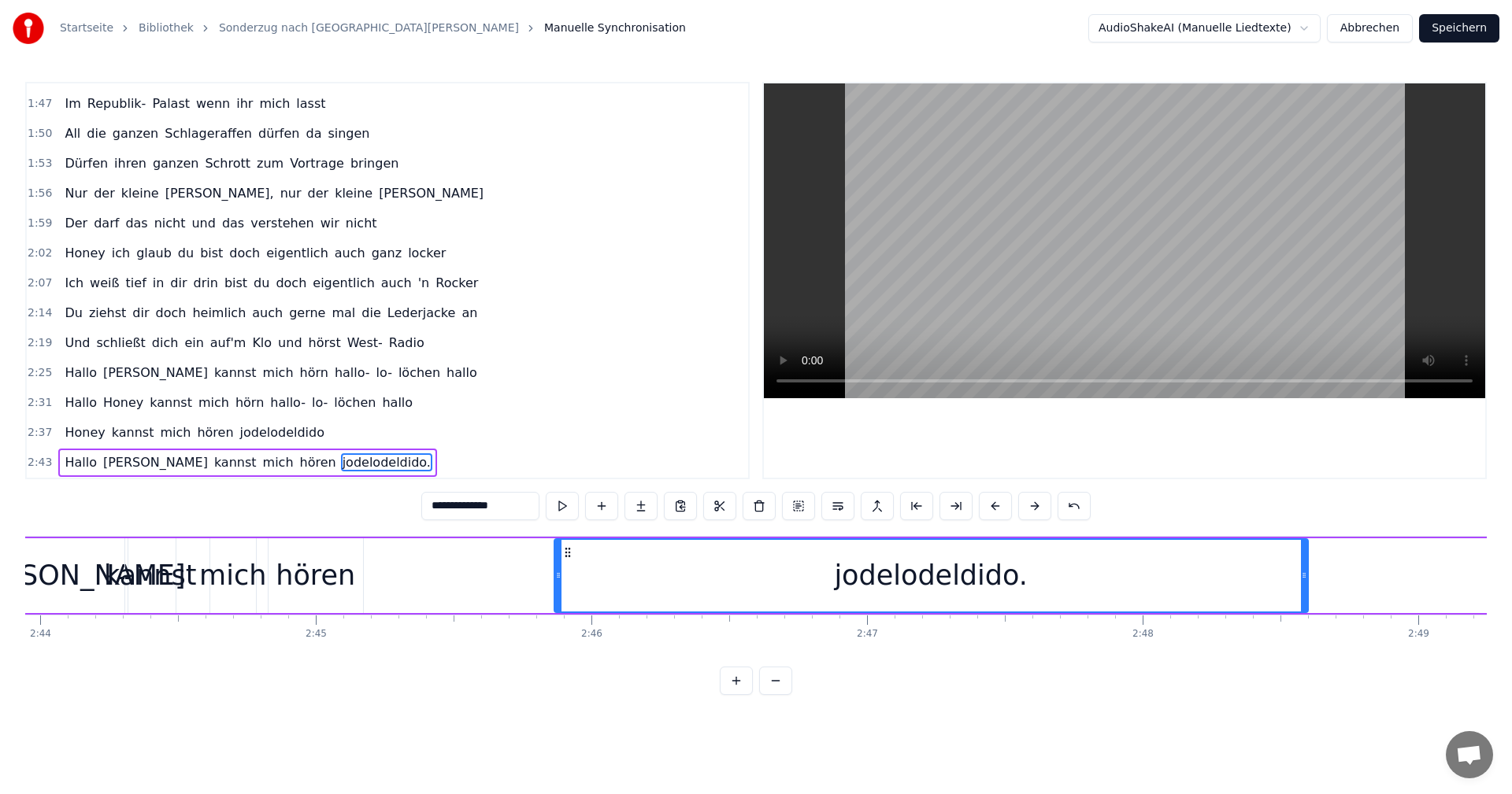
drag, startPoint x: 690, startPoint y: 553, endPoint x: 571, endPoint y: 578, distance: 121.6
click at [571, 578] on div "jodelodeldido." at bounding box center [931, 576] width 752 height 72
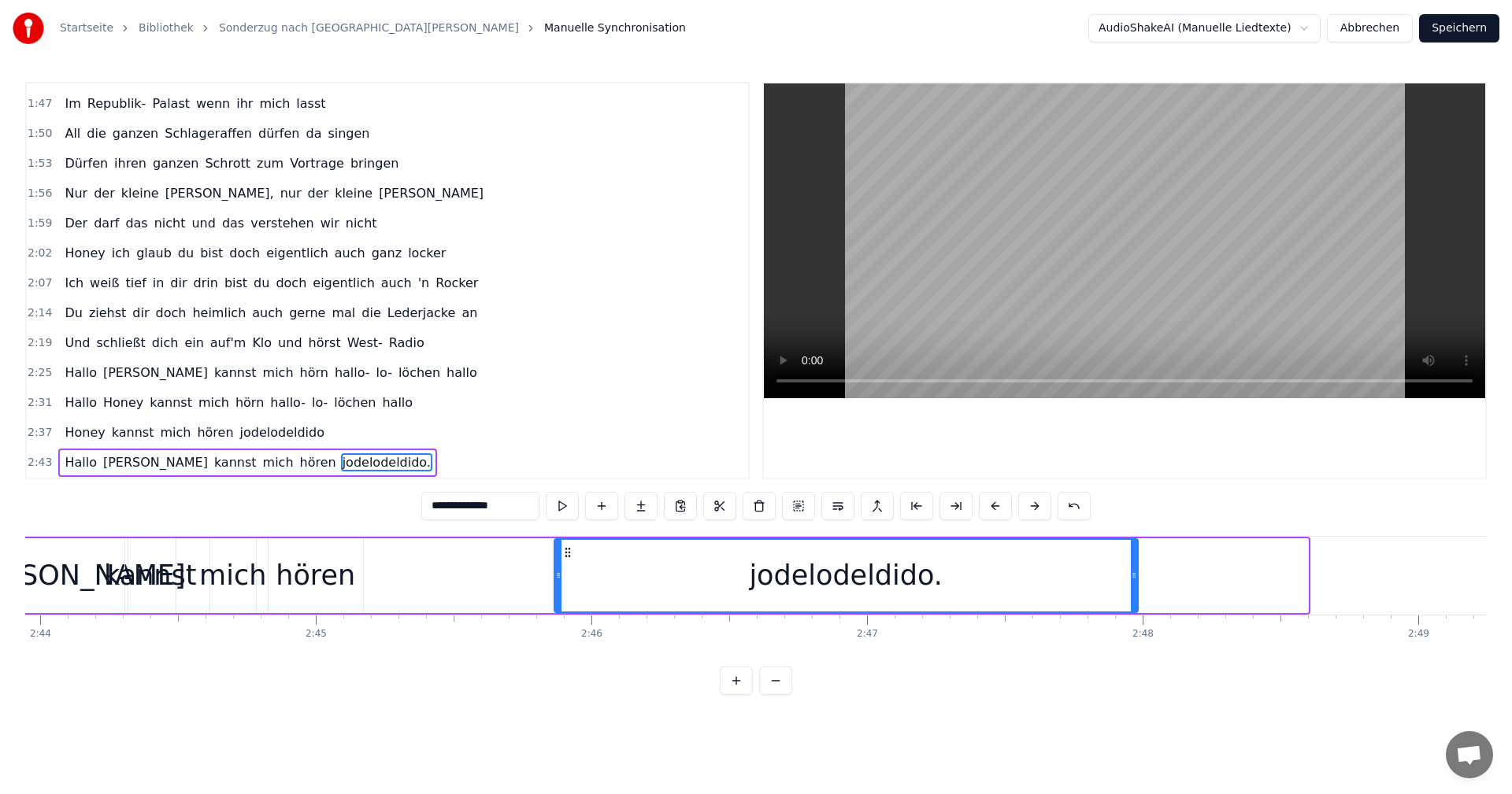
drag, startPoint x: 1306, startPoint y: 575, endPoint x: 1136, endPoint y: 584, distance: 170.2
click at [1136, 584] on div at bounding box center [1134, 576] width 6 height 72
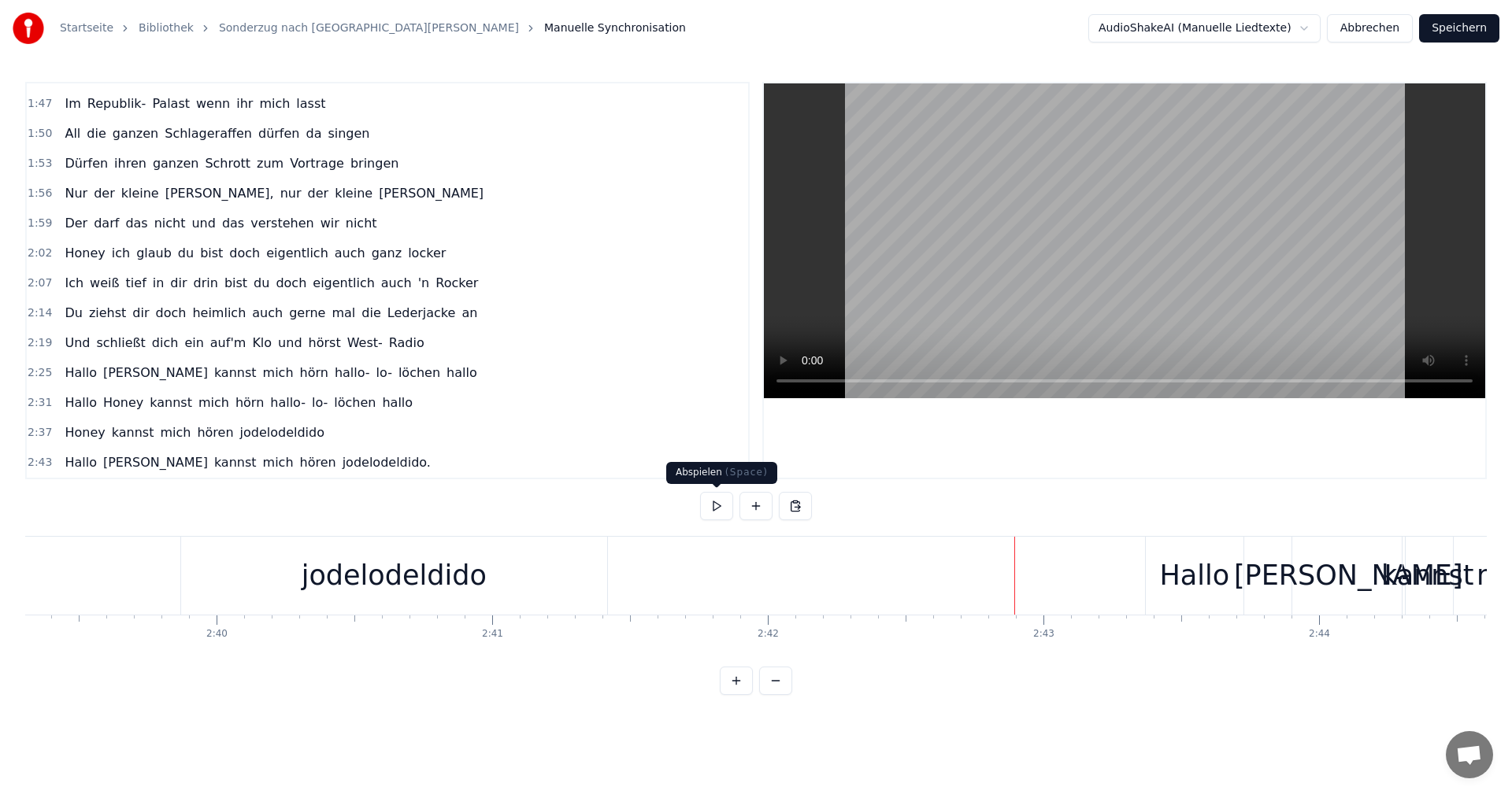
click at [713, 501] on button at bounding box center [717, 507] width 33 height 29
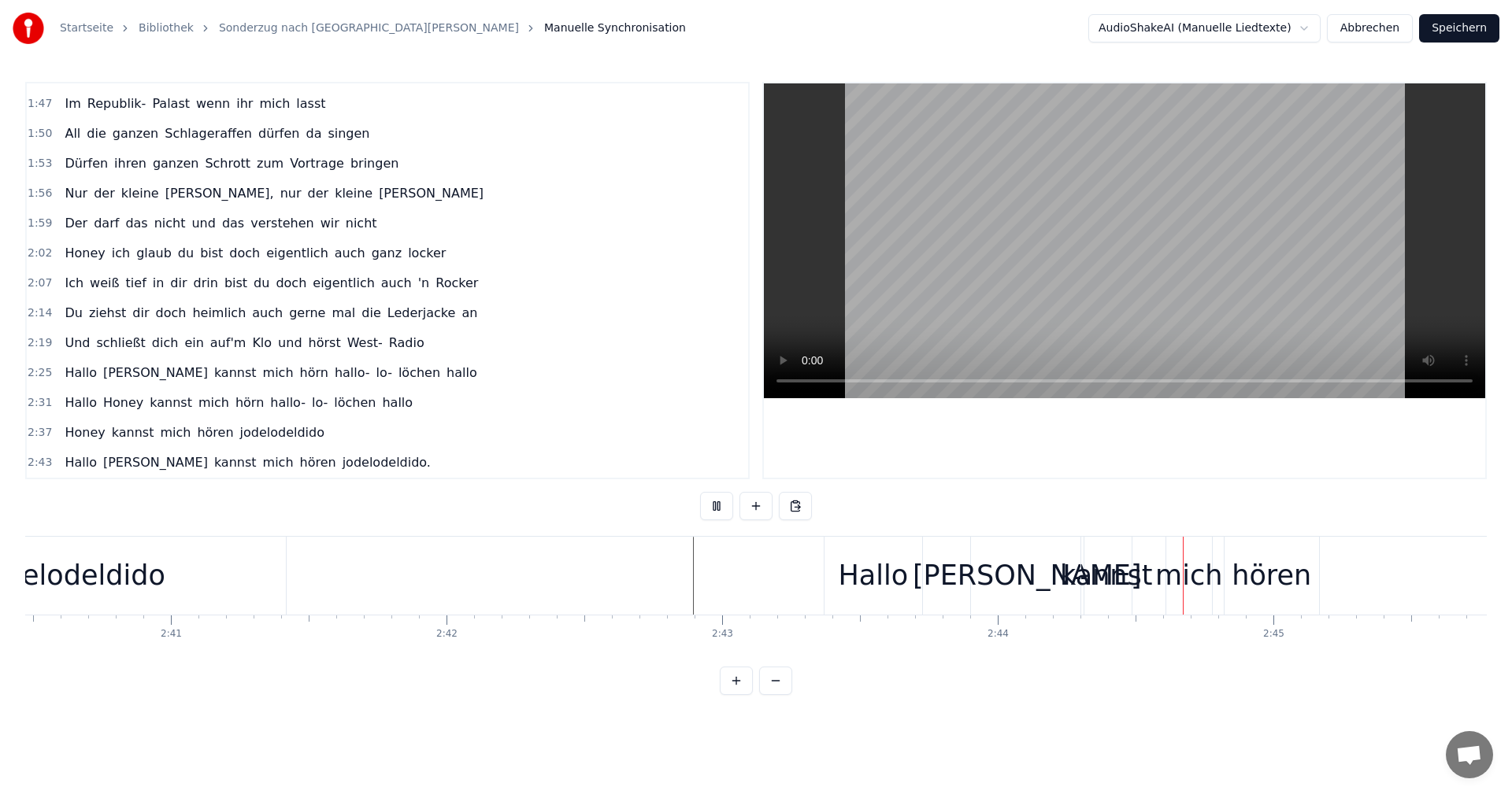
click at [717, 497] on button at bounding box center [717, 507] width 33 height 29
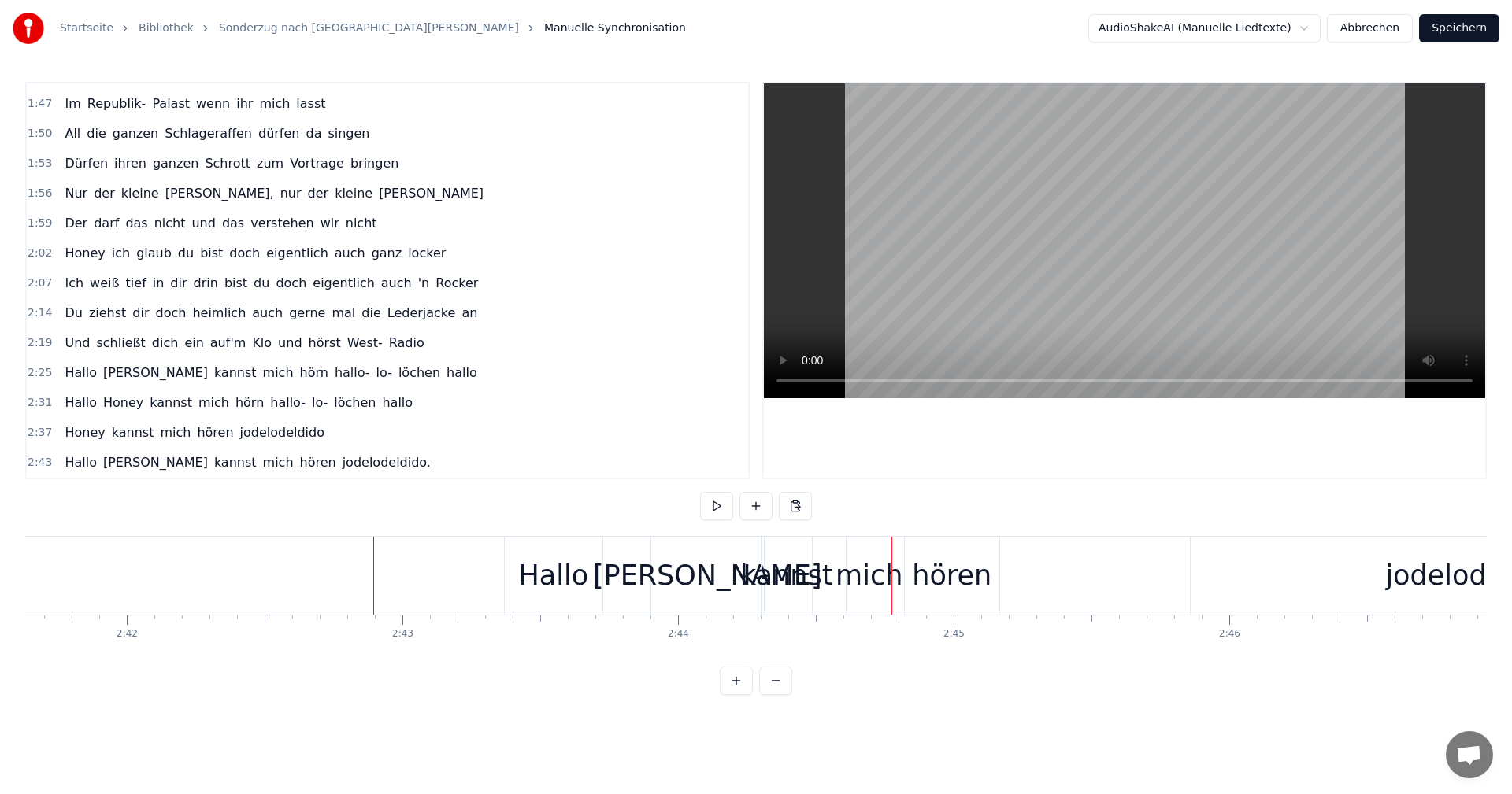
scroll to position [0, 43888]
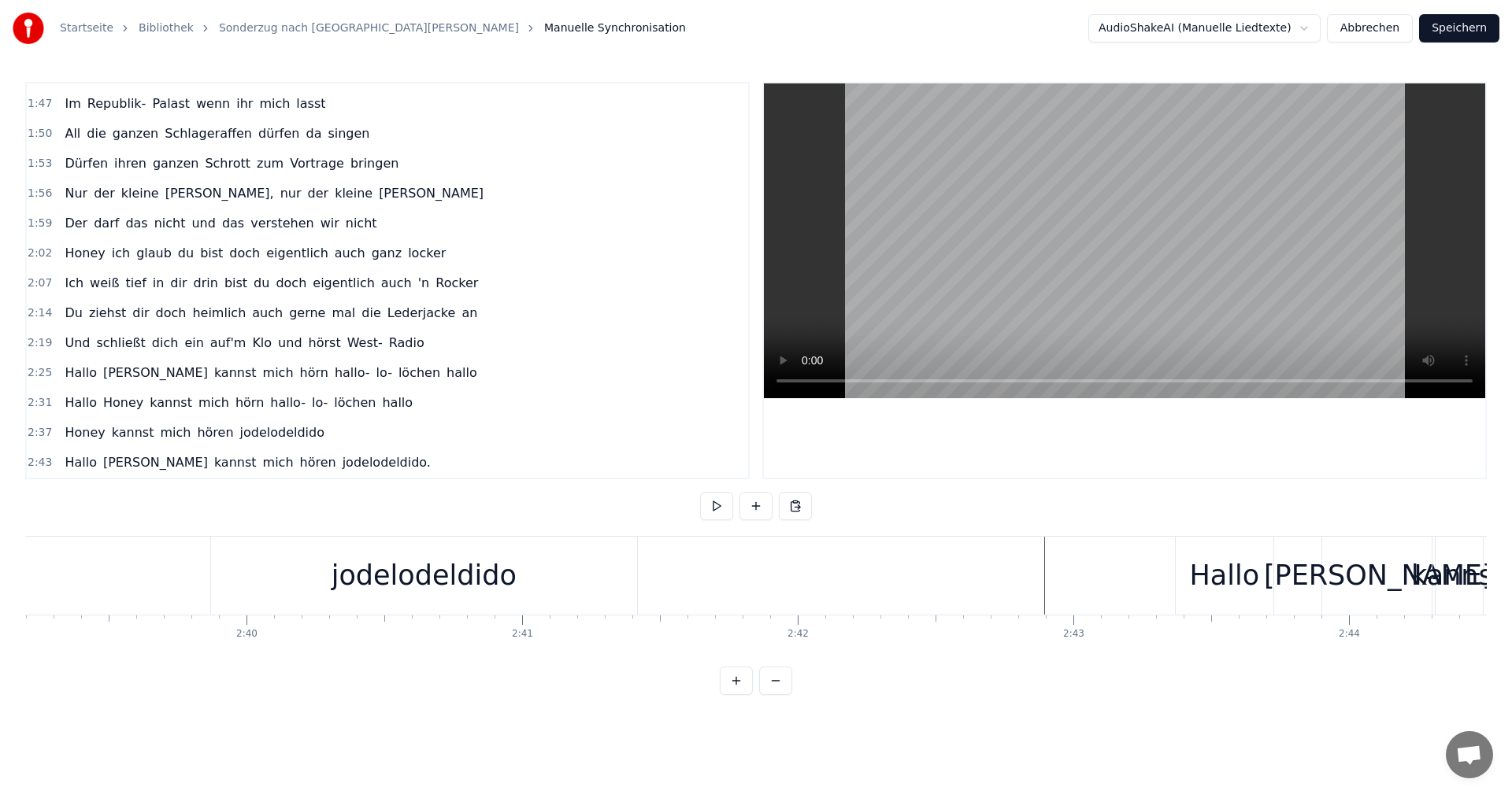
click at [715, 510] on button at bounding box center [717, 507] width 33 height 29
click at [1205, 576] on div "Hallo" at bounding box center [1224, 575] width 70 height 41
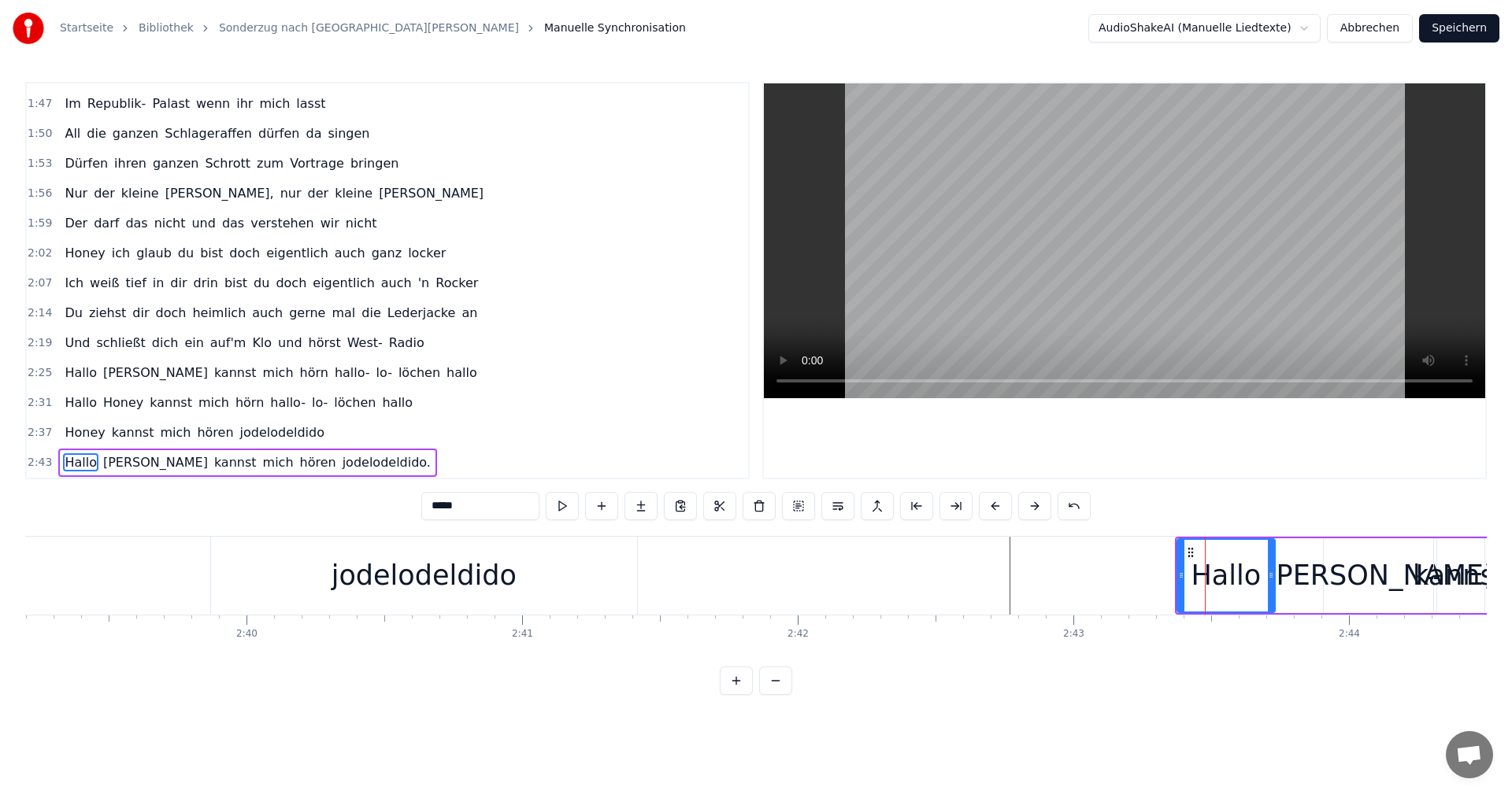
click at [1185, 575] on div "Hallo" at bounding box center [1227, 576] width 96 height 72
drag, startPoint x: 1181, startPoint y: 575, endPoint x: 1195, endPoint y: 575, distance: 14.0
click at [1195, 575] on icon at bounding box center [1194, 575] width 6 height 13
drag, startPoint x: 1271, startPoint y: 575, endPoint x: 1252, endPoint y: 576, distance: 19.0
click at [1252, 576] on icon at bounding box center [1251, 575] width 6 height 13
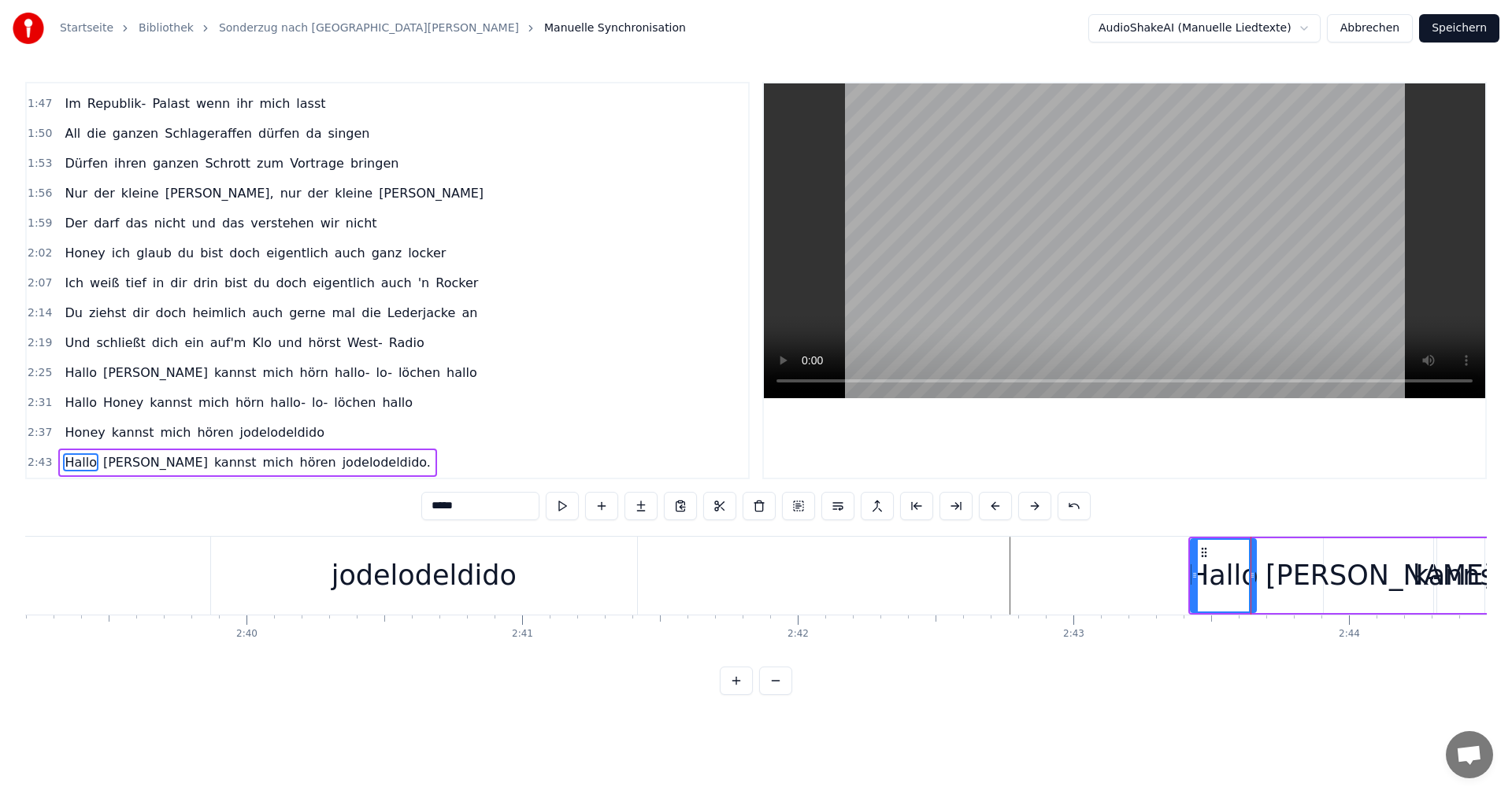
click at [1347, 574] on div "[PERSON_NAME]" at bounding box center [1380, 576] width 113 height 74
type input "*****"
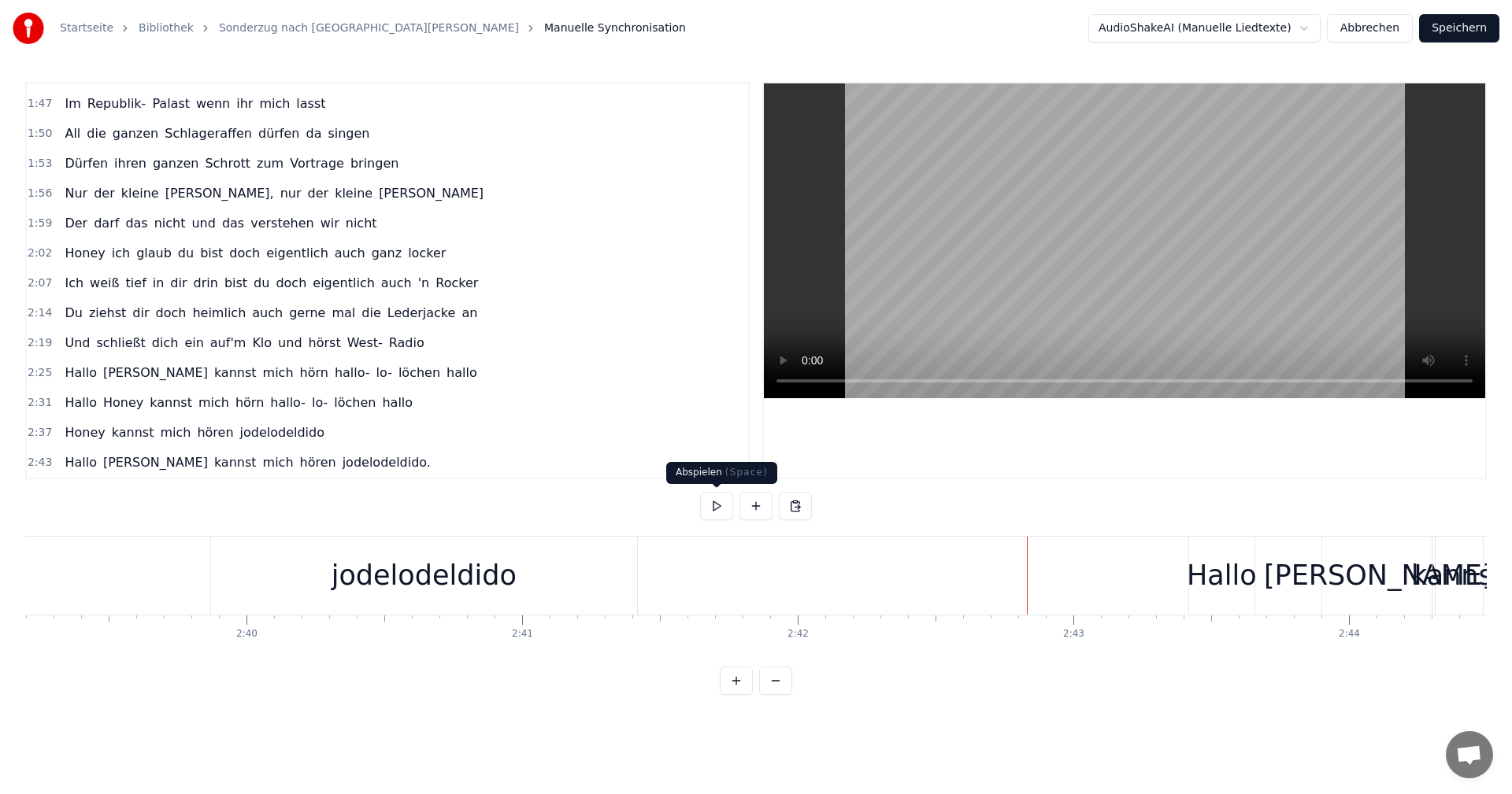
click at [712, 506] on button at bounding box center [717, 507] width 33 height 29
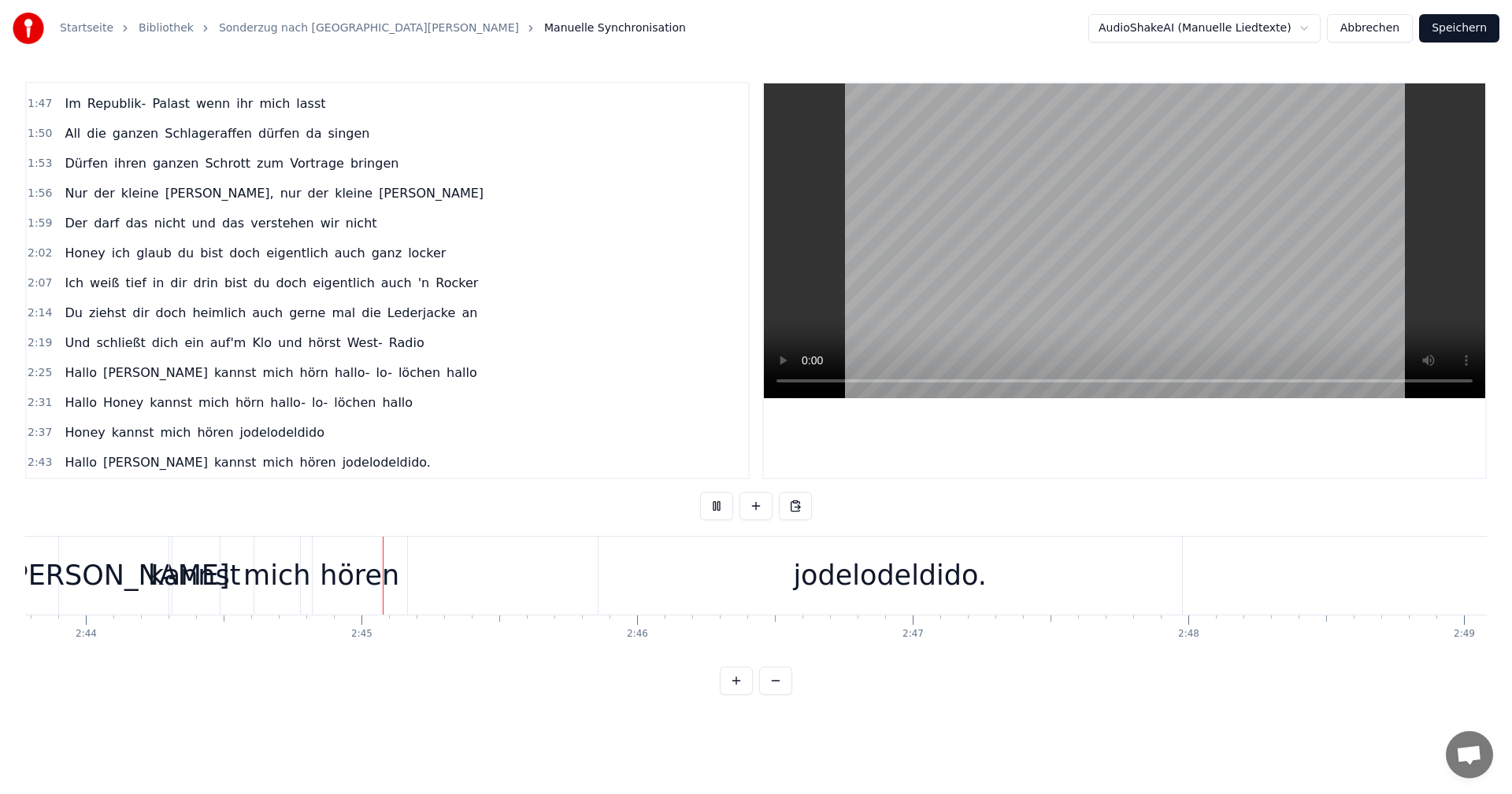
scroll to position [0, 45238]
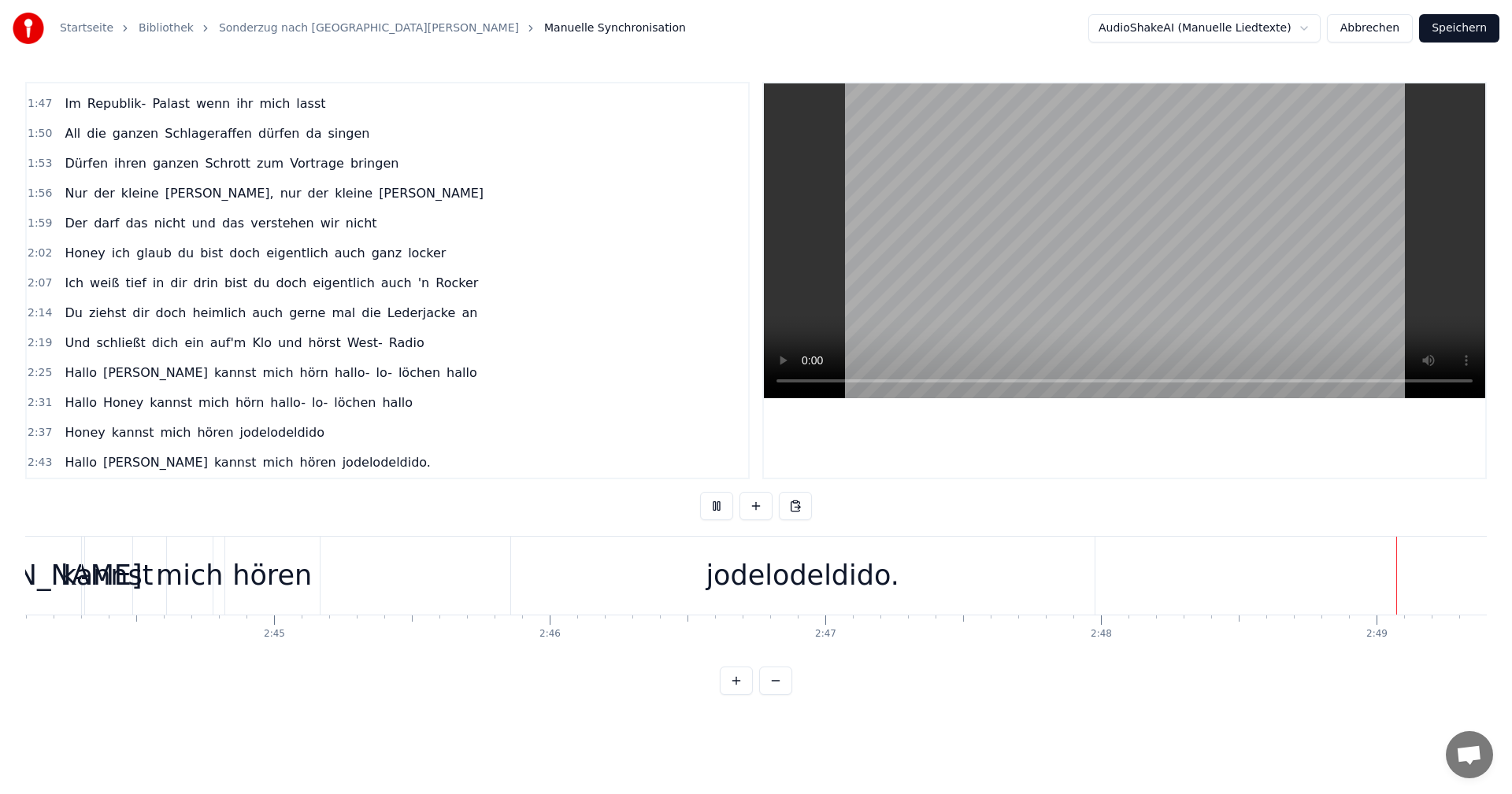
click at [712, 505] on button at bounding box center [717, 507] width 33 height 29
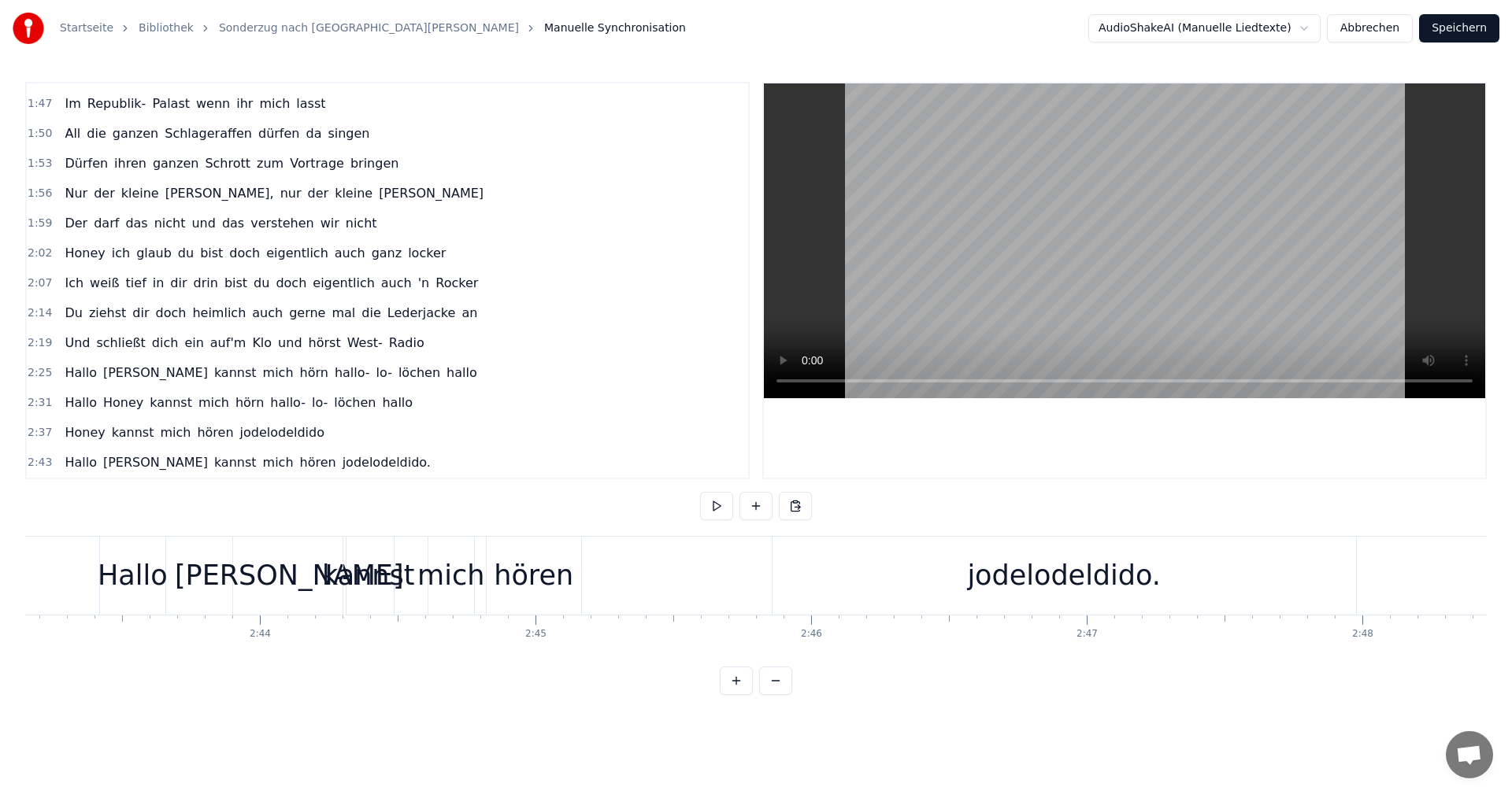
click at [1078, 569] on div "jodelodeldido." at bounding box center [1064, 575] width 194 height 41
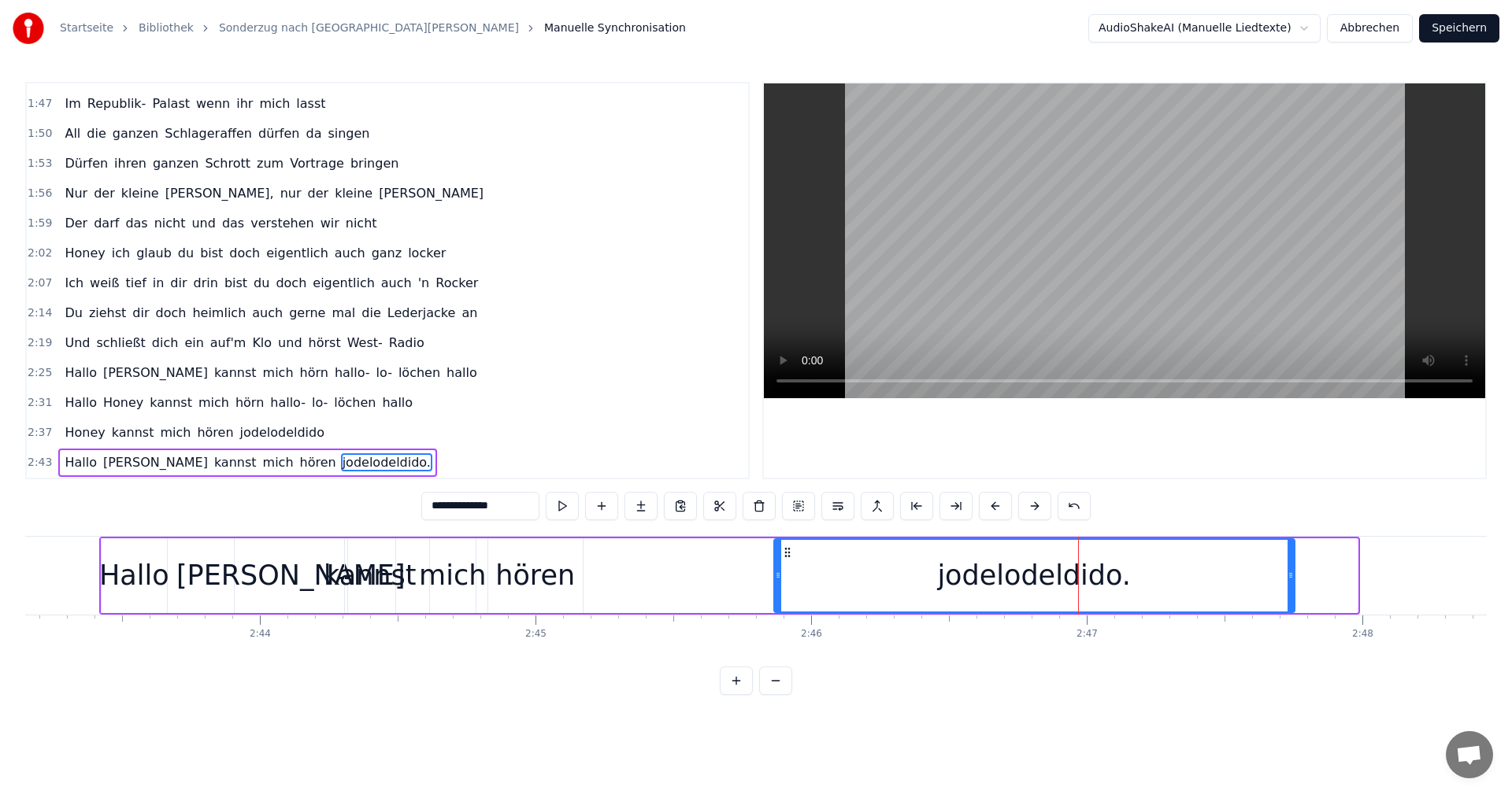
drag, startPoint x: 1354, startPoint y: 572, endPoint x: 1286, endPoint y: 586, distance: 69.4
click at [1289, 586] on div at bounding box center [1290, 576] width 6 height 72
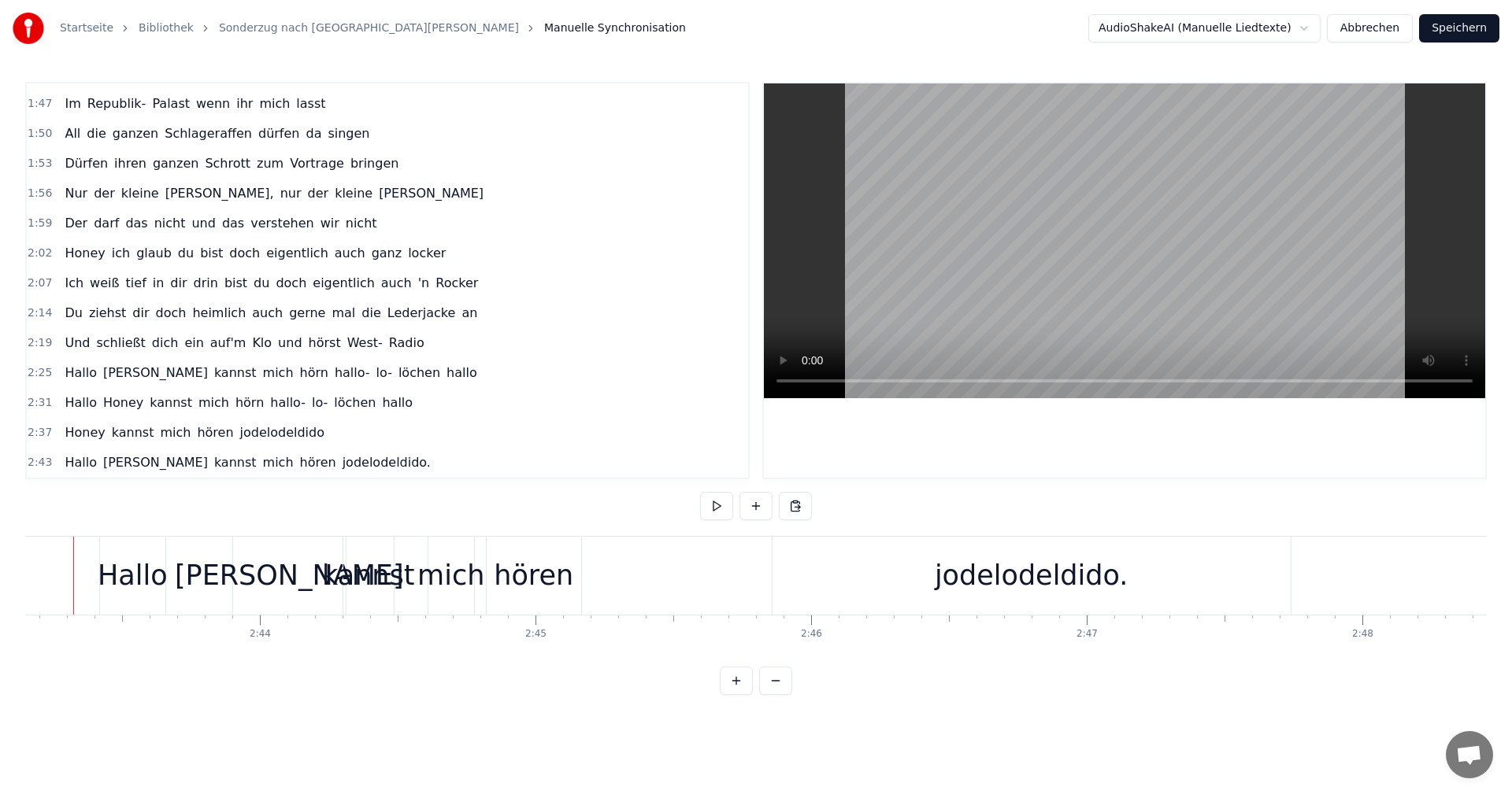
scroll to position [0, 44946]
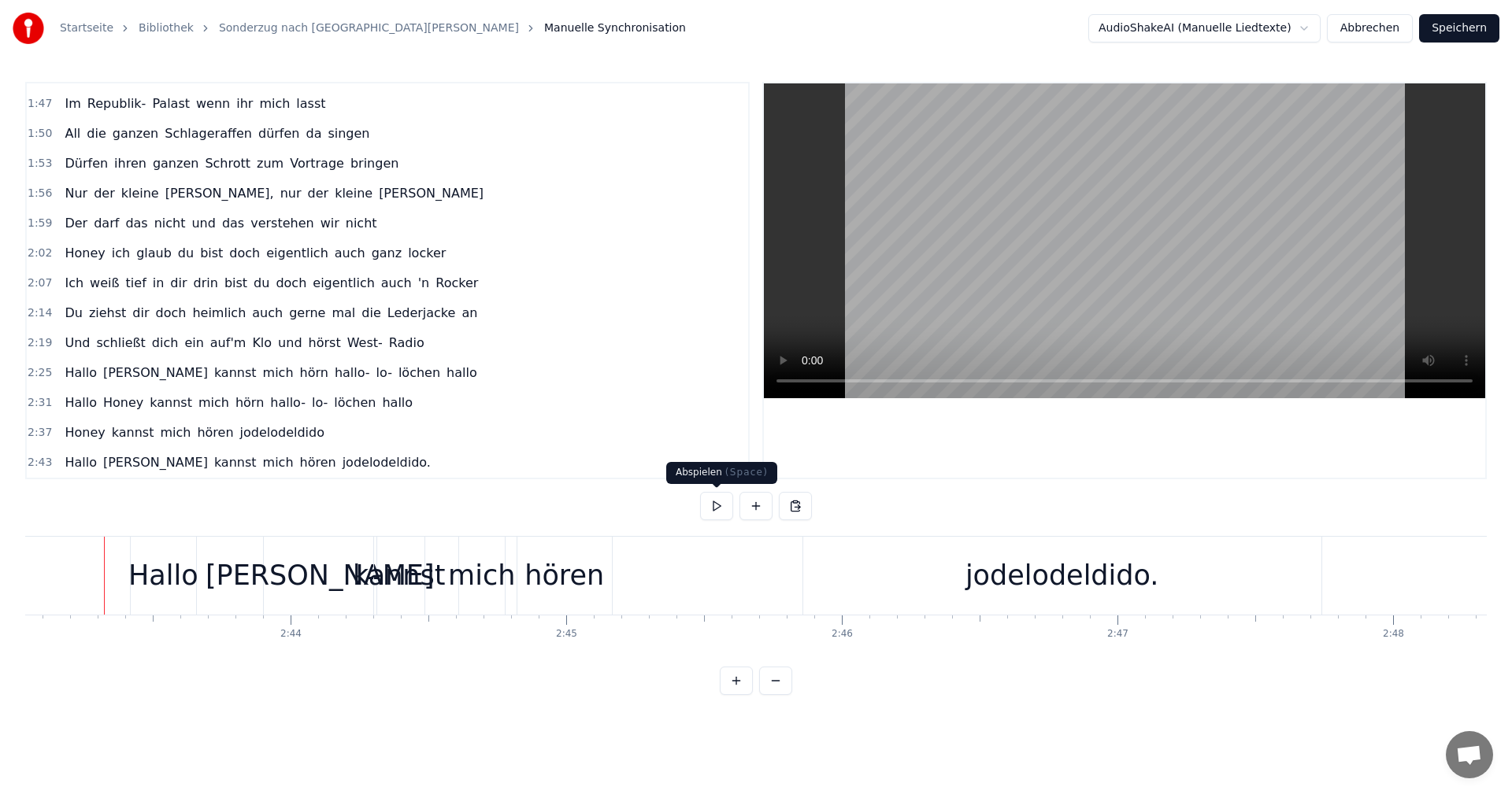
click at [713, 503] on button at bounding box center [717, 507] width 33 height 29
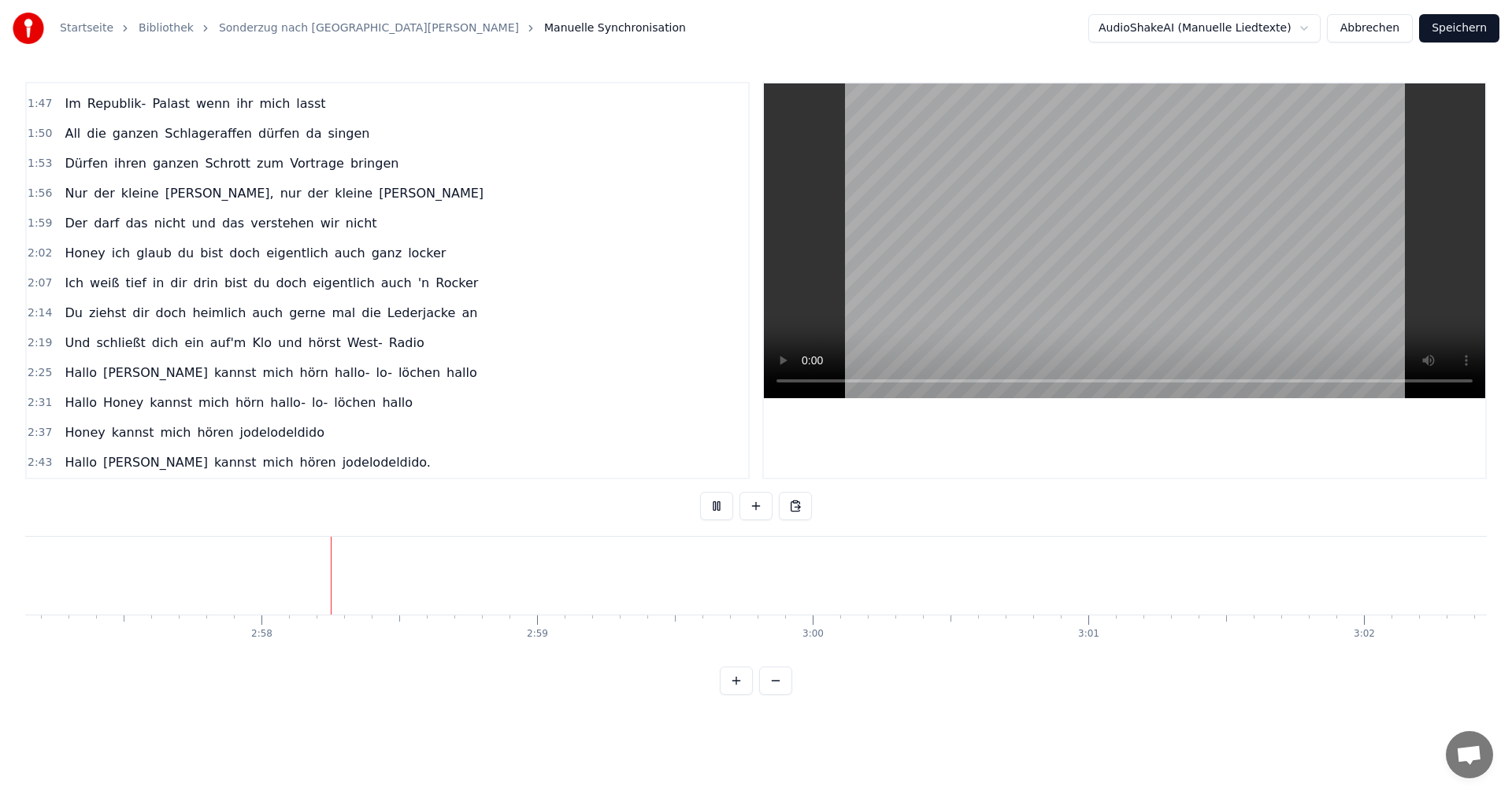
scroll to position [0, 48890]
click at [1452, 30] on button "Speichern" at bounding box center [1460, 29] width 80 height 29
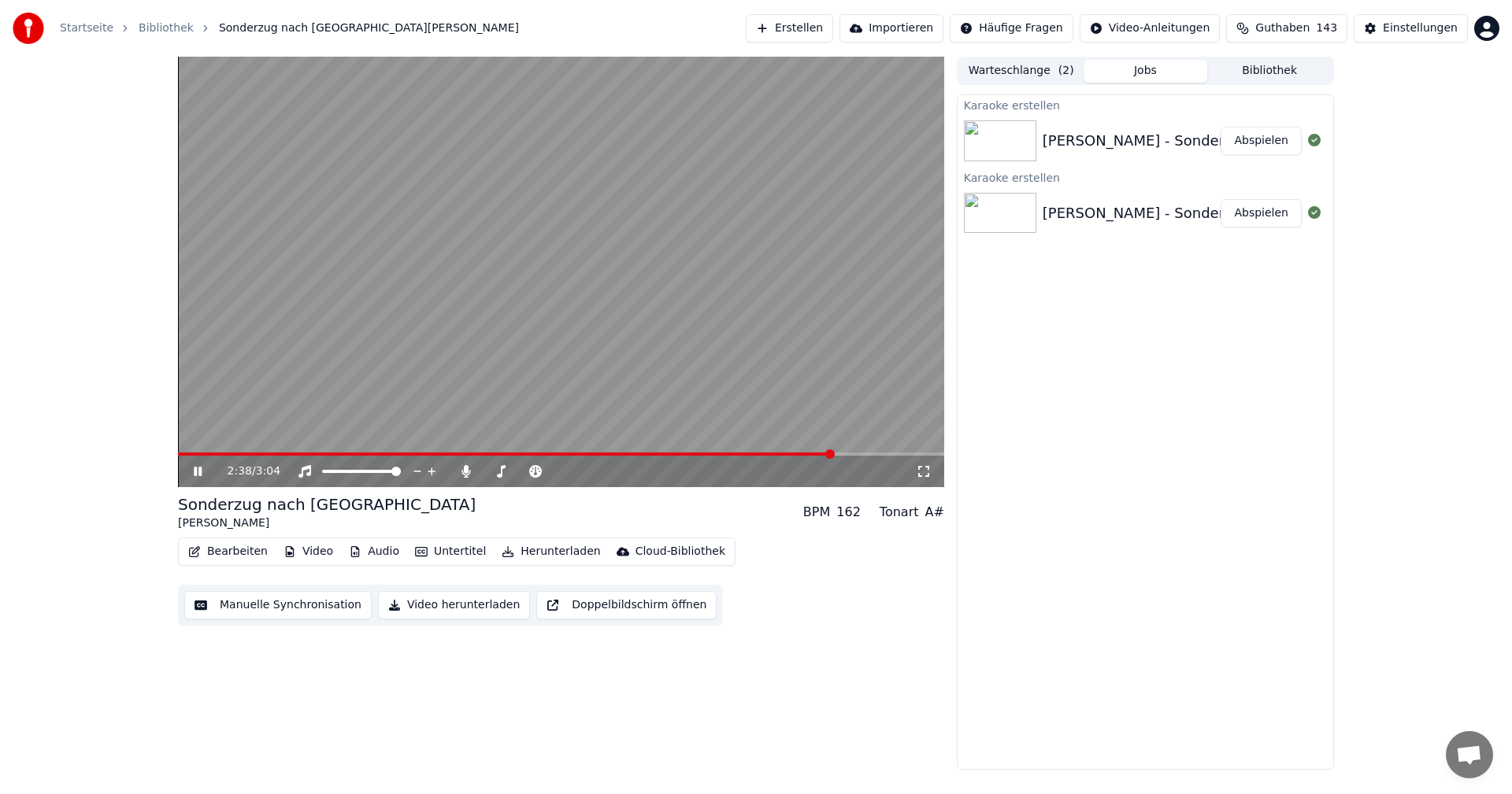
click at [833, 452] on span at bounding box center [830, 454] width 9 height 9
click at [515, 476] on span at bounding box center [515, 471] width 9 height 9
click at [557, 469] on span at bounding box center [558, 471] width 9 height 9
click at [519, 473] on span at bounding box center [523, 471] width 9 height 9
click at [563, 474] on span at bounding box center [558, 471] width 9 height 9
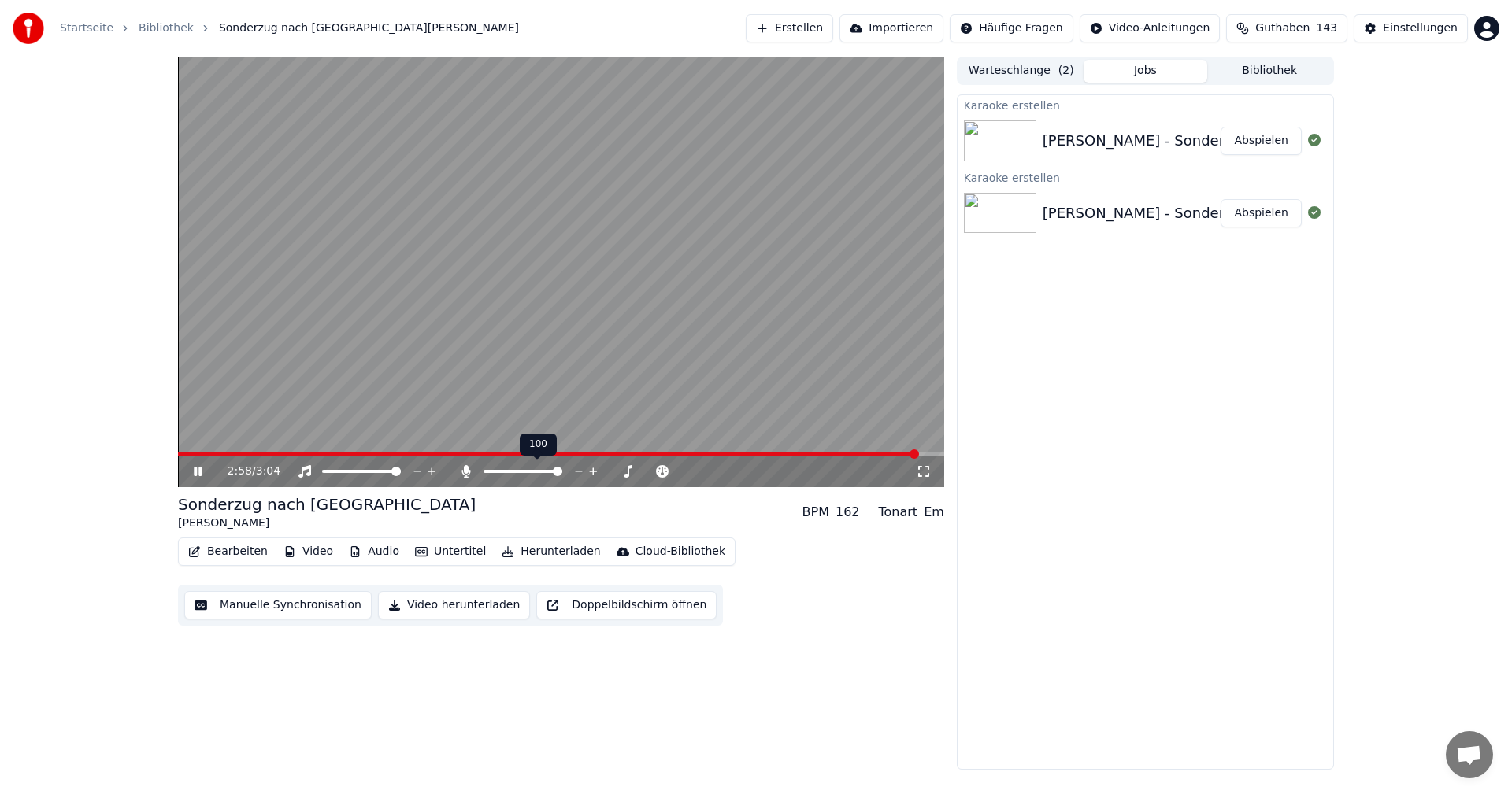
click at [595, 470] on icon at bounding box center [594, 471] width 15 height 16
click at [542, 475] on div at bounding box center [599, 471] width 142 height 16
click at [592, 473] on span at bounding box center [591, 471] width 9 height 9
click at [201, 468] on icon at bounding box center [209, 471] width 37 height 13
click at [533, 473] on icon at bounding box center [536, 471] width 13 height 13
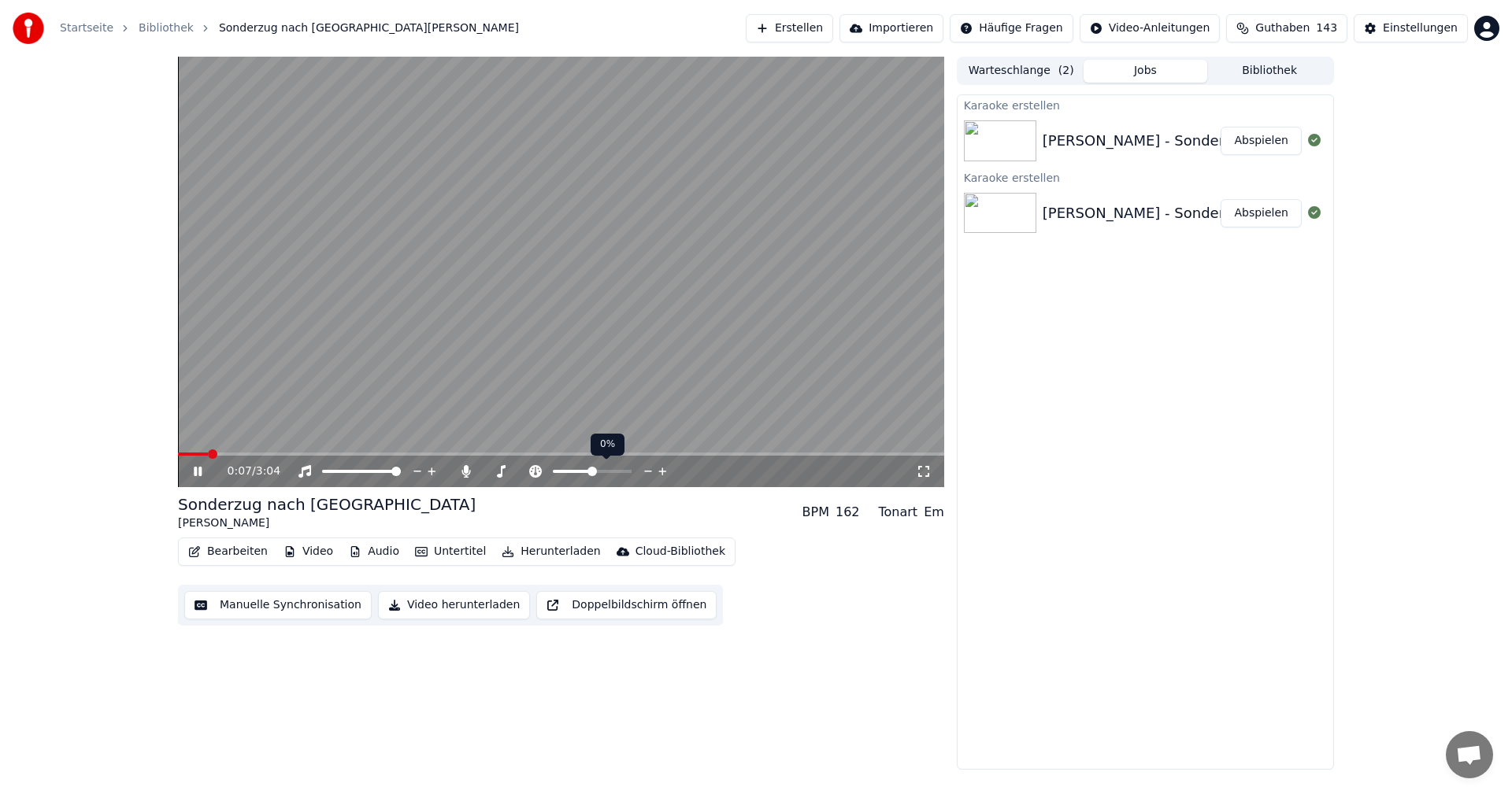
click at [661, 468] on icon at bounding box center [663, 471] width 15 height 16
click at [586, 473] on span at bounding box center [592, 472] width 79 height 3
click at [203, 470] on icon at bounding box center [209, 471] width 37 height 13
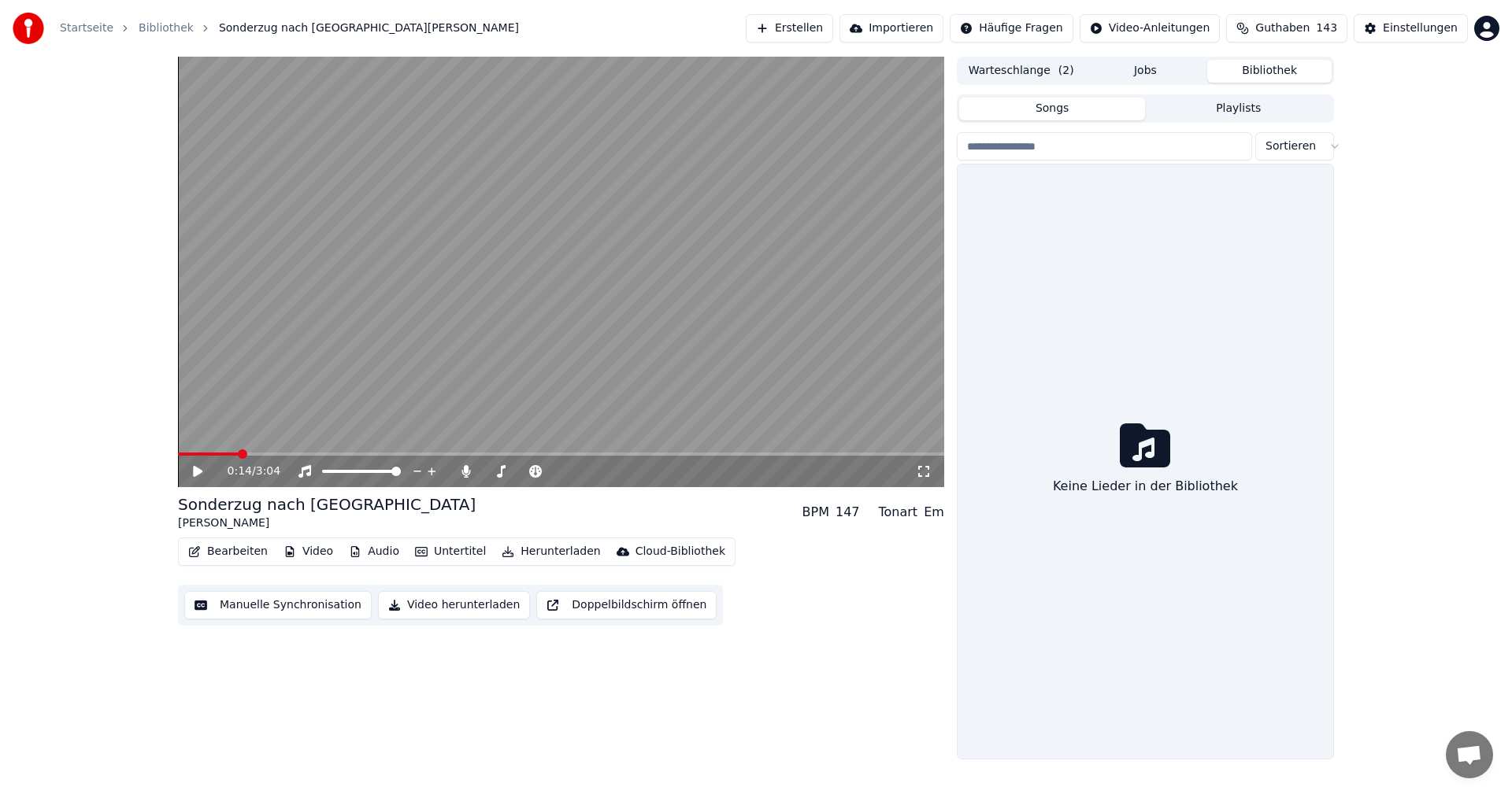
click at [1276, 72] on button "Bibliothek" at bounding box center [1269, 71] width 124 height 23
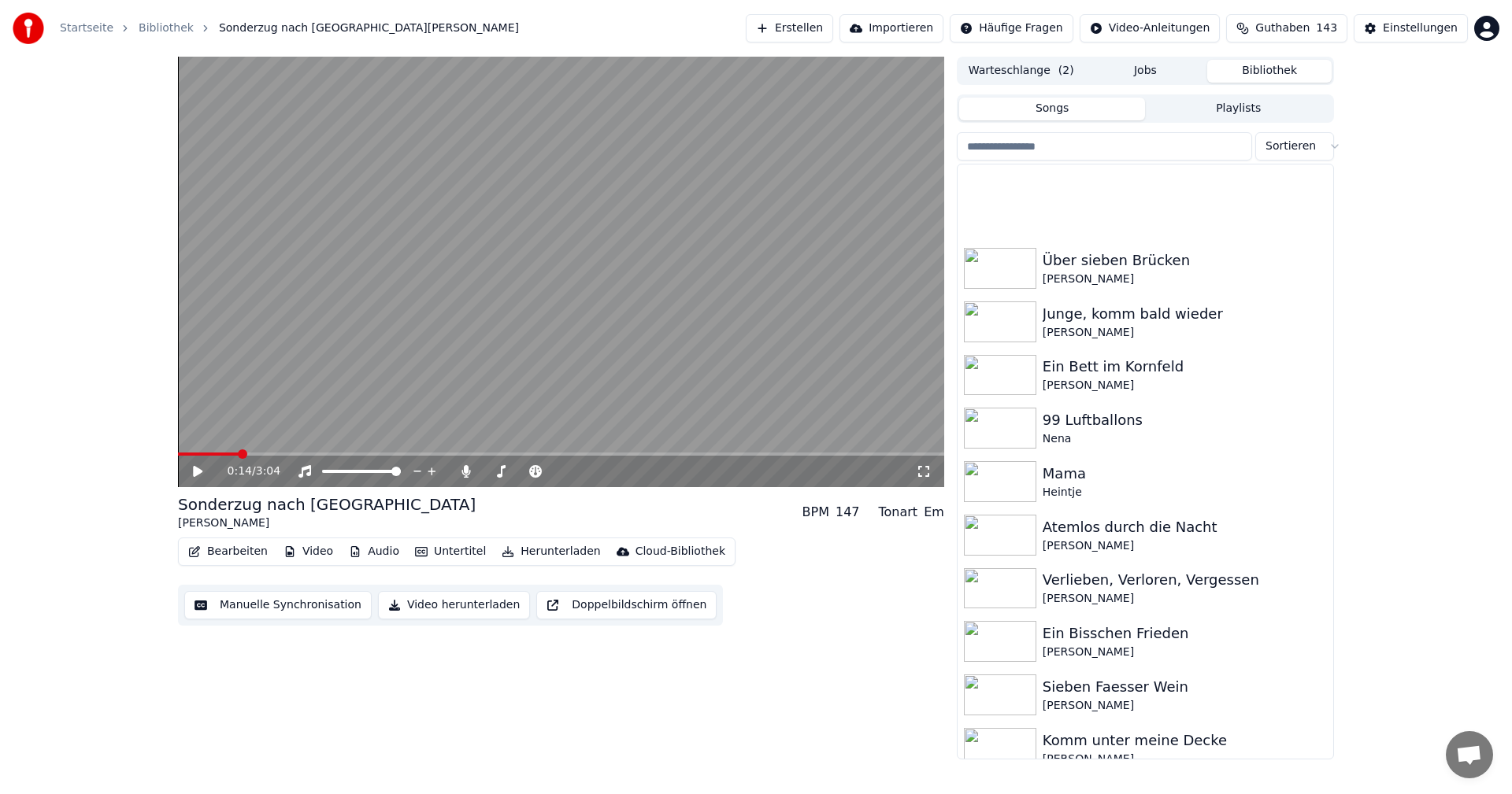
scroll to position [633, 0]
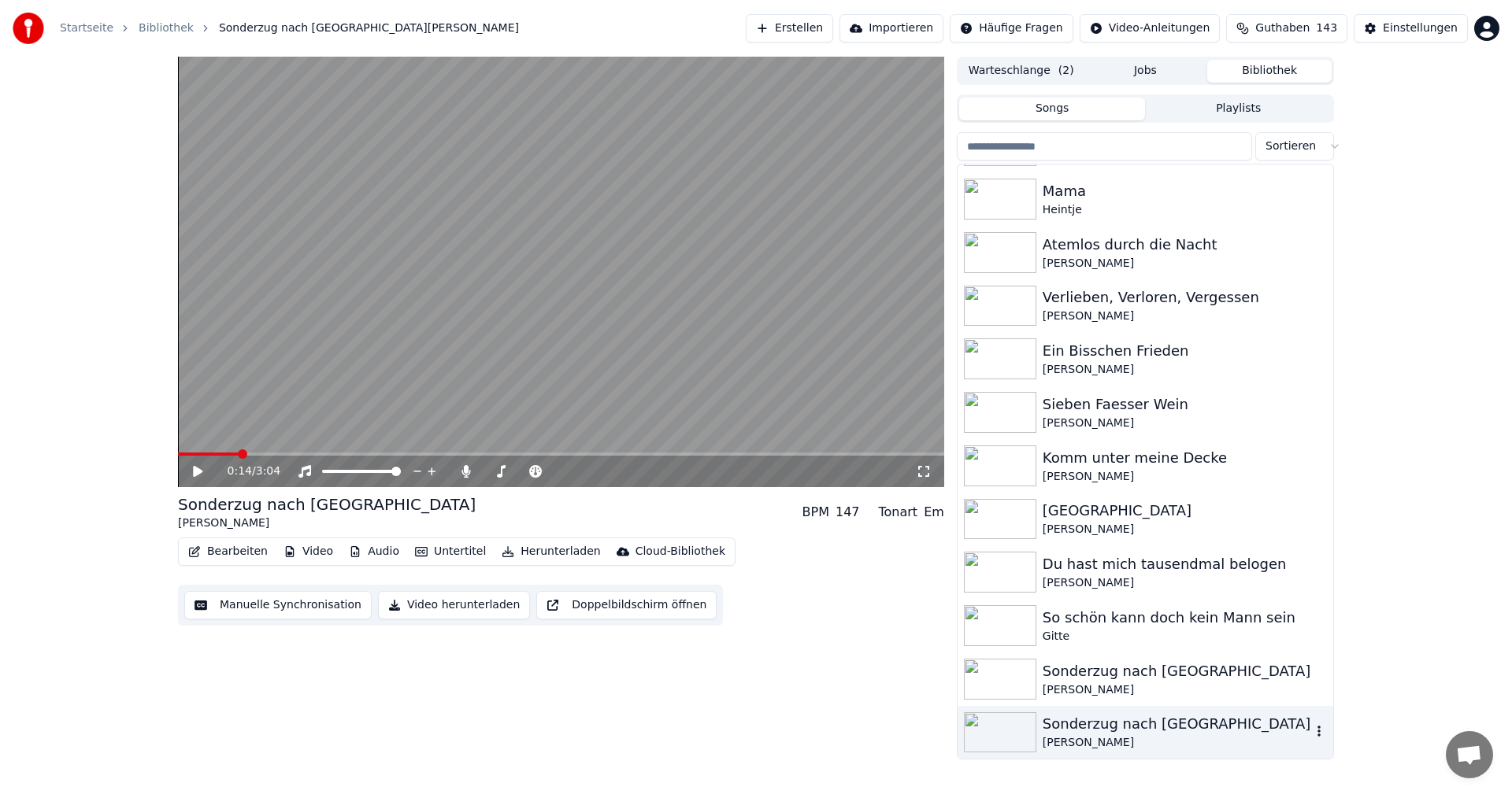
click at [1073, 735] on div "Sonderzug nach [GEOGRAPHIC_DATA]" at bounding box center [1177, 724] width 268 height 22
click at [1001, 735] on img at bounding box center [1000, 732] width 73 height 41
click at [1079, 735] on div "Sonderzug nach [GEOGRAPHIC_DATA]" at bounding box center [1177, 724] width 268 height 22
click at [1078, 735] on div "Sonderzug nach [GEOGRAPHIC_DATA]" at bounding box center [1177, 724] width 268 height 22
click at [192, 474] on icon at bounding box center [209, 471] width 37 height 13
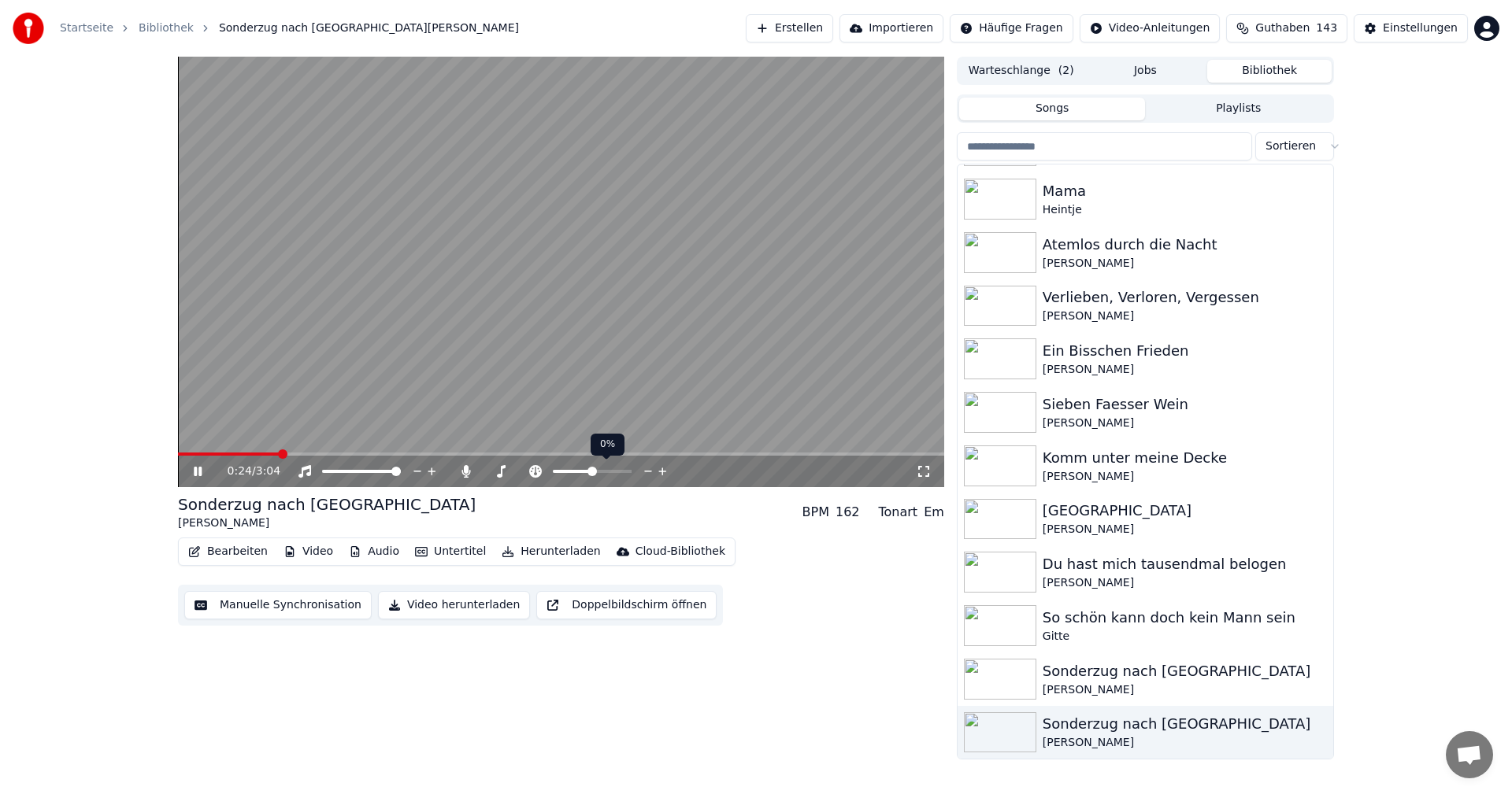
click at [592, 473] on span at bounding box center [573, 472] width 40 height 3
click at [465, 473] on icon at bounding box center [466, 471] width 8 height 13
click at [467, 473] on icon at bounding box center [466, 471] width 16 height 13
click at [558, 468] on span at bounding box center [558, 471] width 9 height 9
click at [522, 468] on div at bounding box center [537, 471] width 127 height 16
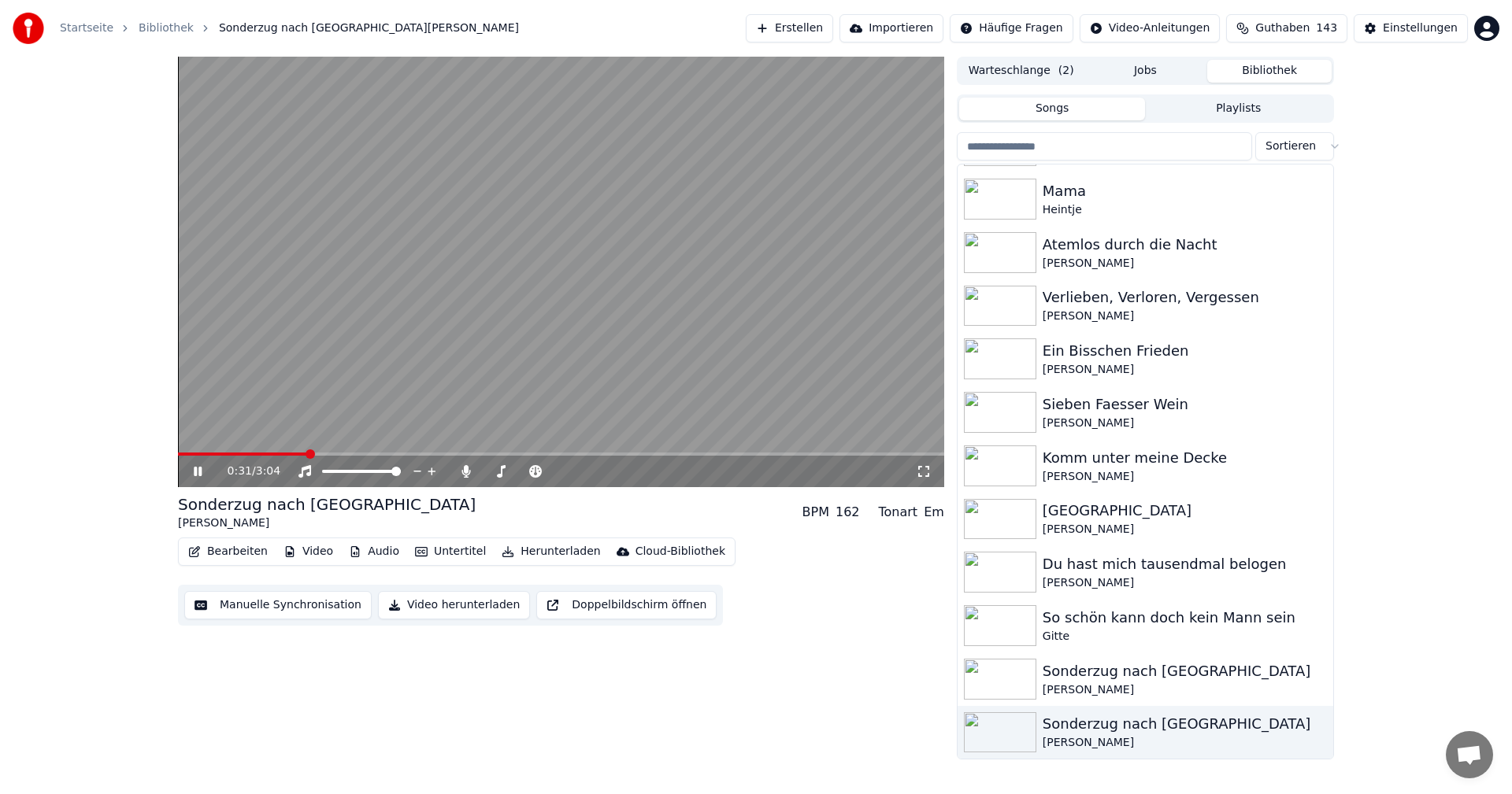
click at [255, 603] on button "Manuelle Synchronisation" at bounding box center [278, 605] width 188 height 29
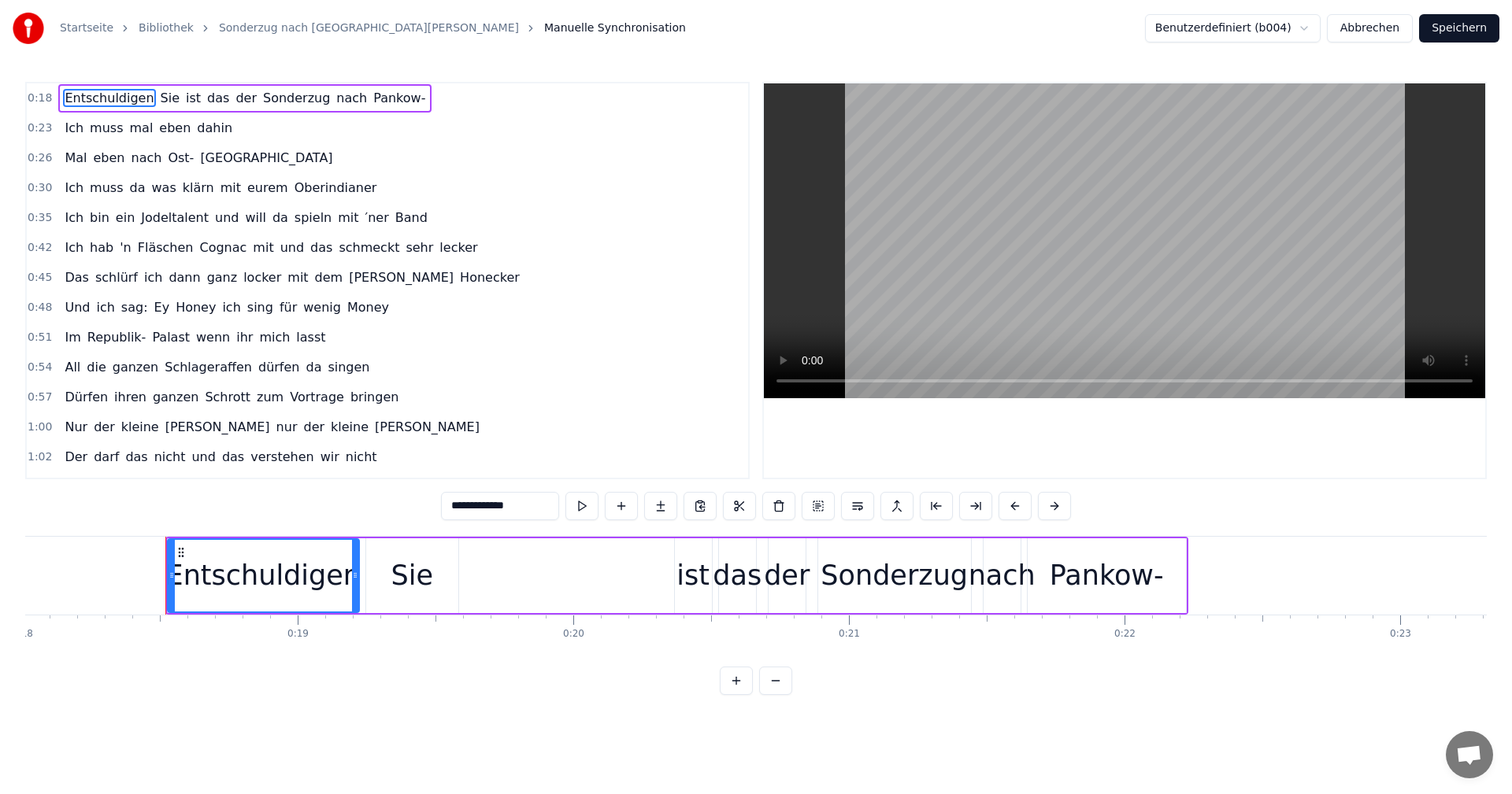
scroll to position [0, 5026]
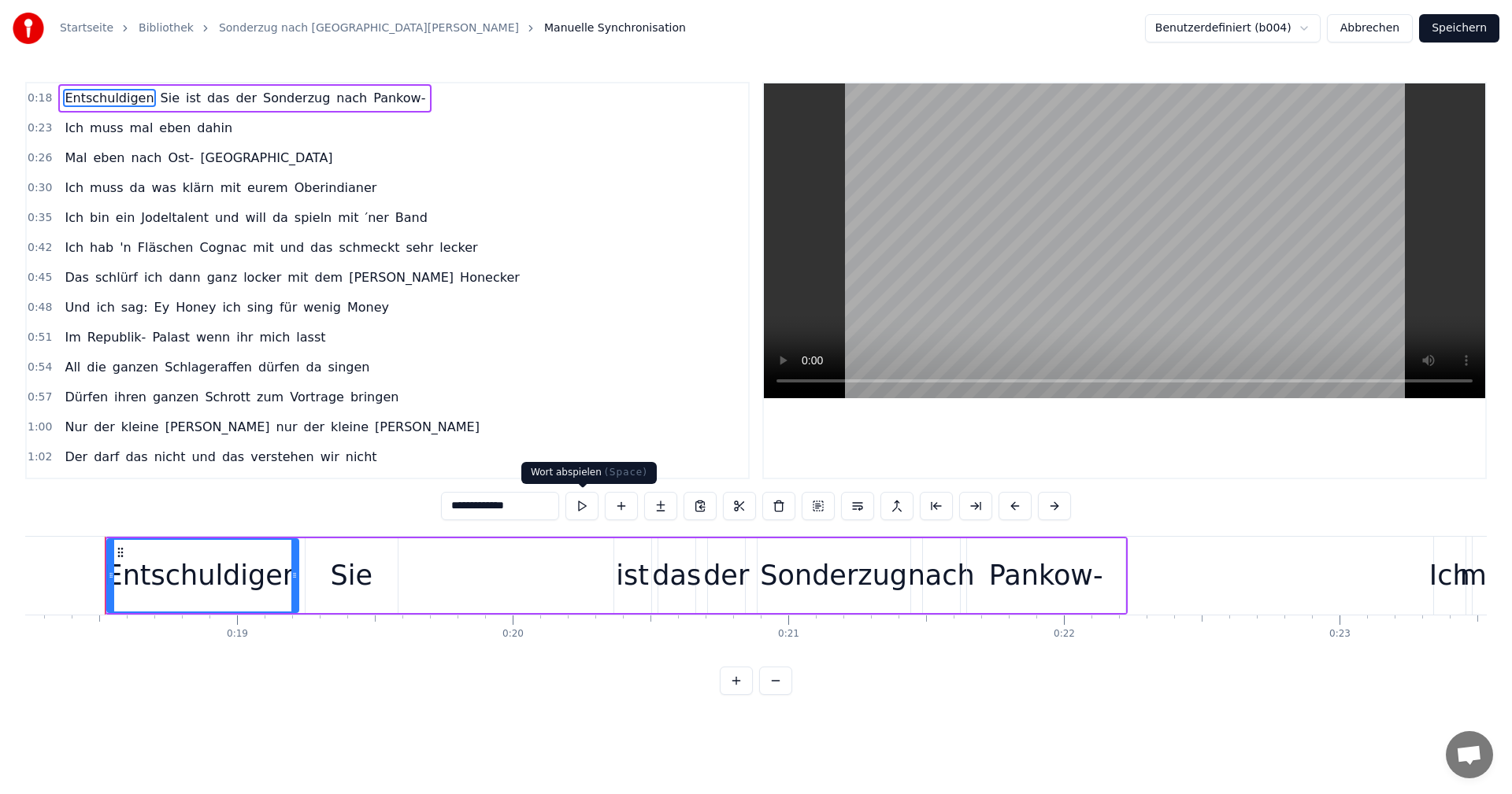
click at [582, 507] on button at bounding box center [581, 507] width 33 height 29
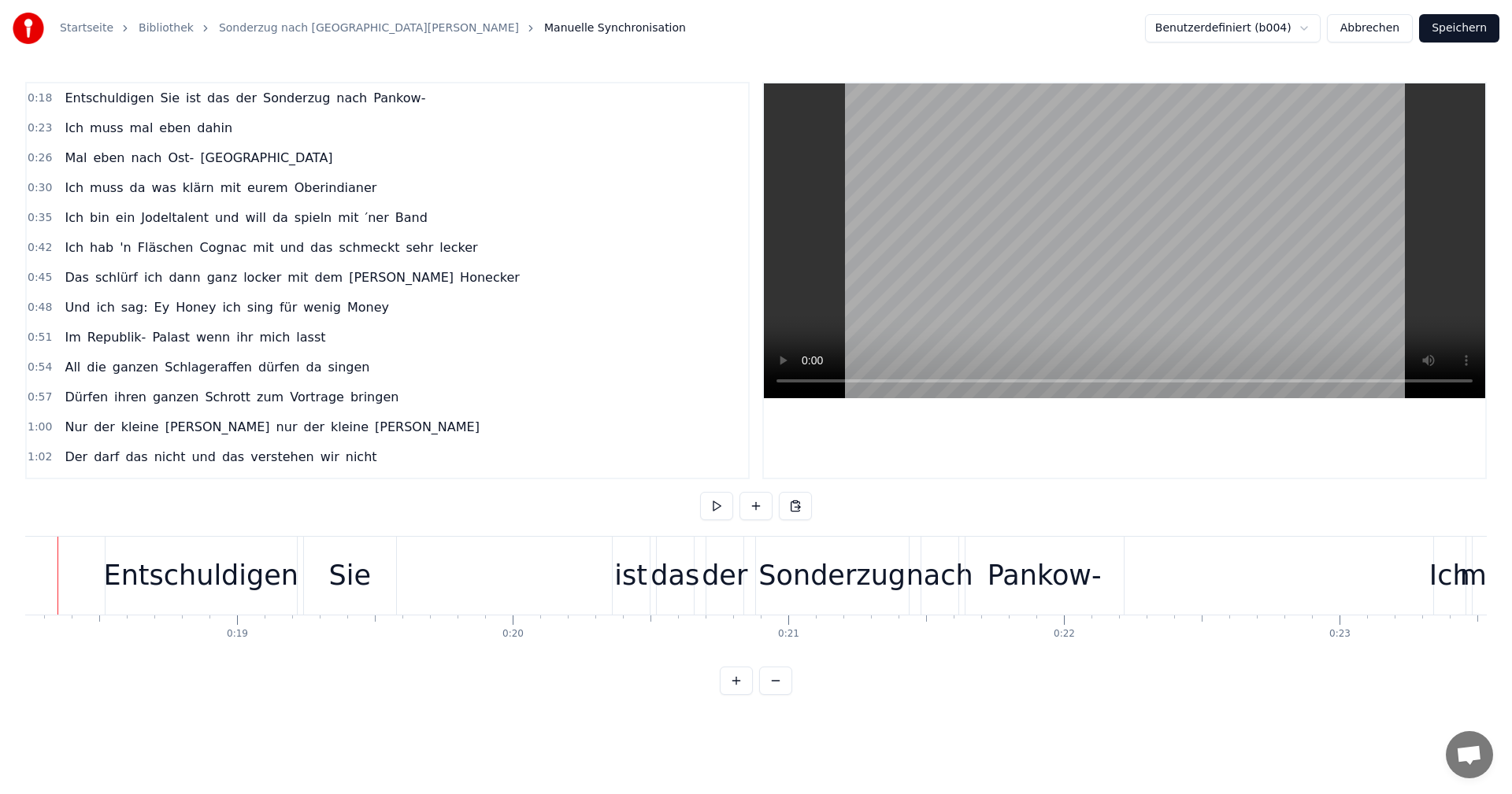
scroll to position [0, 4979]
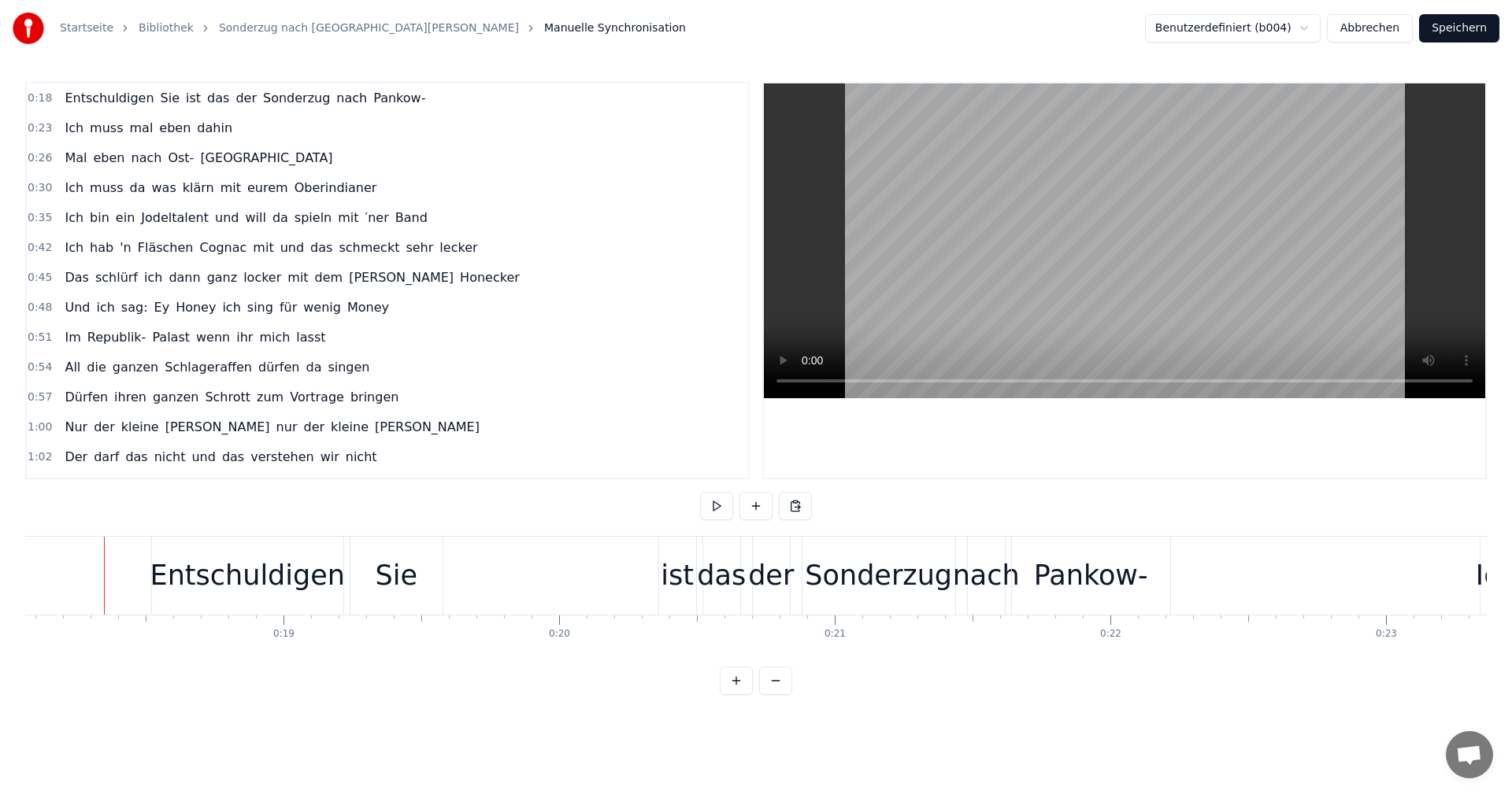
drag, startPoint x: 717, startPoint y: 507, endPoint x: 729, endPoint y: 513, distance: 13.4
click at [717, 508] on button at bounding box center [717, 507] width 33 height 29
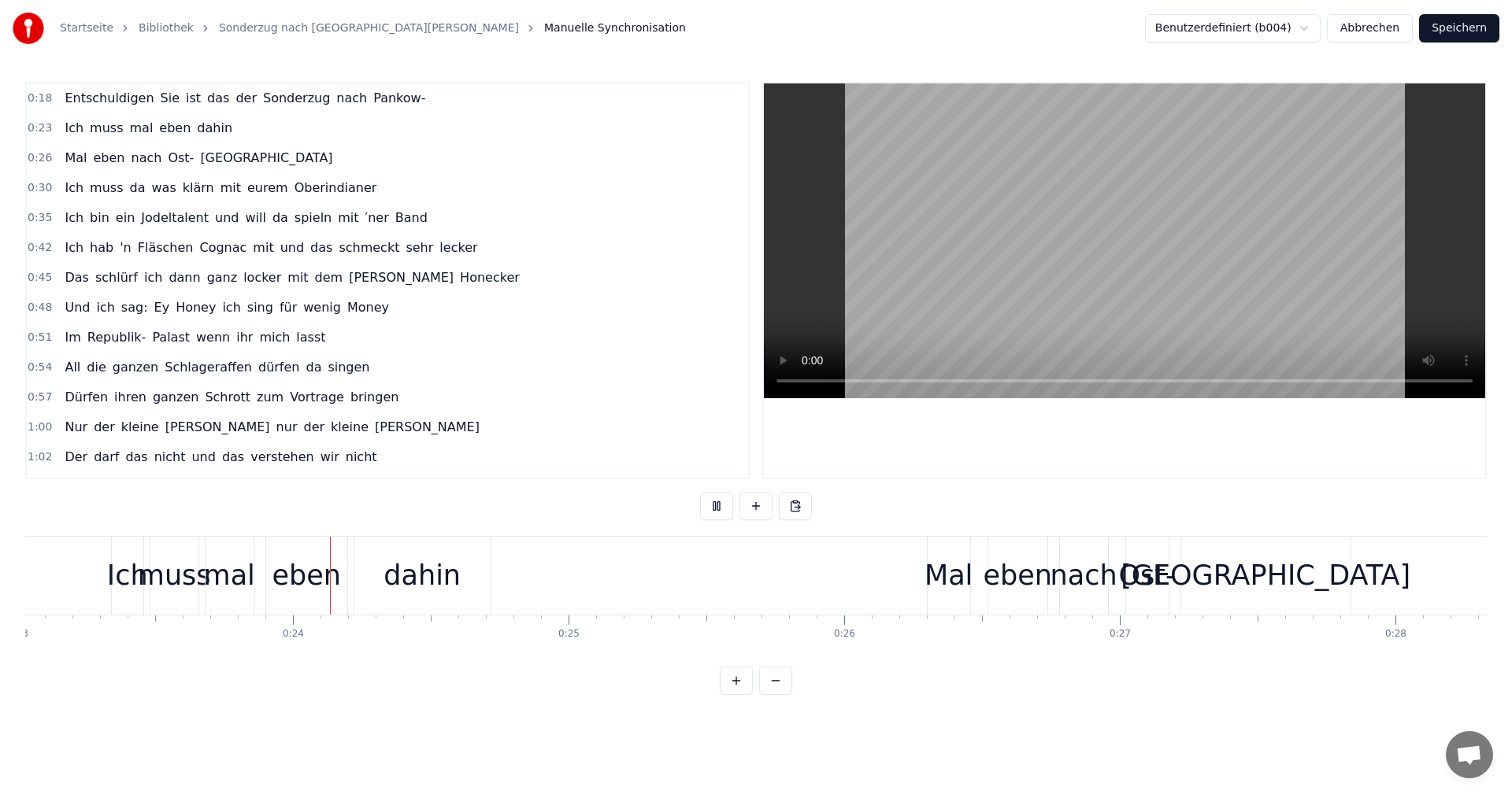
scroll to position [0, 6353]
click at [1454, 25] on button "Speichern" at bounding box center [1460, 29] width 80 height 29
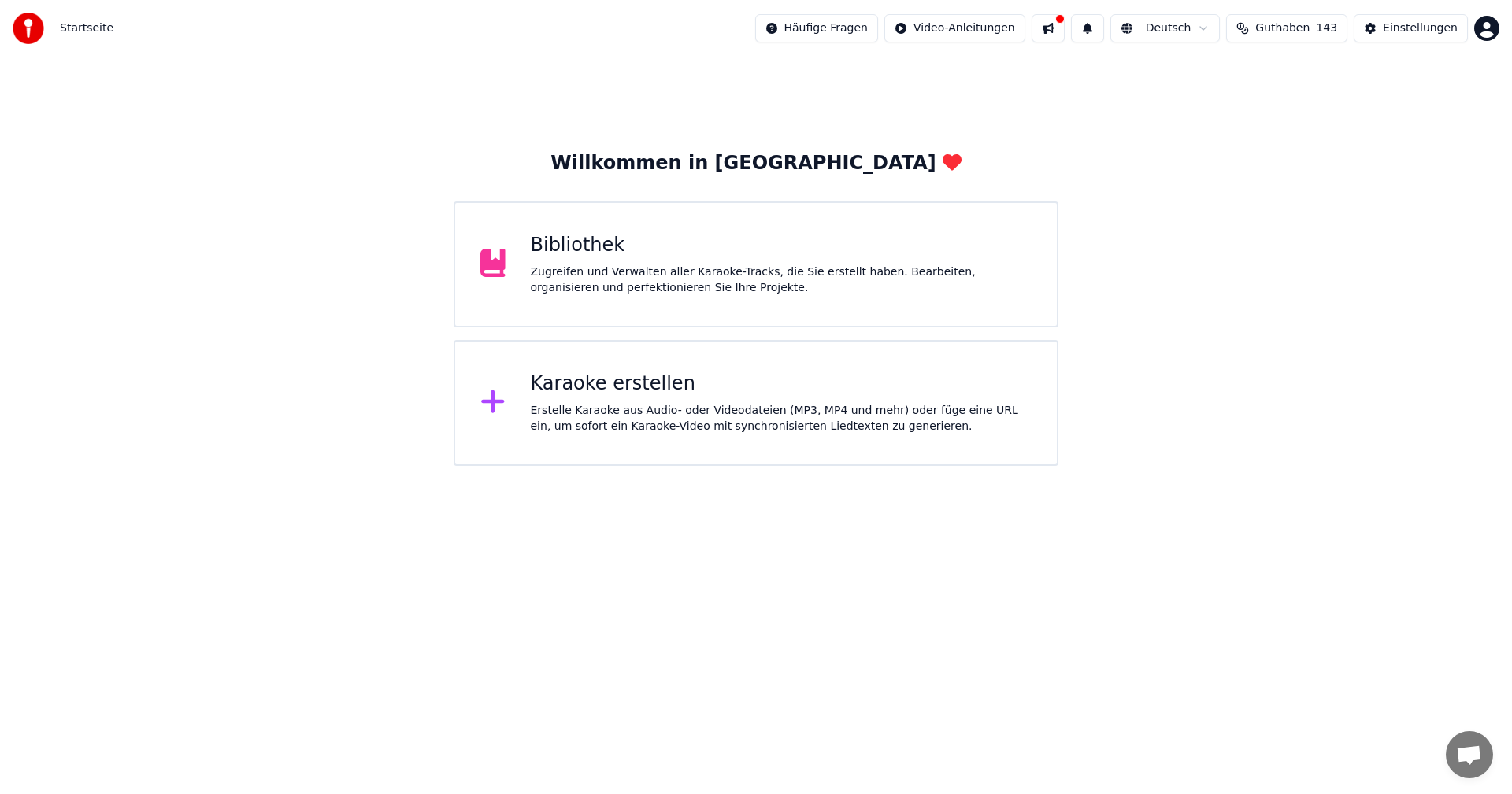
click at [657, 256] on div "Bibliothek" at bounding box center [781, 246] width 502 height 25
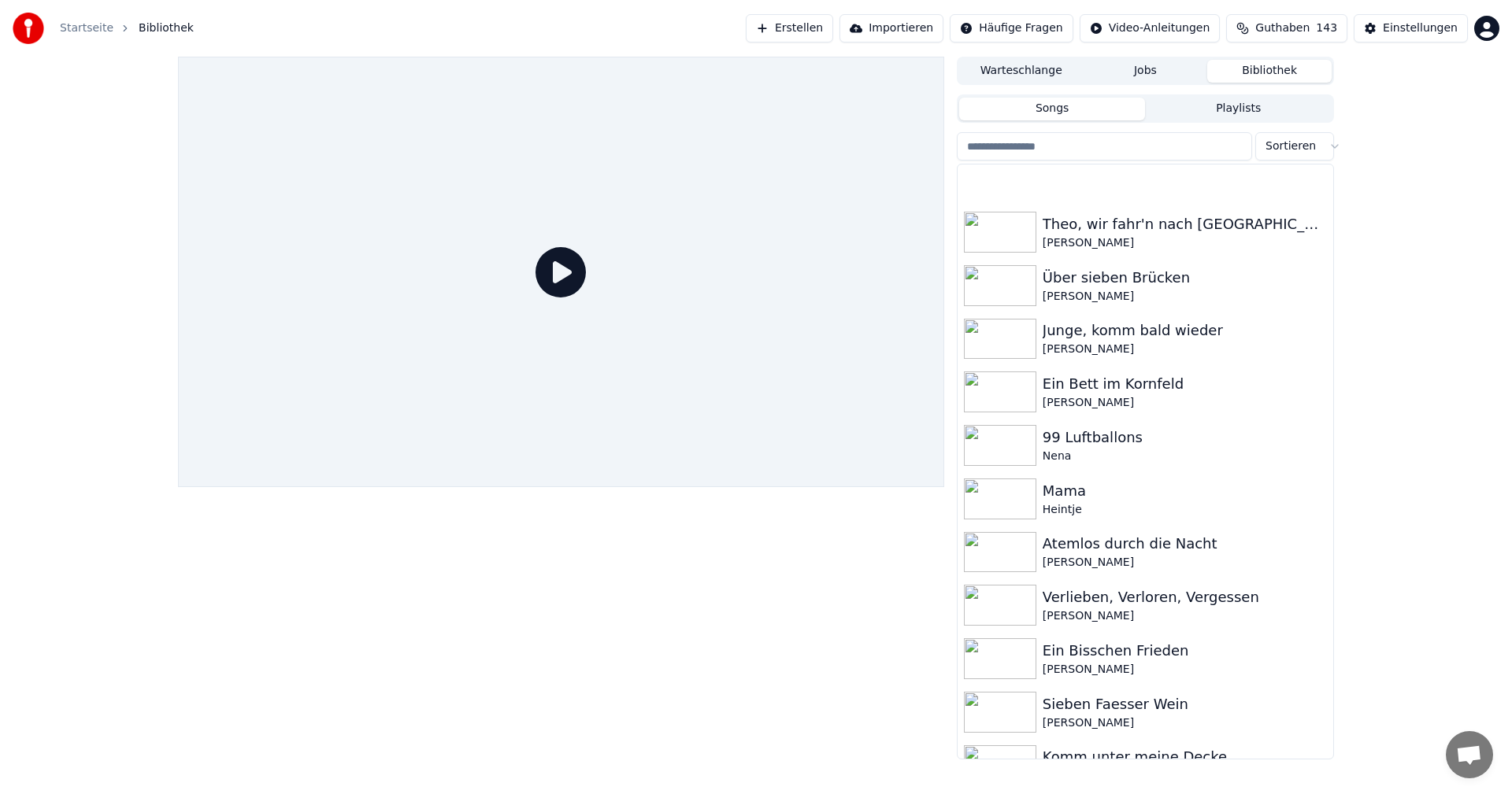
scroll to position [634, 0]
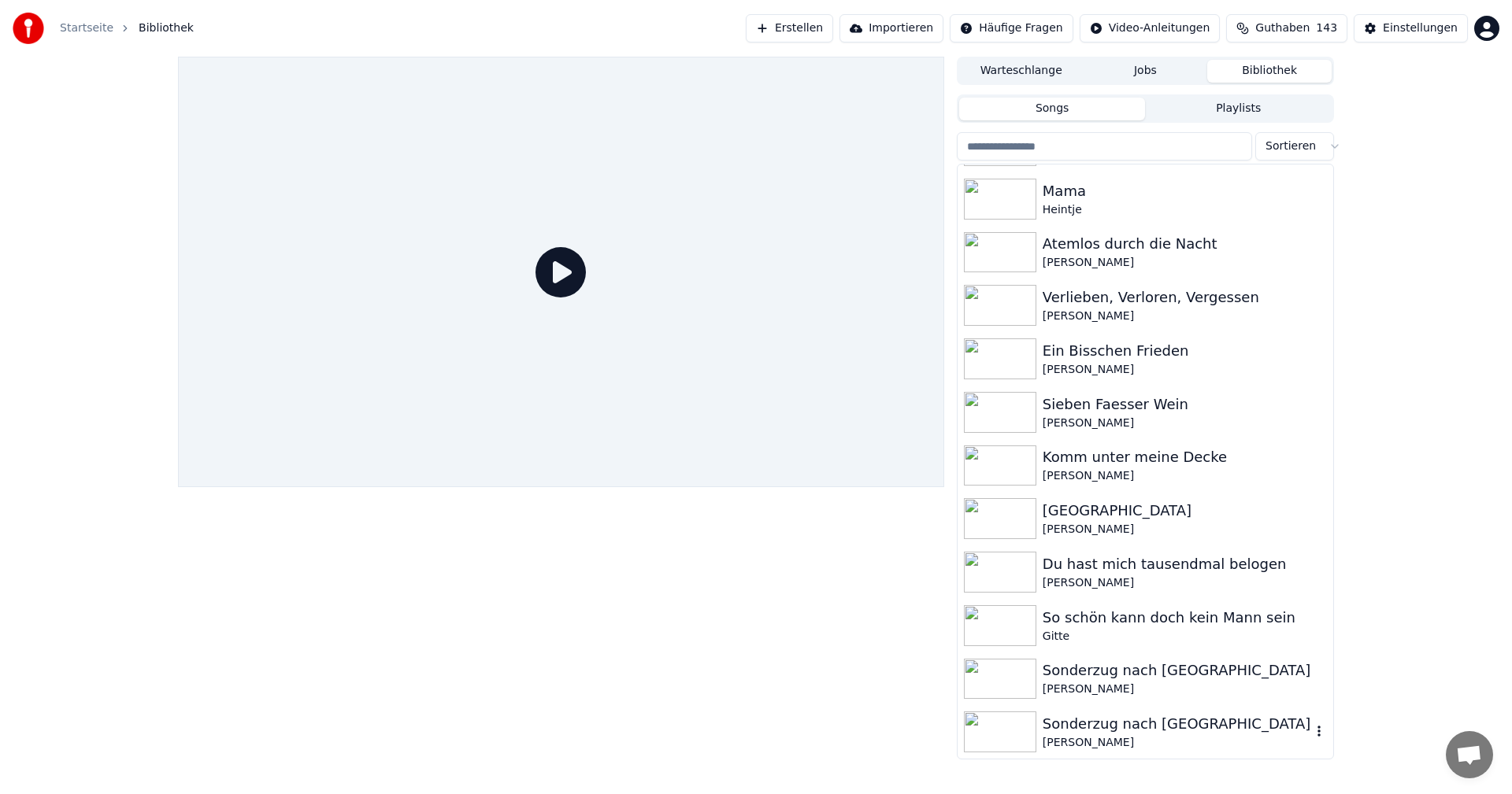
click at [1054, 738] on div "[PERSON_NAME]" at bounding box center [1177, 742] width 268 height 16
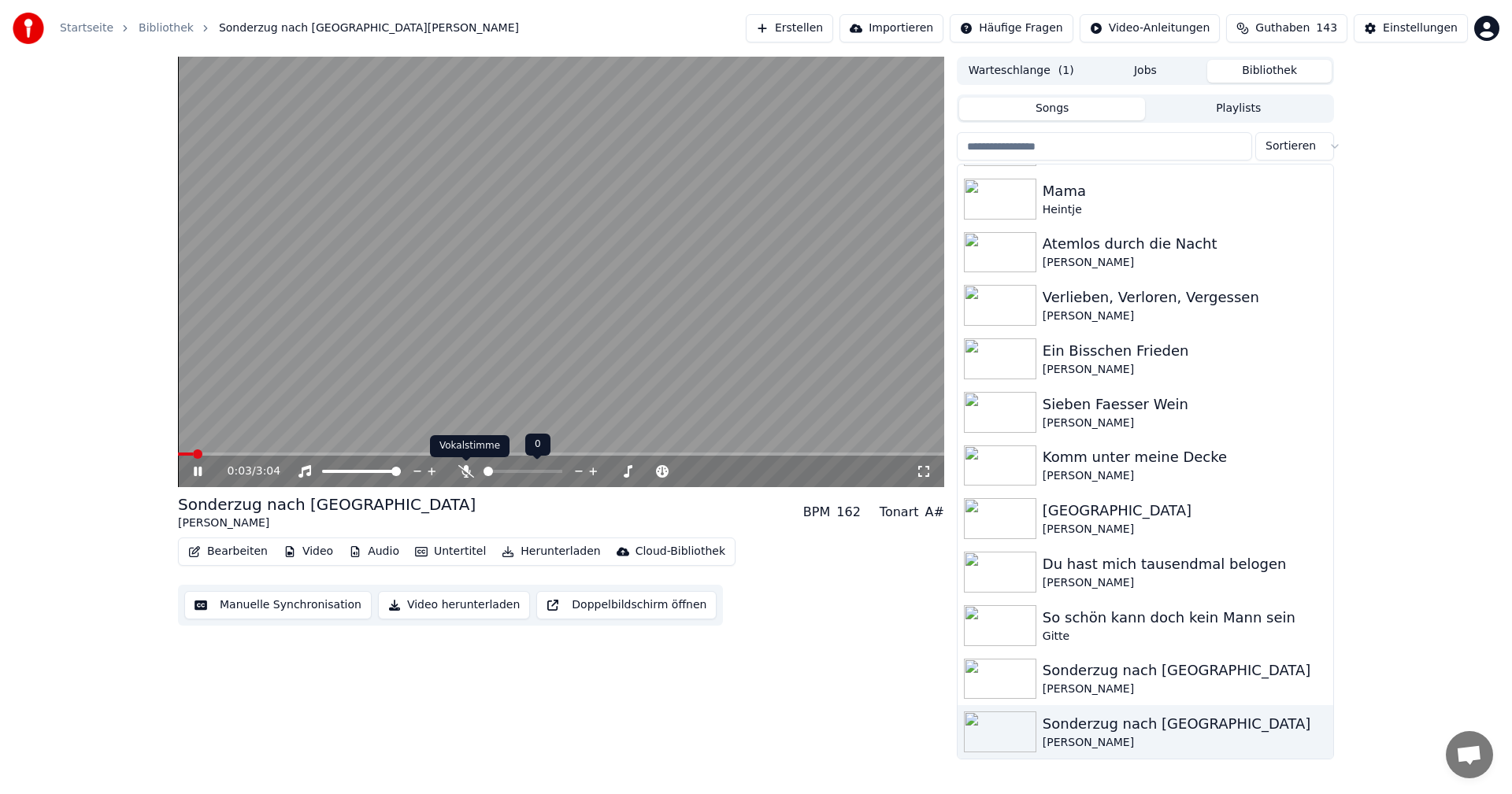
click at [470, 469] on icon at bounding box center [466, 471] width 16 height 13
click at [198, 467] on icon at bounding box center [209, 471] width 37 height 13
click at [1311, 676] on icon "button" at bounding box center [1319, 677] width 16 height 13
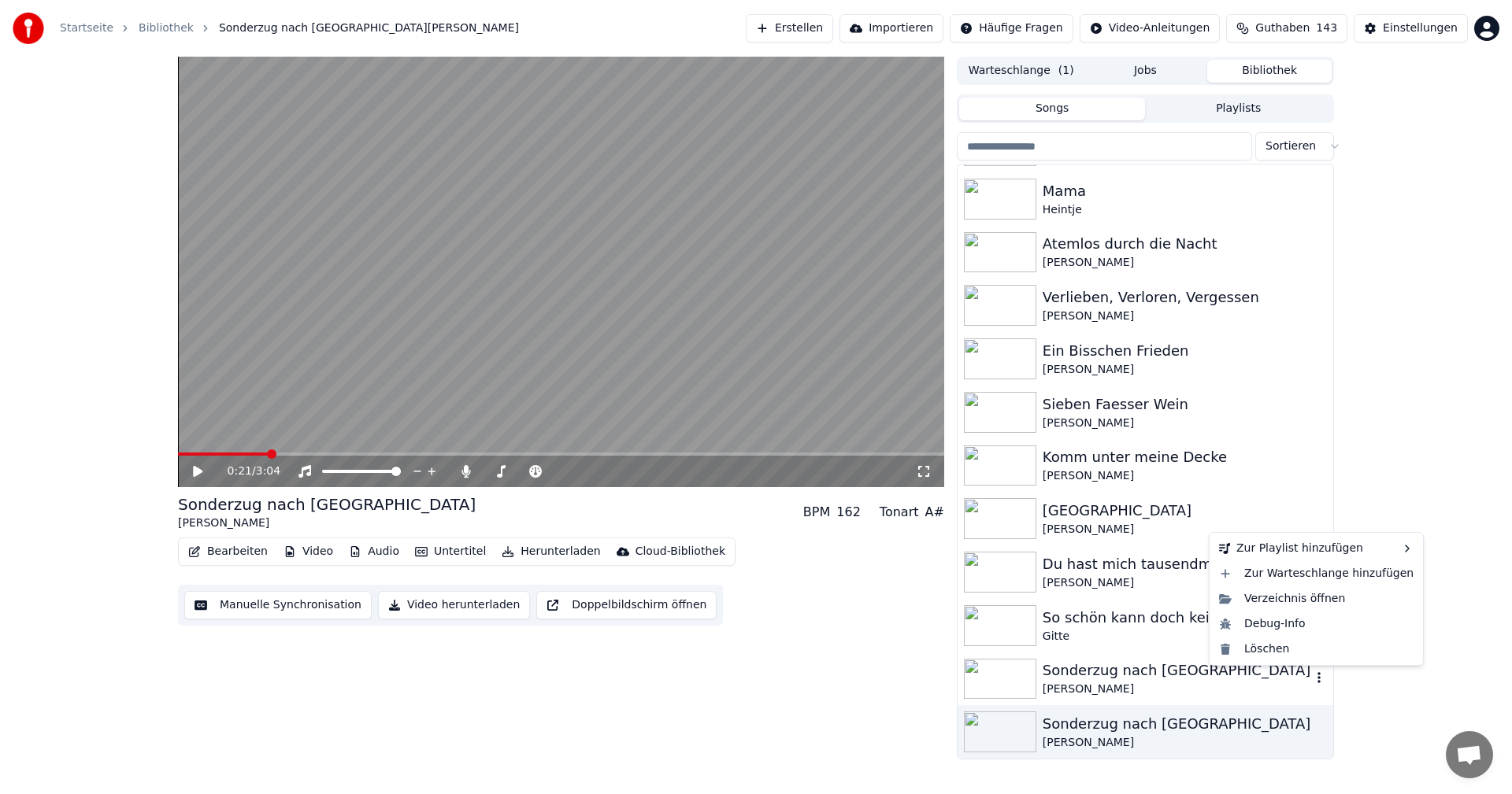
click at [1116, 677] on div "Sonderzug nach [GEOGRAPHIC_DATA]" at bounding box center [1177, 671] width 268 height 22
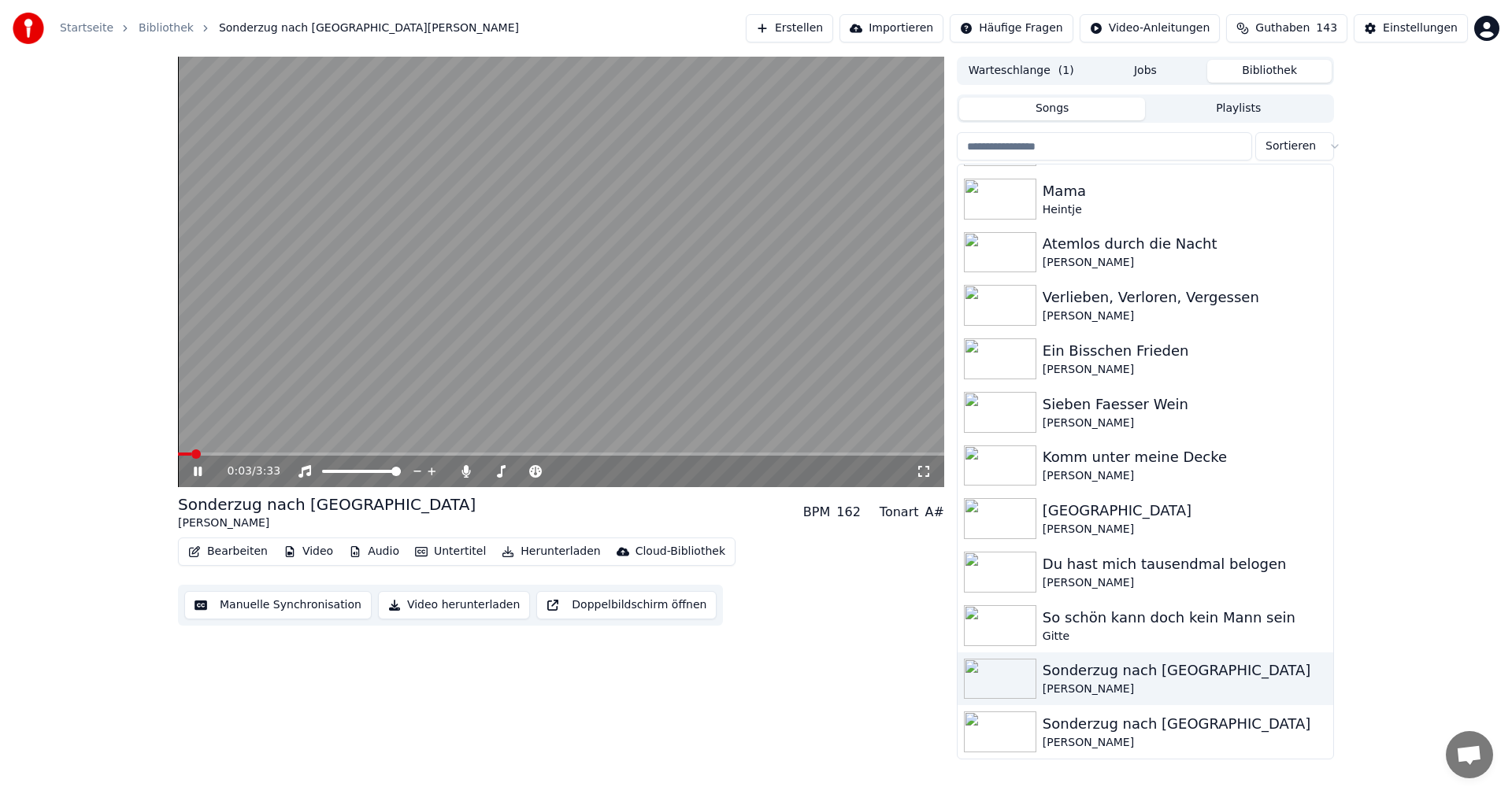
click at [199, 471] on icon at bounding box center [209, 471] width 37 height 13
click at [1311, 678] on icon "button" at bounding box center [1319, 677] width 16 height 13
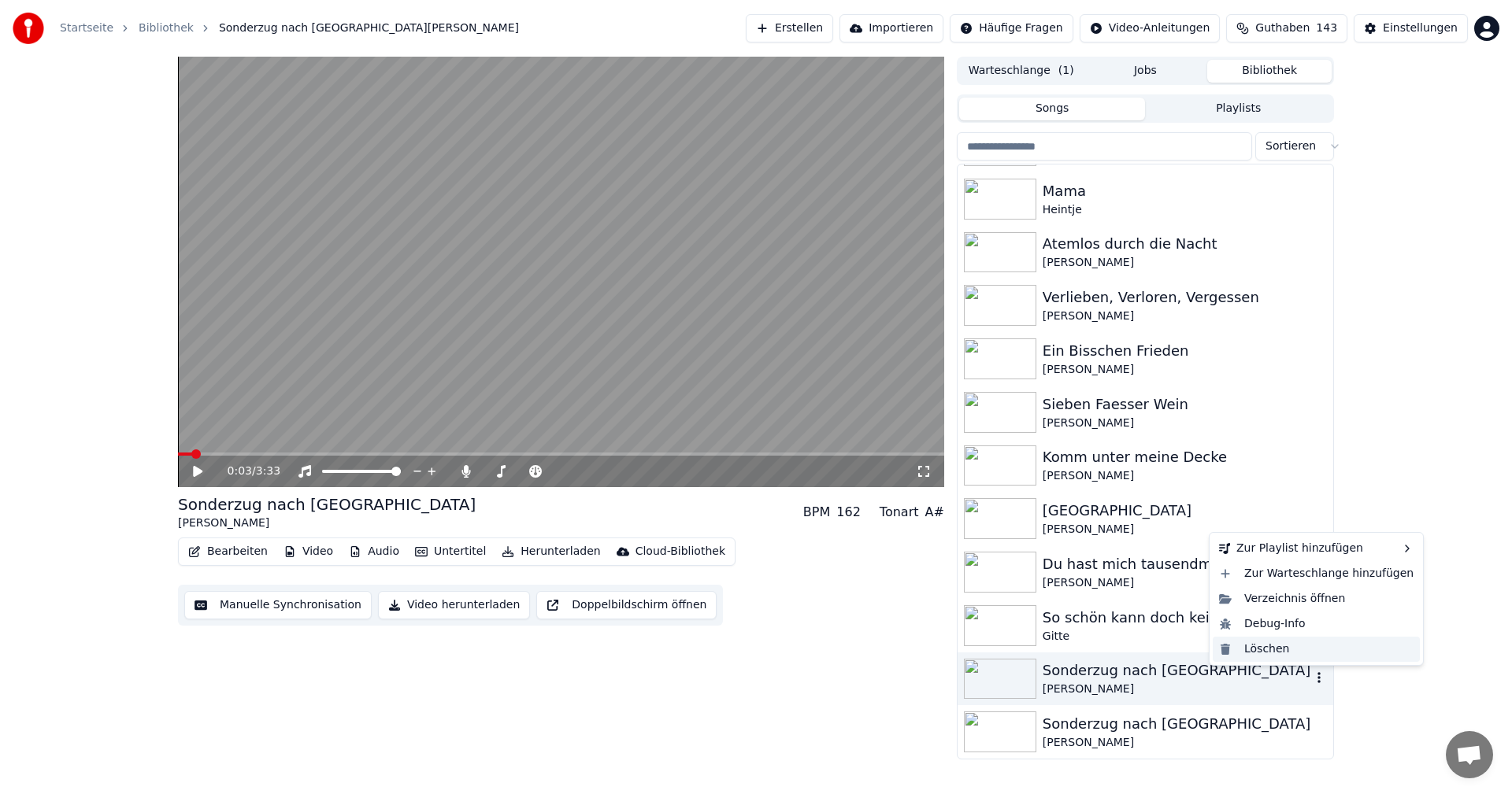
click at [1259, 651] on div "Löschen" at bounding box center [1317, 649] width 207 height 25
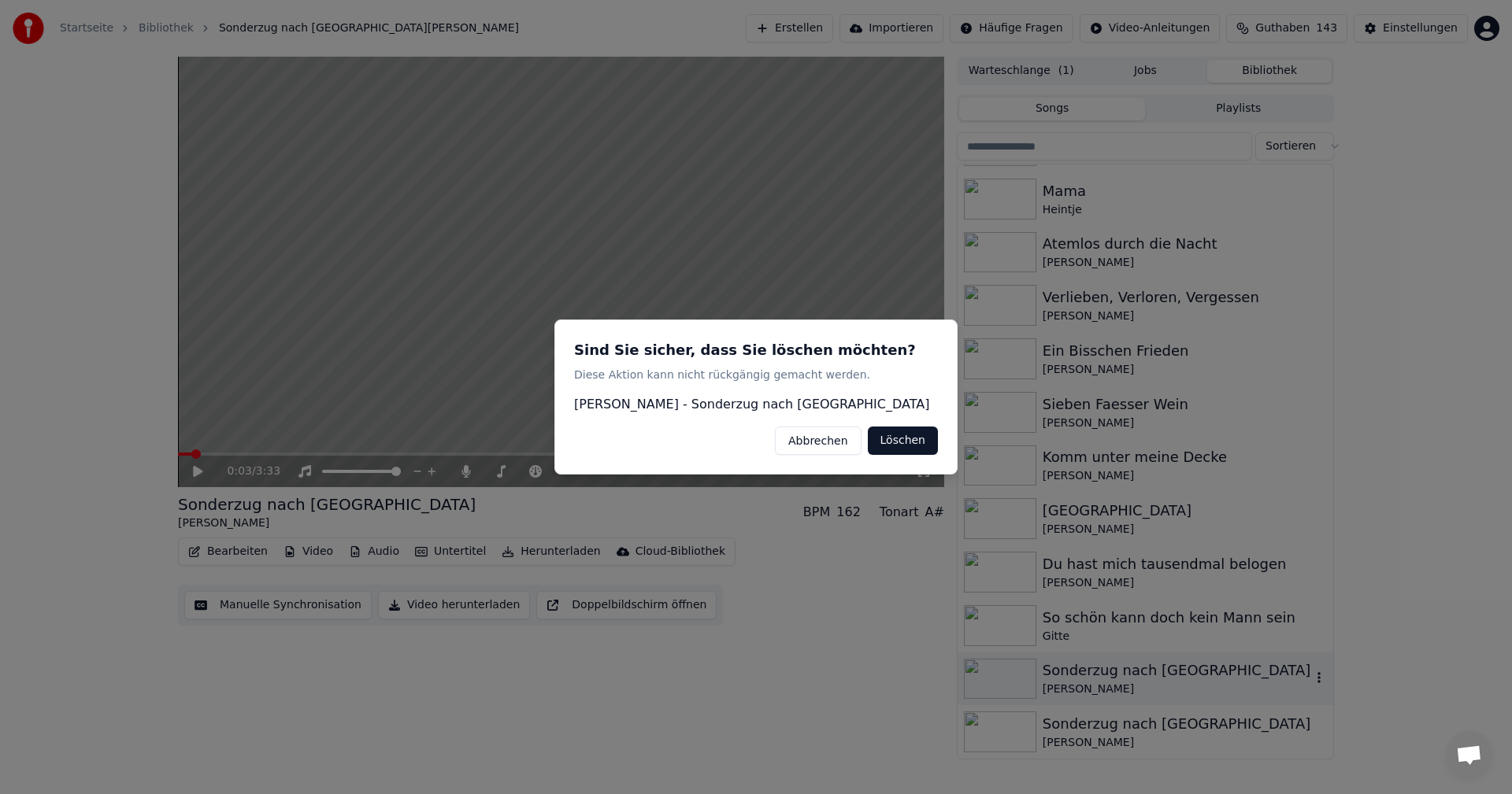
click at [906, 445] on button "Löschen" at bounding box center [903, 441] width 70 height 29
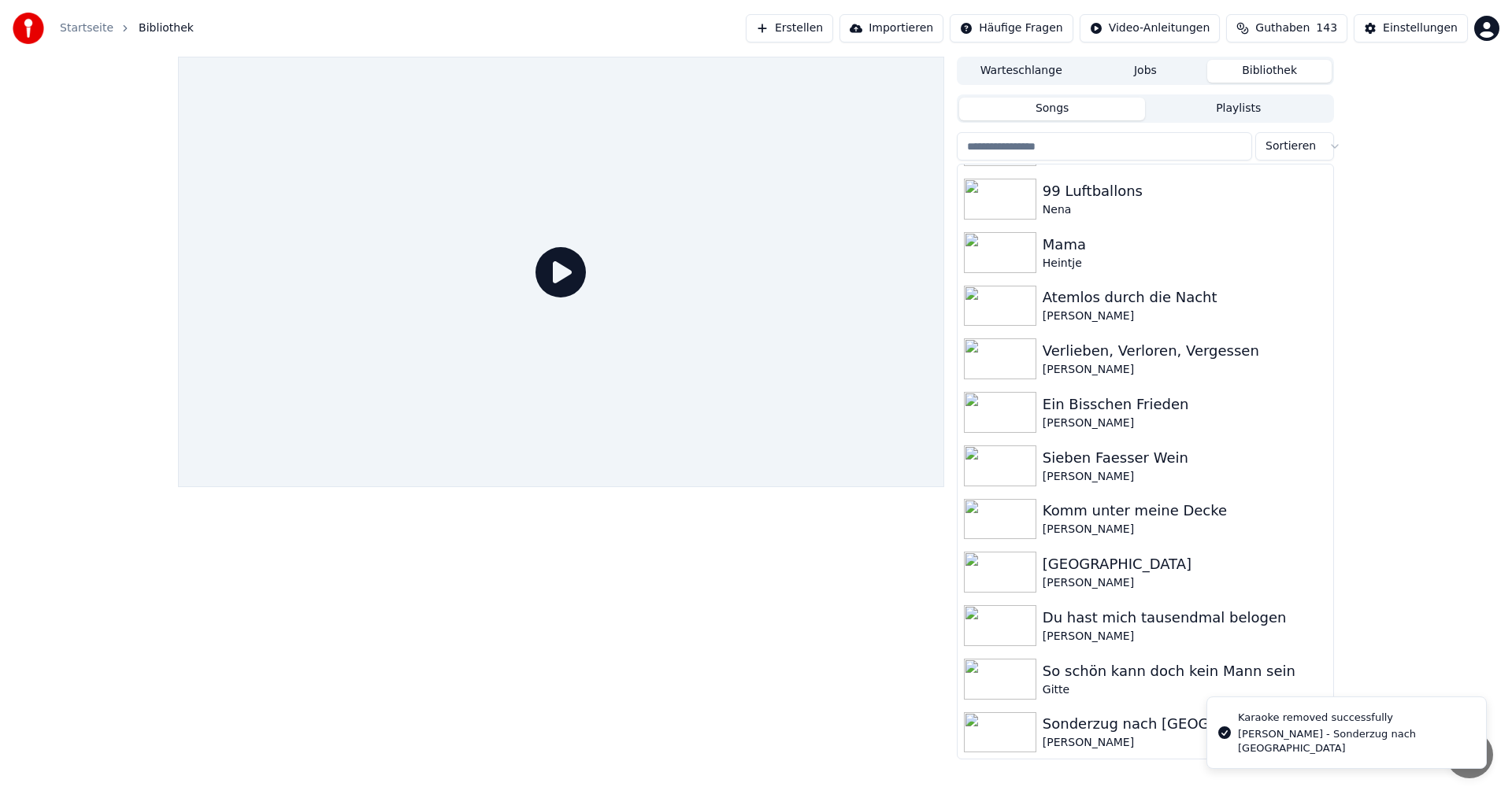
scroll to position [580, 0]
click at [1077, 734] on div "Sonderzug nach [GEOGRAPHIC_DATA]" at bounding box center [1177, 724] width 268 height 22
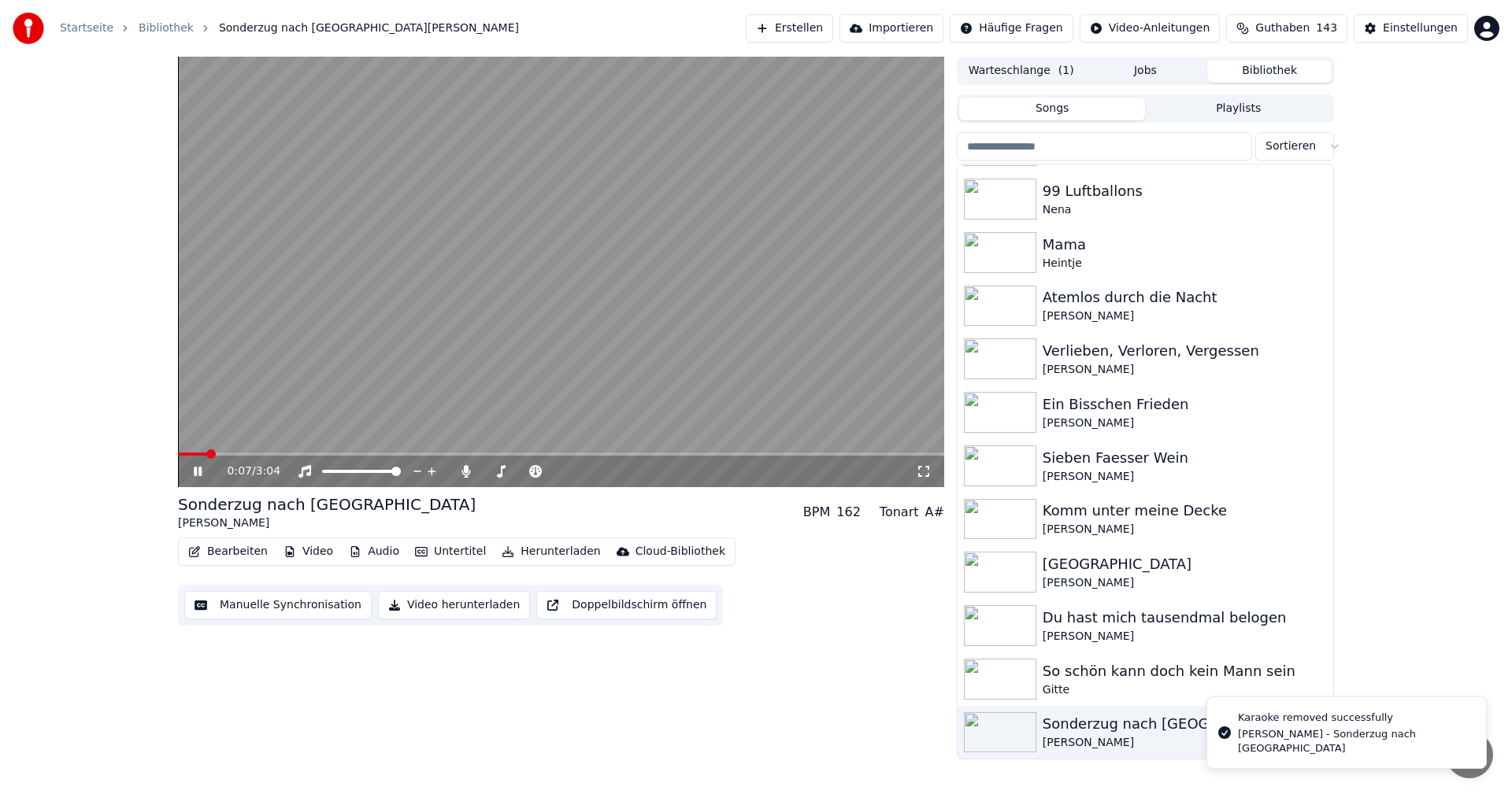
click at [211, 454] on span at bounding box center [211, 454] width 9 height 9
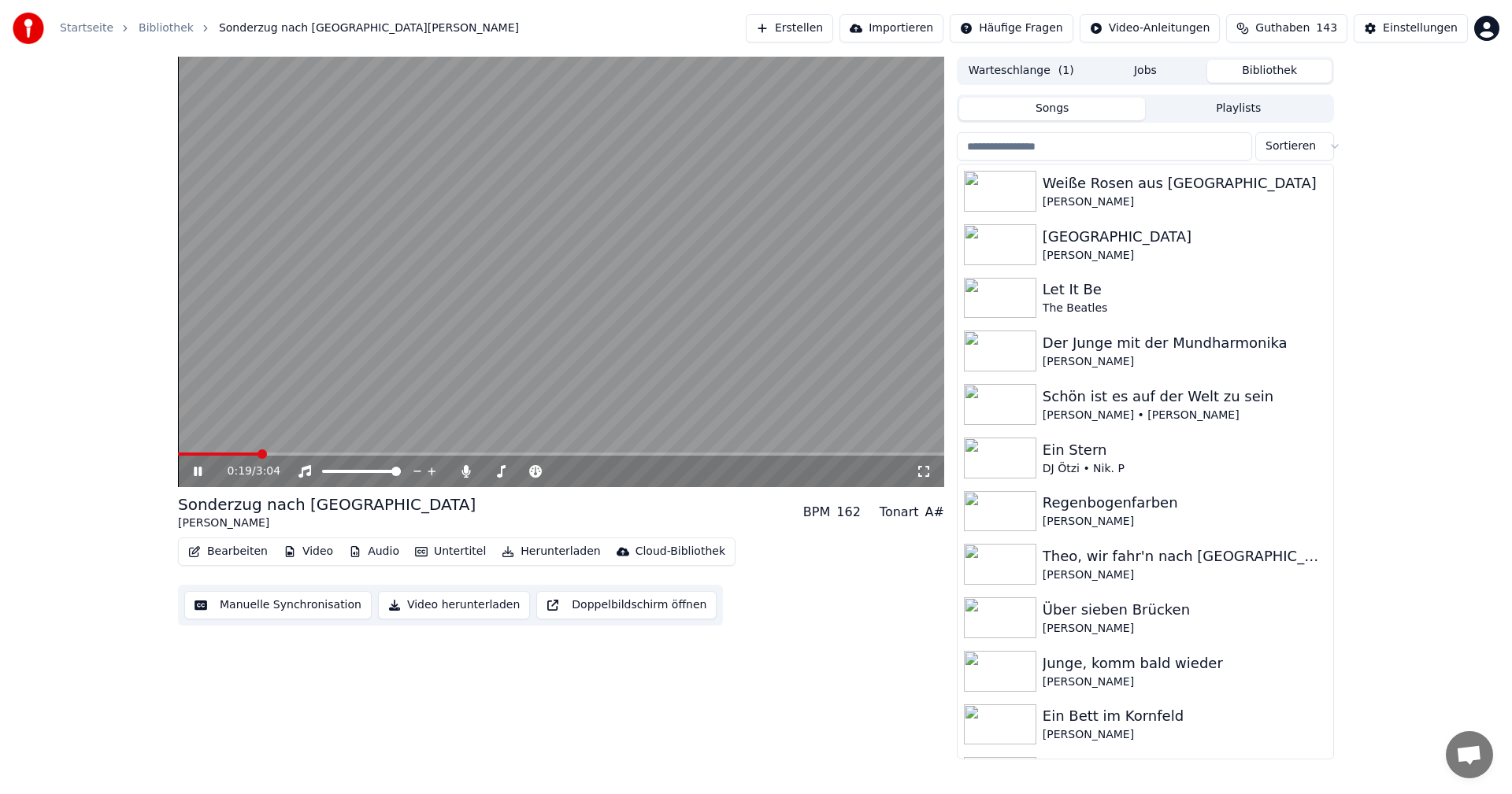
click at [193, 474] on icon at bounding box center [209, 471] width 37 height 13
